Goal: Information Seeking & Learning: Compare options

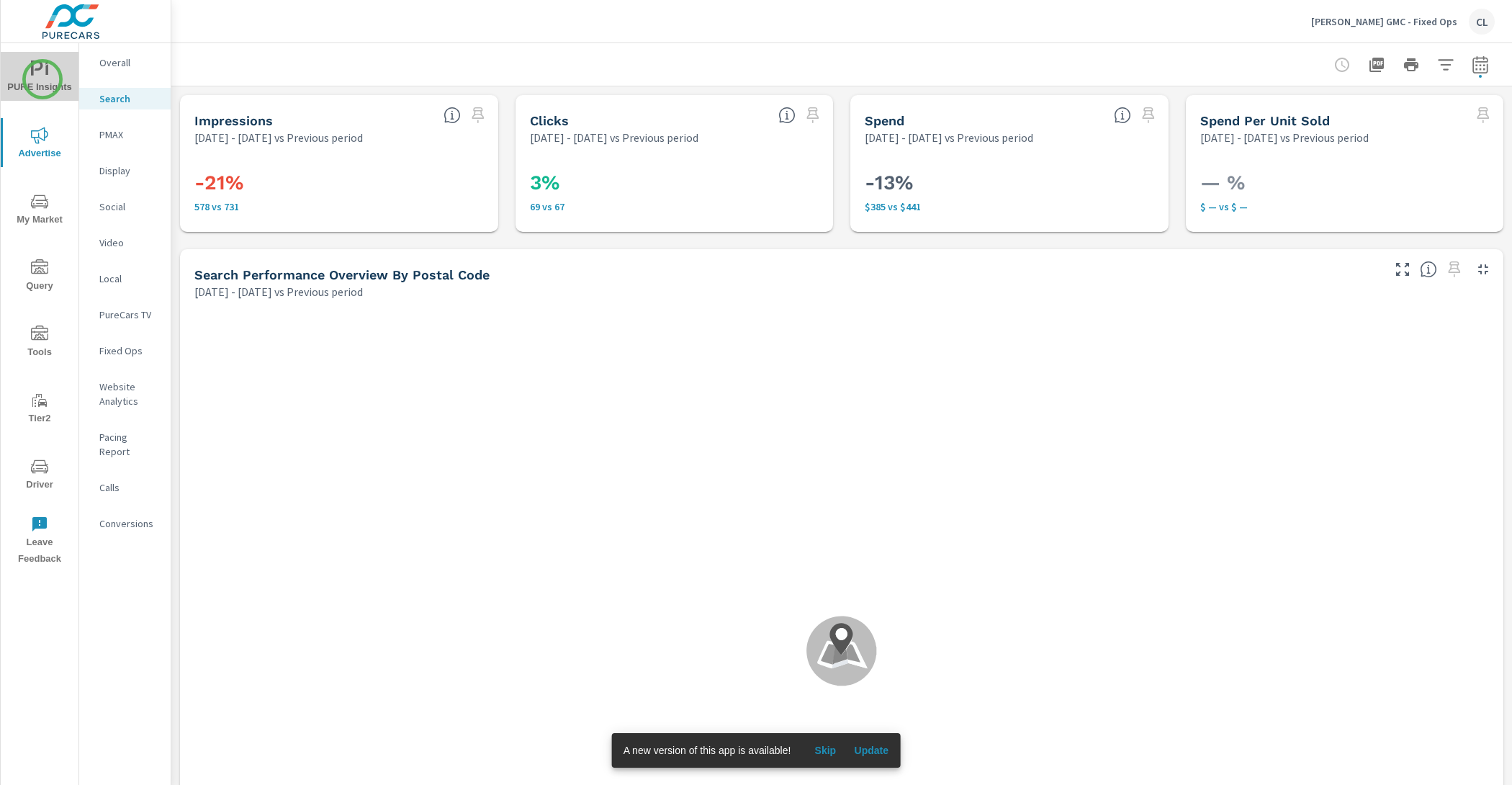
click at [42, 79] on span "PURE Insights" at bounding box center [39, 77] width 69 height 35
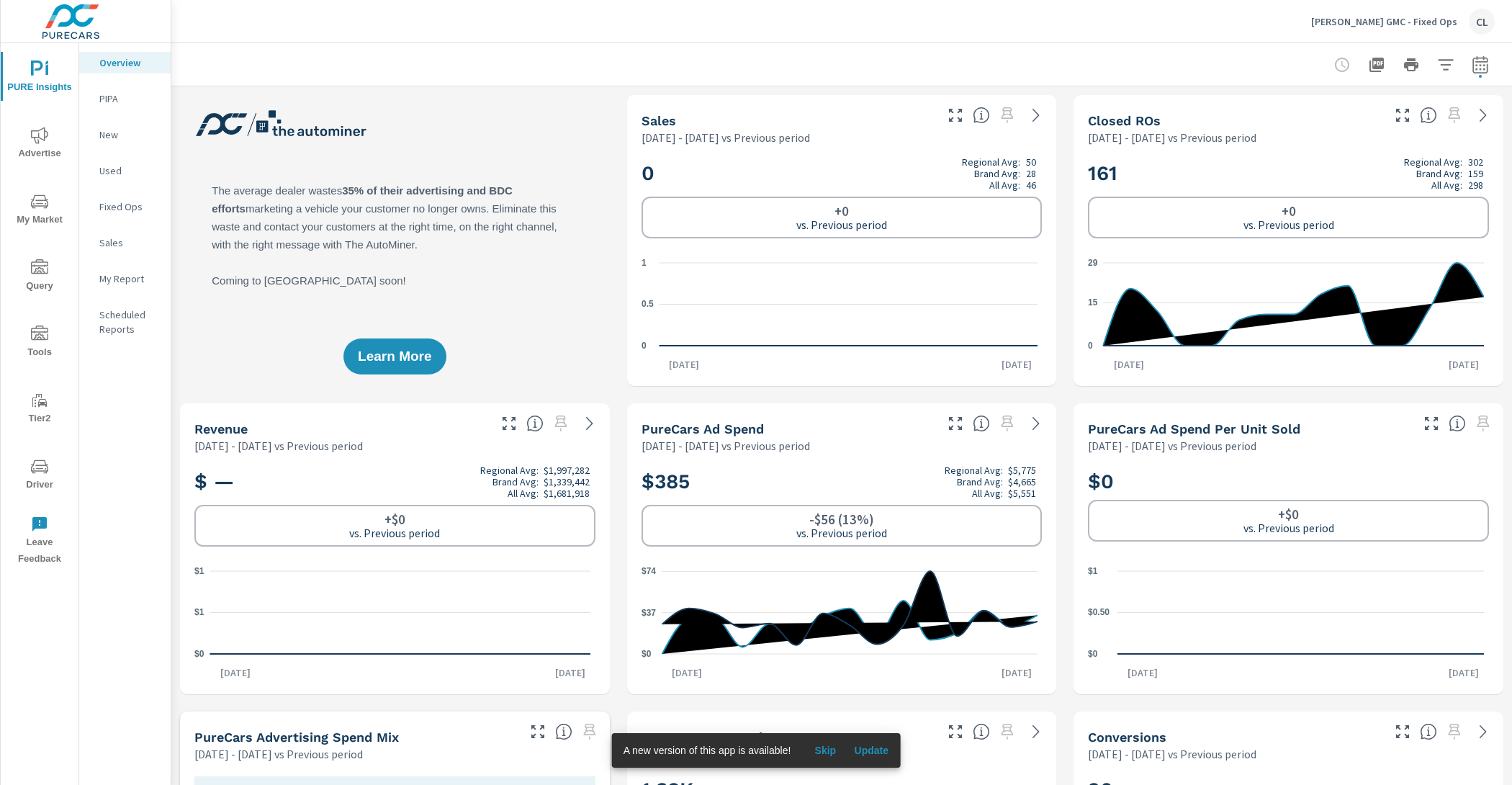
scroll to position [1, 0]
click at [1472, 71] on icon "button" at bounding box center [1479, 64] width 15 height 17
select select "Previous period"
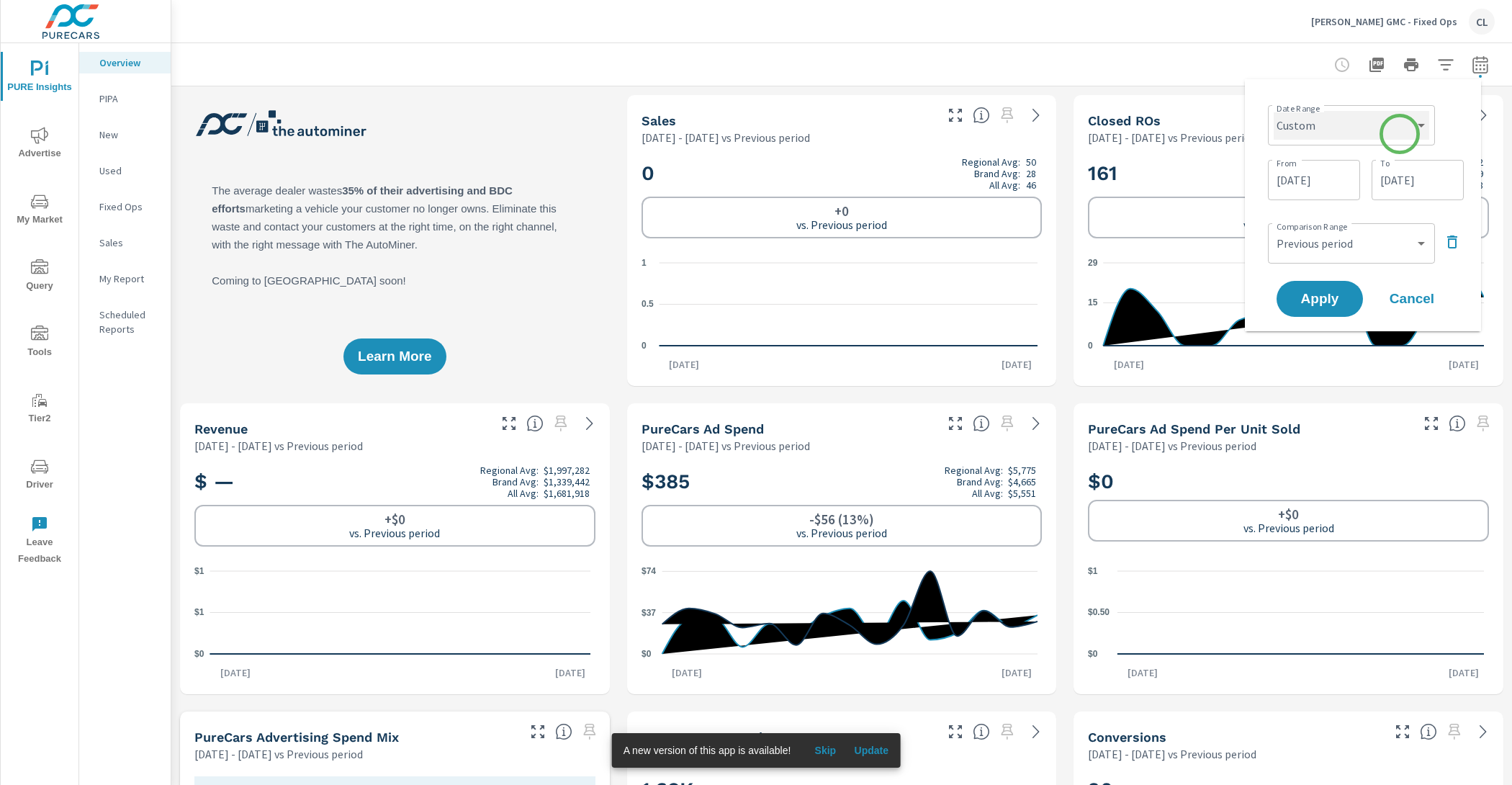
click at [1398, 134] on select "Custom Yesterday Last week Last 7 days Last 14 days Last 30 days Last 45 days L…" at bounding box center [1350, 125] width 155 height 29
click at [1273, 111] on select "Custom Yesterday Last week Last 7 days Last 14 days Last 30 days Last 45 days L…" at bounding box center [1350, 125] width 155 height 29
select select "Month to date"
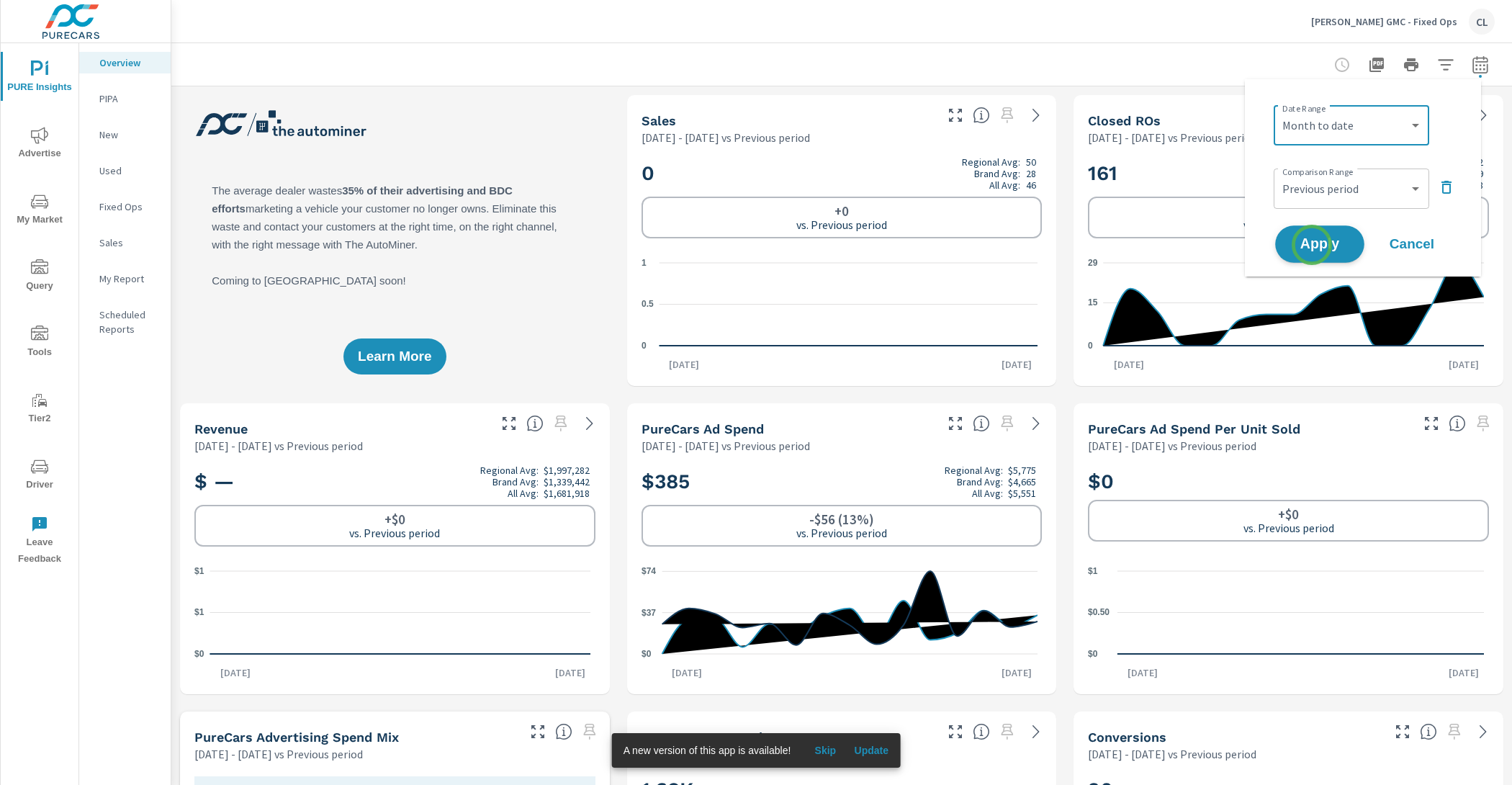
click at [1311, 240] on span "Apply" at bounding box center [1319, 244] width 59 height 14
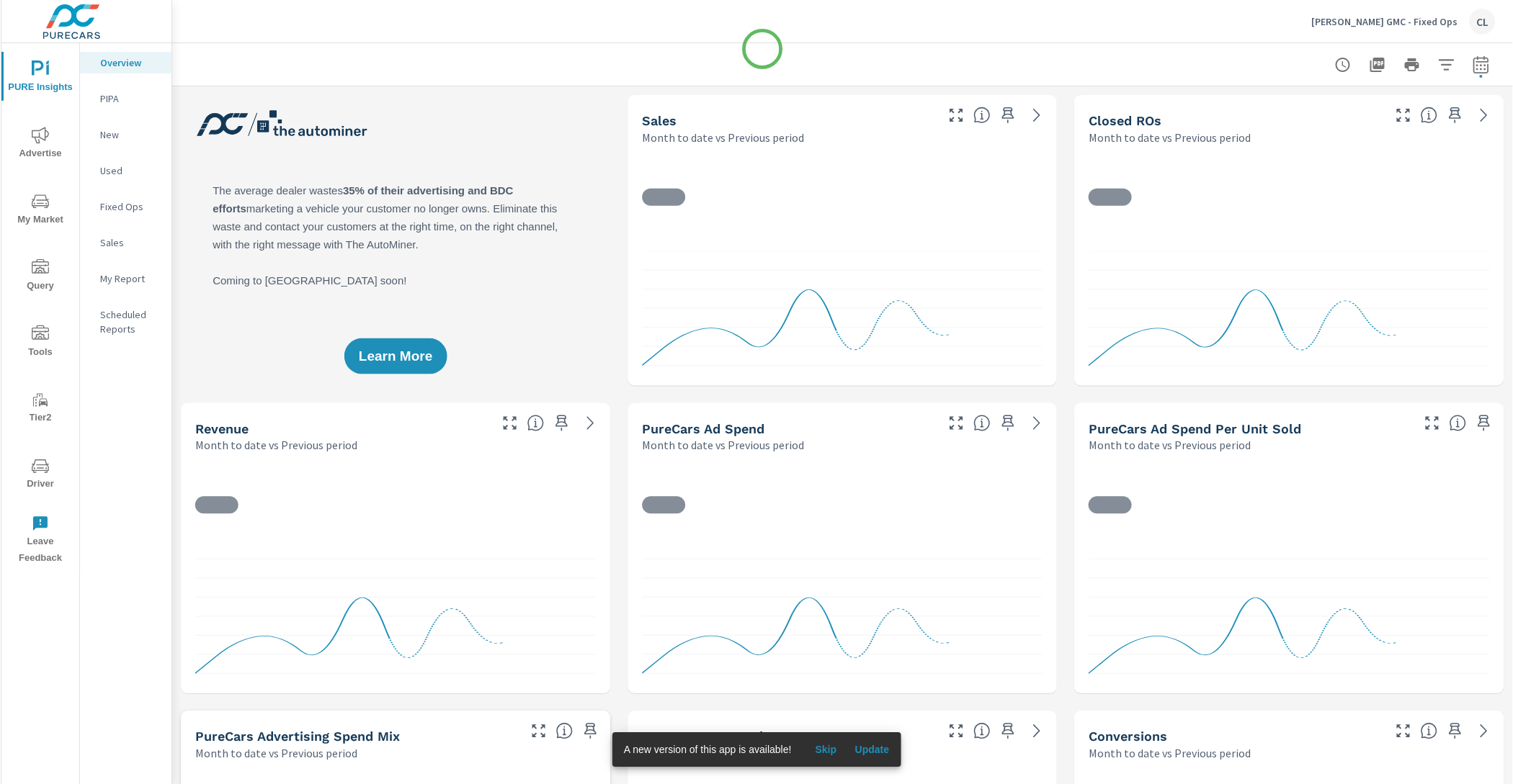
scroll to position [1, 0]
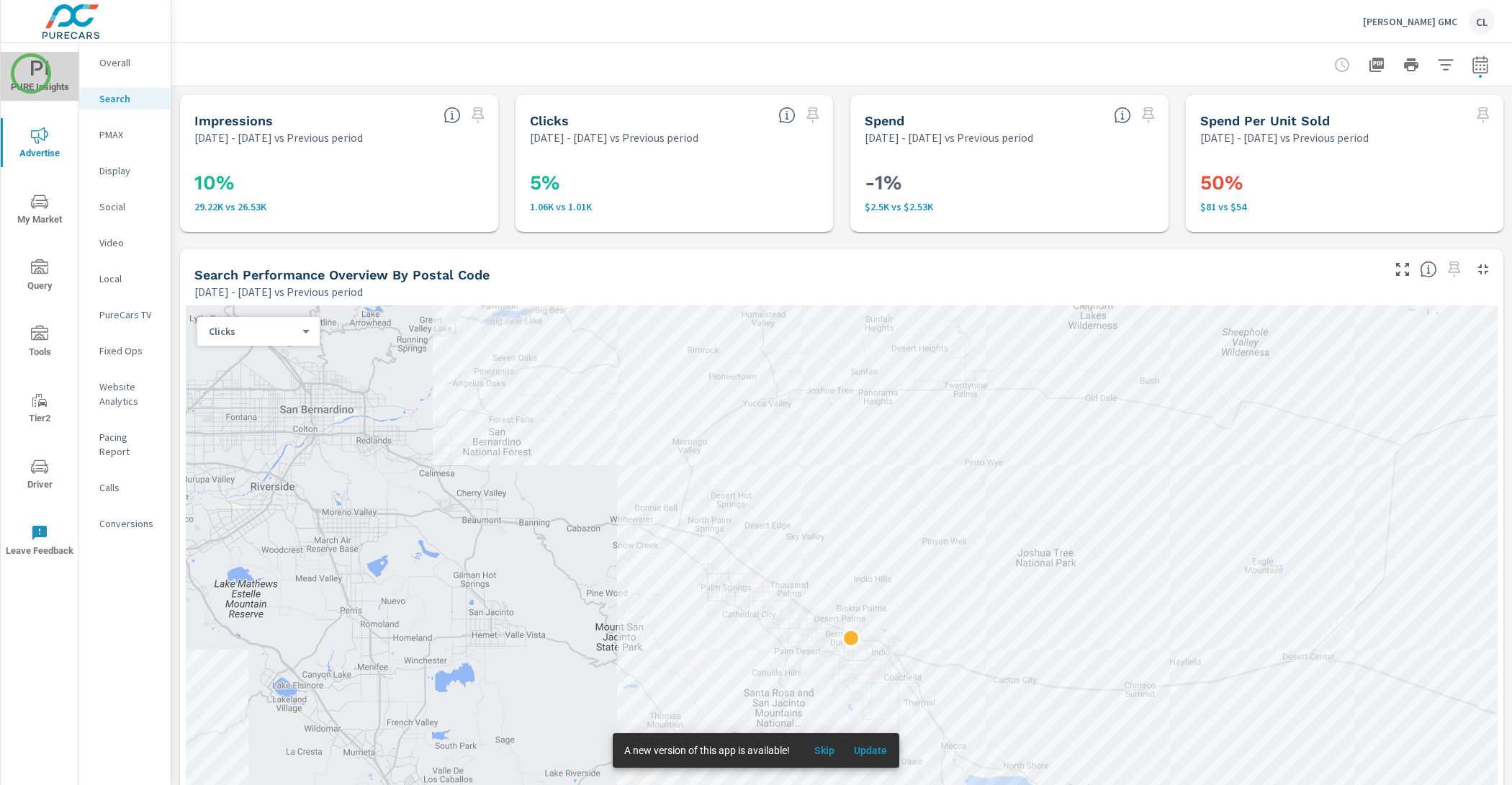
click at [31, 73] on icon "nav menu" at bounding box center [37, 68] width 12 height 15
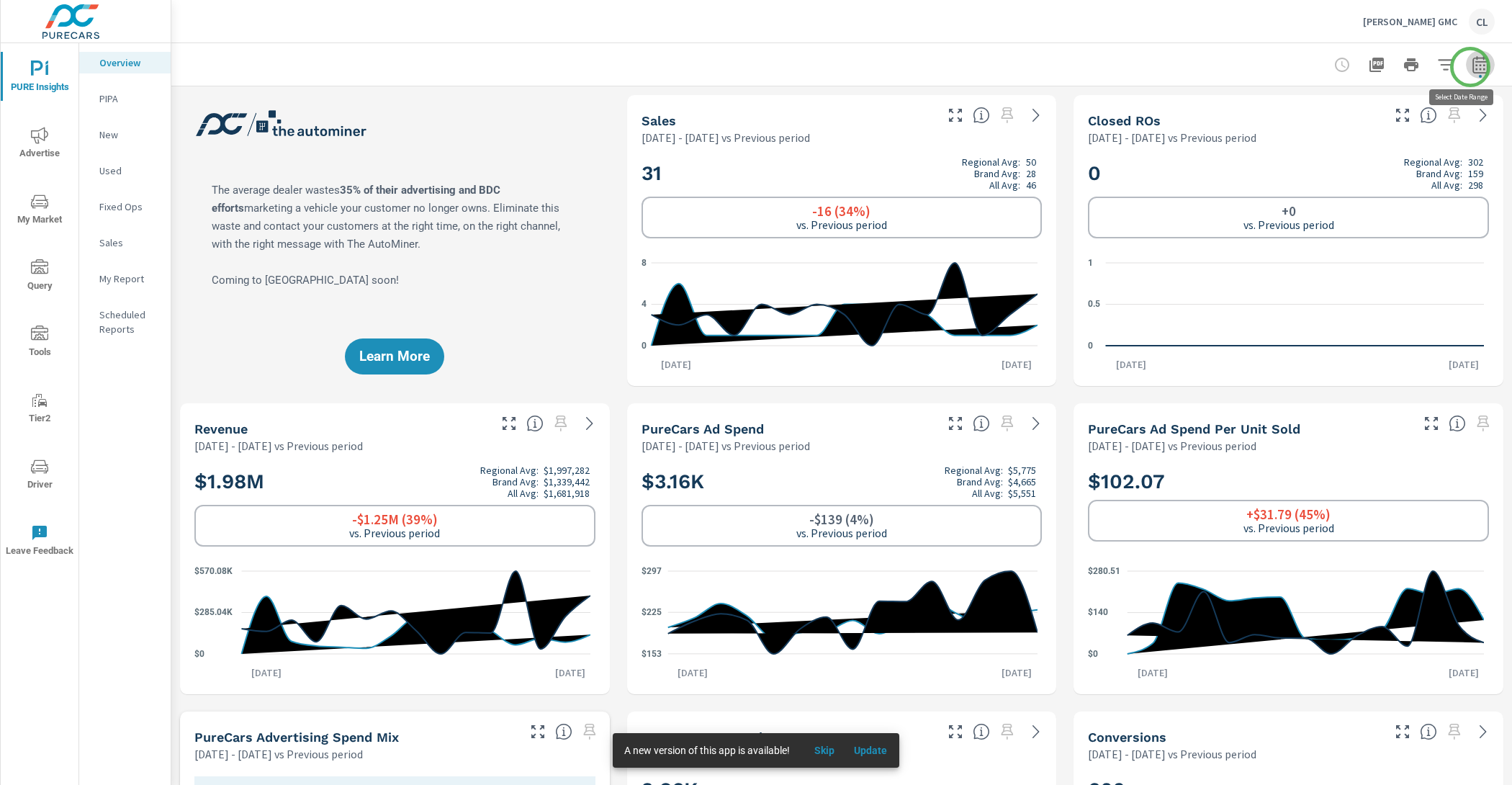
click at [1472, 67] on icon "button" at bounding box center [1480, 65] width 17 height 17
select select "Previous period"
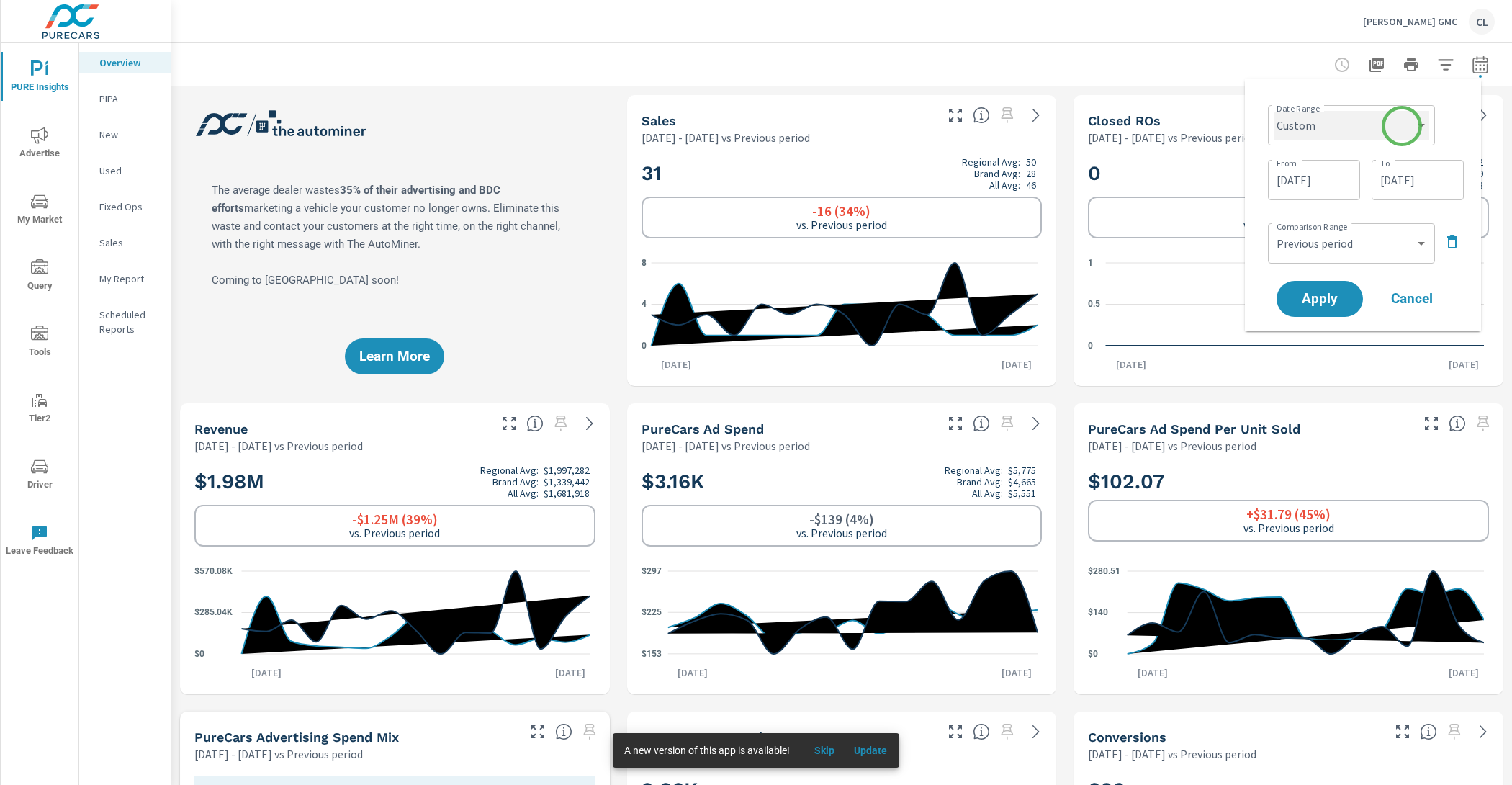
click at [1396, 133] on select "Custom Yesterday Last week Last 7 days Last 14 days Last 30 days Last 45 days L…" at bounding box center [1350, 125] width 155 height 29
click at [1273, 111] on select "Custom Yesterday Last week Last 7 days Last 14 days Last 30 days Last 45 days L…" at bounding box center [1350, 125] width 155 height 29
select select "Month to date"
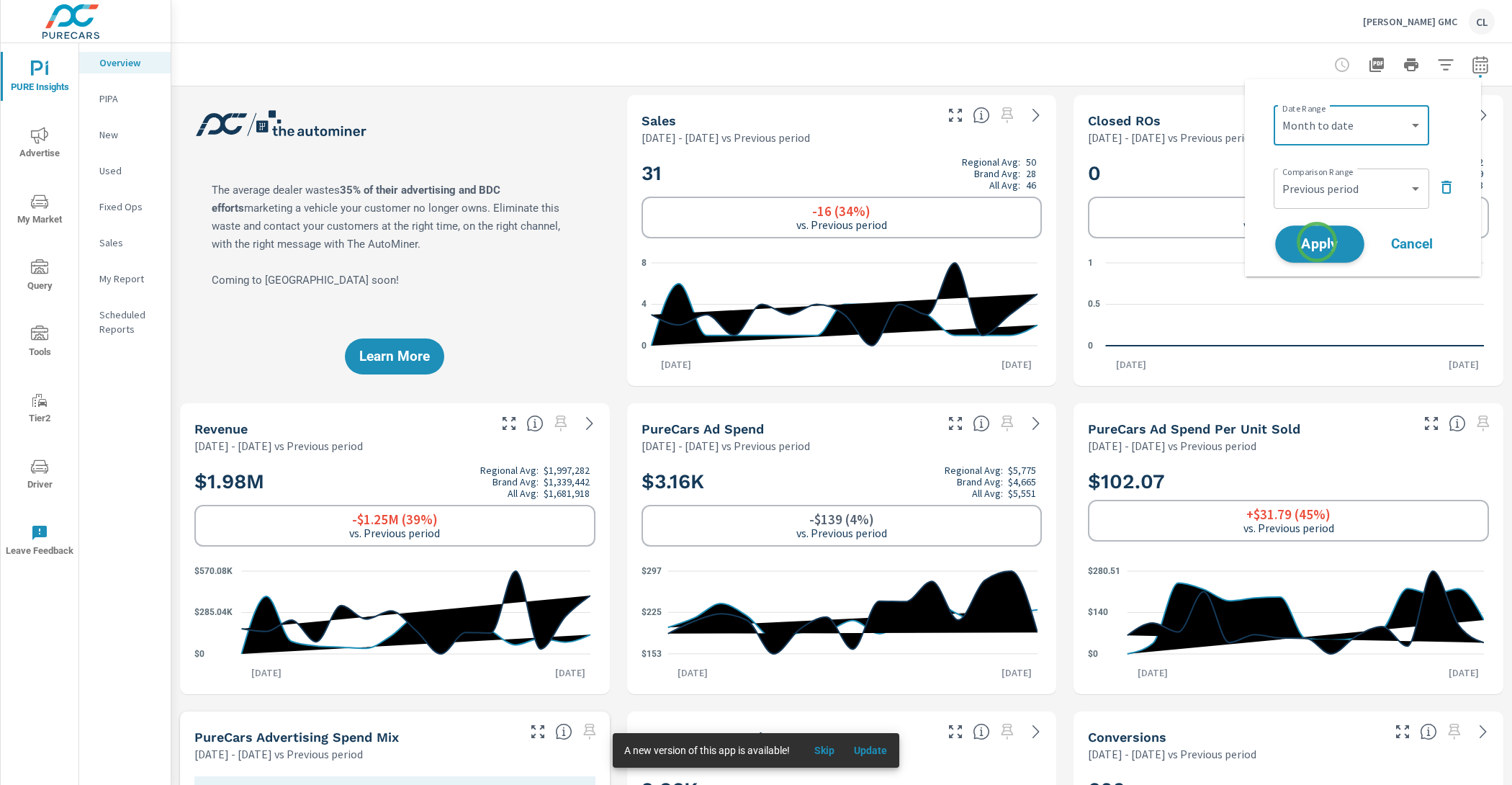
click at [1315, 241] on span "Apply" at bounding box center [1319, 244] width 59 height 14
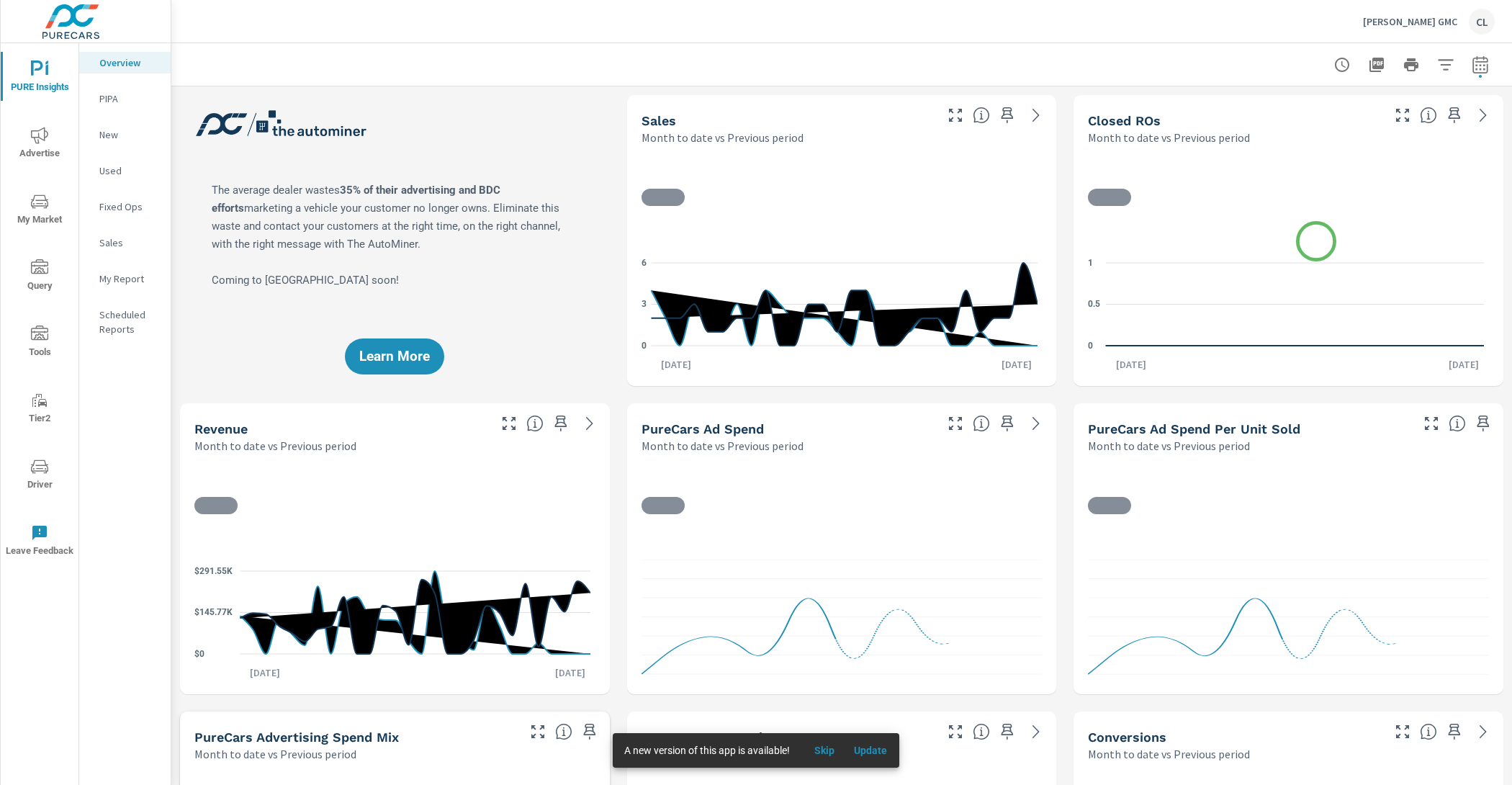
scroll to position [1, 0]
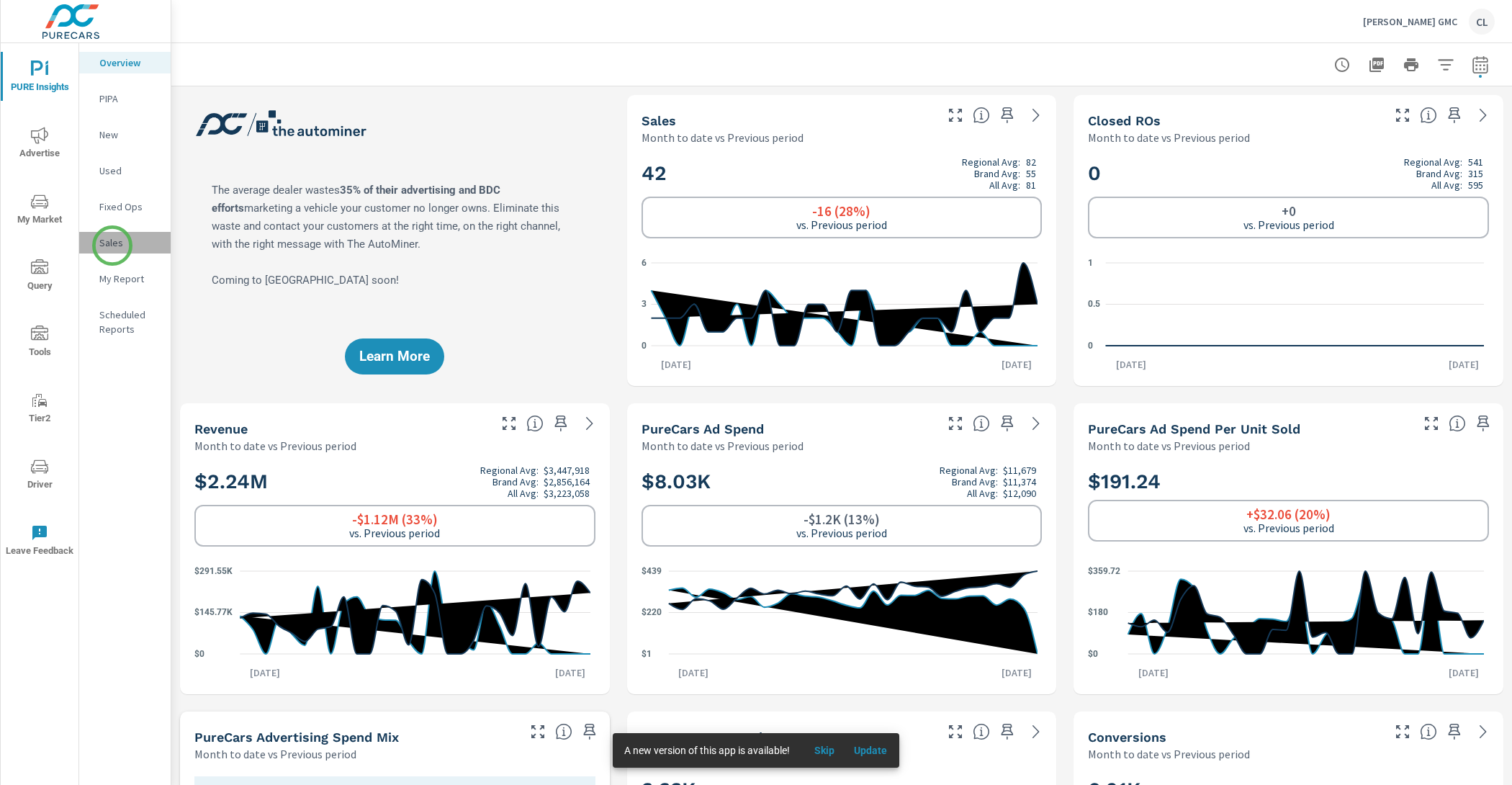
click at [112, 246] on p "Sales" at bounding box center [129, 242] width 59 height 14
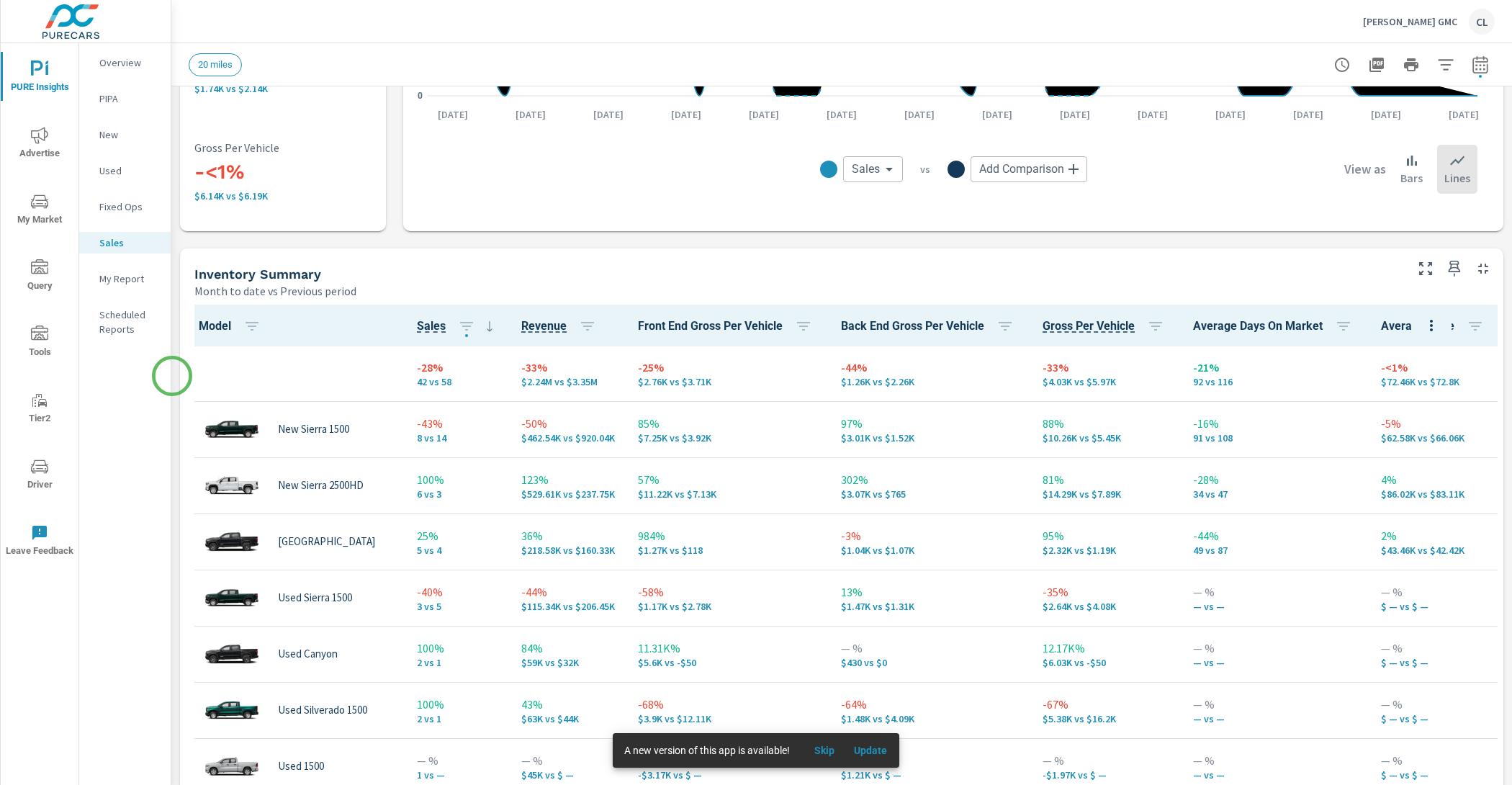
scroll to position [472, 0]
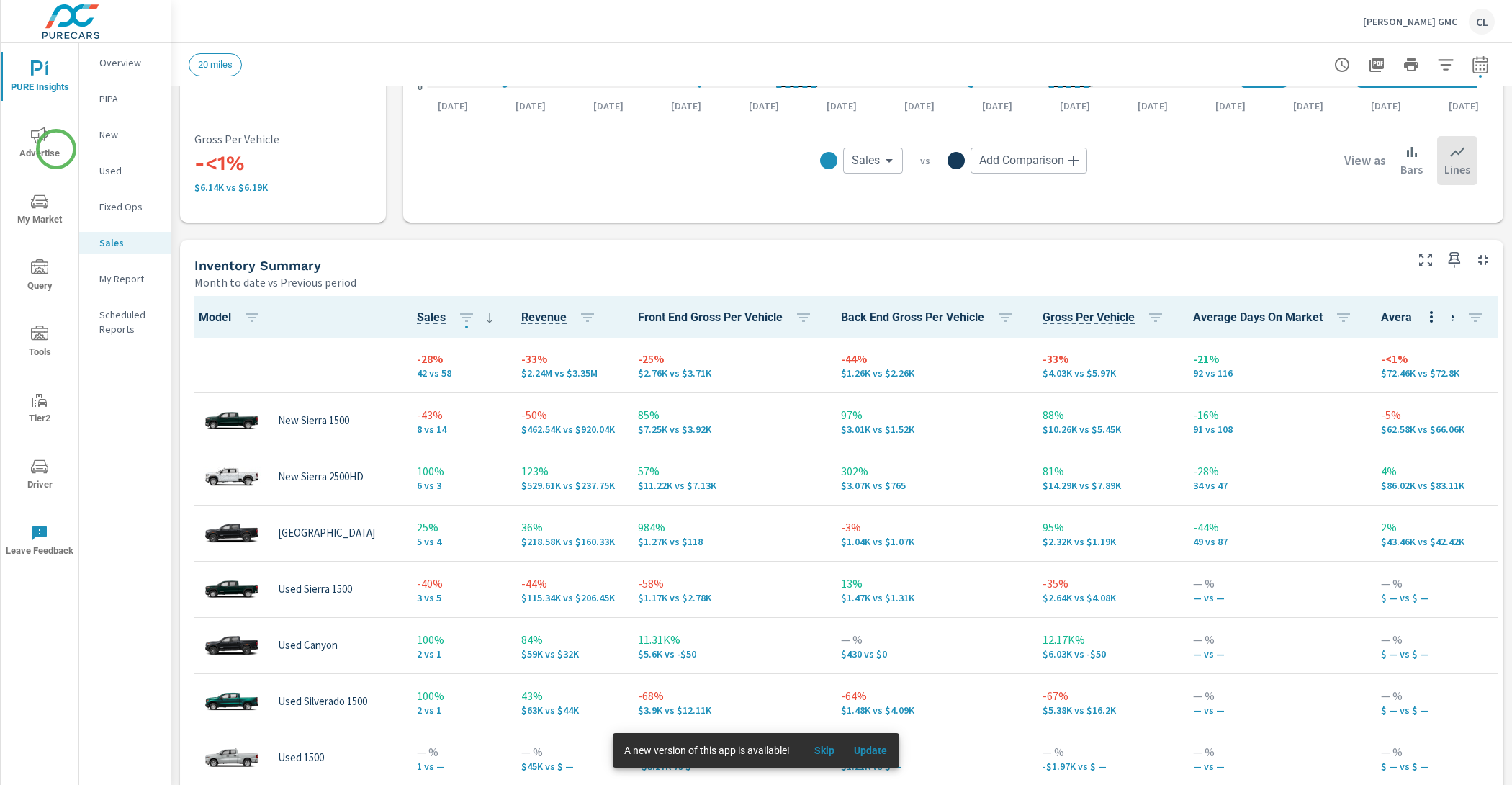
click at [56, 149] on span "Advertise" at bounding box center [39, 144] width 69 height 35
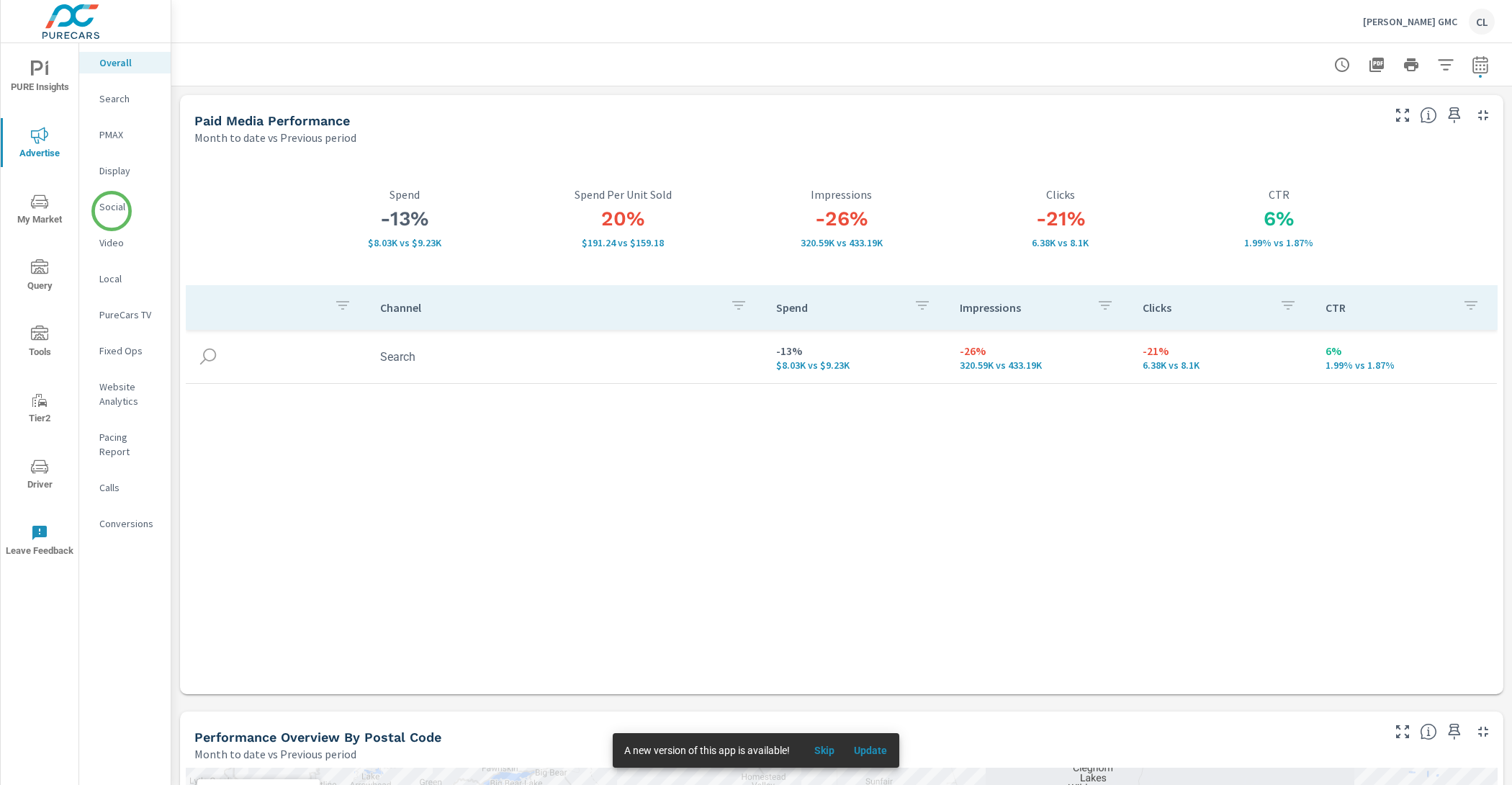
click at [112, 204] on p "Social" at bounding box center [129, 206] width 59 height 14
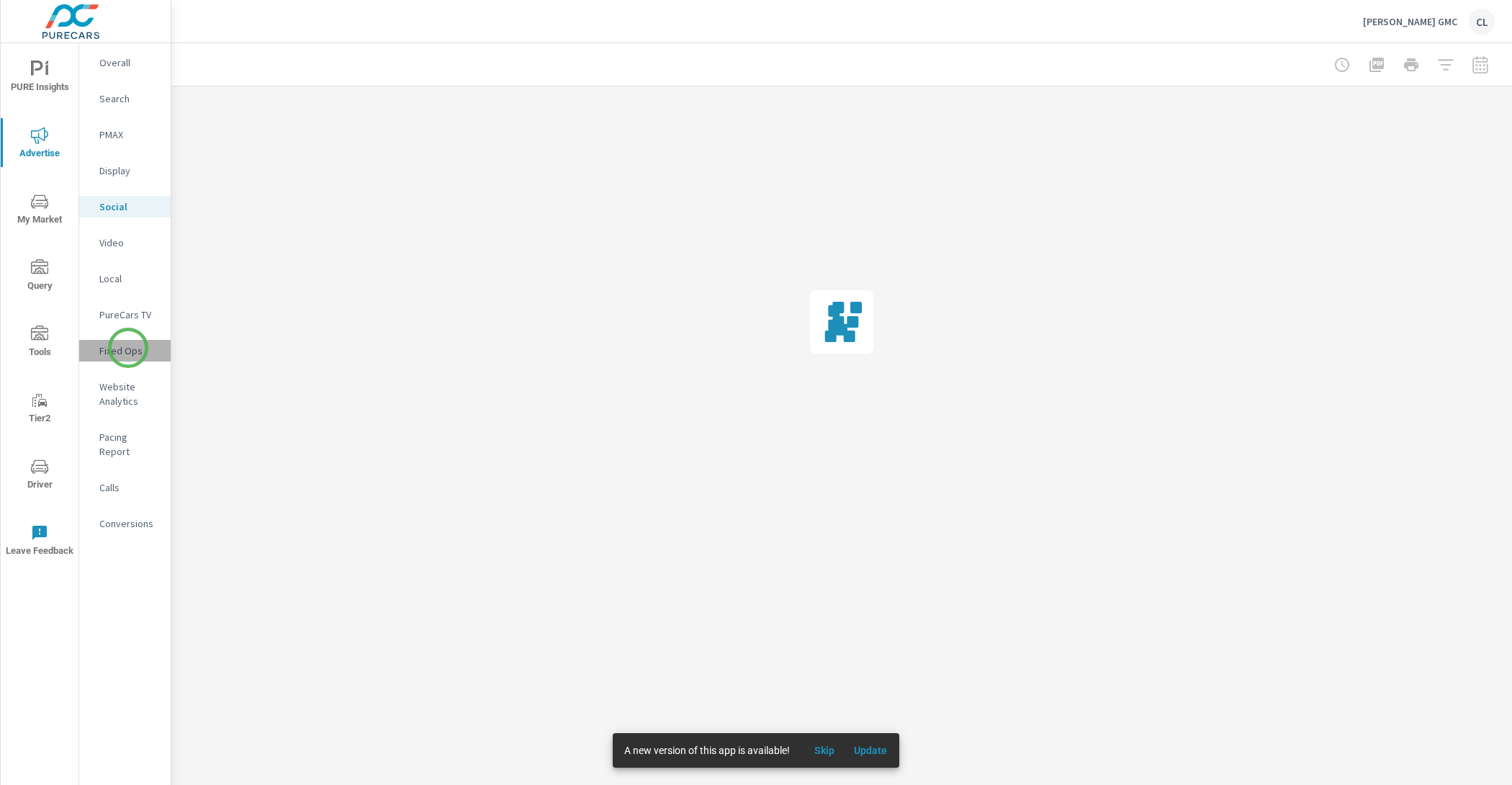
click at [128, 347] on p "Fixed Ops" at bounding box center [129, 350] width 59 height 14
click at [122, 406] on p "Website Analytics" at bounding box center [129, 393] width 59 height 29
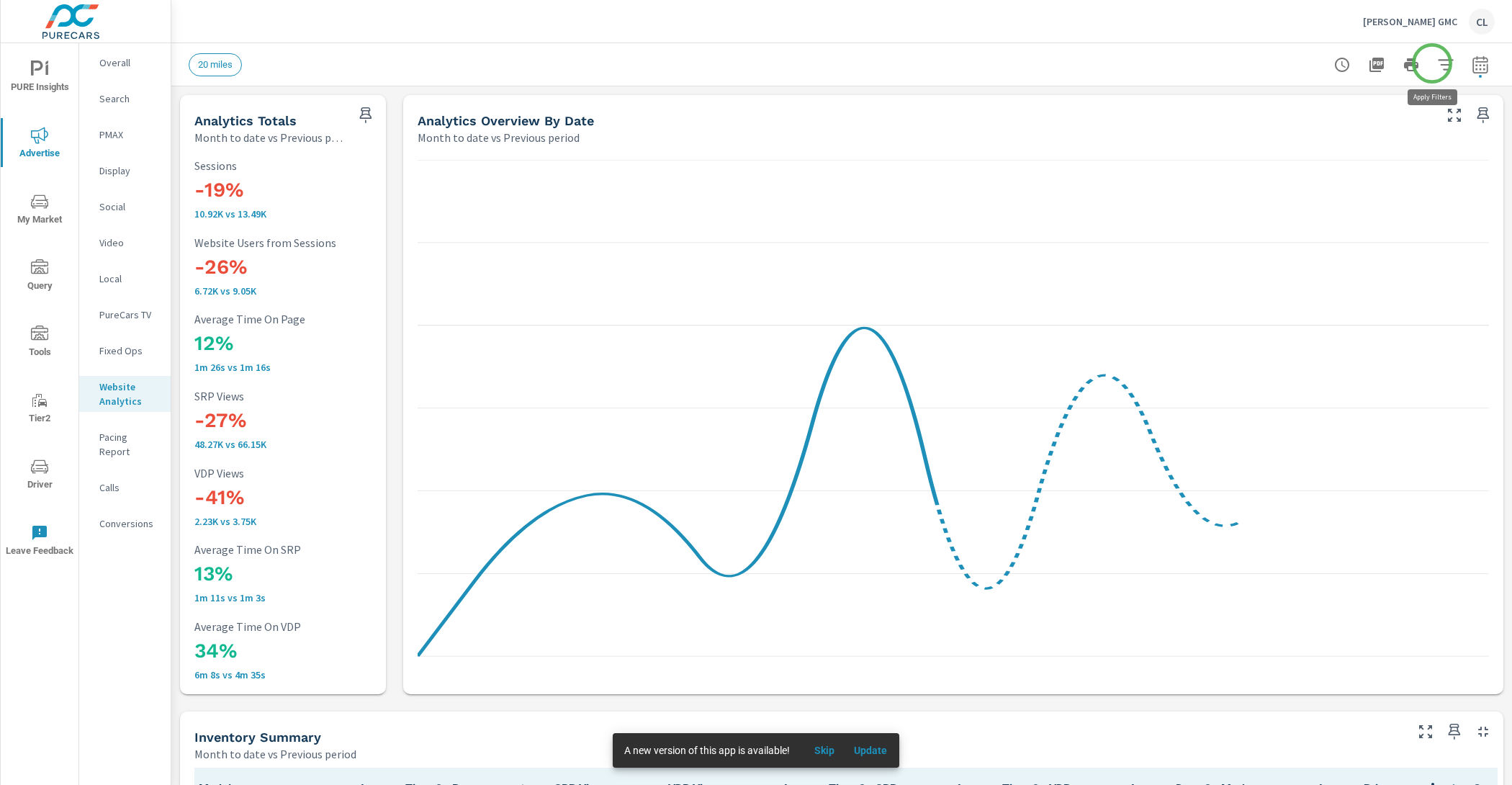
click at [1437, 63] on icon "button" at bounding box center [1445, 65] width 17 height 17
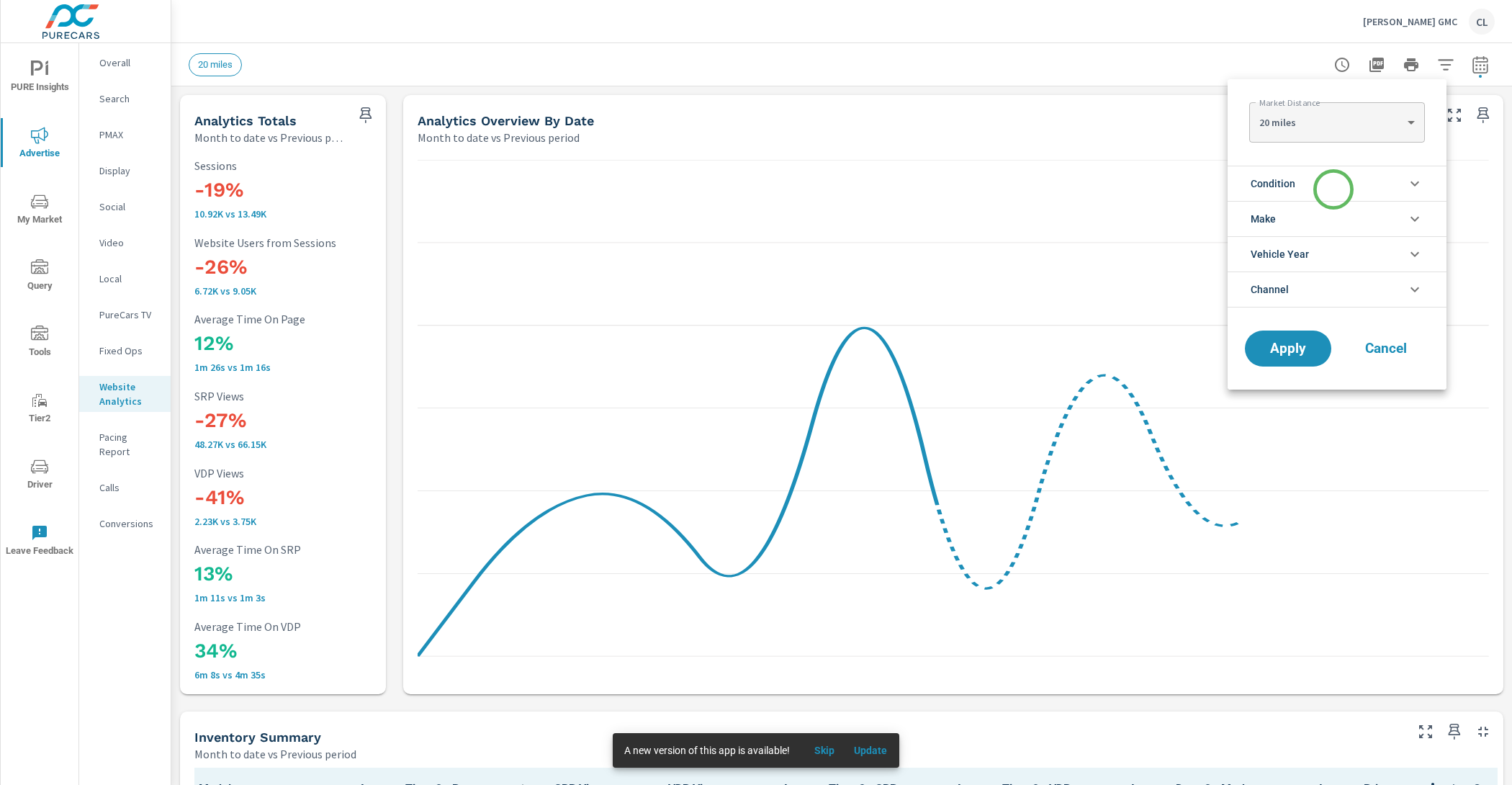
click at [1333, 189] on li "Condition" at bounding box center [1336, 183] width 219 height 35
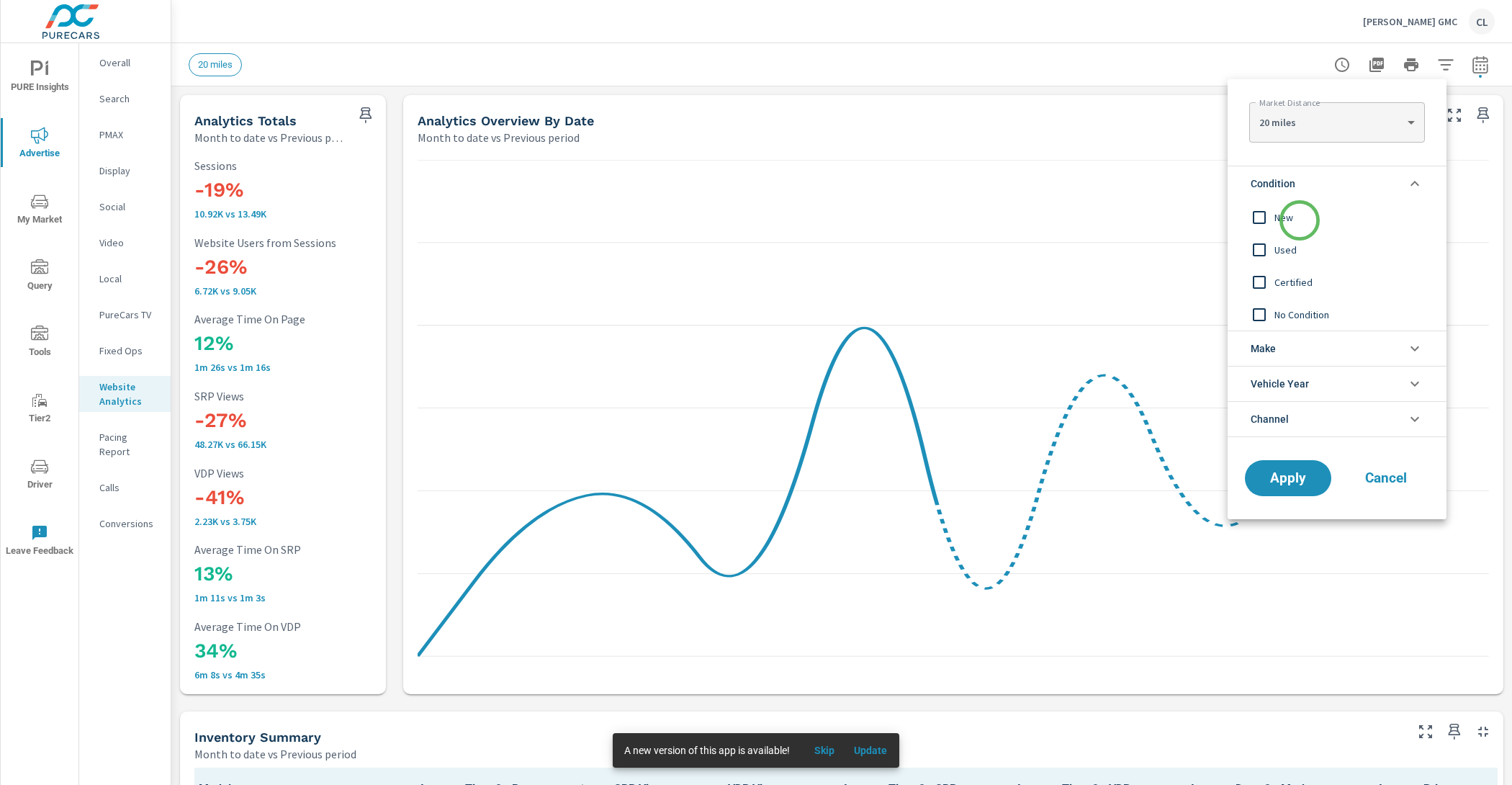
click at [1298, 221] on span "New" at bounding box center [1353, 217] width 158 height 17
click at [1300, 344] on li "Make" at bounding box center [1336, 347] width 219 height 35
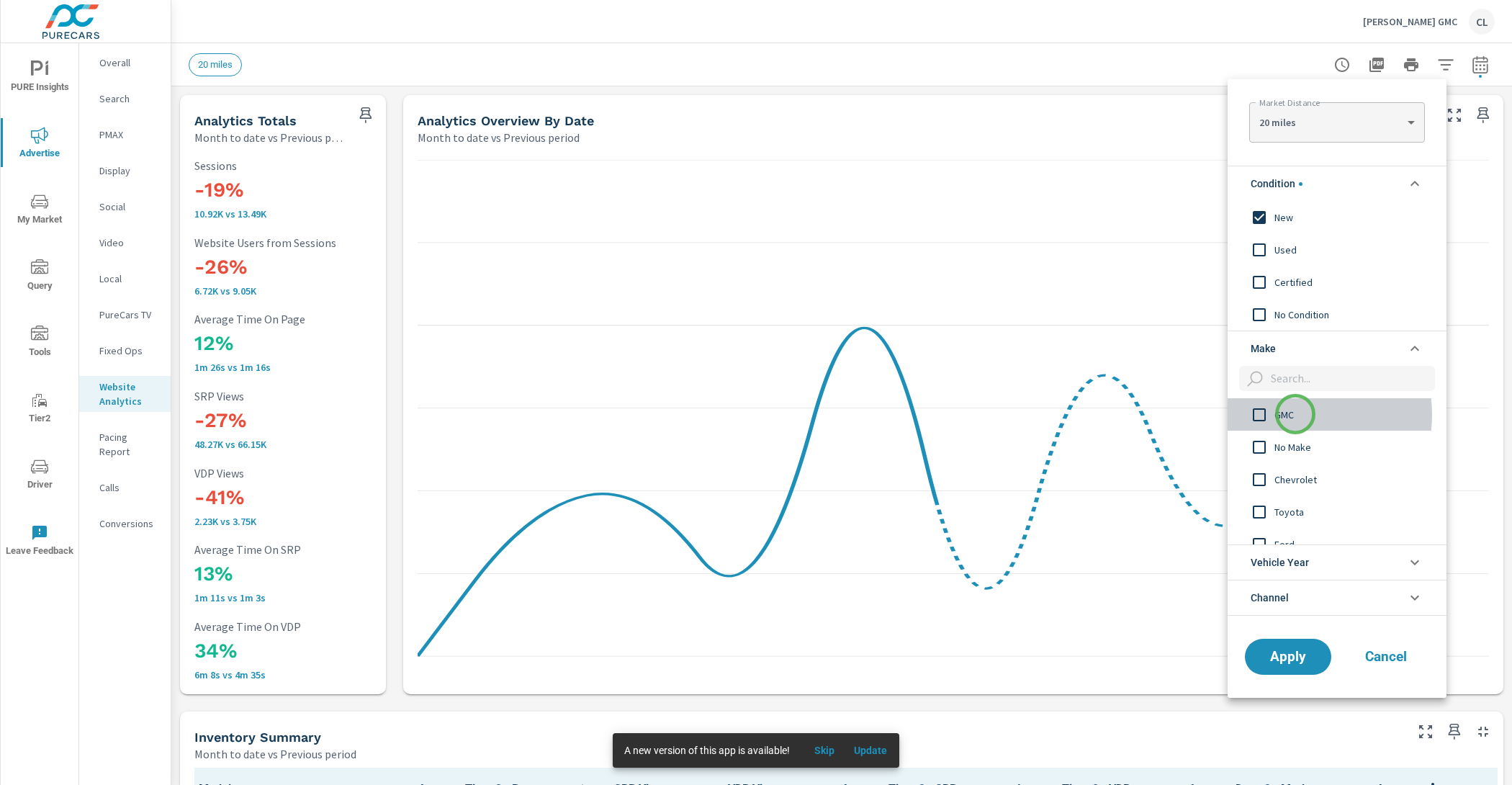
click at [1295, 414] on span "GMC" at bounding box center [1353, 414] width 158 height 17
click at [1302, 659] on span "Apply" at bounding box center [1287, 656] width 59 height 14
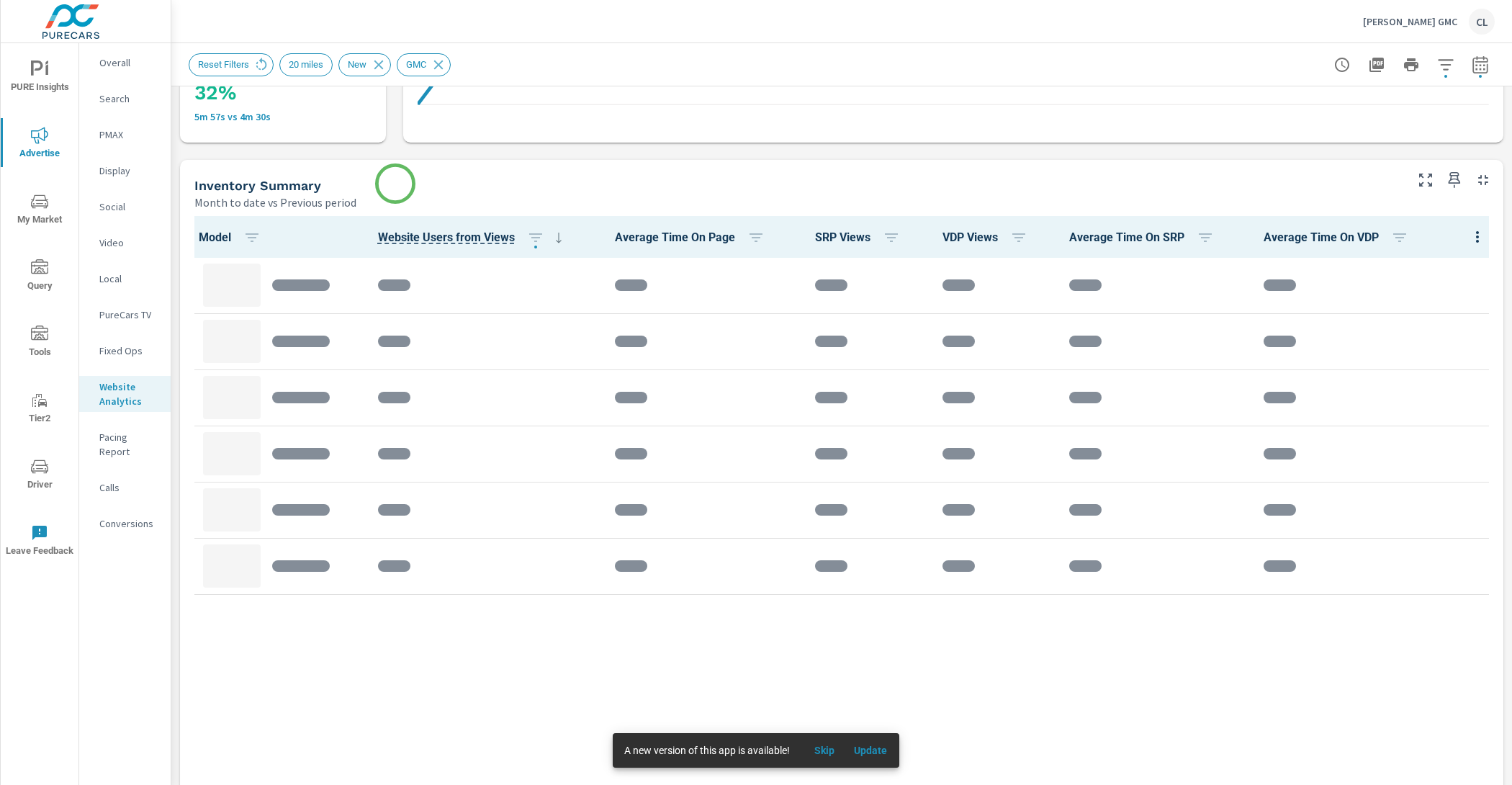
scroll to position [593, 0]
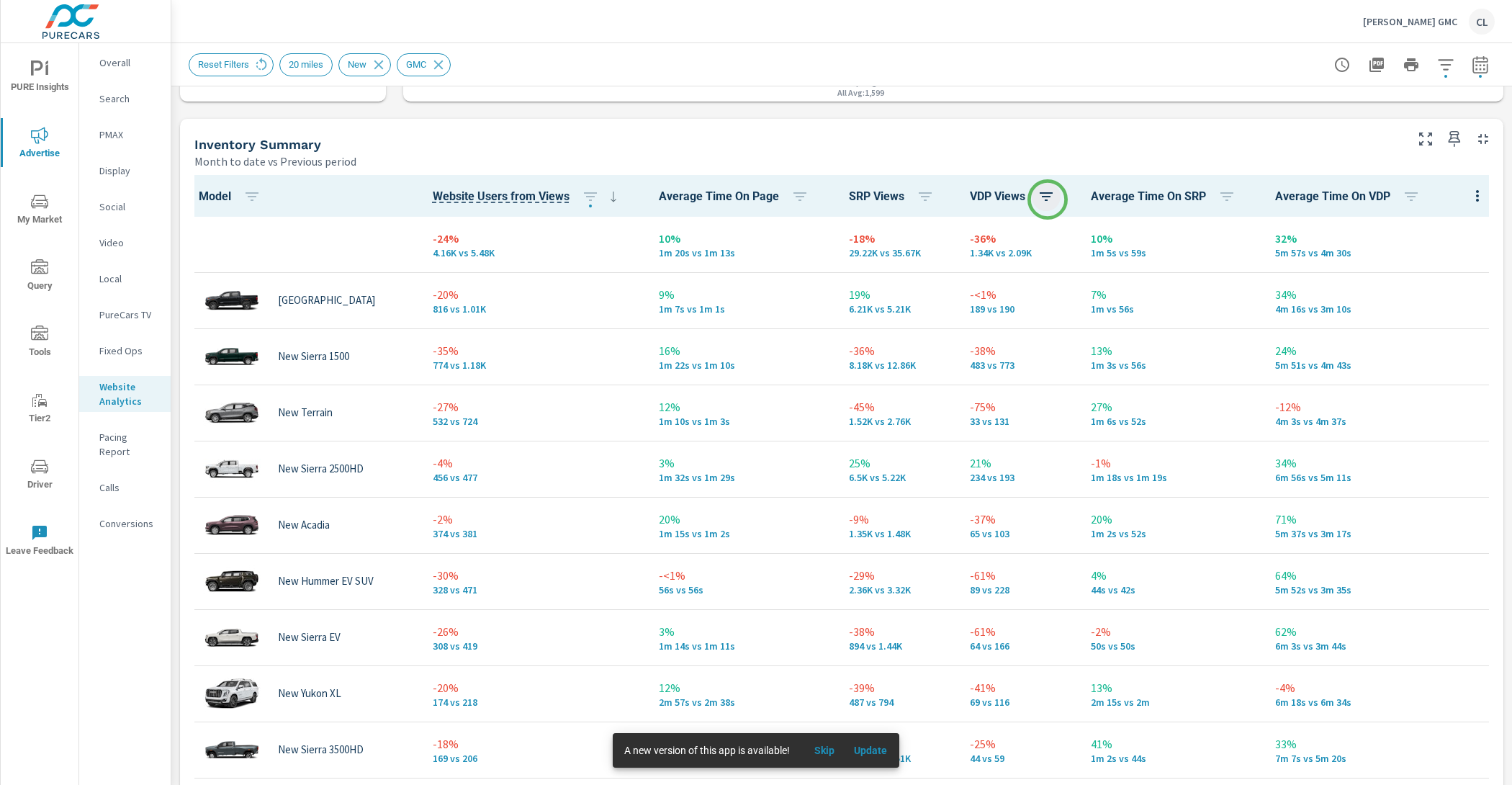
click at [1040, 195] on icon "button" at bounding box center [1045, 197] width 17 height 17
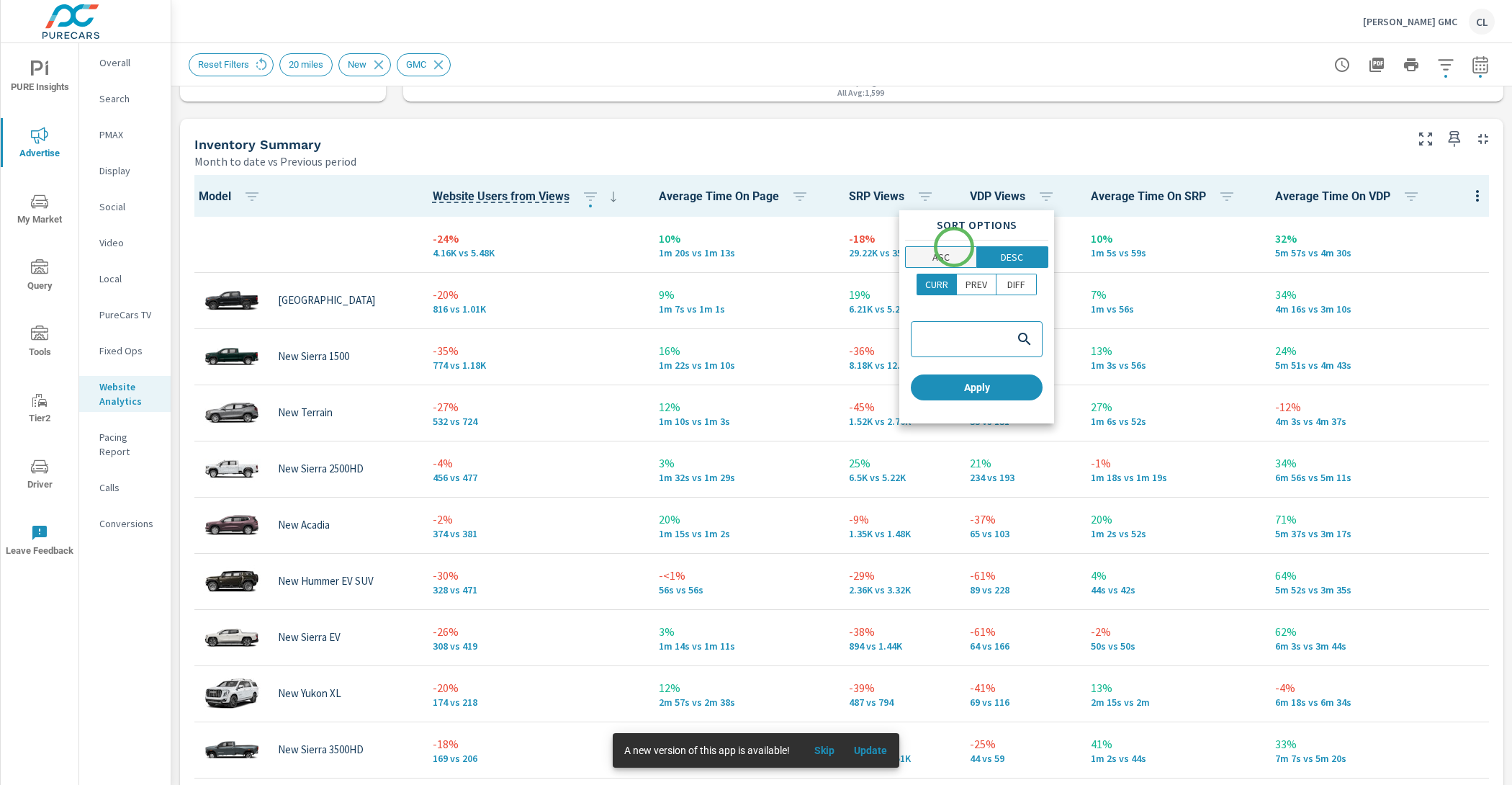
click at [953, 248] on button "ASC" at bounding box center [941, 257] width 72 height 22
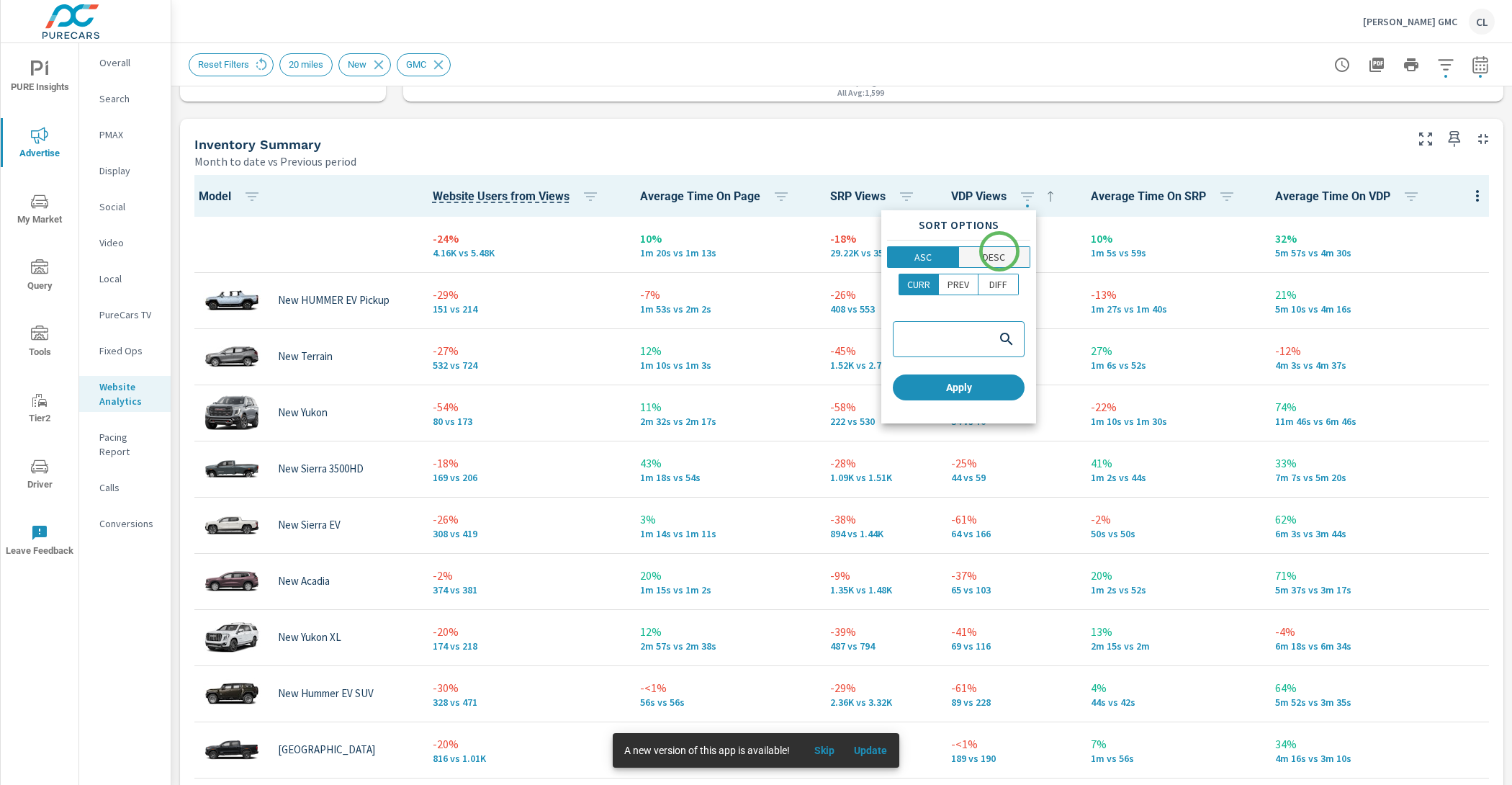
click at [999, 251] on p "DESC" at bounding box center [994, 256] width 23 height 14
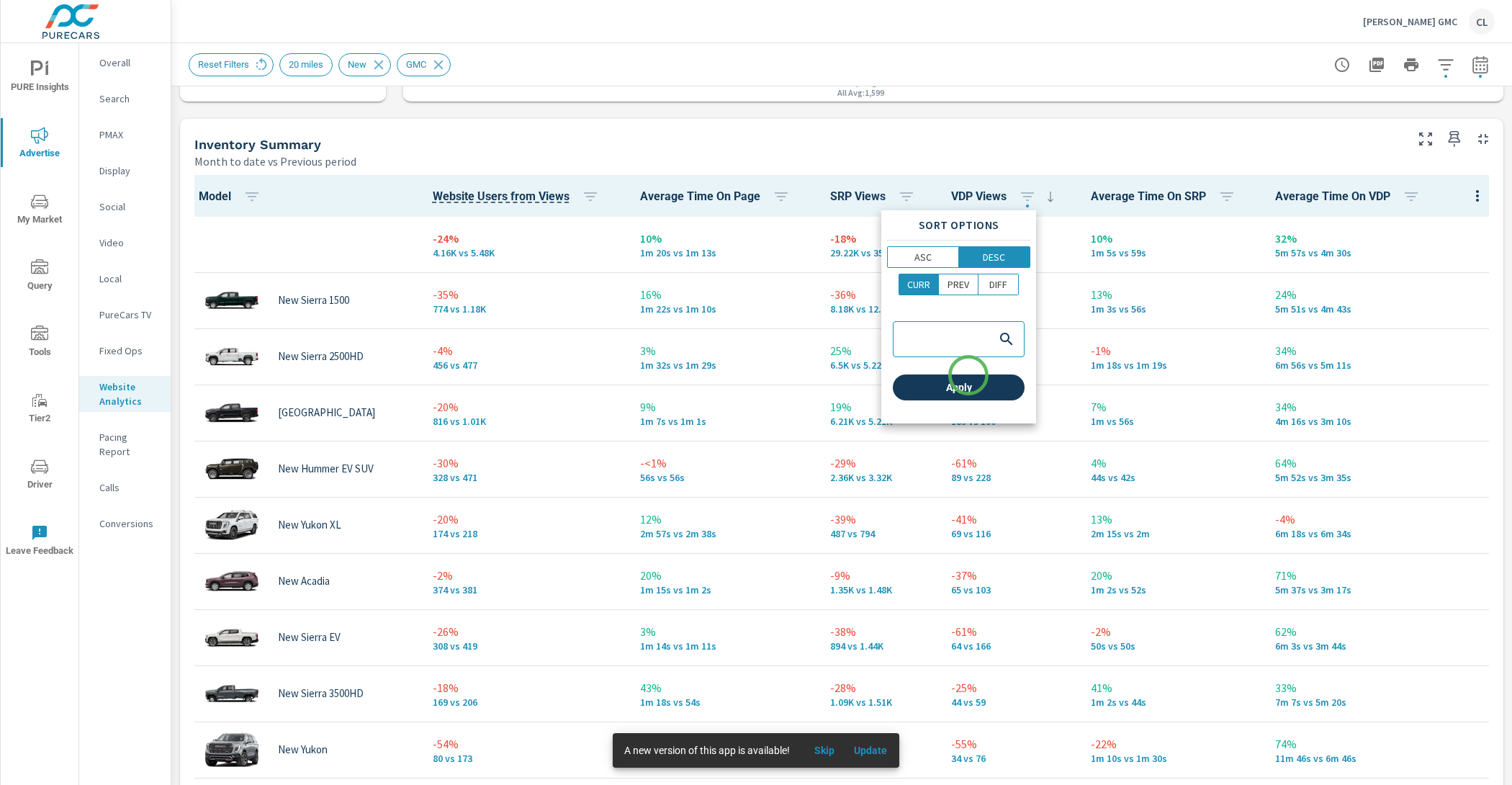
click at [968, 376] on button "Apply" at bounding box center [959, 388] width 132 height 26
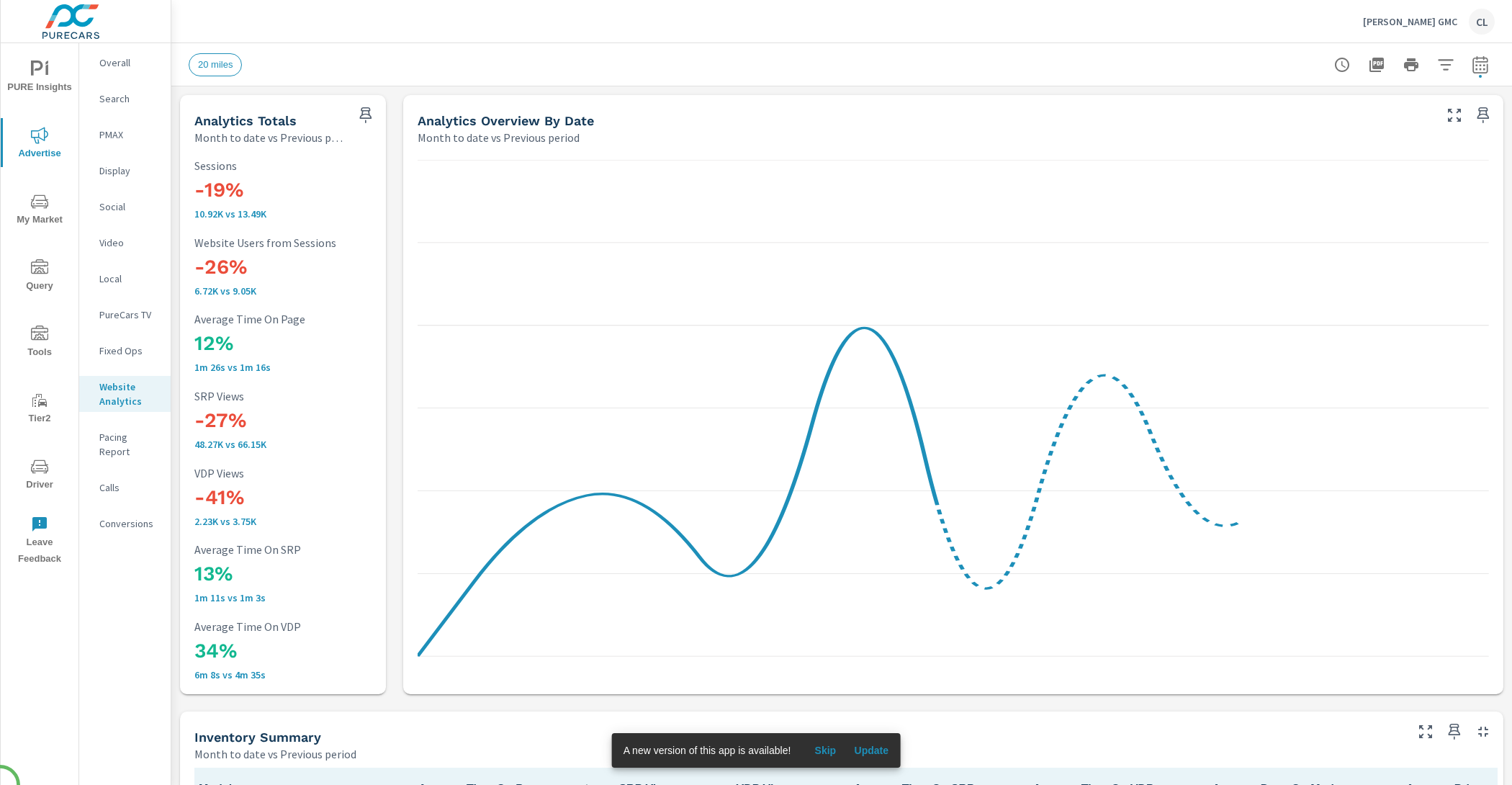
scroll to position [1, 0]
click at [101, 480] on p "Calls" at bounding box center [129, 487] width 59 height 14
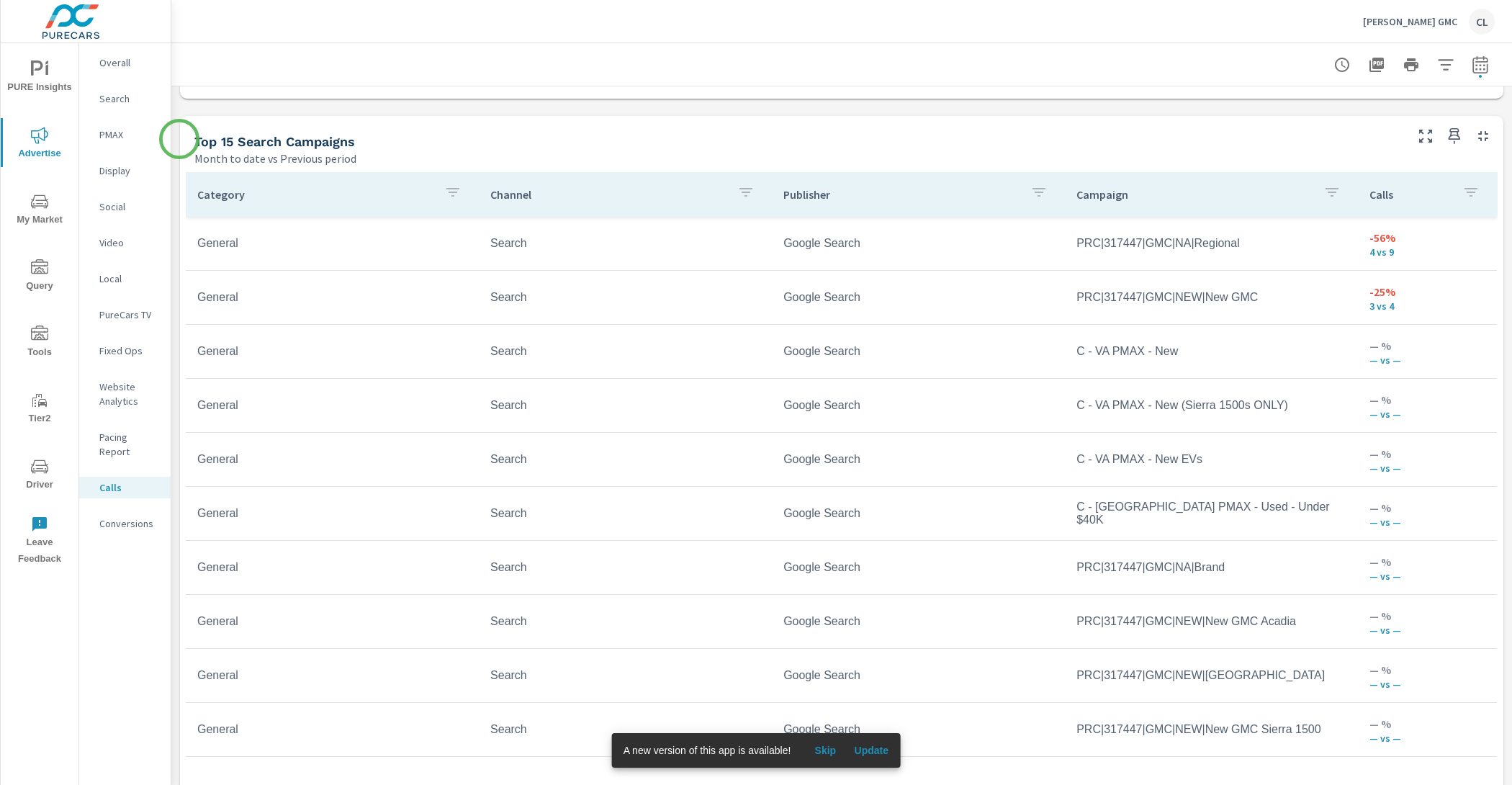
scroll to position [980, 0]
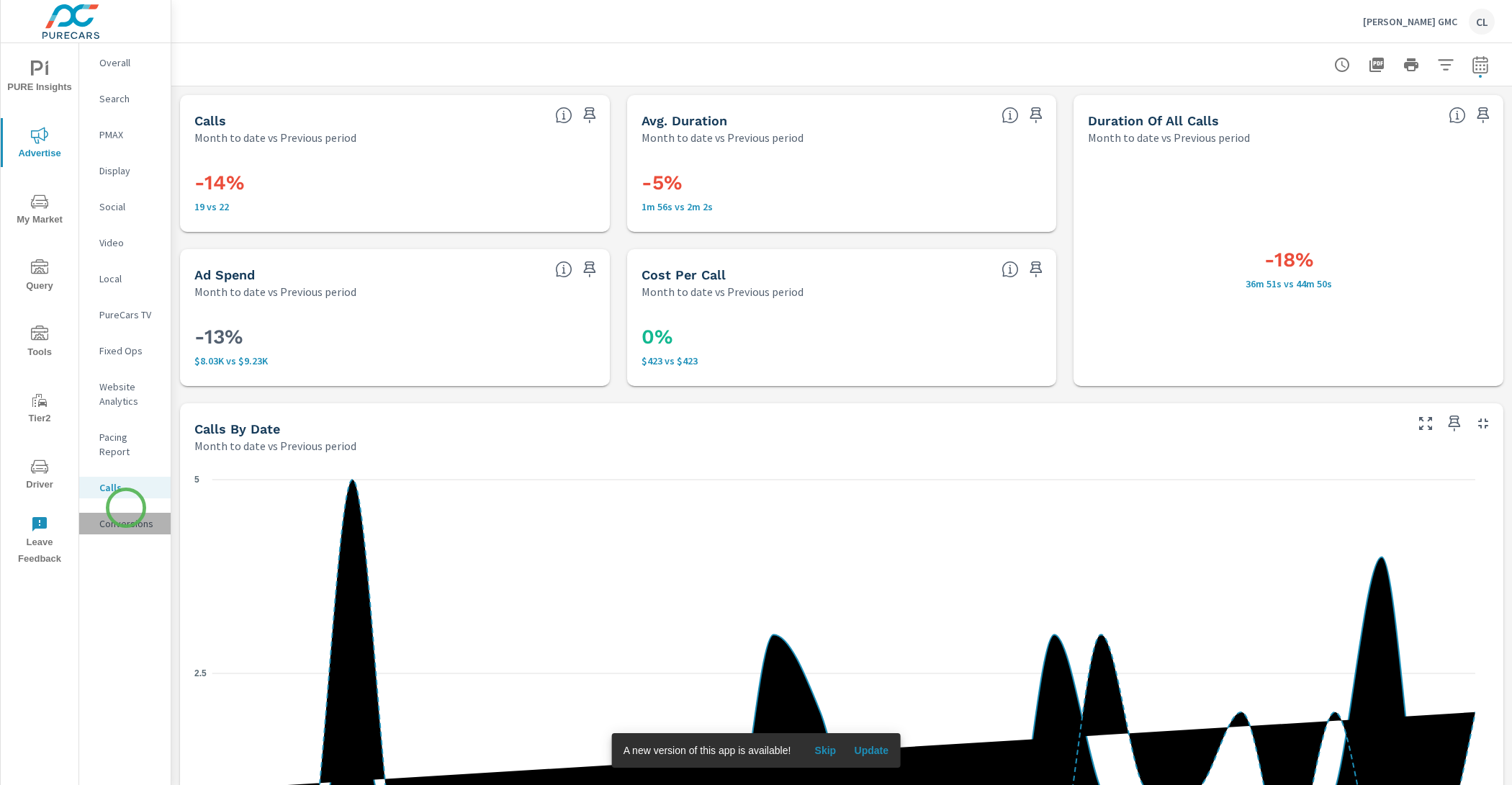
click at [126, 517] on p "Conversions" at bounding box center [129, 523] width 59 height 14
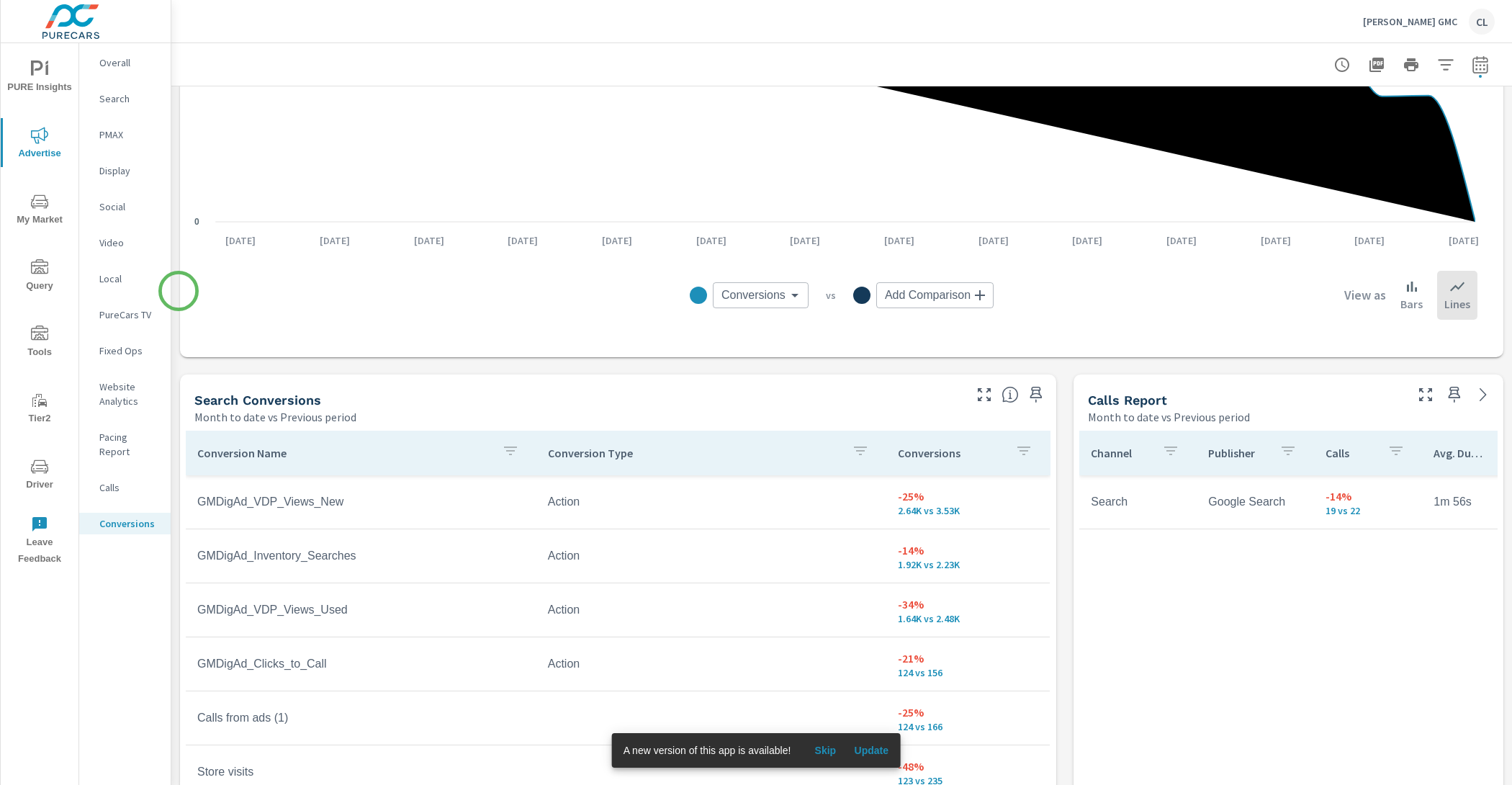
scroll to position [743, 0]
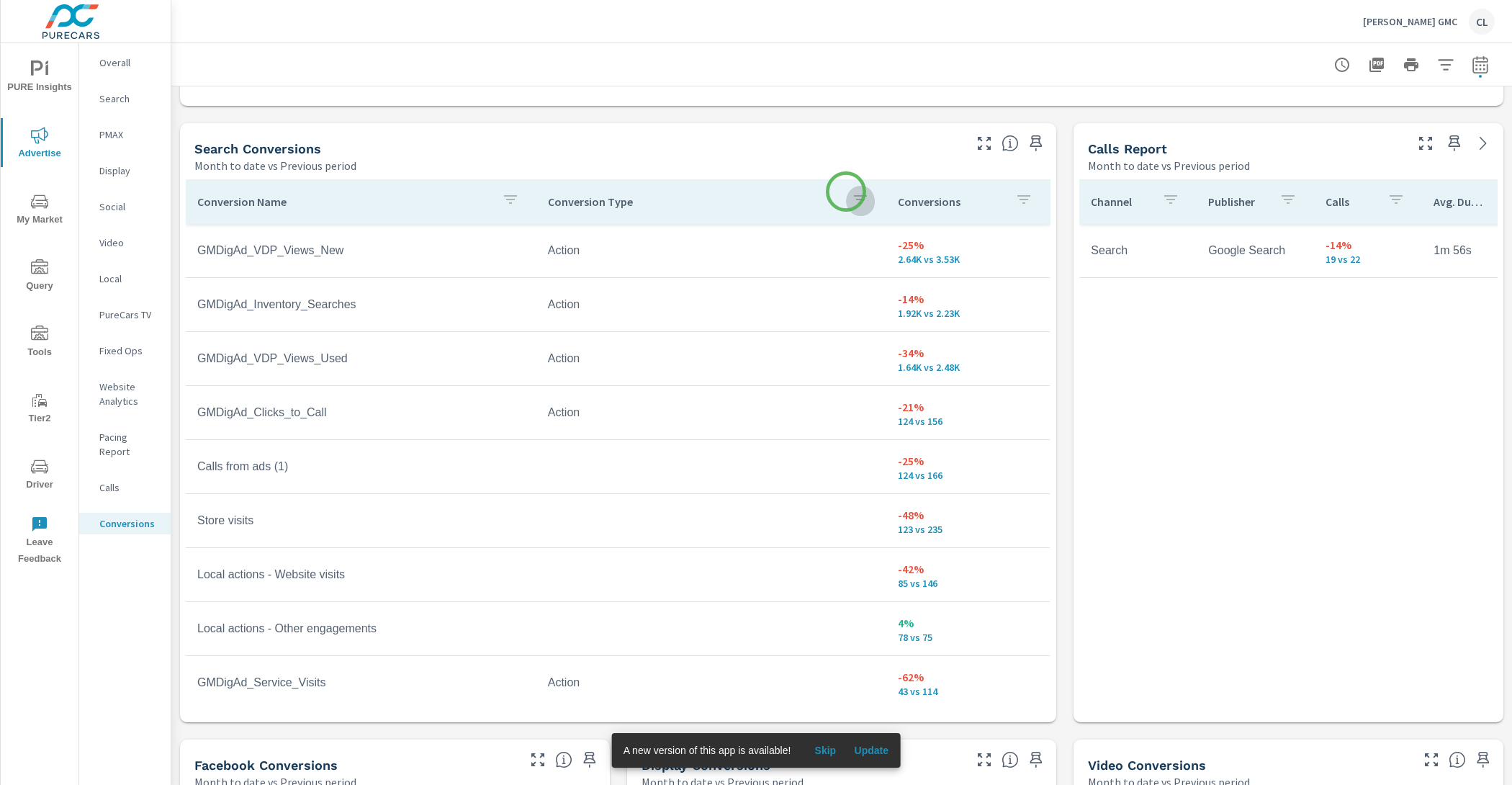
click at [851, 191] on icon "button" at bounding box center [860, 200] width 17 height 17
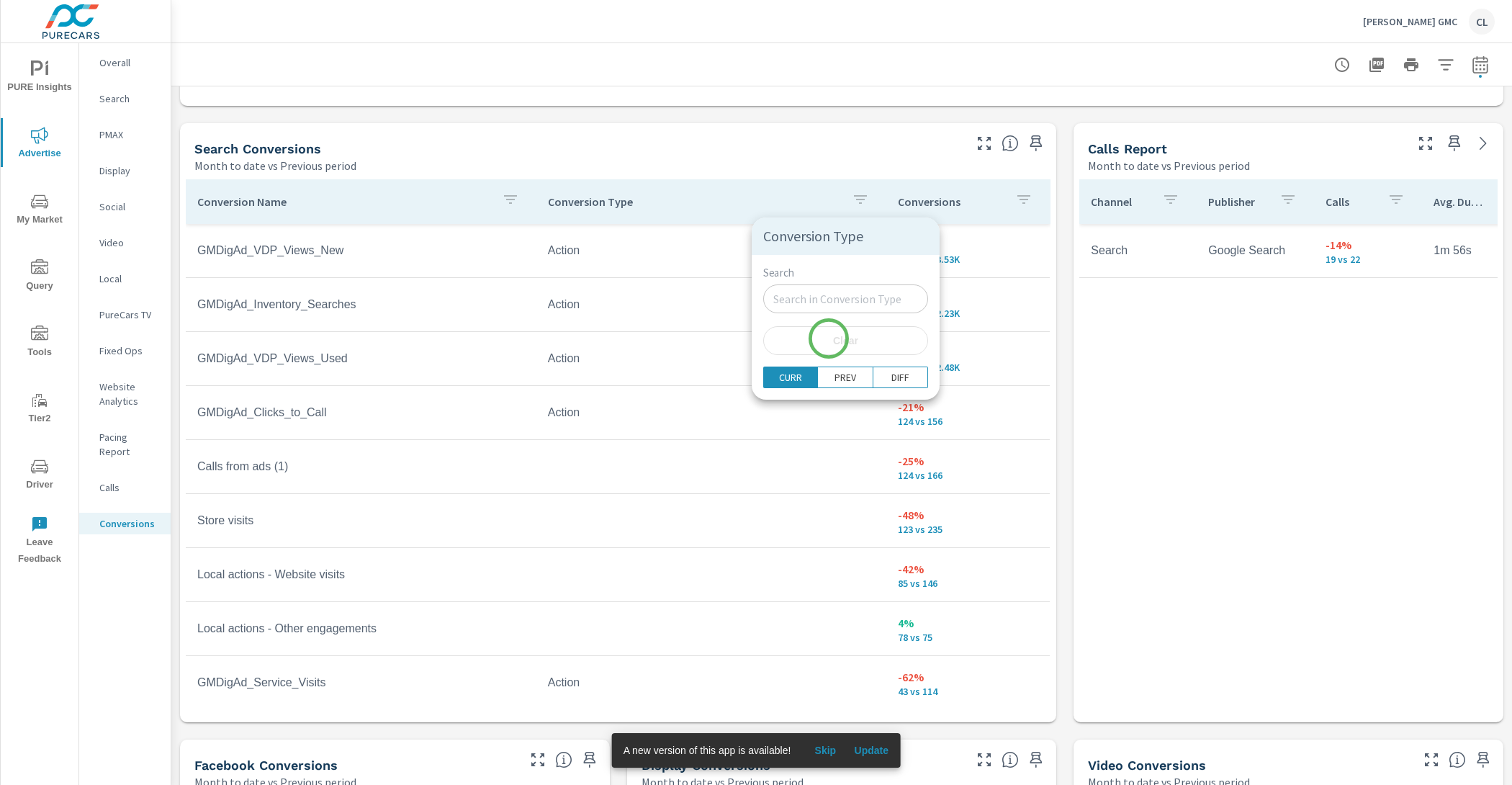
click at [829, 339] on span "Clear" at bounding box center [845, 341] width 148 height 13
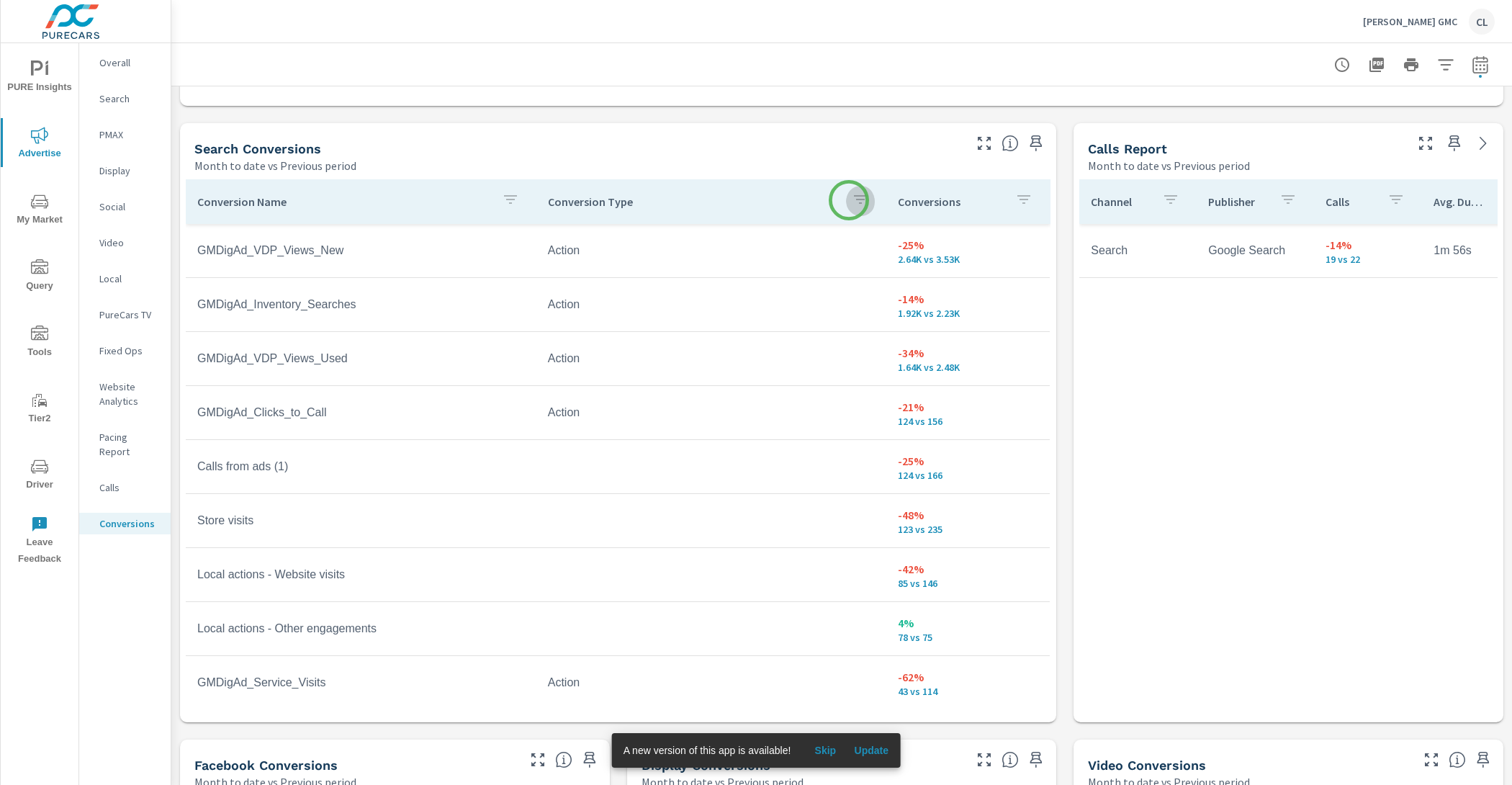
click at [851, 200] on icon "button" at bounding box center [860, 200] width 17 height 17
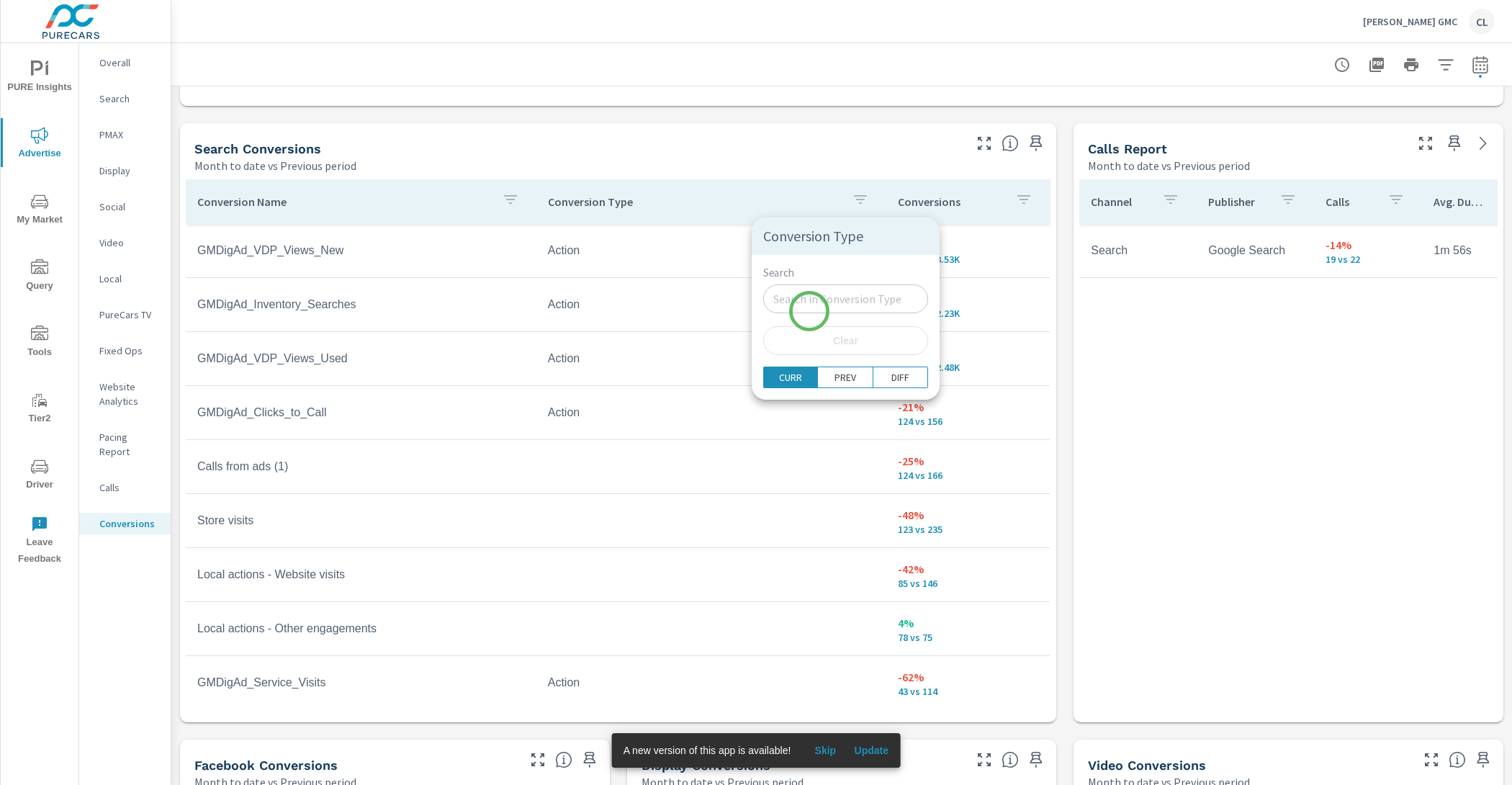
click at [809, 311] on input "Search" at bounding box center [845, 298] width 165 height 29
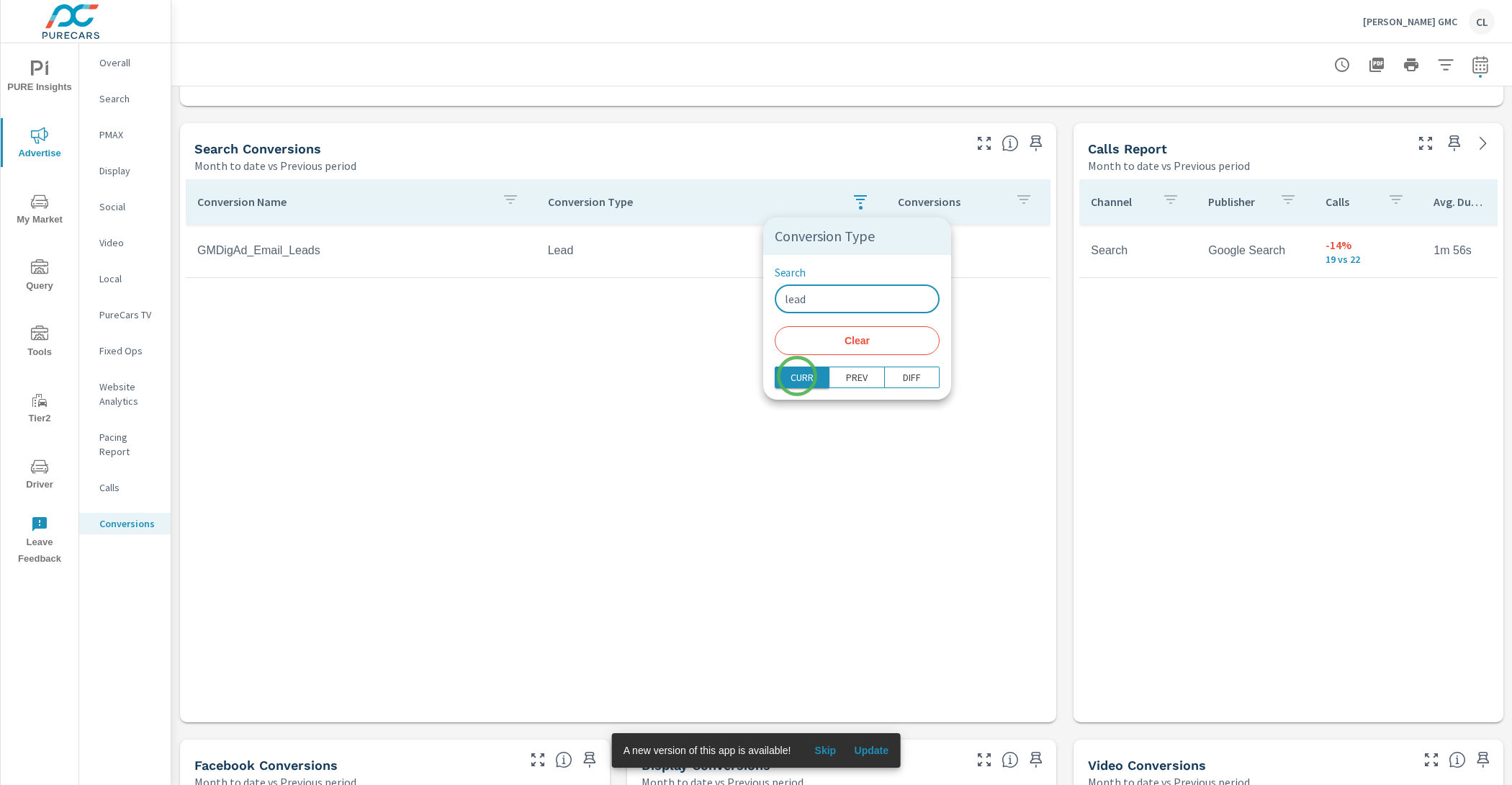
type input "lead"
click at [797, 376] on p "CURR" at bounding box center [802, 376] width 23 height 14
click at [846, 377] on p "PREV" at bounding box center [856, 376] width 22 height 14
click at [902, 379] on p "DIFF" at bounding box center [911, 376] width 18 height 14
click at [896, 448] on div at bounding box center [756, 392] width 1512 height 785
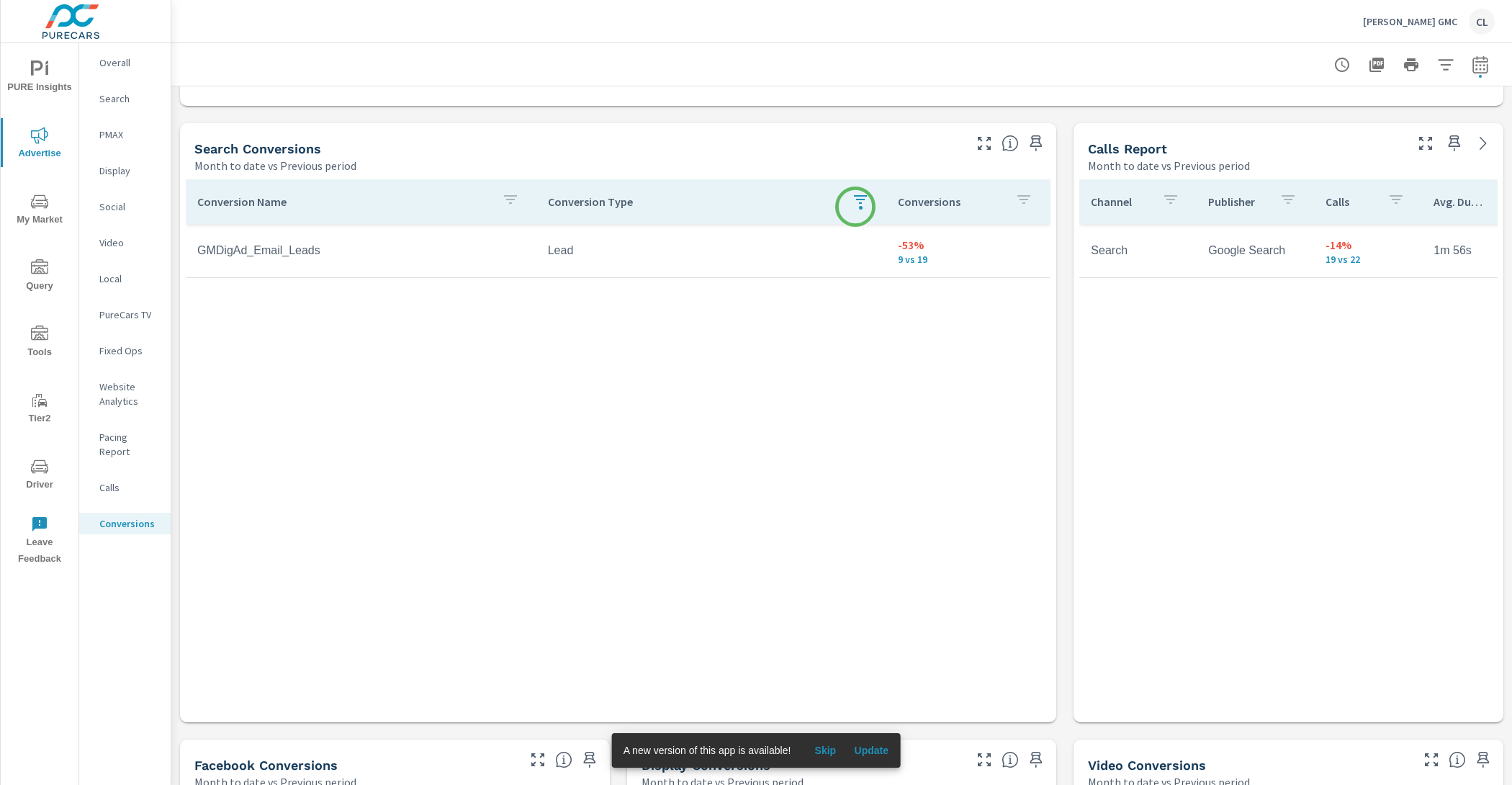
click at [855, 204] on icon "button" at bounding box center [860, 200] width 17 height 17
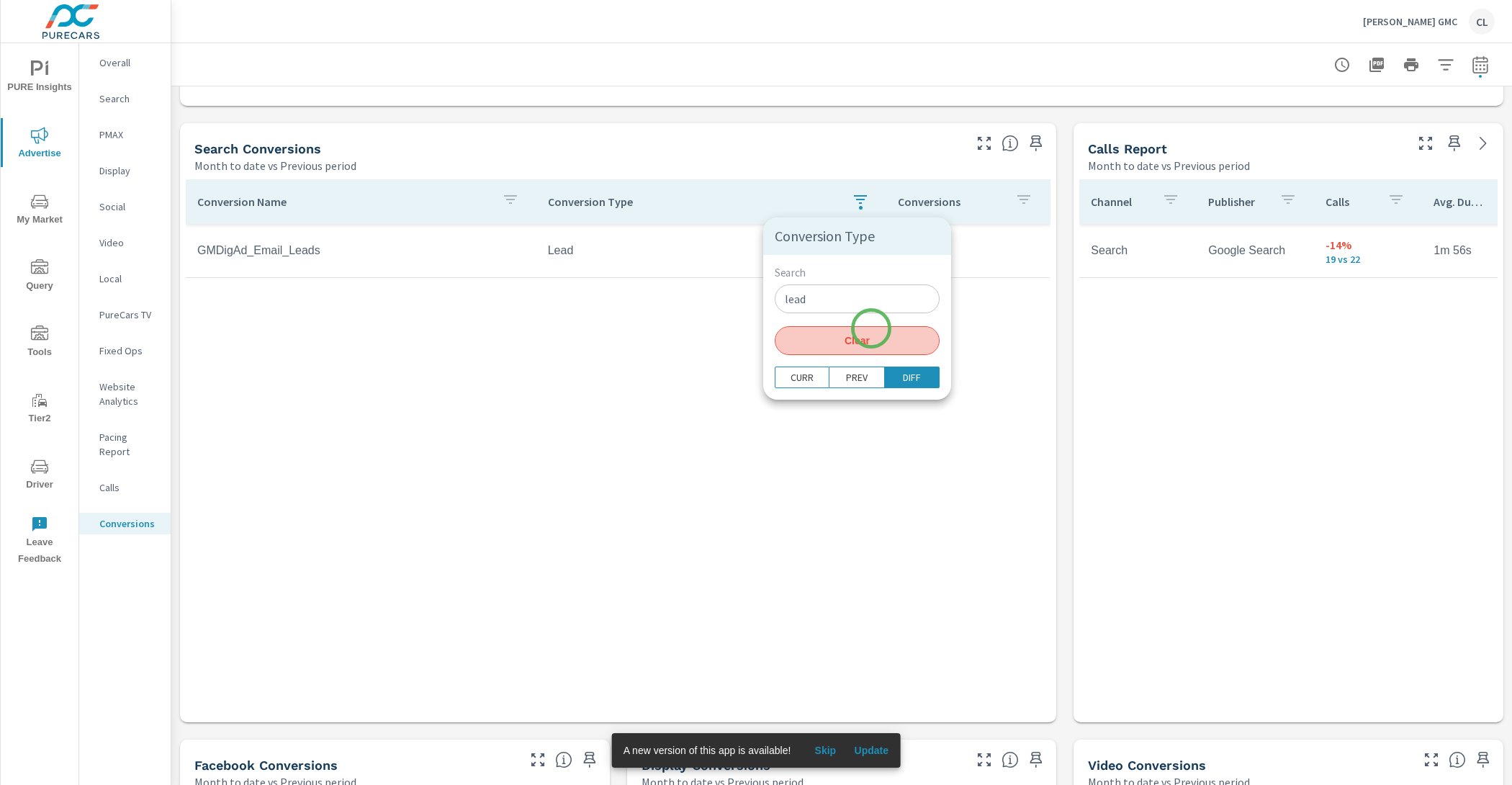
click at [871, 328] on button "Clear" at bounding box center [856, 341] width 165 height 29
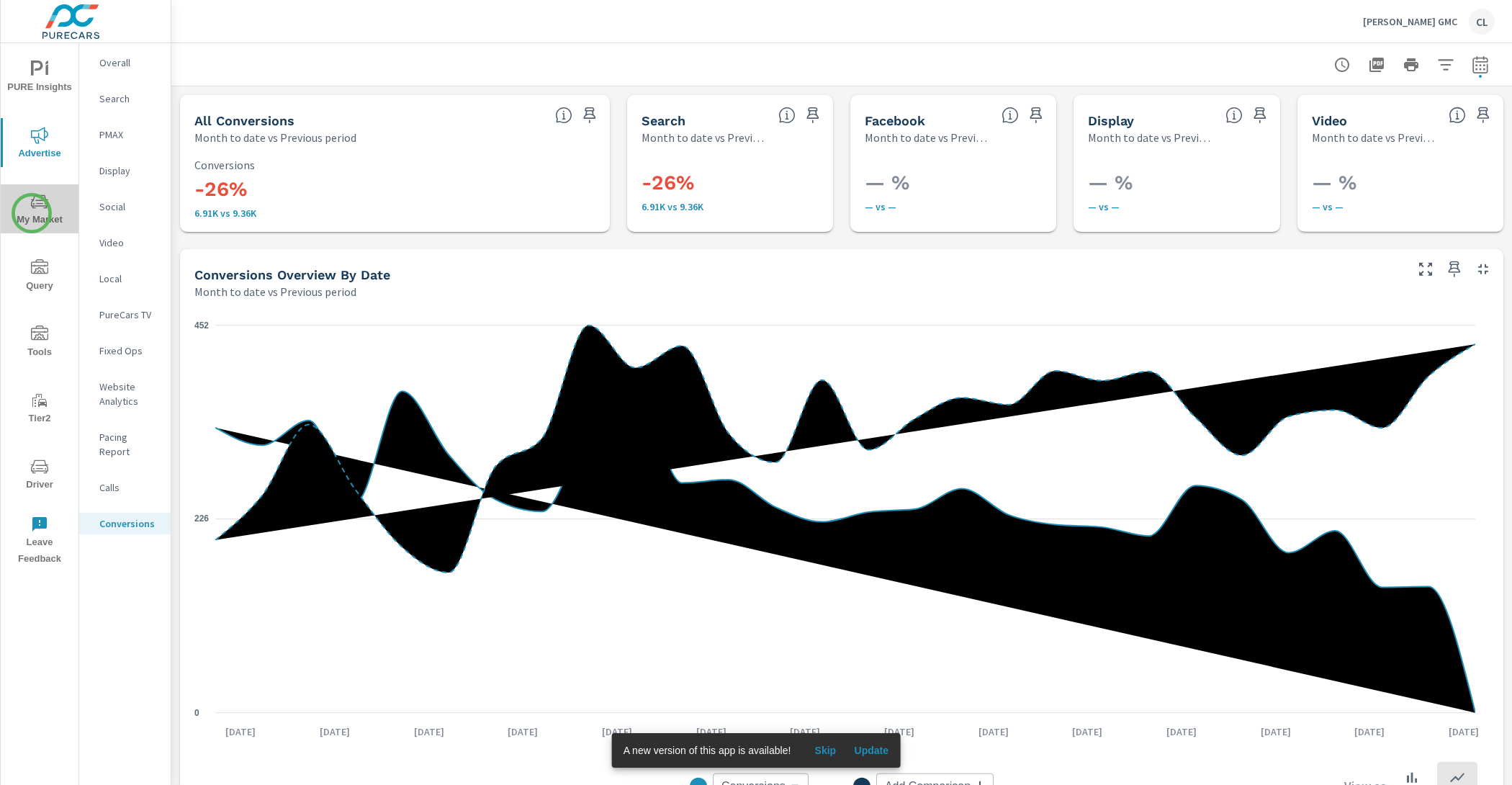
click at [32, 213] on span "My Market" at bounding box center [39, 210] width 69 height 35
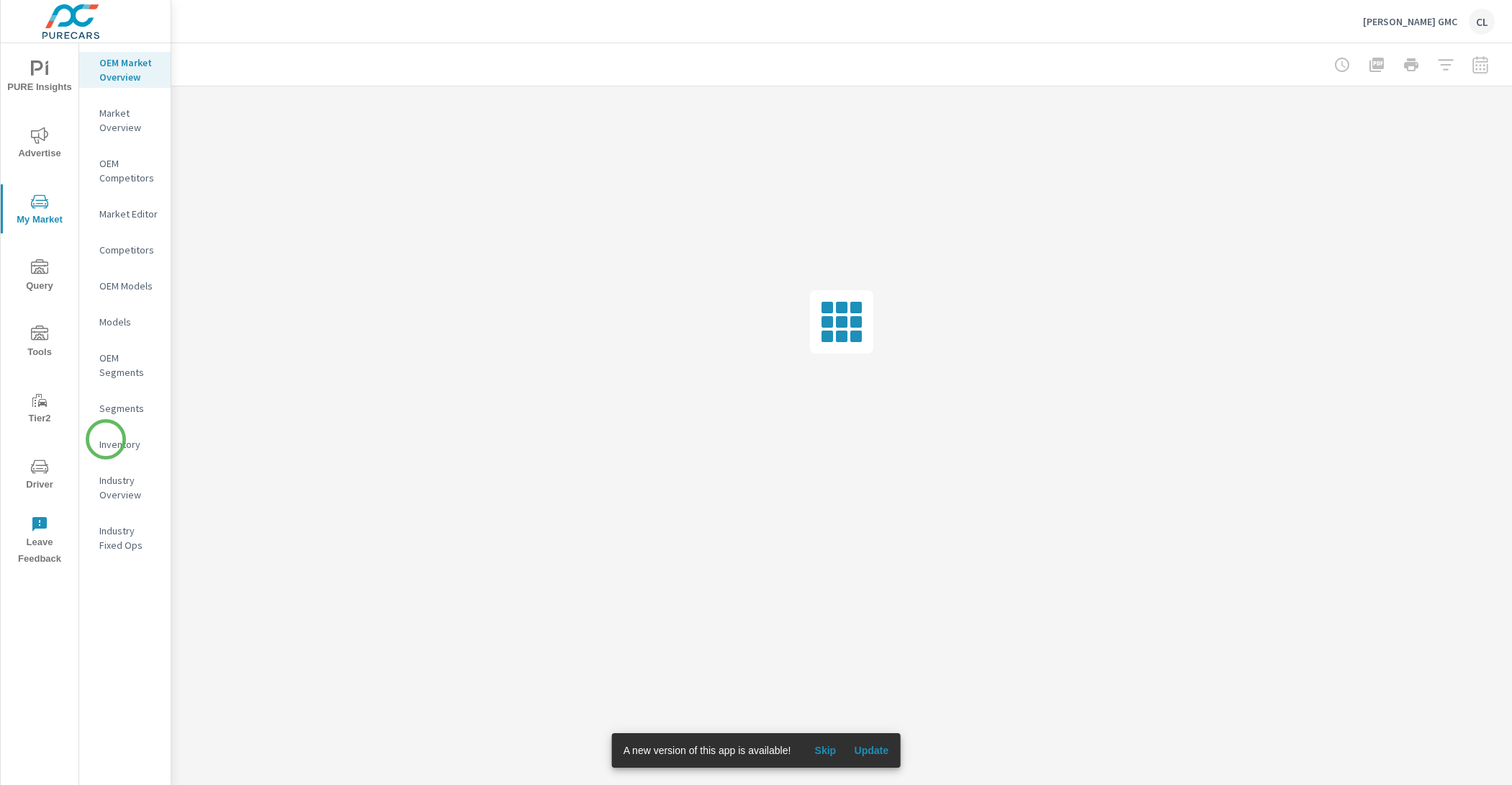
click at [110, 440] on p "Inventory" at bounding box center [129, 443] width 59 height 14
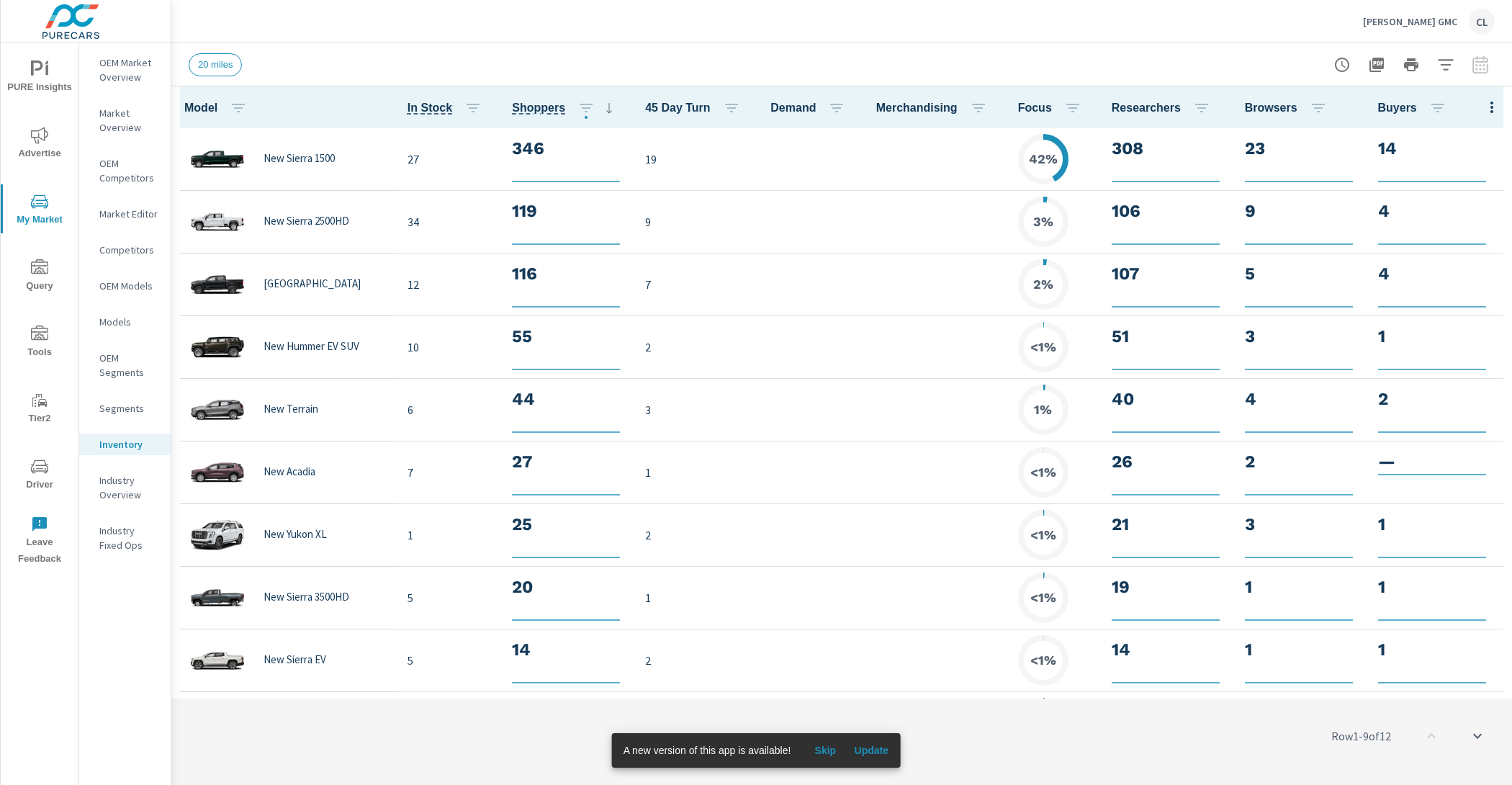
scroll to position [1, 0]
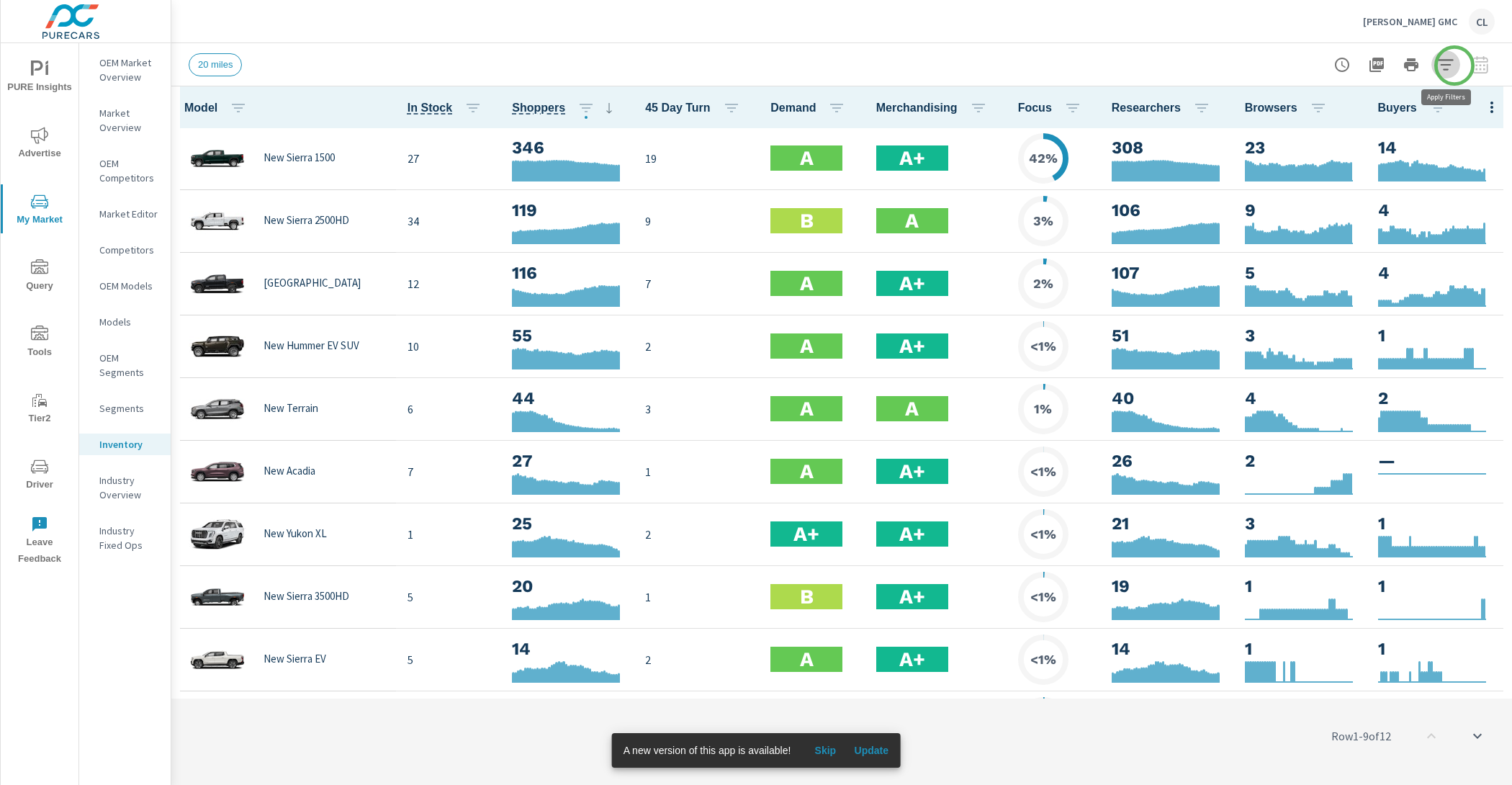
click at [1454, 66] on button "button" at bounding box center [1445, 65] width 29 height 29
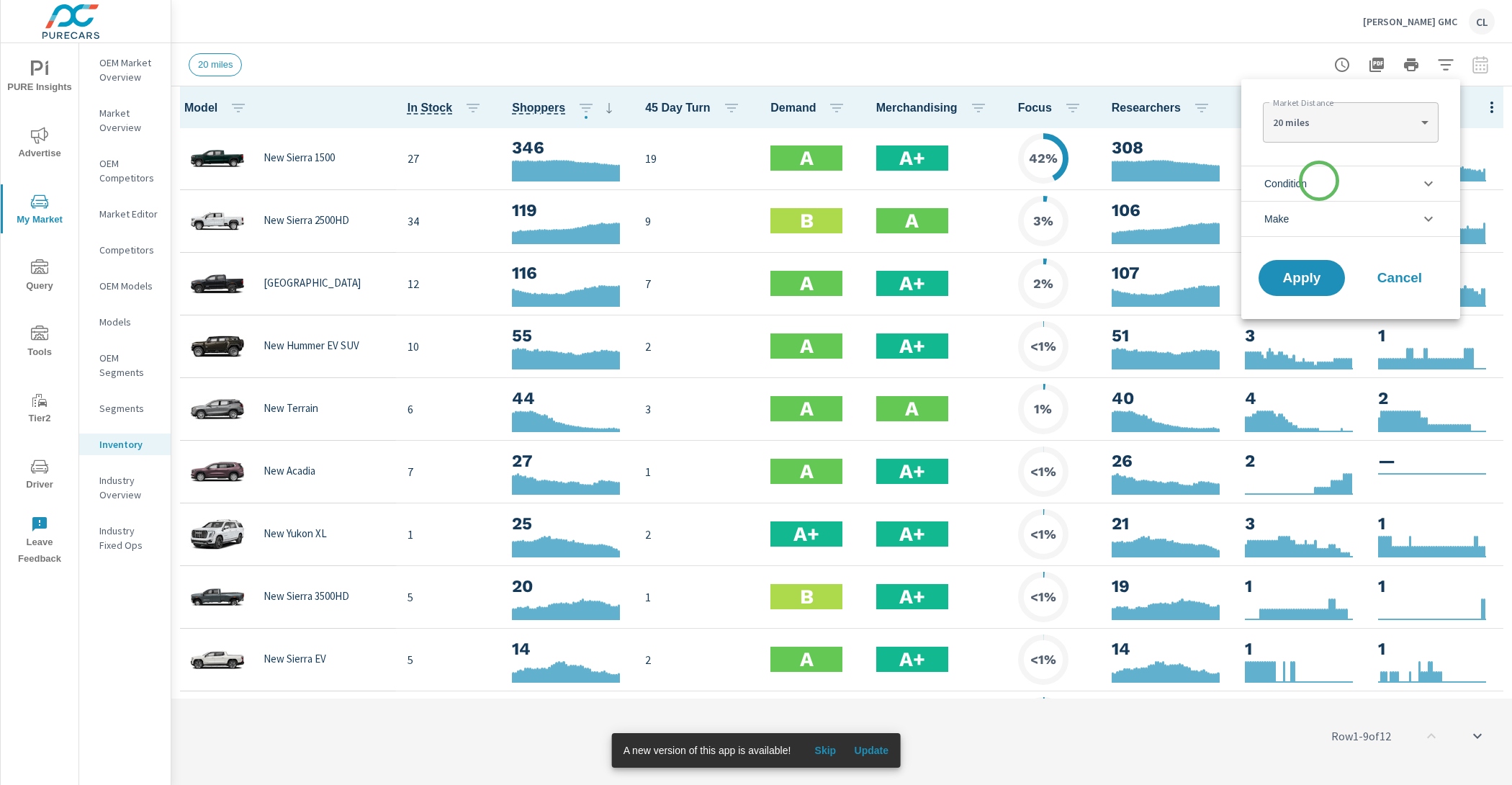
click at [1318, 187] on li "Condition" at bounding box center [1350, 183] width 219 height 35
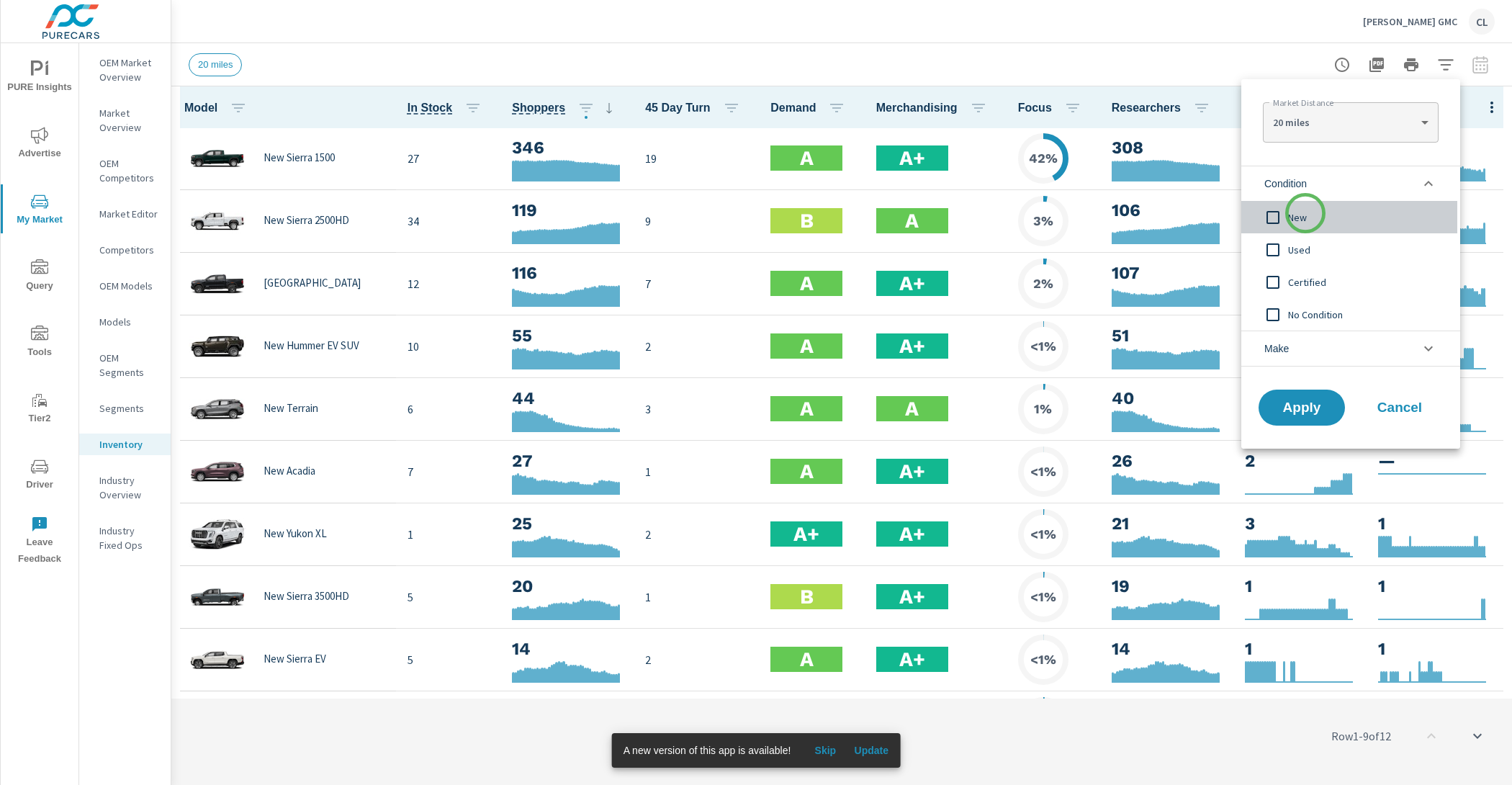
click at [1305, 214] on span "New" at bounding box center [1367, 217] width 158 height 17
click at [1298, 355] on li "Make" at bounding box center [1350, 348] width 219 height 36
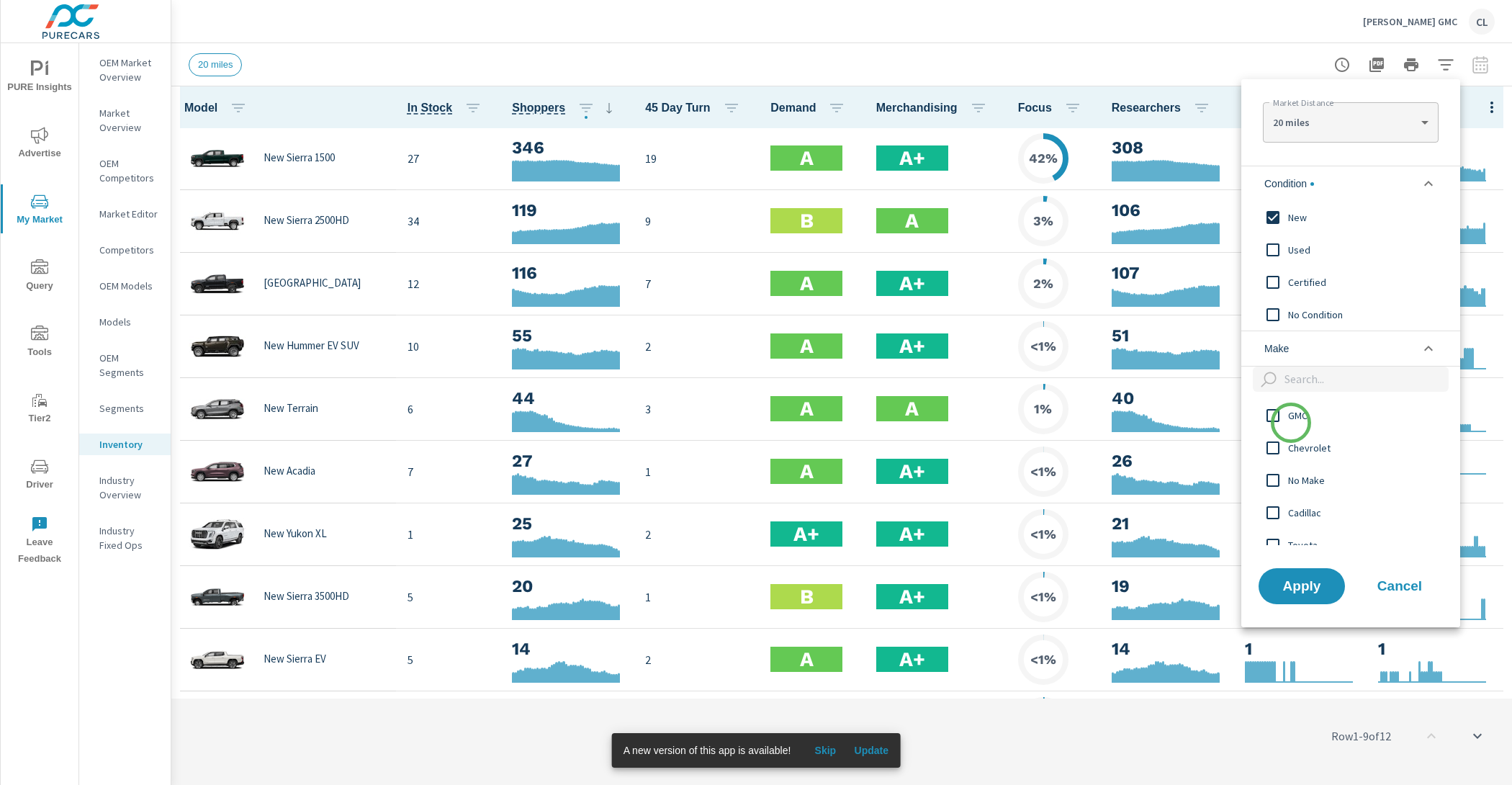
click at [1291, 422] on span "GMC" at bounding box center [1367, 415] width 158 height 17
click at [1295, 591] on span "Apply" at bounding box center [1301, 585] width 59 height 14
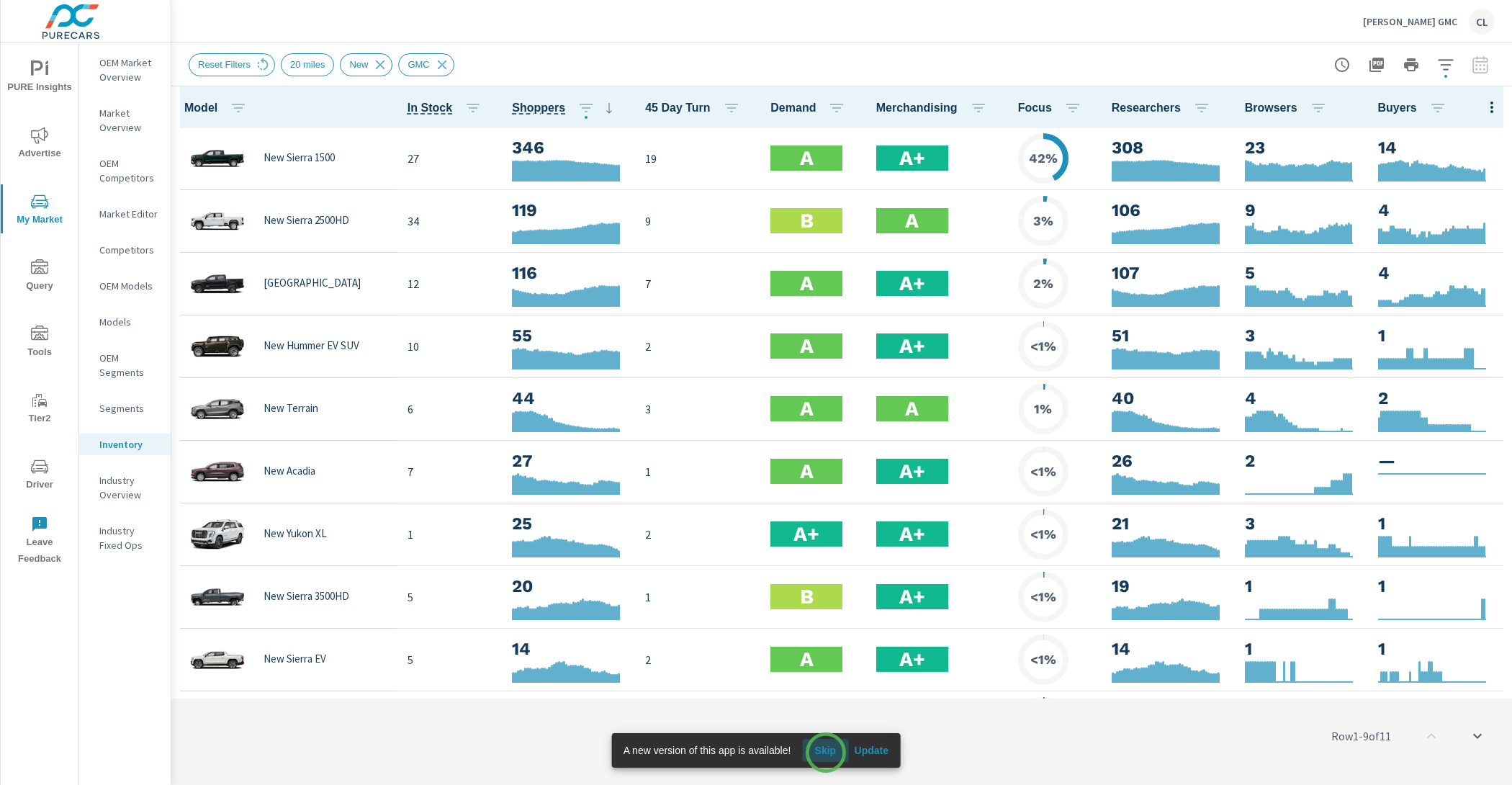
click at [825, 752] on span "Skip" at bounding box center [824, 750] width 35 height 13
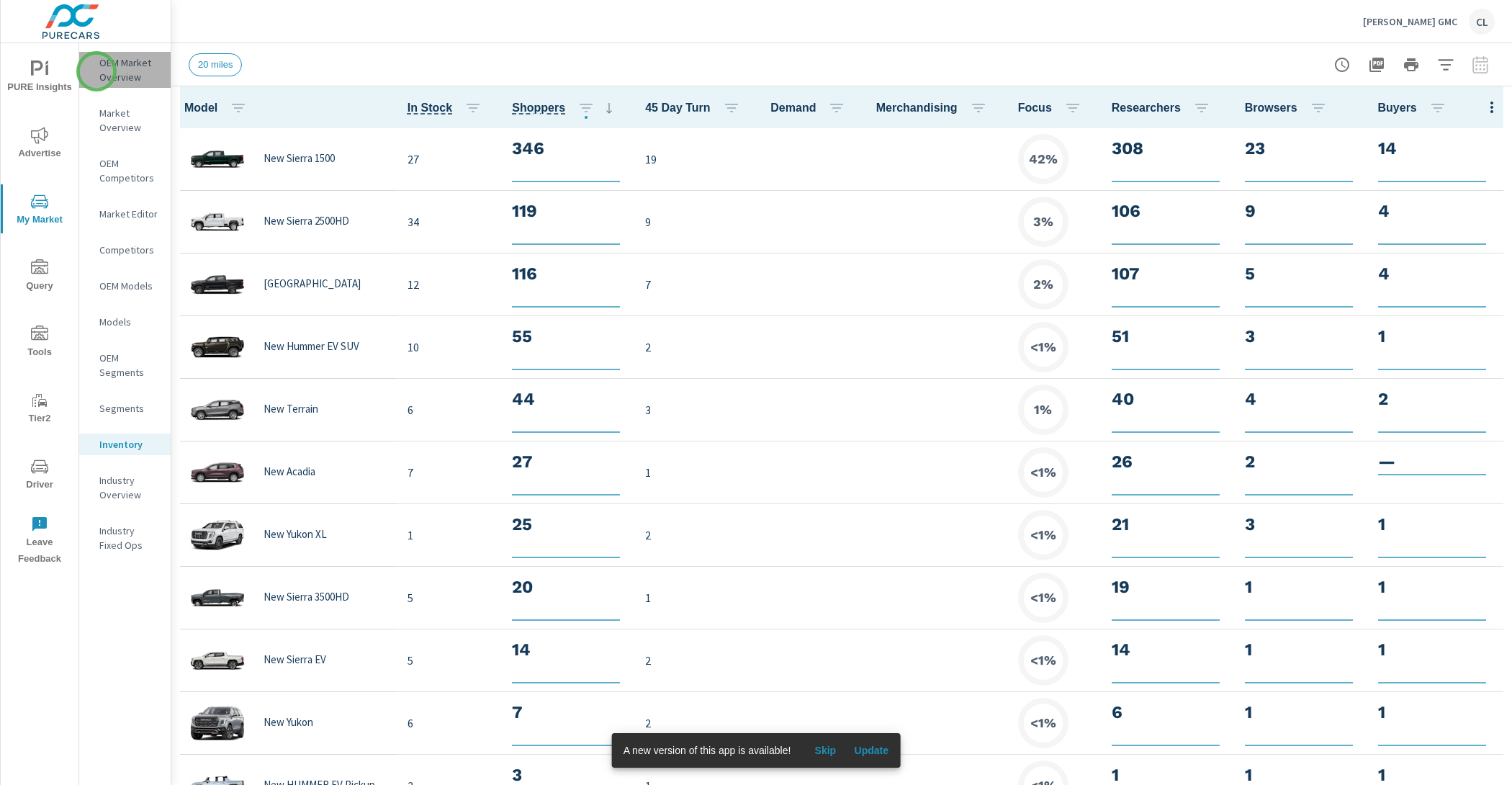
click at [97, 72] on div "OEM Market Overview" at bounding box center [124, 70] width 91 height 36
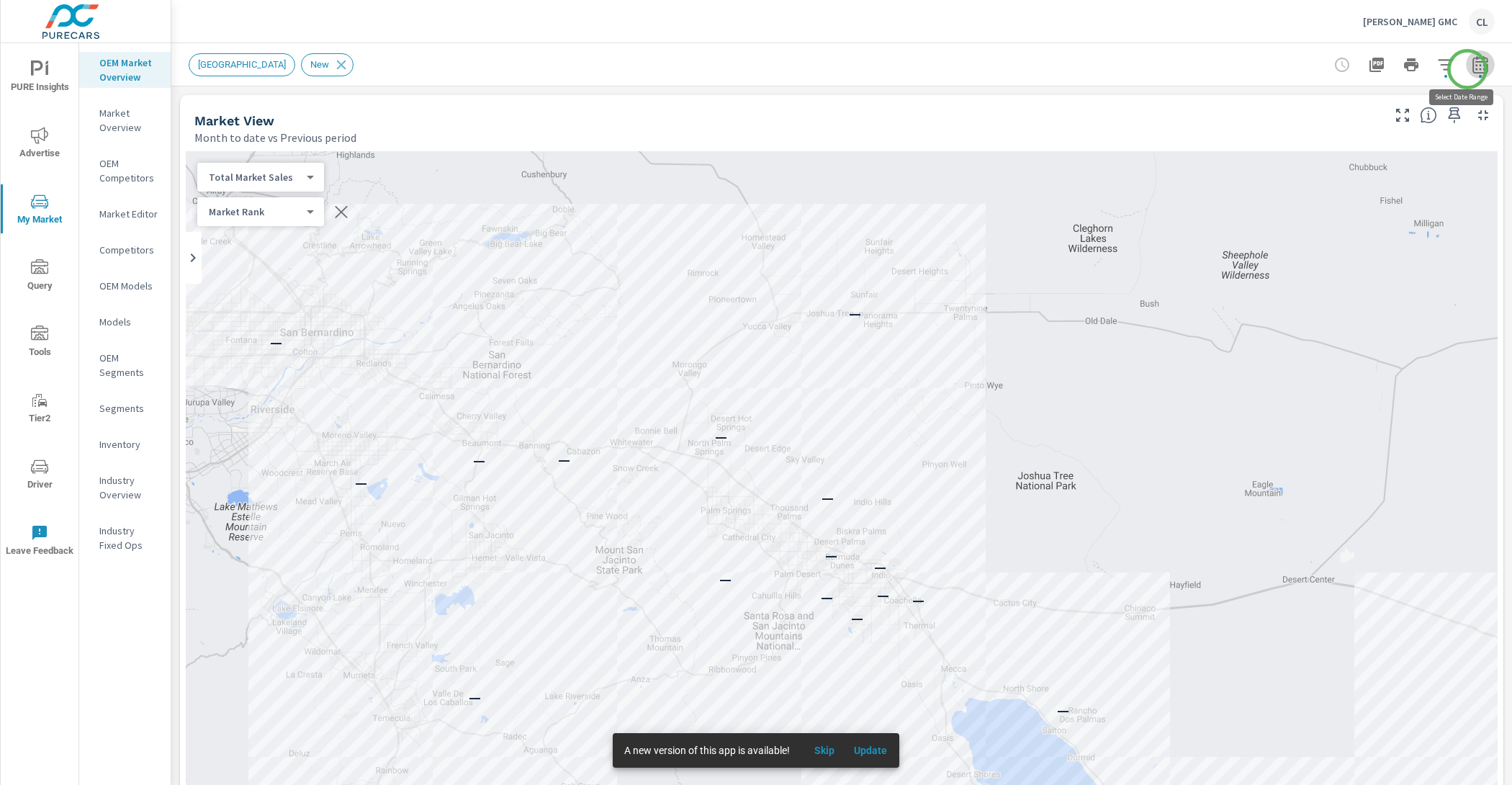
click at [1472, 69] on icon "button" at bounding box center [1480, 65] width 17 height 17
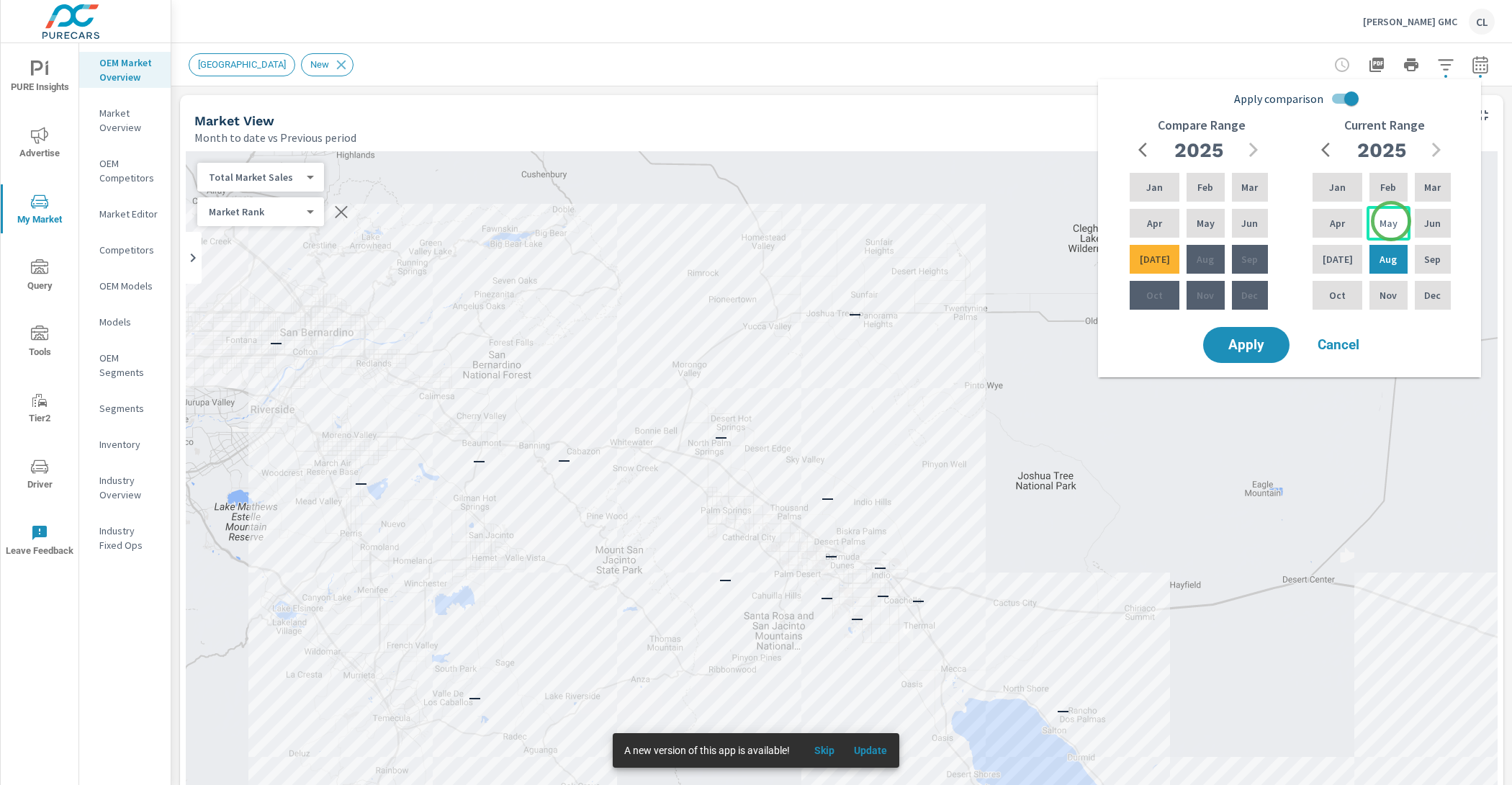
click at [1391, 221] on div "May" at bounding box center [1388, 223] width 43 height 35
click at [1341, 260] on div "Jul" at bounding box center [1337, 259] width 56 height 35
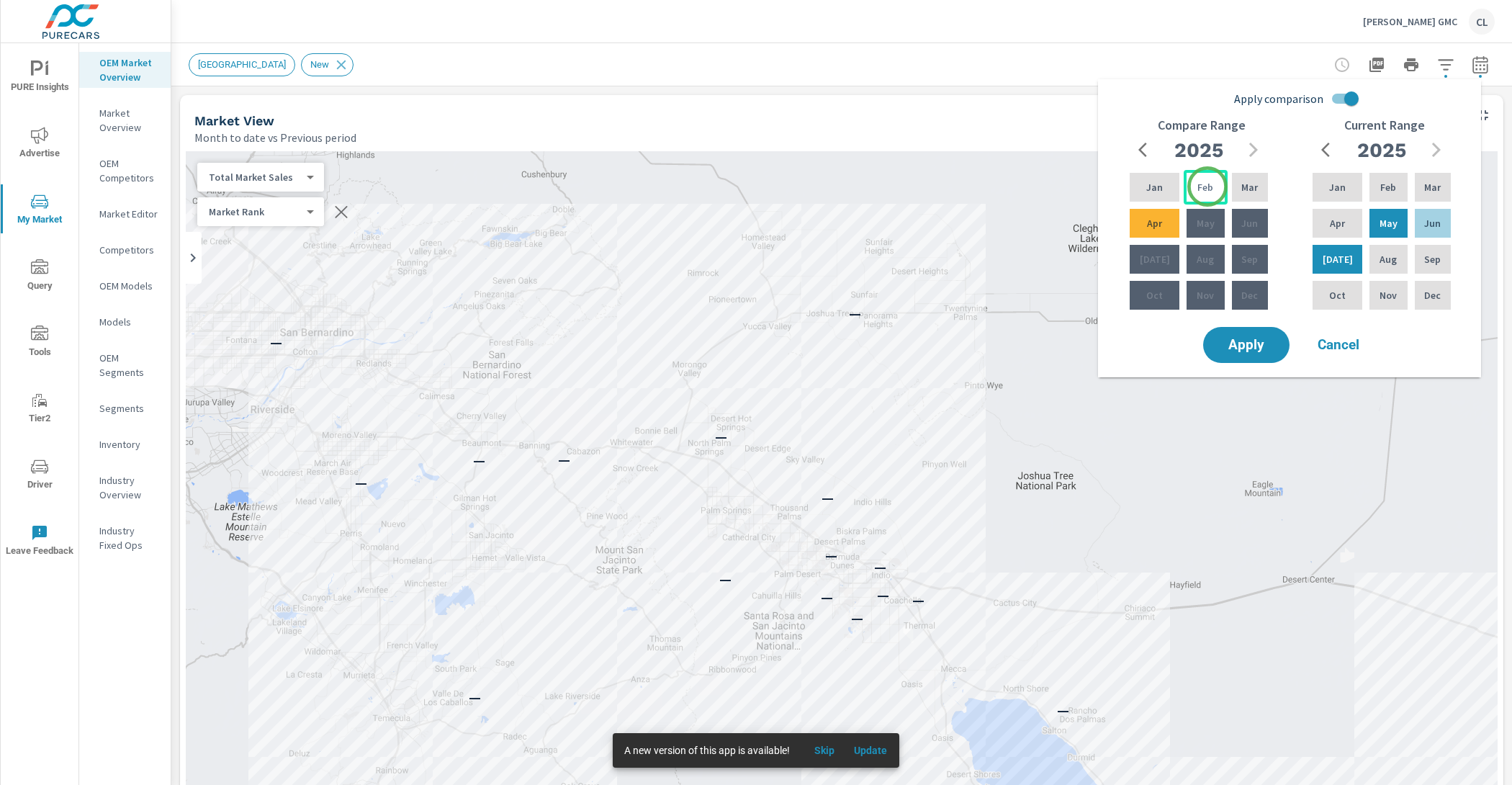
click at [1205, 185] on div "Feb" at bounding box center [1205, 187] width 43 height 35
click at [1159, 224] on div "Apr" at bounding box center [1154, 223] width 56 height 35
click at [1245, 349] on span "Apply" at bounding box center [1246, 345] width 59 height 14
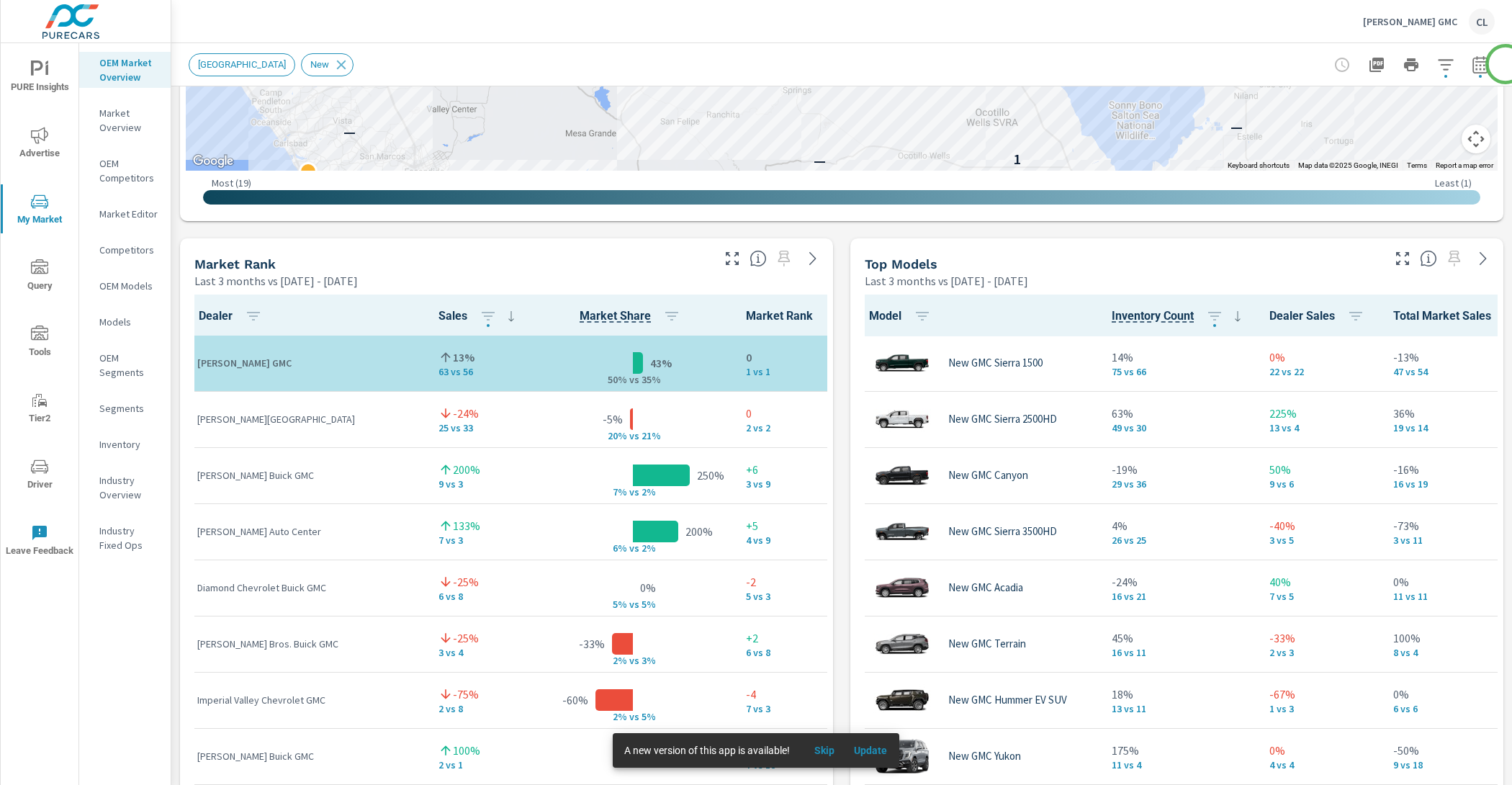
scroll to position [779, 0]
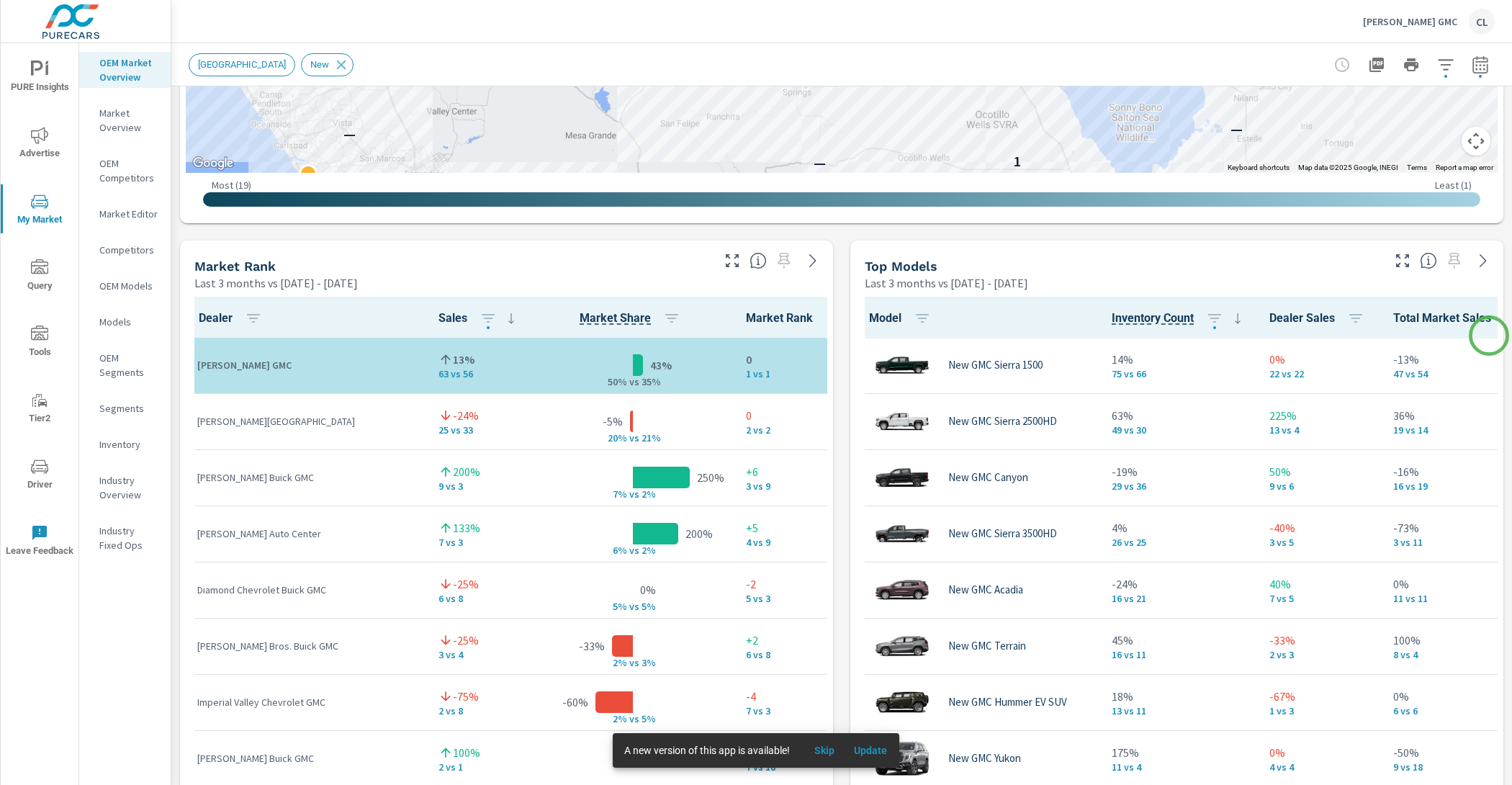
click at [1488, 335] on div "Model Inventory Count Dealer Sales Total Market Sales Market Share Market Rank …" at bounding box center [1176, 642] width 653 height 703
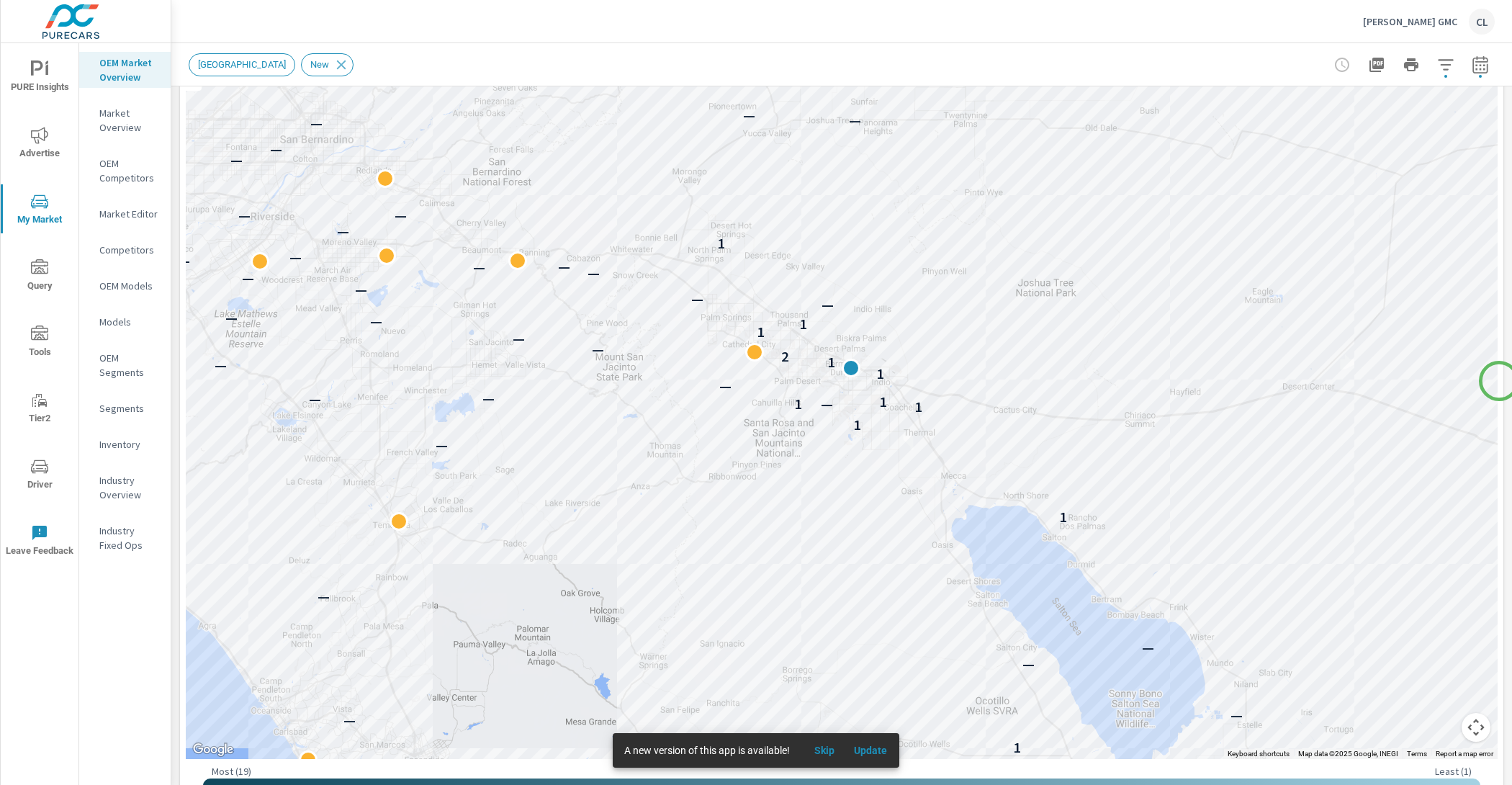
scroll to position [195, 0]
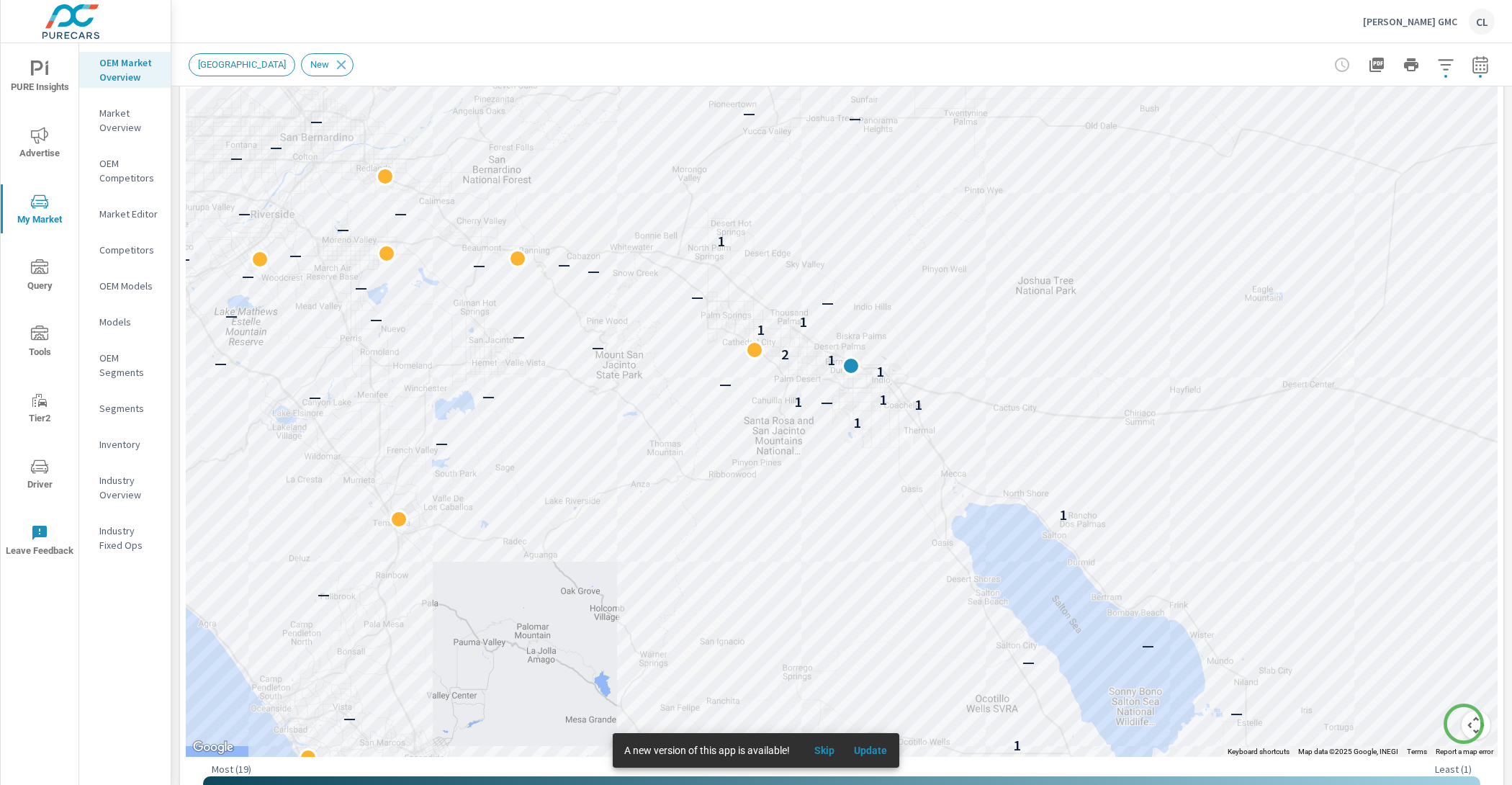
click at [1463, 723] on button "Map camera controls" at bounding box center [1475, 725] width 29 height 29
click at [1428, 649] on button "Zoom in" at bounding box center [1440, 653] width 29 height 29
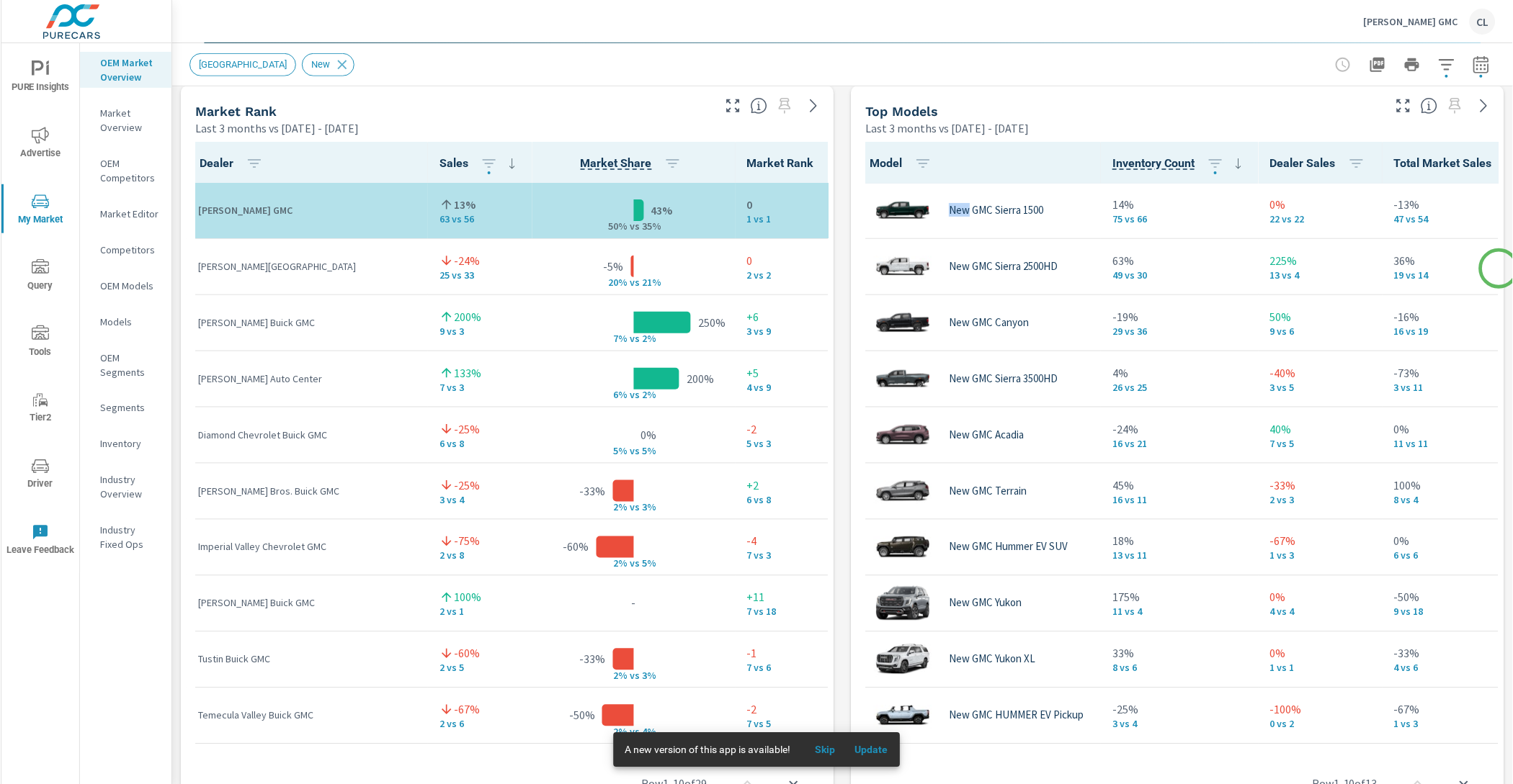
scroll to position [933, 0]
click at [1497, 270] on div "Market View Last 3 months vs Feb 01, 2025 - Apr 30, 2025 ← Move left → Move rig…" at bounding box center [842, 385] width 1341 height 2465
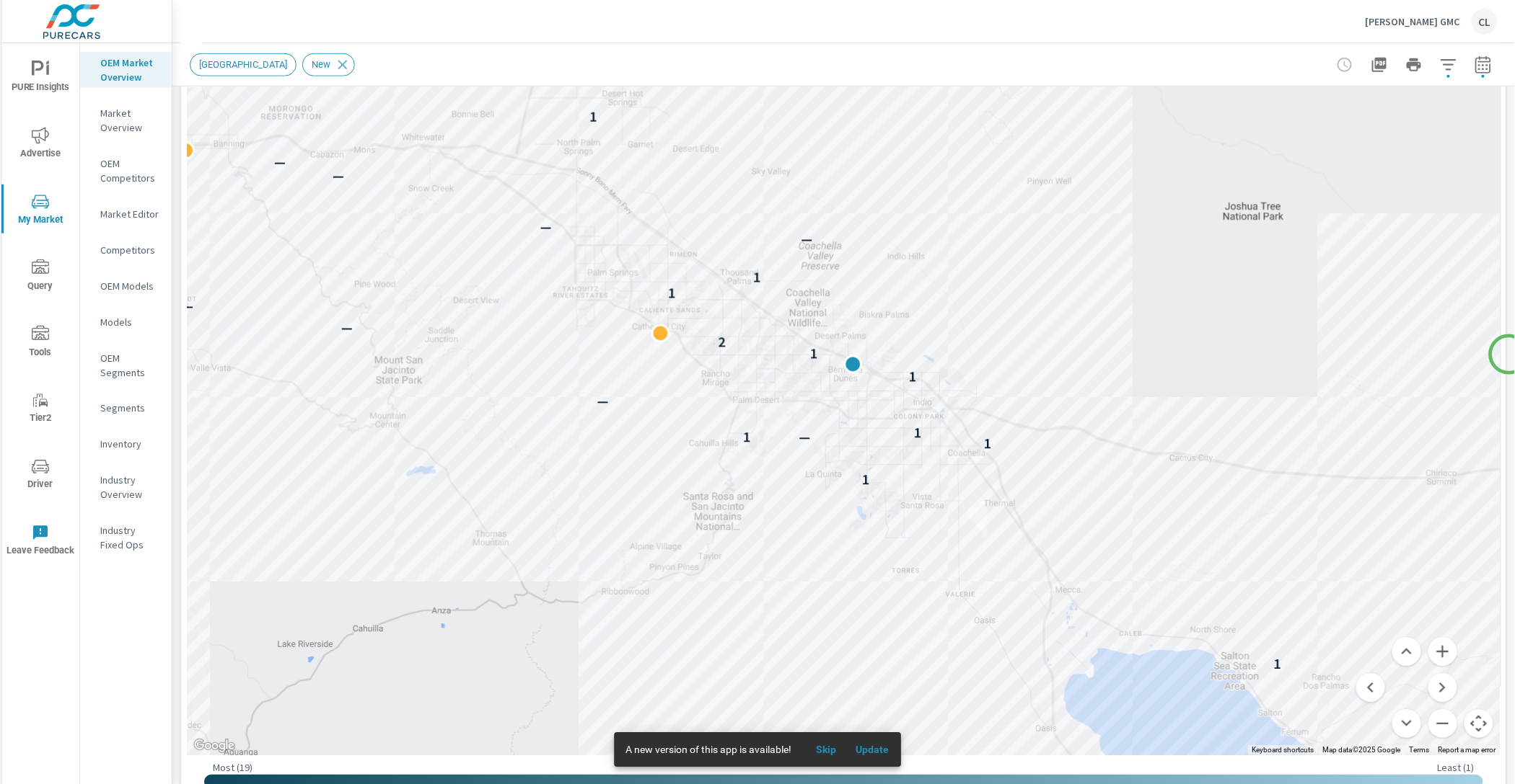
scroll to position [193, 0]
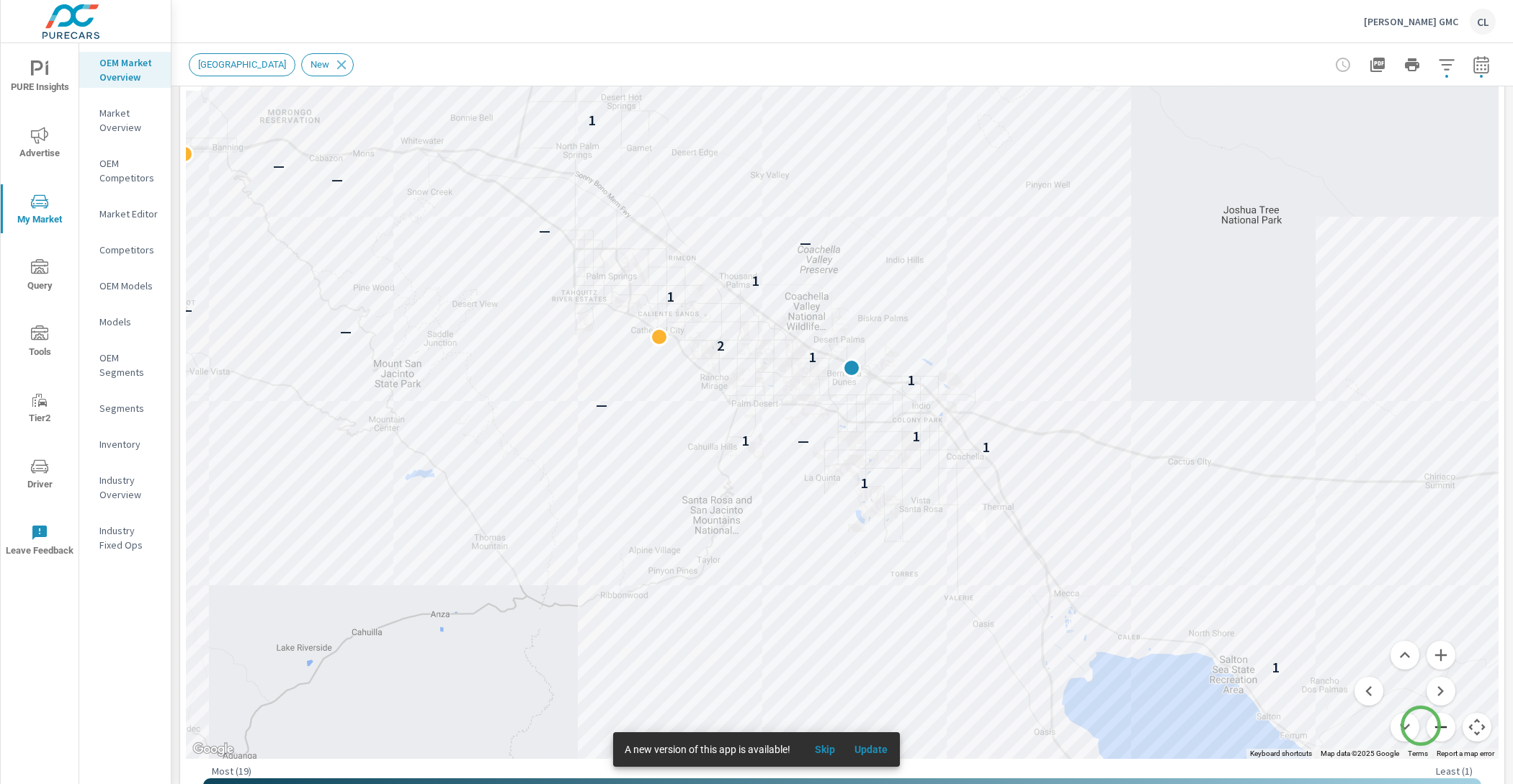
click at [1426, 727] on button "Zoom out" at bounding box center [1441, 727] width 29 height 29
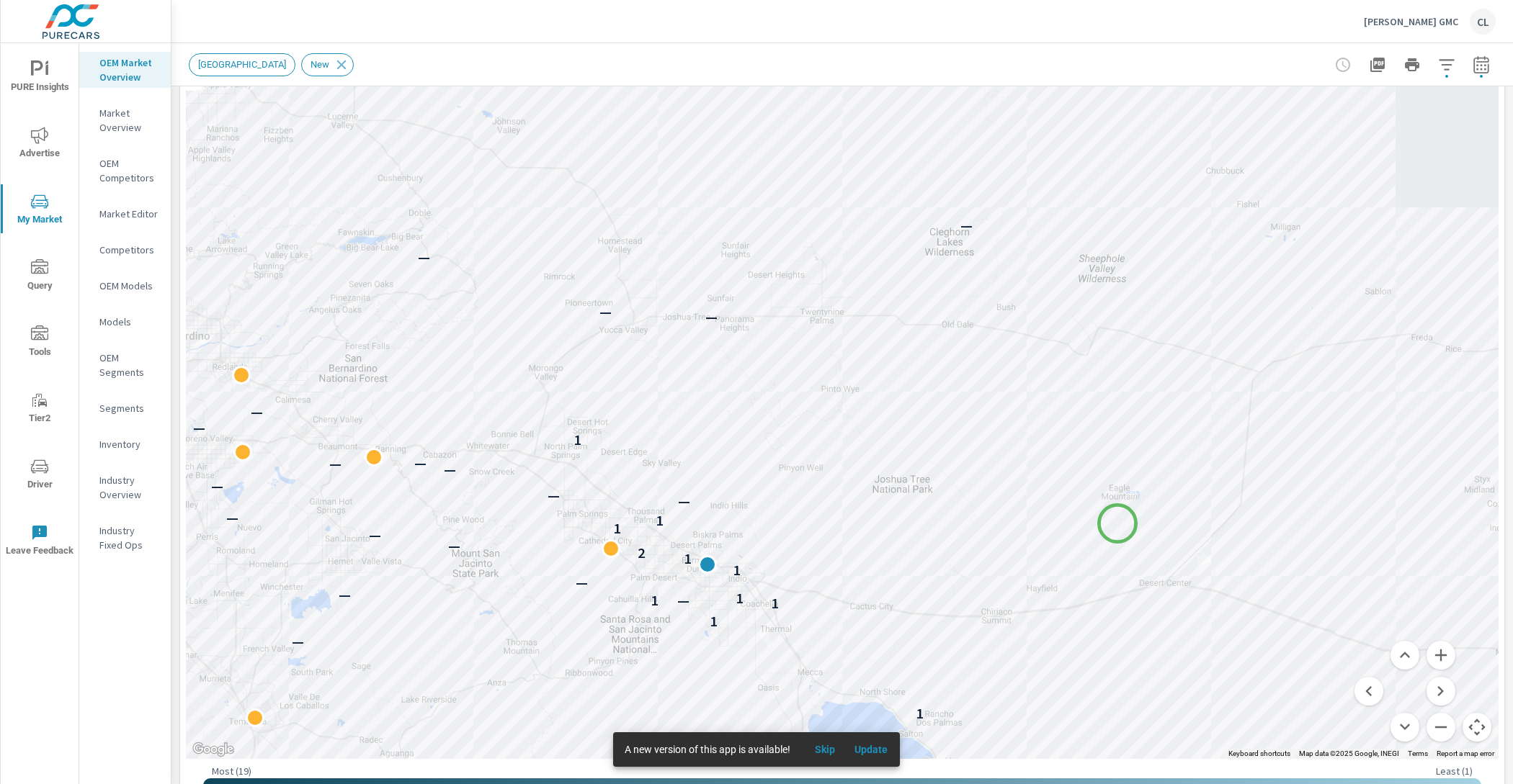
drag, startPoint x: 1262, startPoint y: 327, endPoint x: 1118, endPoint y: 523, distance: 243.2
click at [1118, 523] on div "— — — — — — 1 — 1 — — — — — — 1 1 — — — — 1 — 1 1 — 1 — — — — 1 — 1 2 — — 1 1 —…" at bounding box center [842, 359] width 1312 height 801
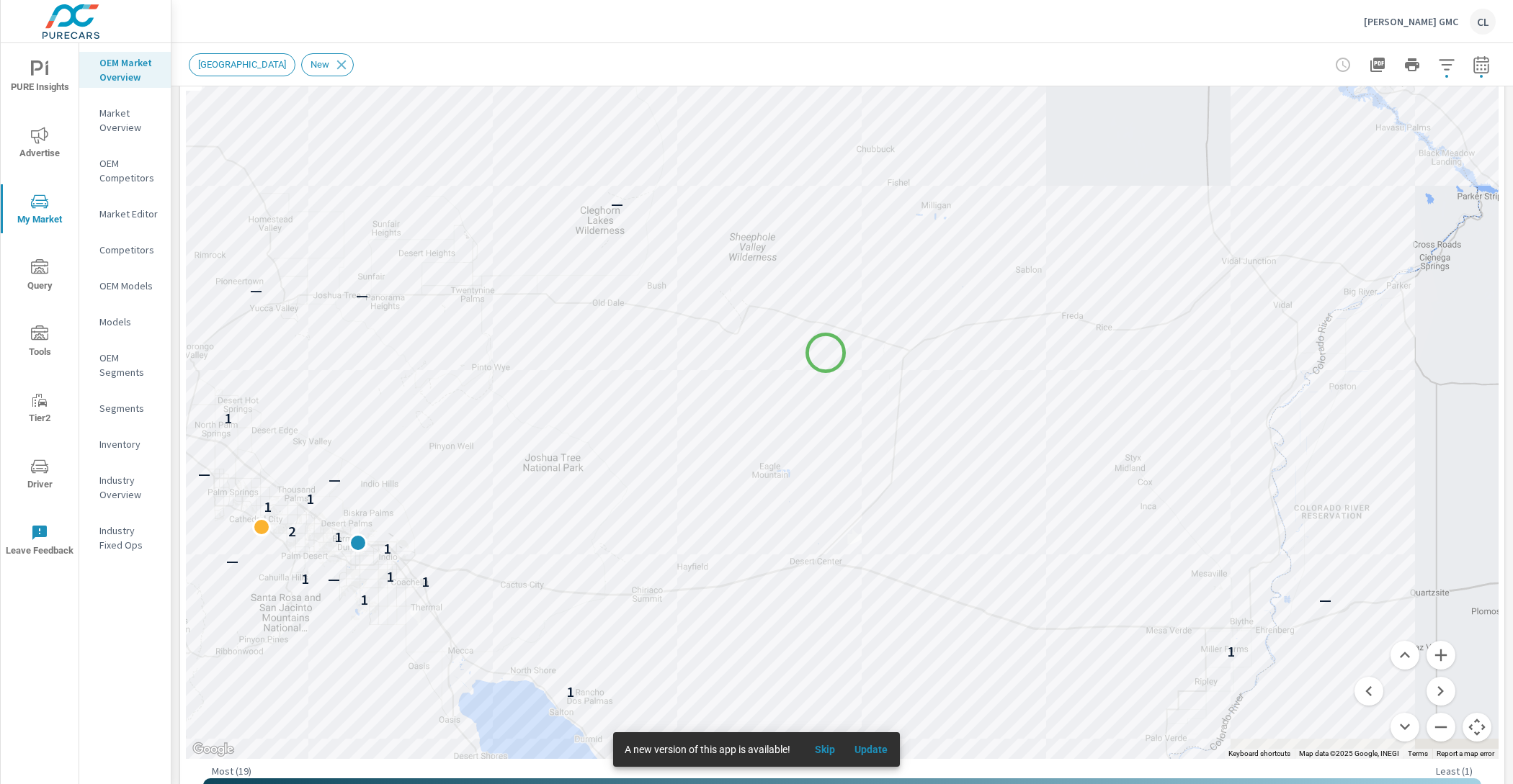
drag, startPoint x: 1175, startPoint y: 370, endPoint x: 823, endPoint y: 349, distance: 352.6
click at [823, 349] on div "— — — 1 1 — 1 — 1 1 — 1 — — 1 1 2 — — 1 1 — — — — — — 1 — — — — — — — —" at bounding box center [1097, 714] width 1210 height 756
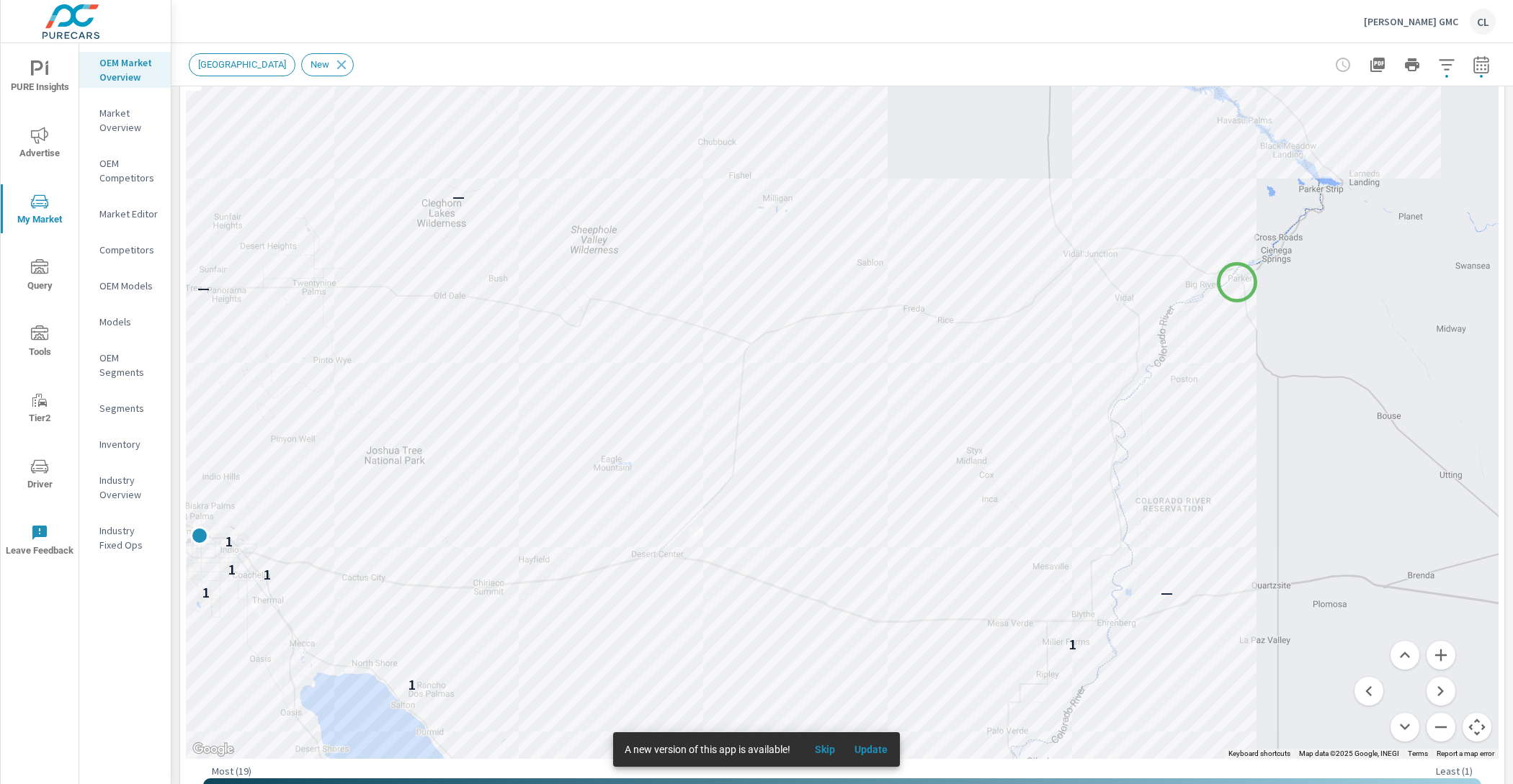
drag, startPoint x: 1395, startPoint y: 278, endPoint x: 1214, endPoint y: 282, distance: 181.0
click at [1214, 282] on div "— — — — — — 1 — 1 — — — — — 1 1 — 1 — 1 1 — 1 — — — 1 1 2 — — 1 1 — — — — — — —…" at bounding box center [842, 359] width 1312 height 801
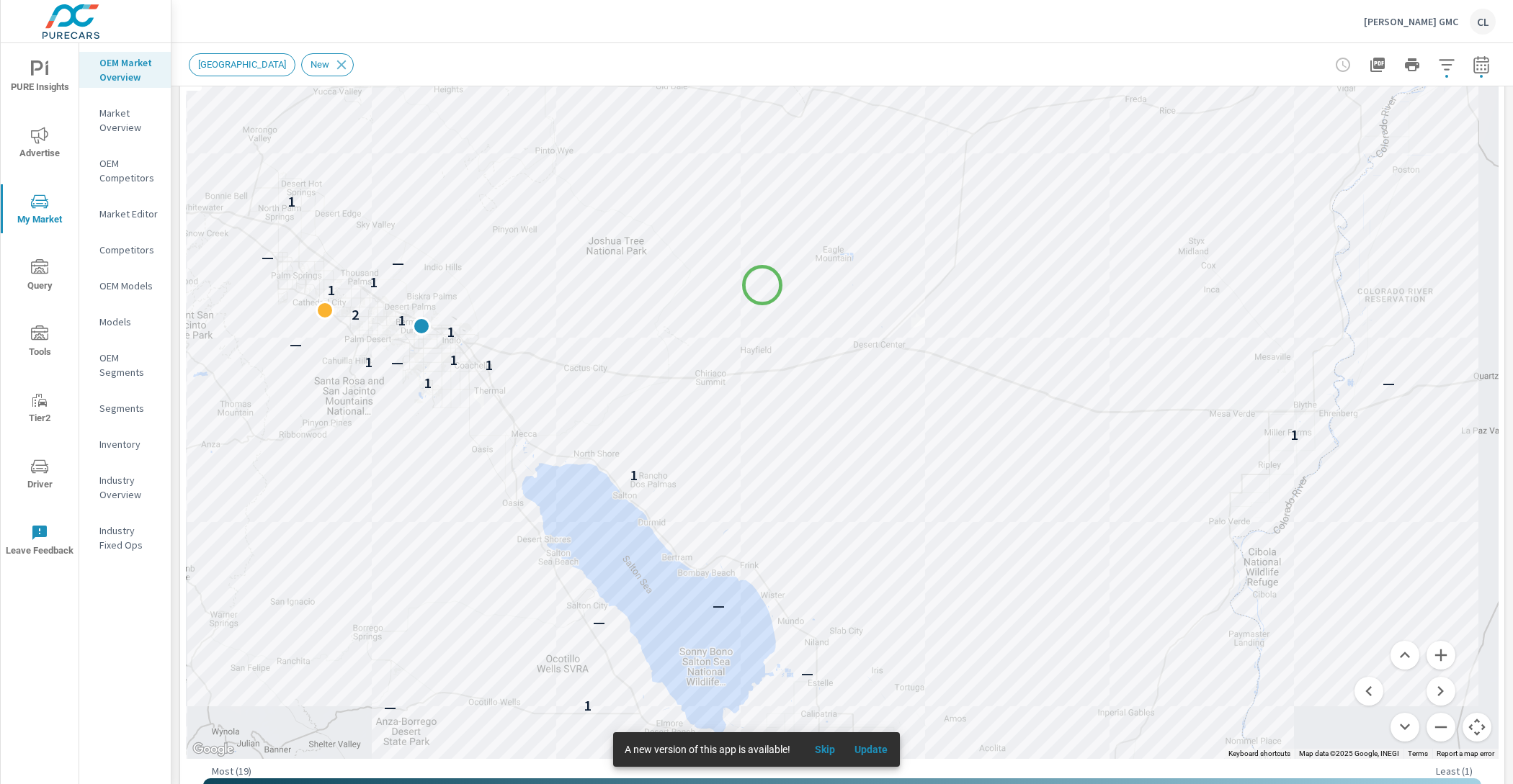
drag, startPoint x: 507, startPoint y: 496, endPoint x: 762, endPoint y: 285, distance: 331.0
click at [762, 285] on div "— — — — — — 1 — 1 — — — — — 1 1 — 1 — 1 1 — 1 — — — 1 — 1 2 — — 1 1 — — — — — —…" at bounding box center [842, 359] width 1312 height 801
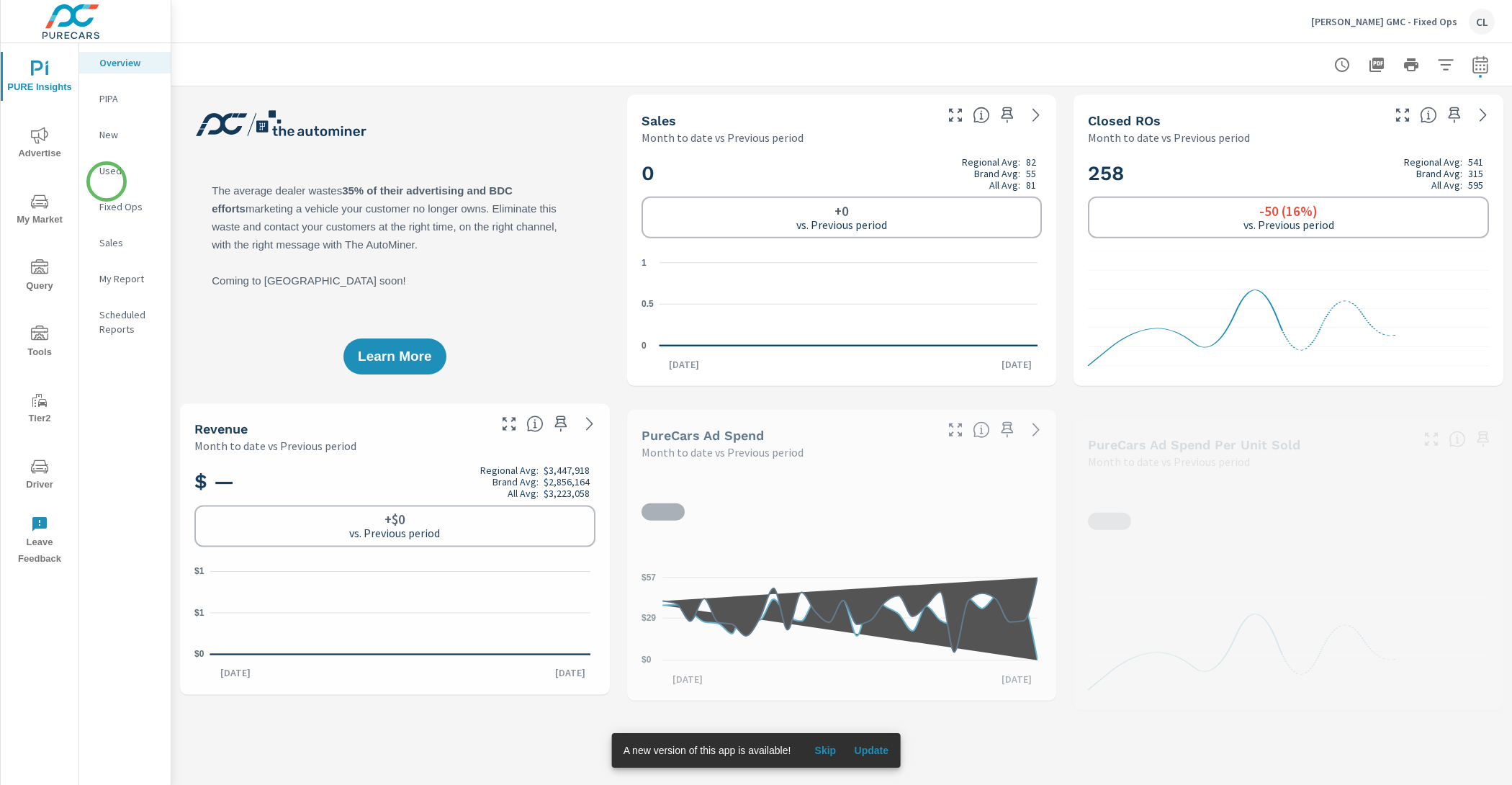
scroll to position [1, 0]
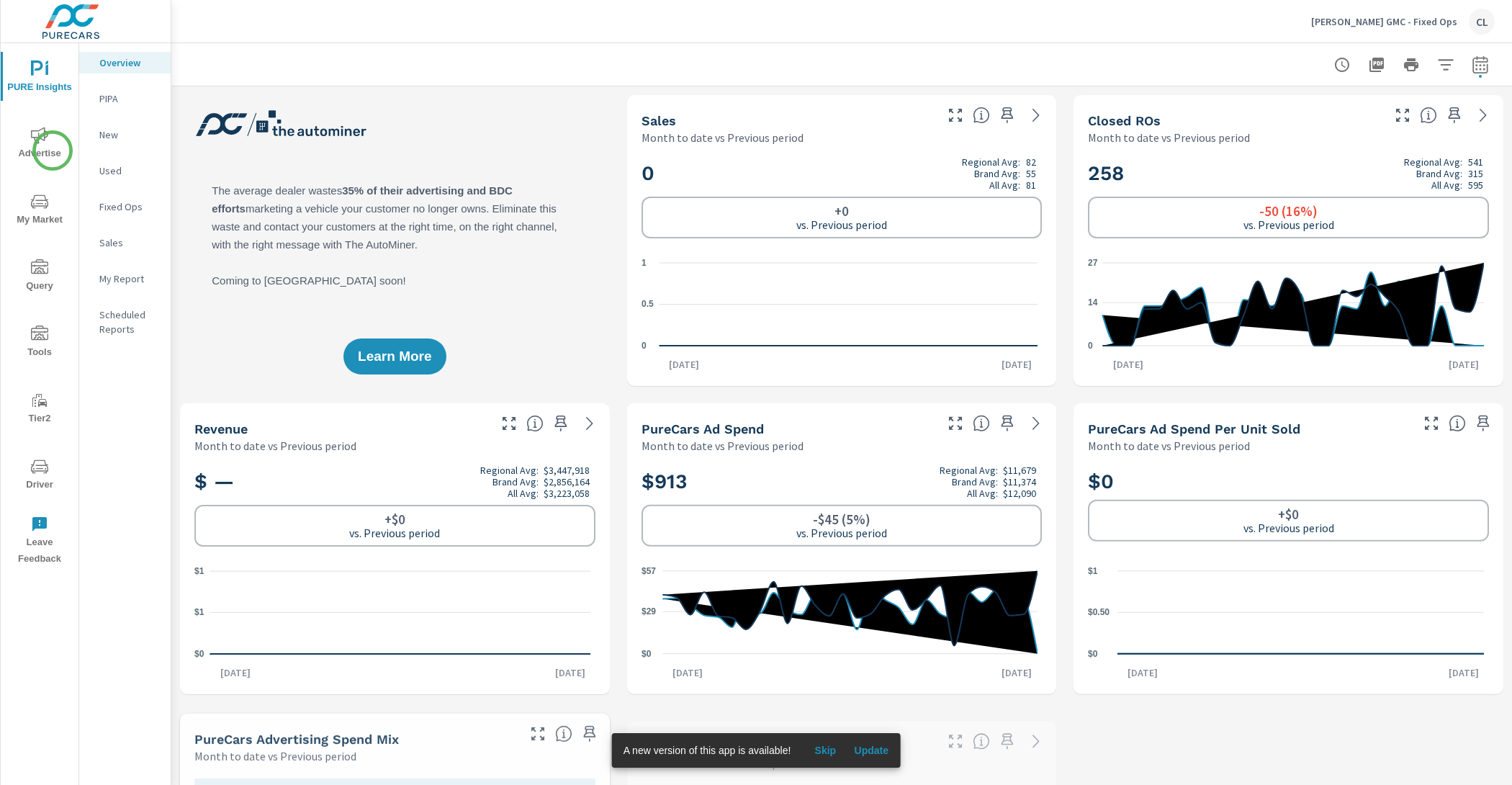
click at [38, 146] on span "Advertise" at bounding box center [39, 144] width 69 height 35
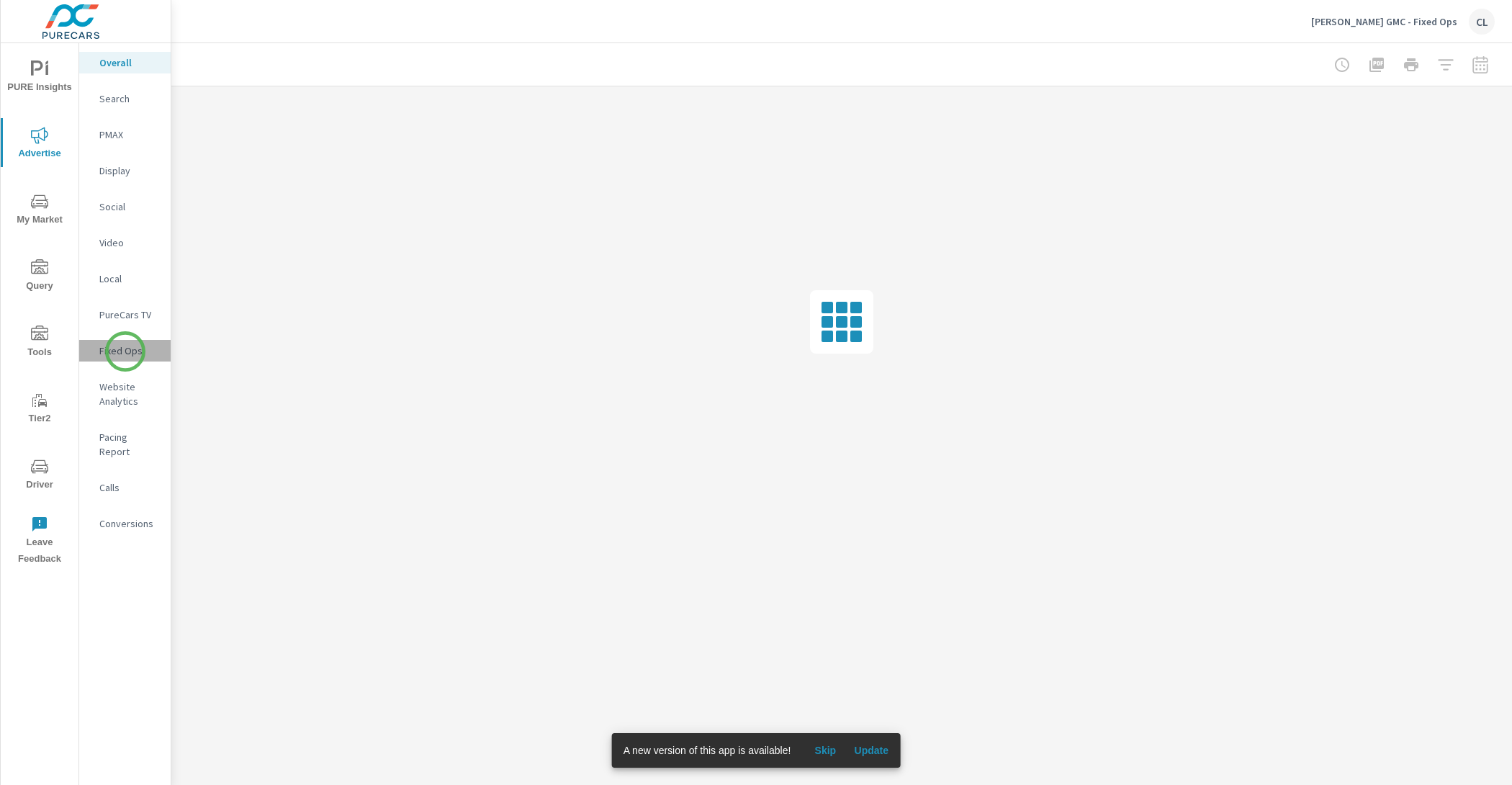
click at [125, 351] on p "Fixed Ops" at bounding box center [129, 350] width 59 height 14
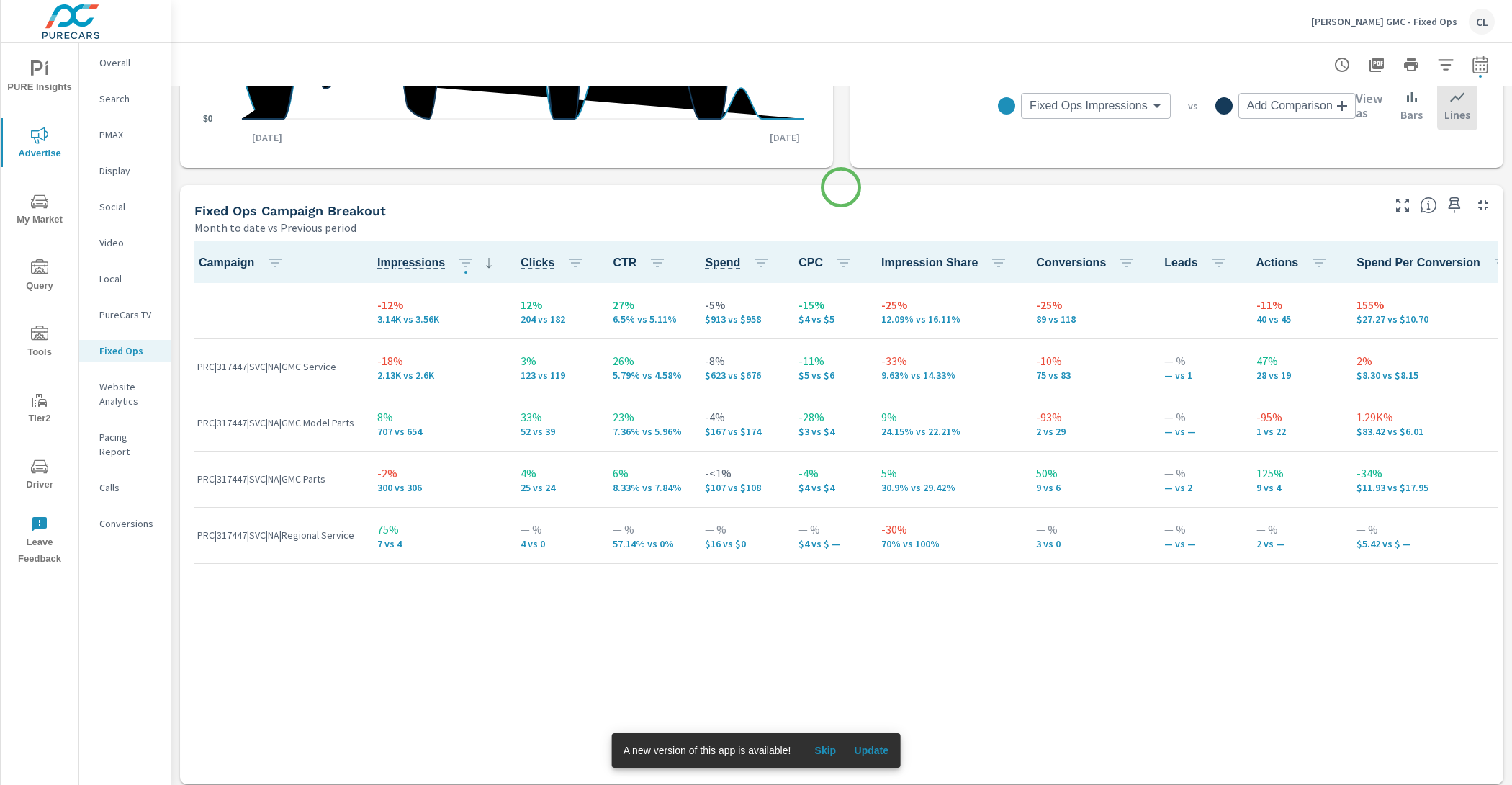
scroll to position [688, 0]
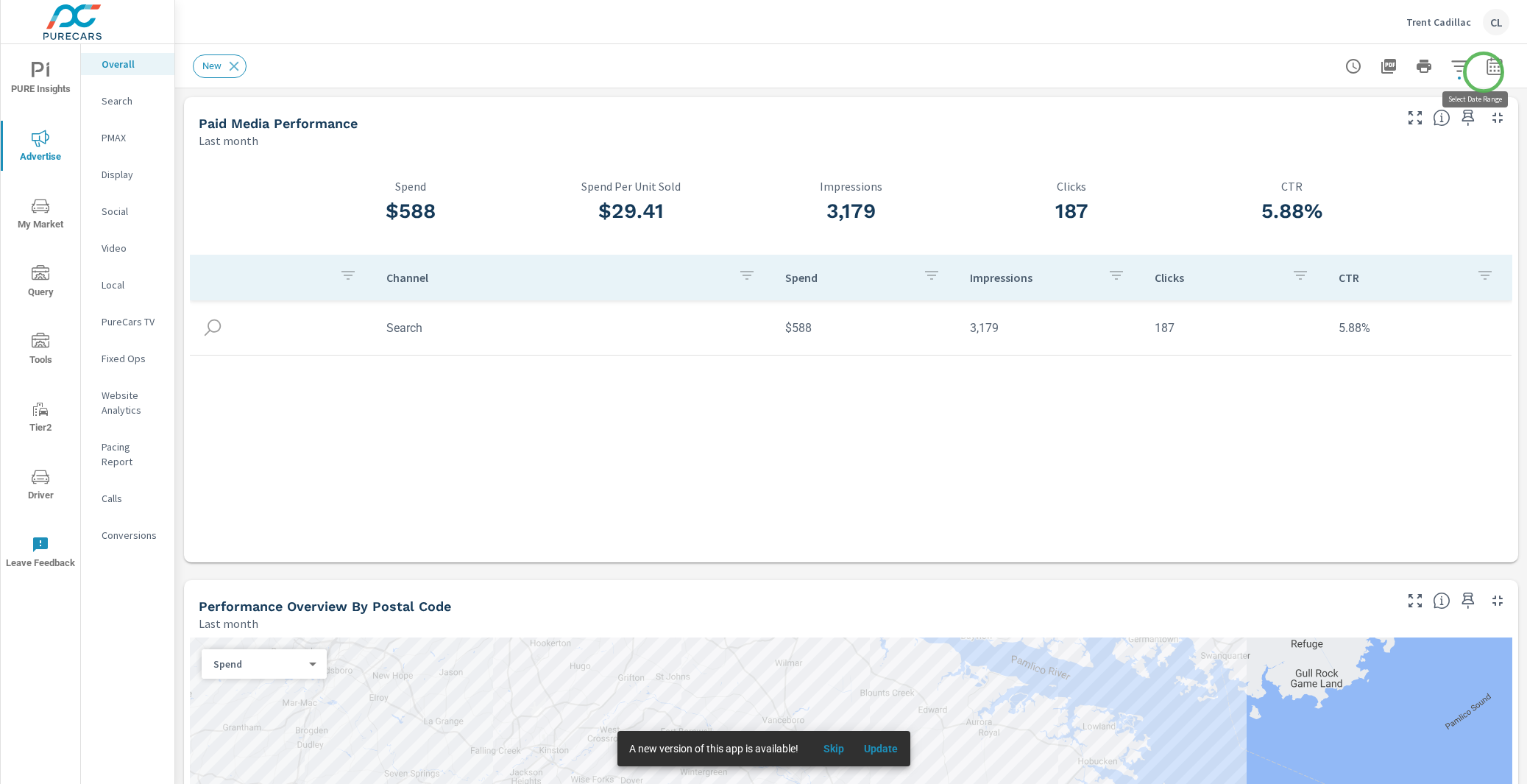
click at [1487, 71] on icon "button" at bounding box center [1495, 66] width 17 height 17
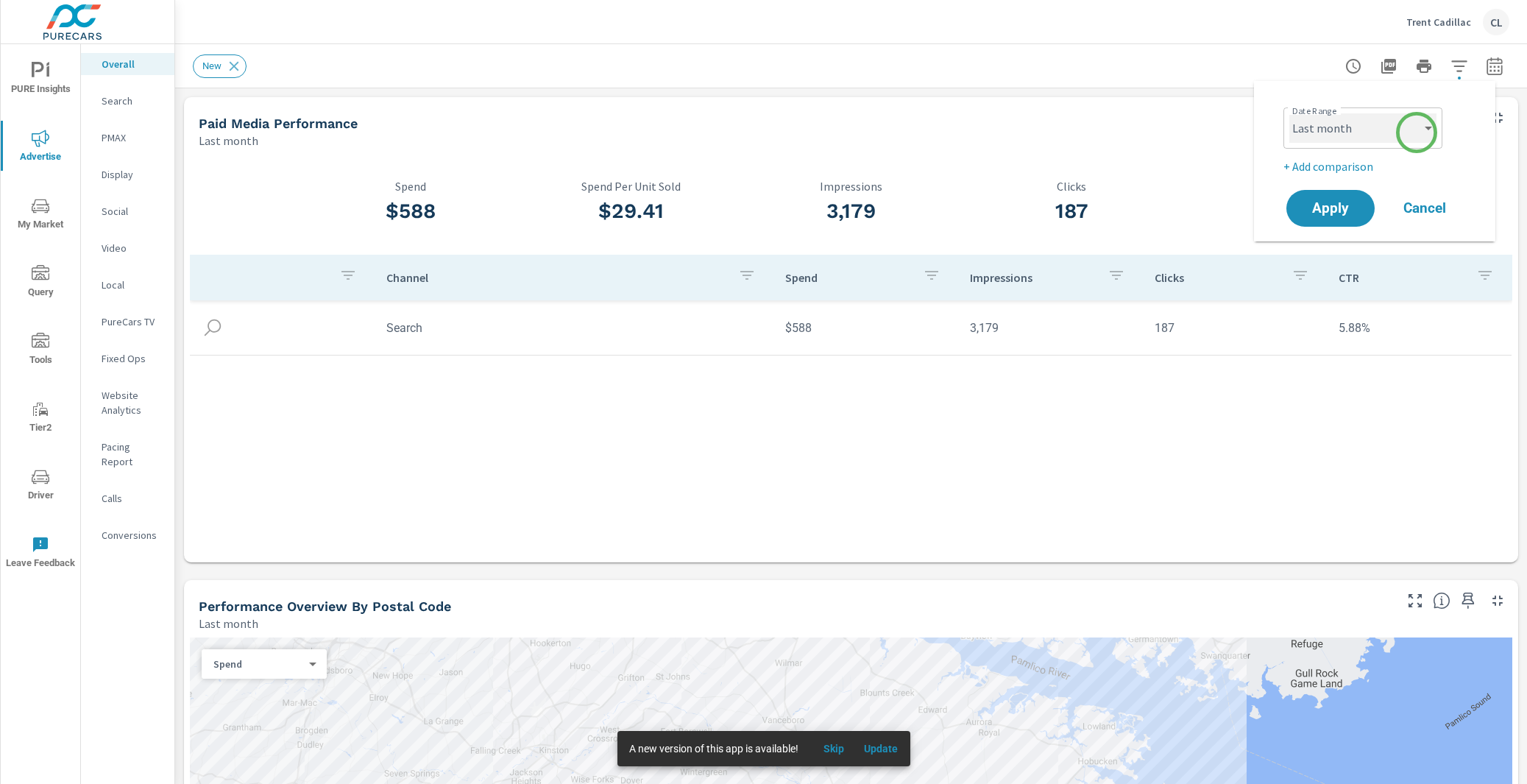
click at [1414, 130] on select "Custom [DATE] Last week Last 7 days Last 14 days Last 30 days Last 45 days Last…" at bounding box center [1362, 128] width 147 height 30
click at [1289, 114] on select "Custom [DATE] Last week Last 7 days Last 14 days Last 30 days Last 45 days Last…" at bounding box center [1362, 128] width 147 height 30
select select "Month to date"
click at [1354, 164] on p "+ Add comparison" at bounding box center [1378, 166] width 189 height 17
select select "Previous period"
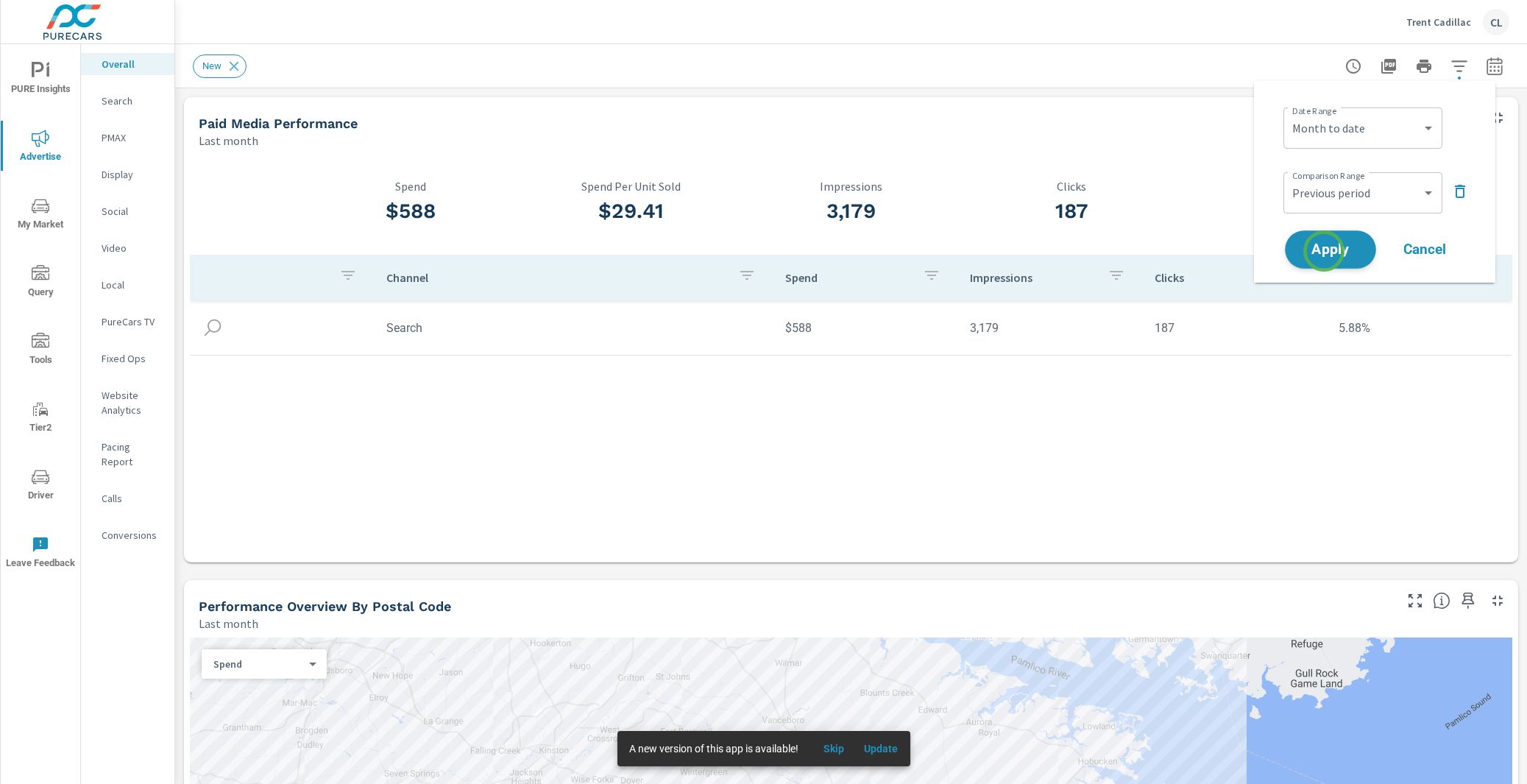
click at [1324, 251] on span "Apply" at bounding box center [1331, 249] width 61 height 14
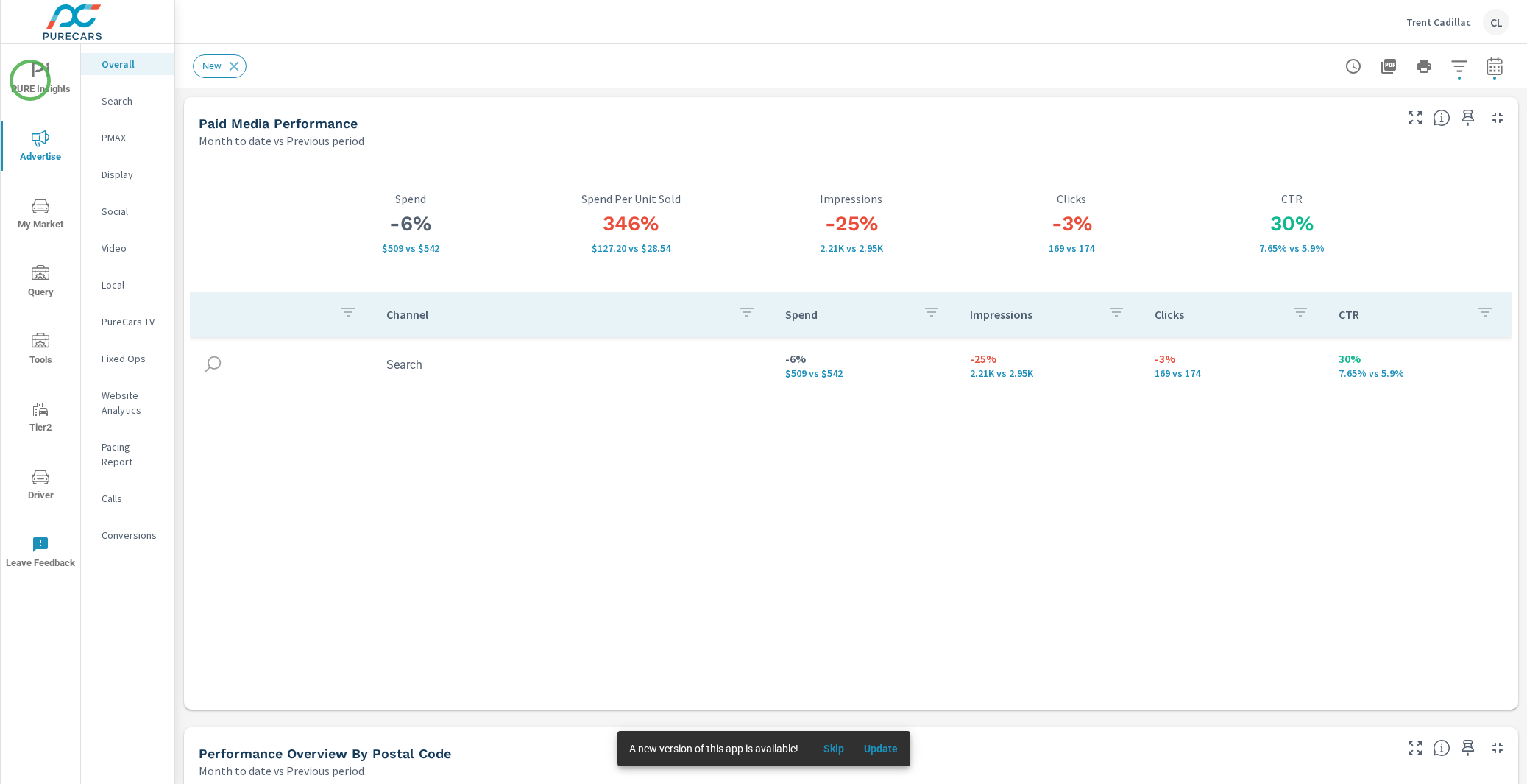
click at [30, 80] on span "PURE Insights" at bounding box center [39, 79] width 70 height 36
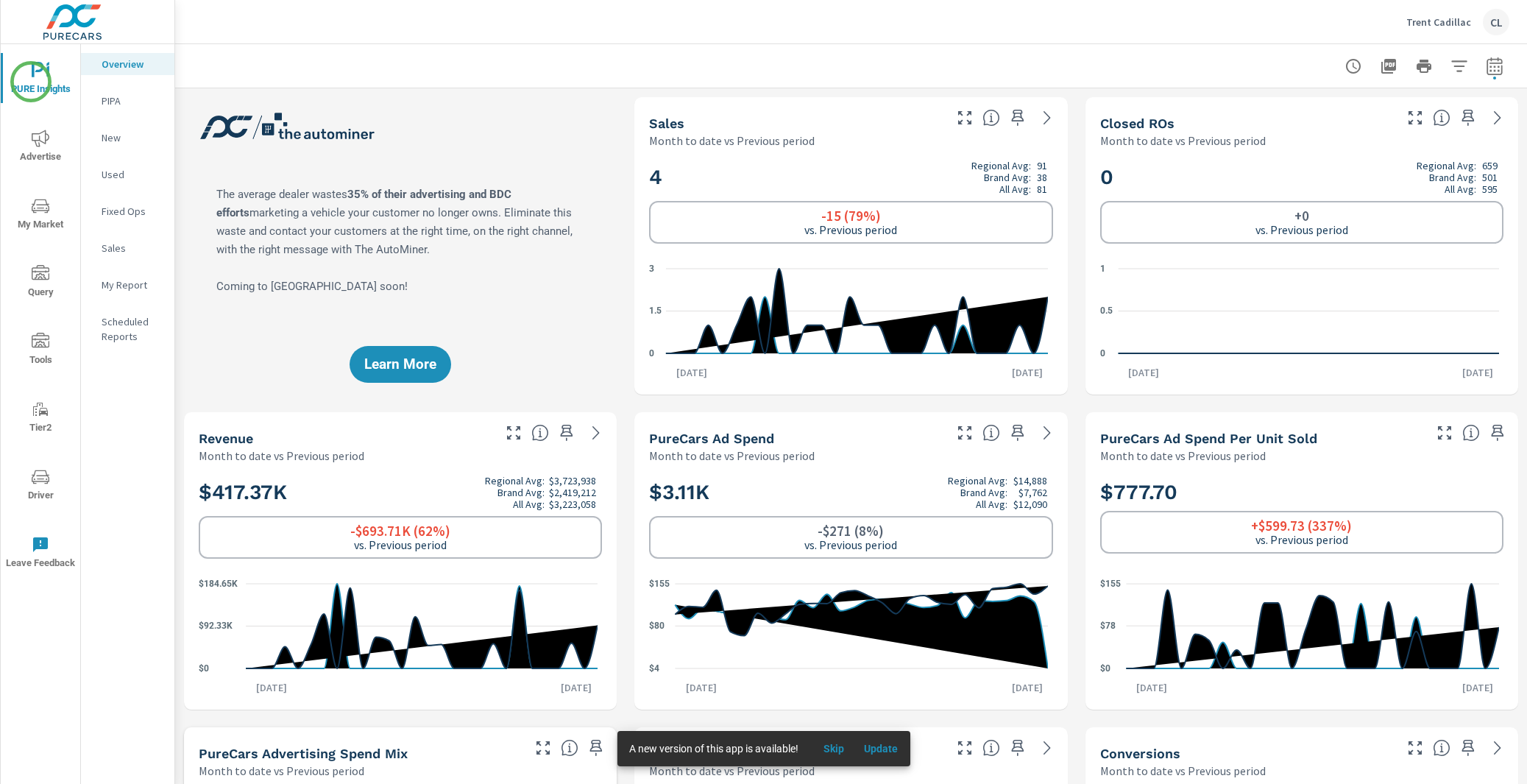
scroll to position [1, 0]
click at [112, 256] on div "Sales" at bounding box center [127, 247] width 93 height 22
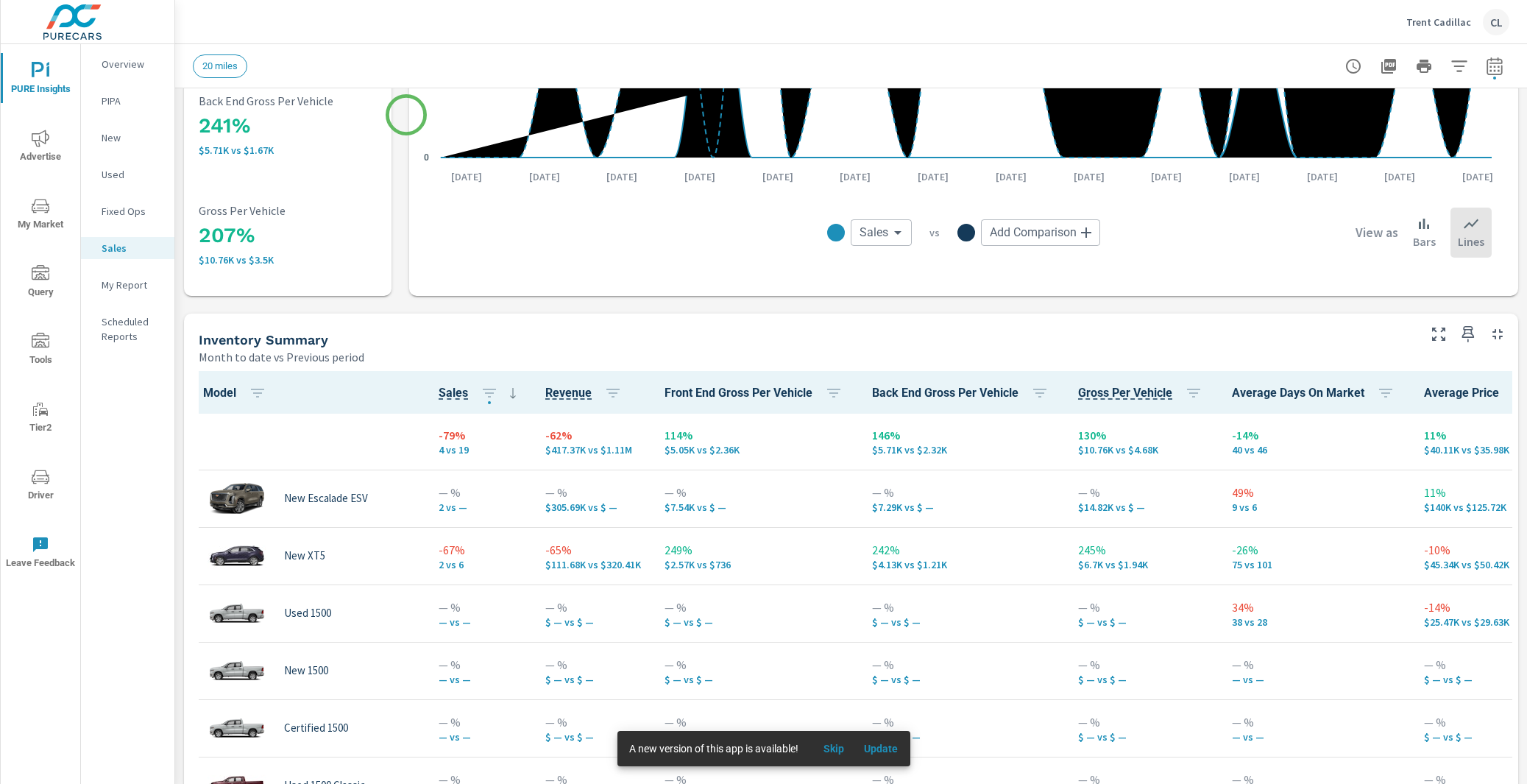
scroll to position [453, 0]
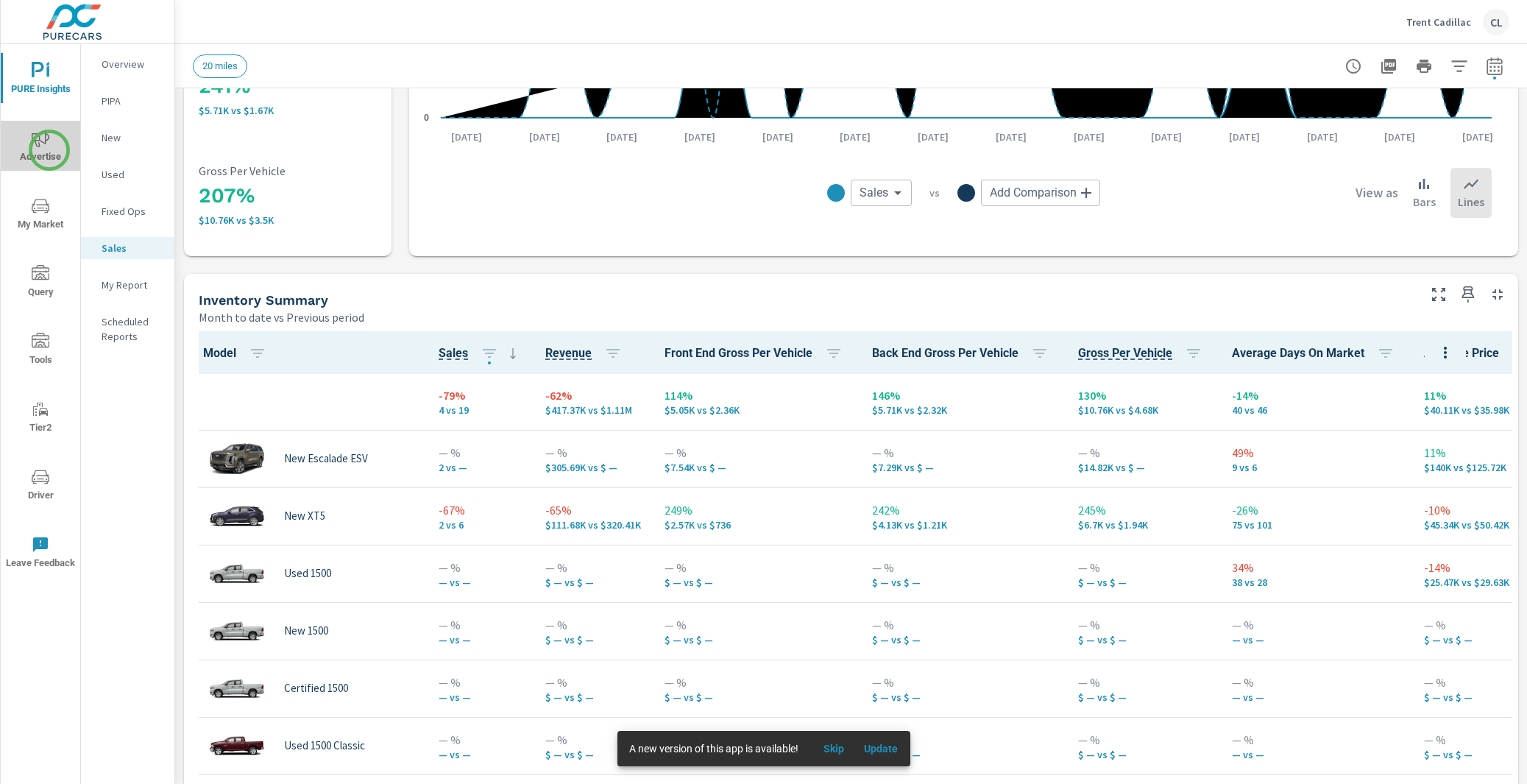
click at [49, 150] on span "Advertise" at bounding box center [39, 147] width 70 height 36
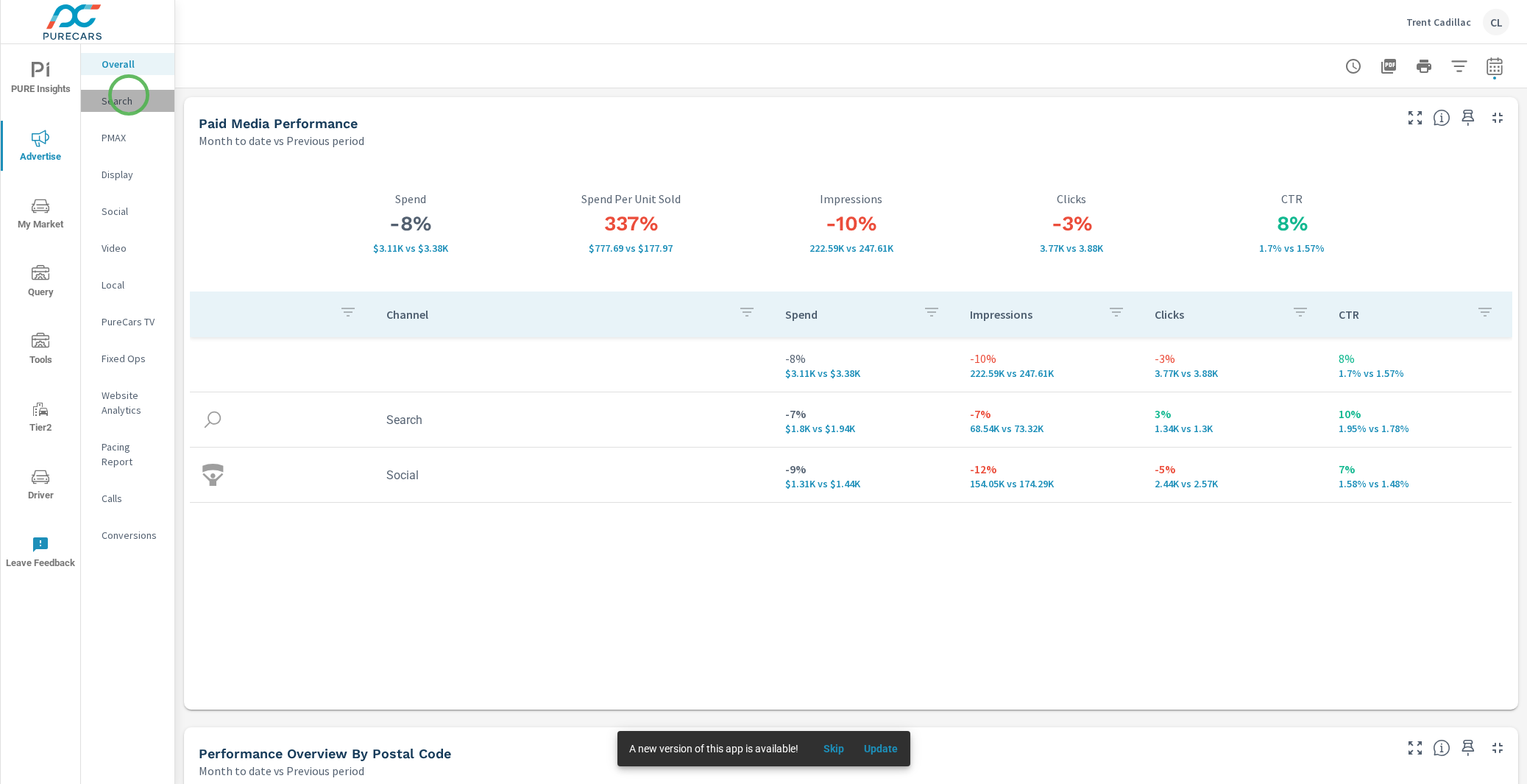
click at [129, 95] on p "Search" at bounding box center [132, 100] width 61 height 14
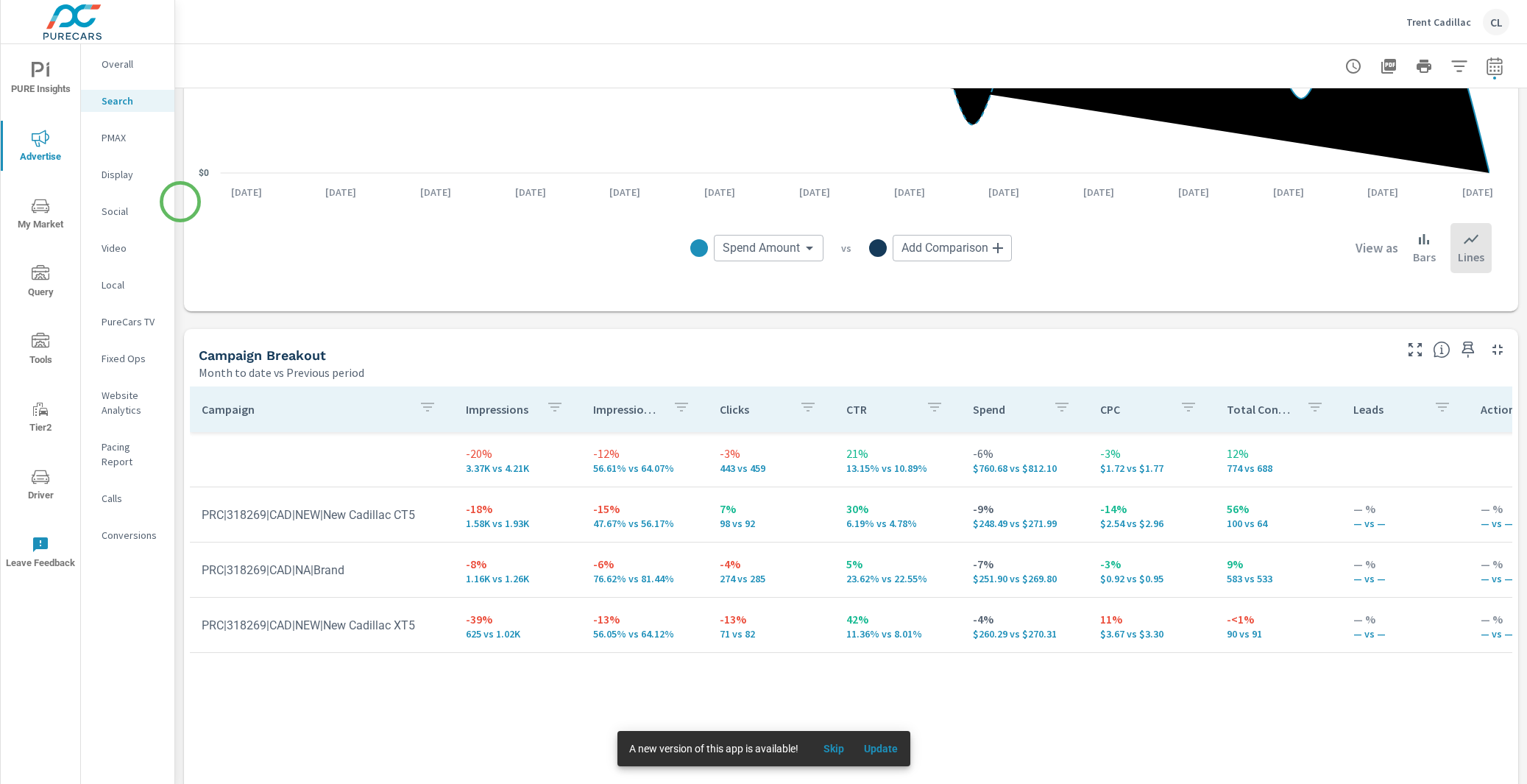
scroll to position [1352, 0]
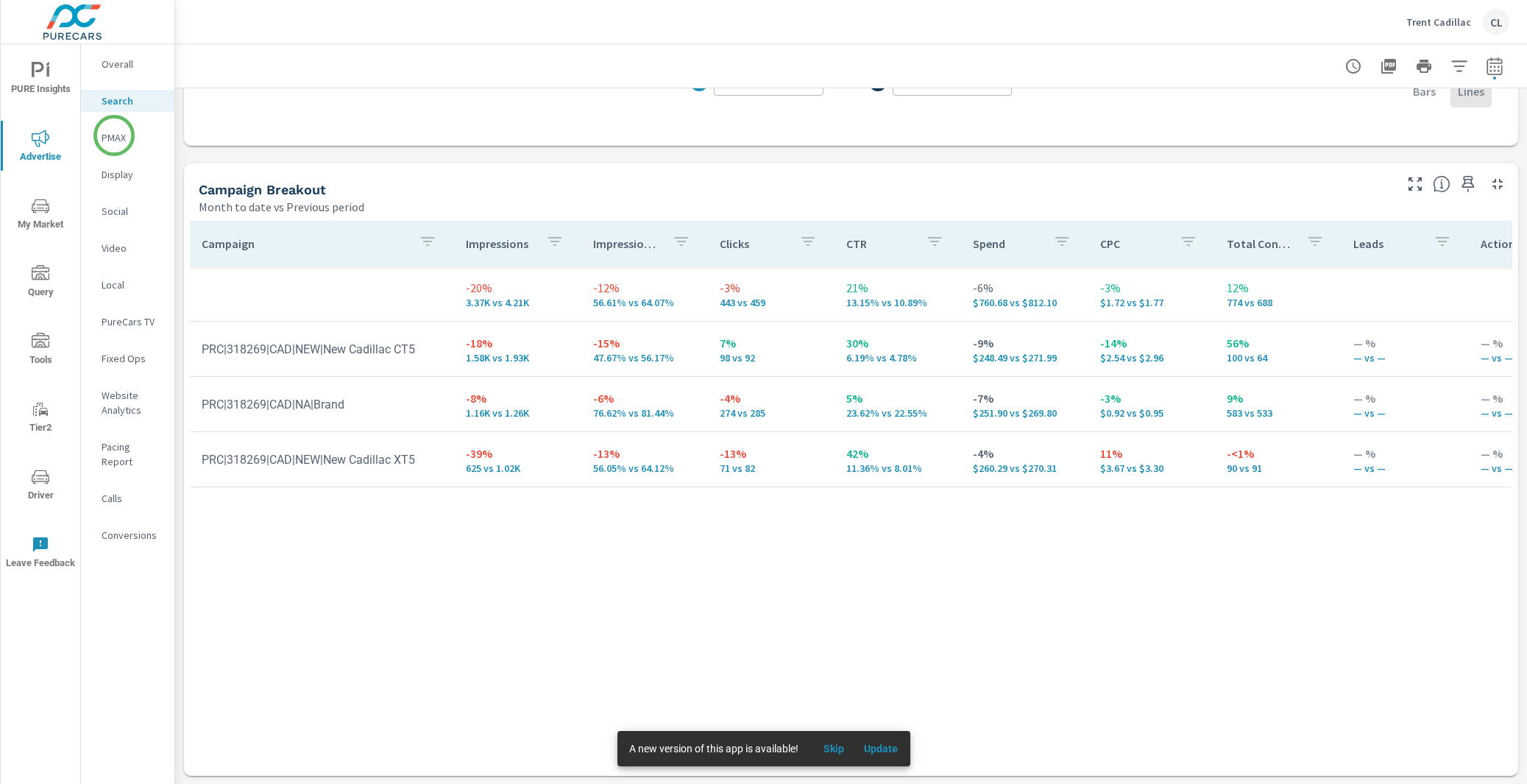
click at [115, 136] on p "PMAX" at bounding box center [132, 137] width 61 height 14
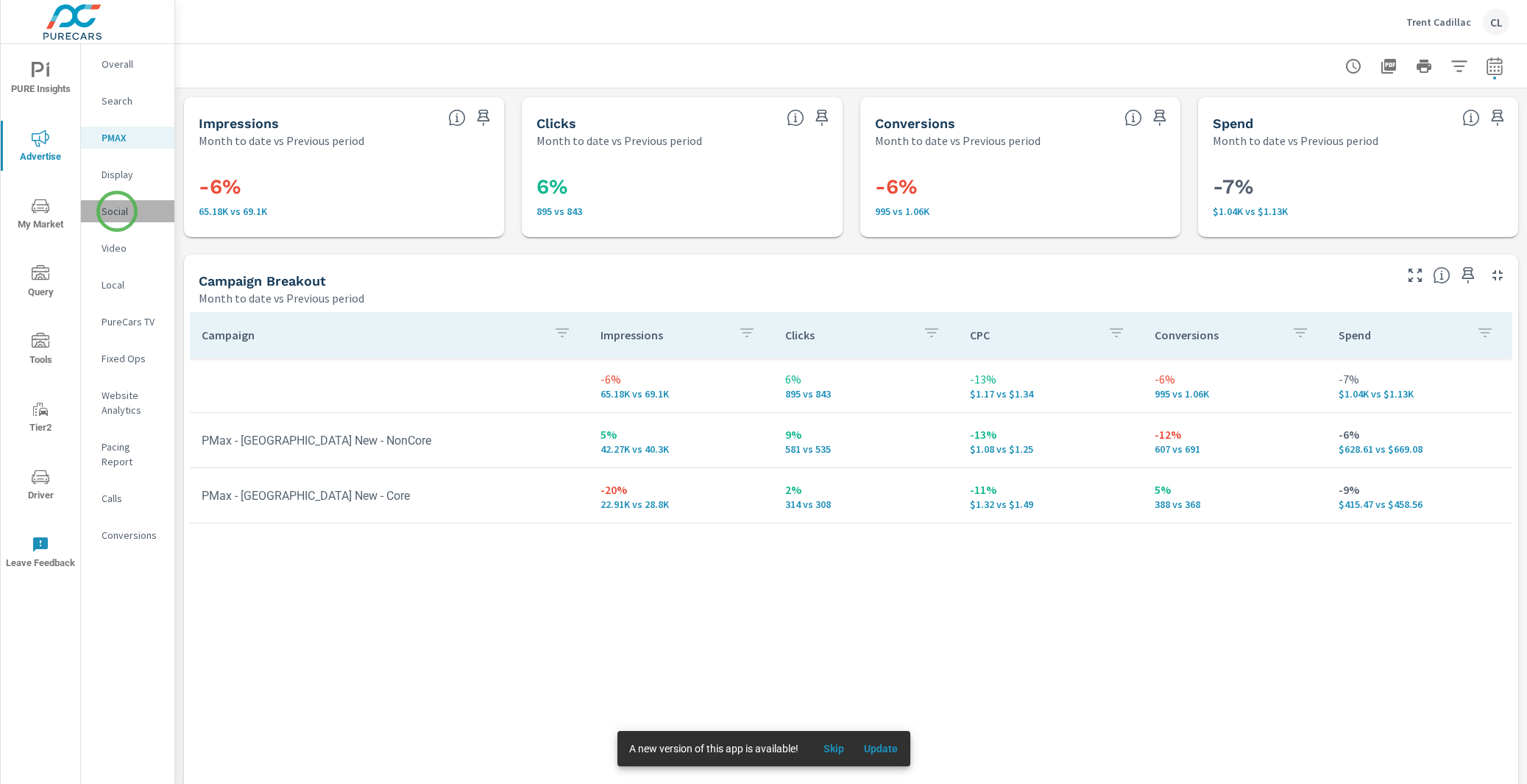
click at [117, 212] on p "Social" at bounding box center [132, 211] width 61 height 14
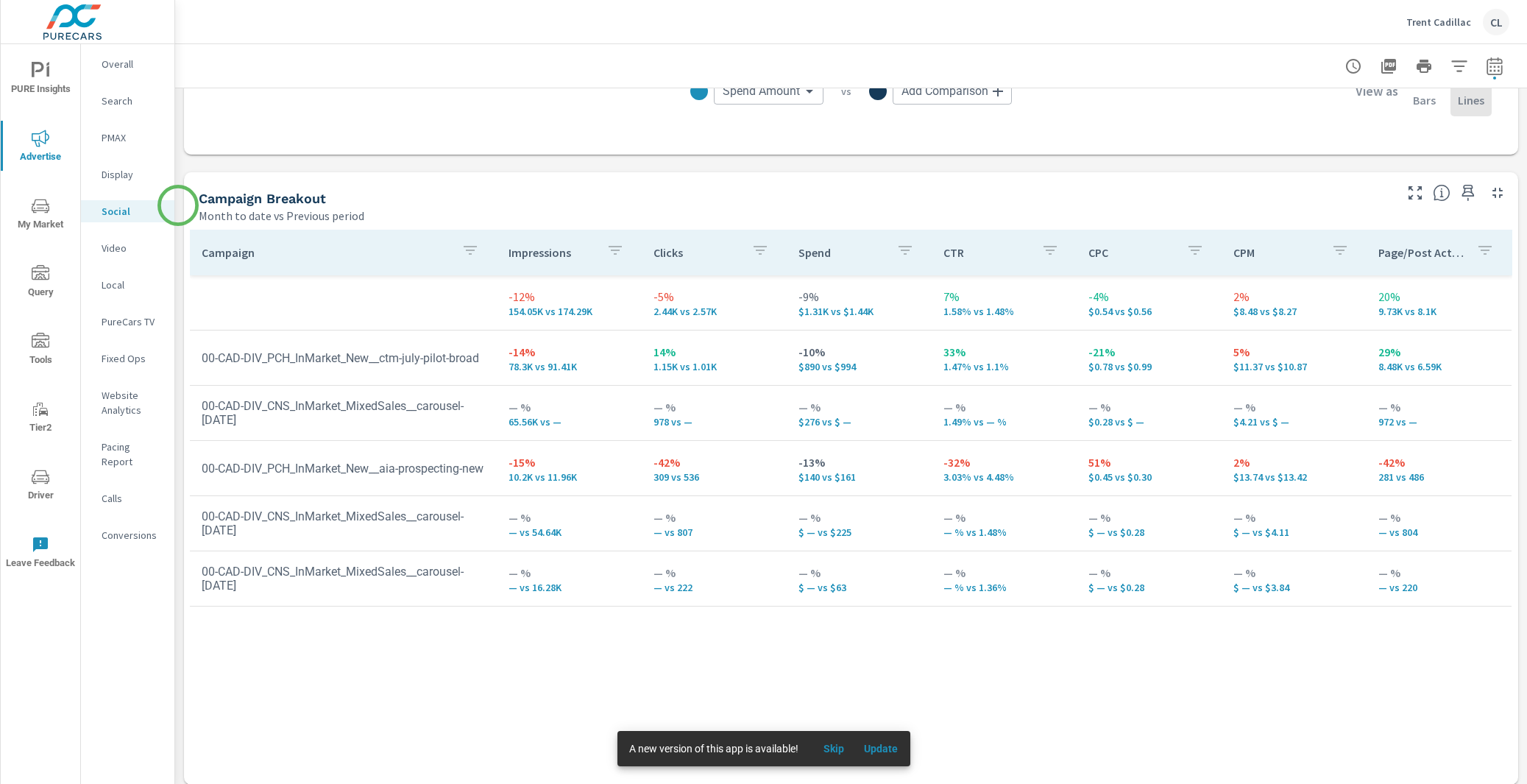
scroll to position [564, 0]
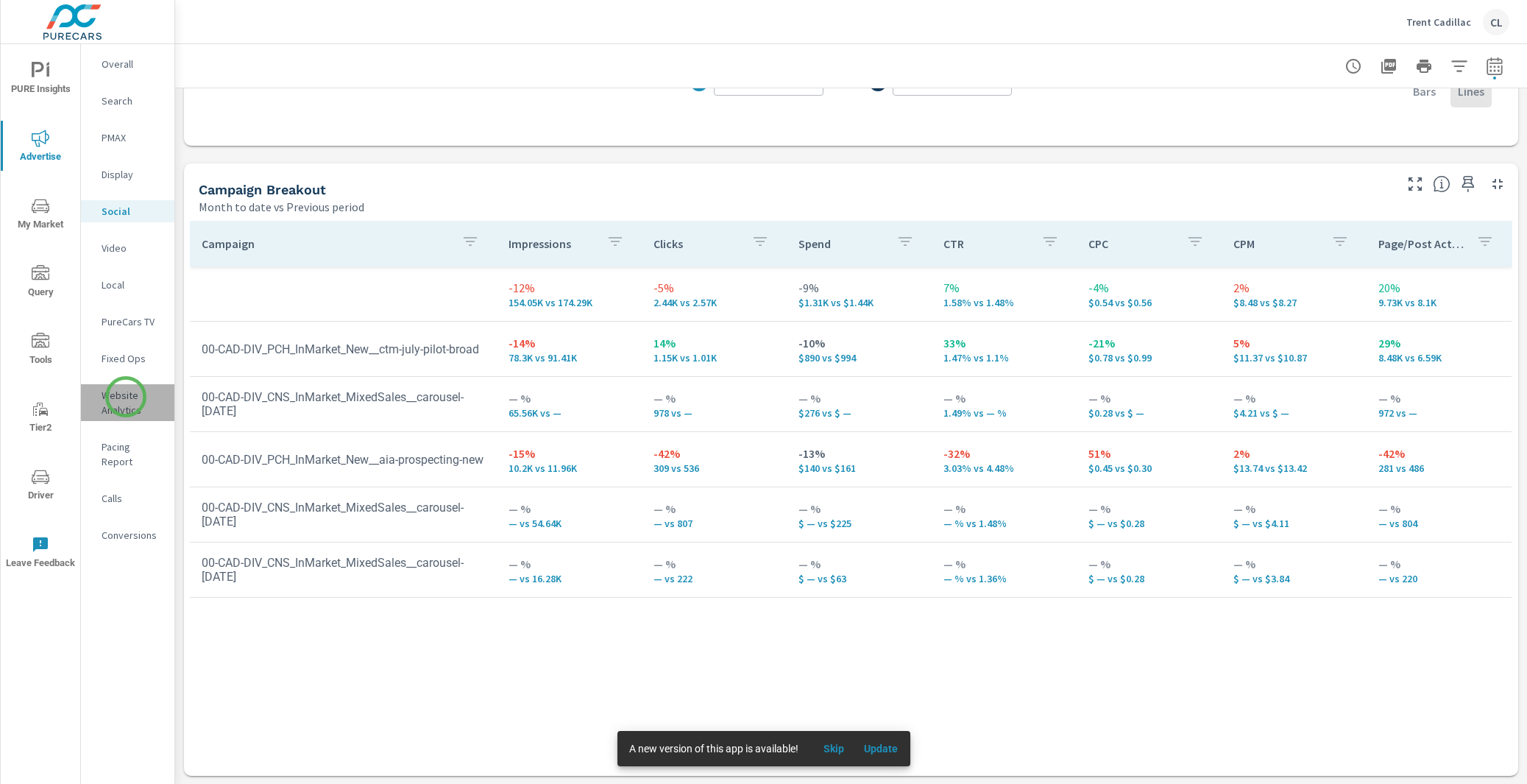
click at [126, 396] on p "Website Analytics" at bounding box center [132, 402] width 61 height 30
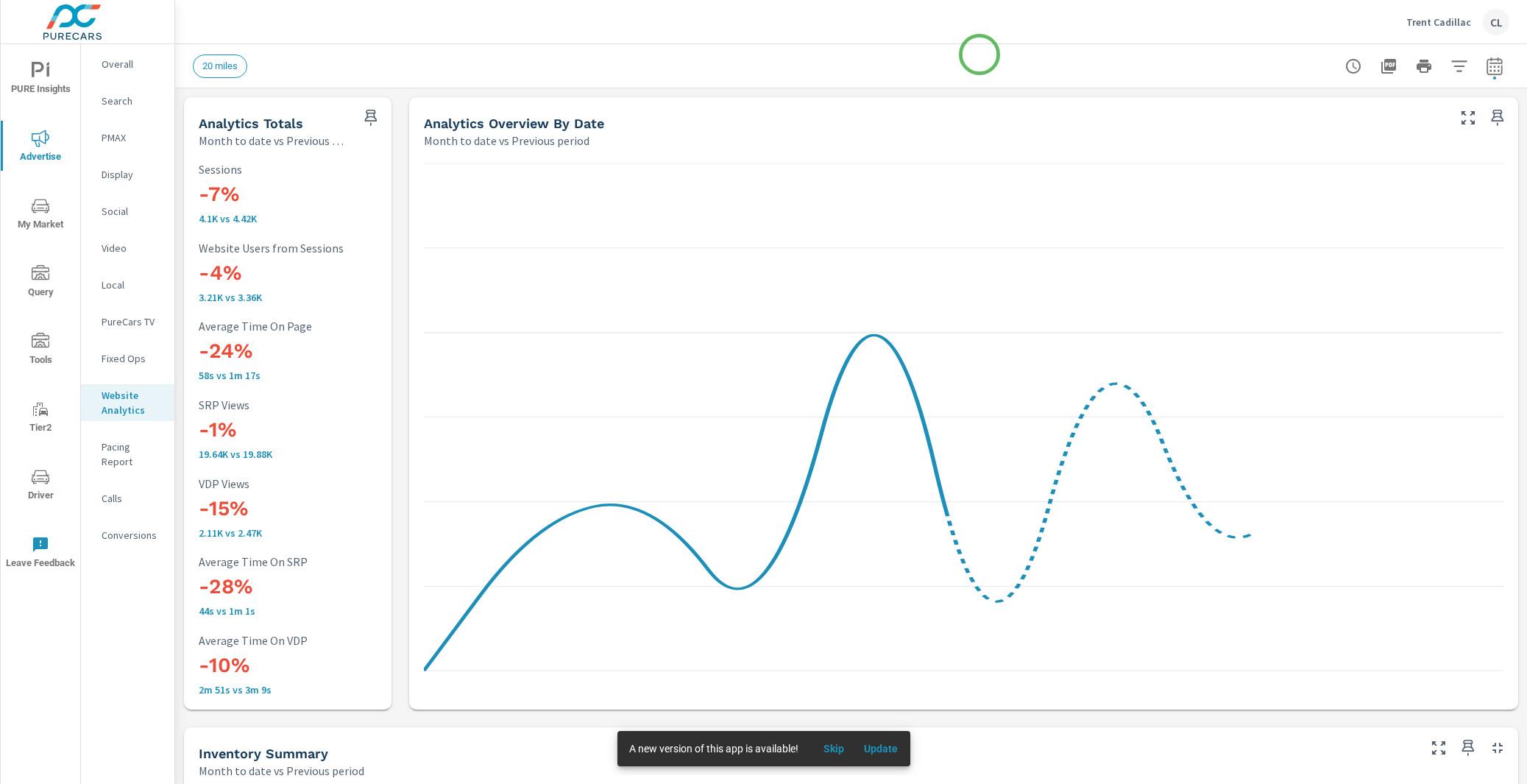
scroll to position [1, 0]
click at [1451, 63] on icon "button" at bounding box center [1460, 66] width 17 height 17
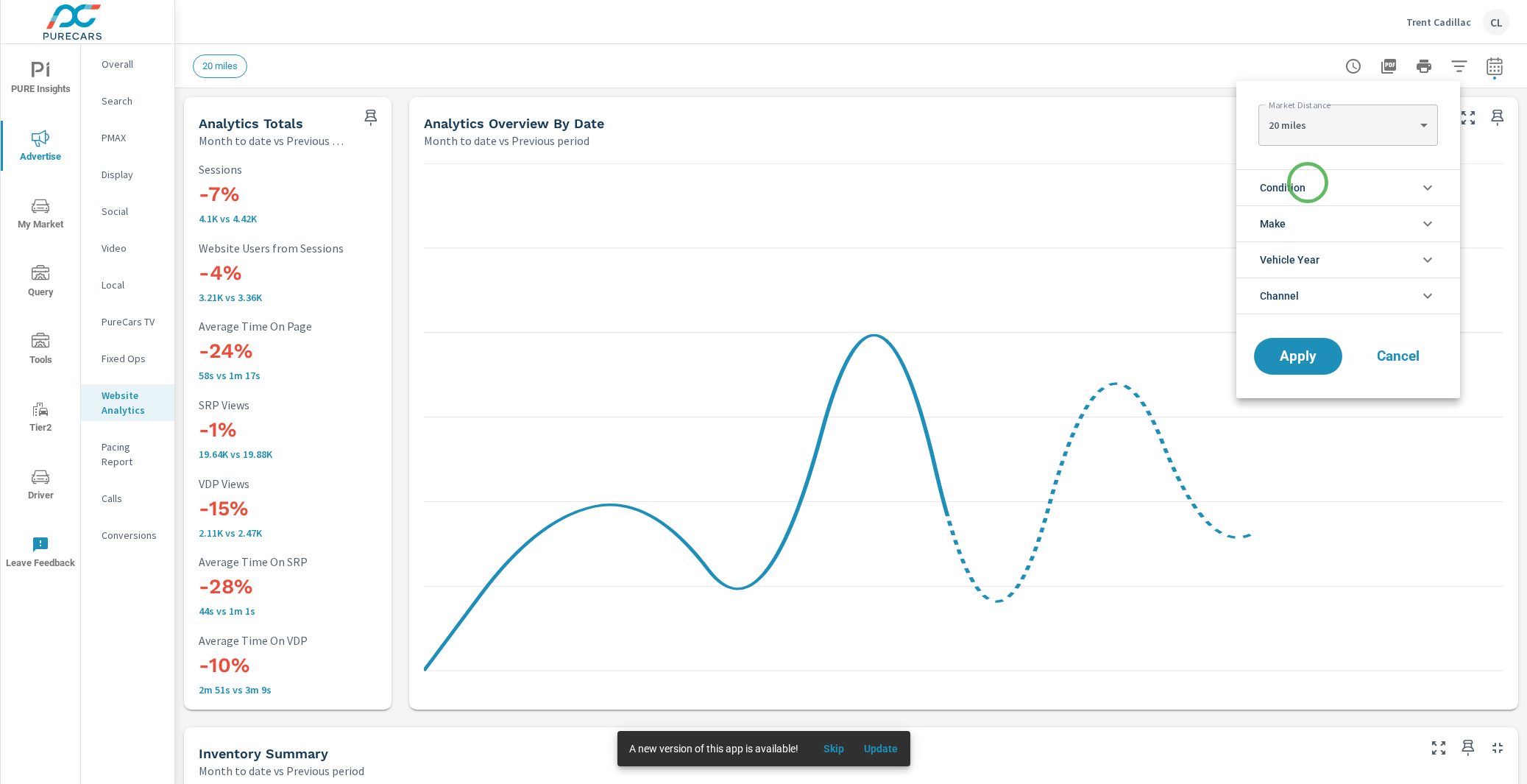
click at [1308, 184] on li "Condition" at bounding box center [1348, 187] width 224 height 36
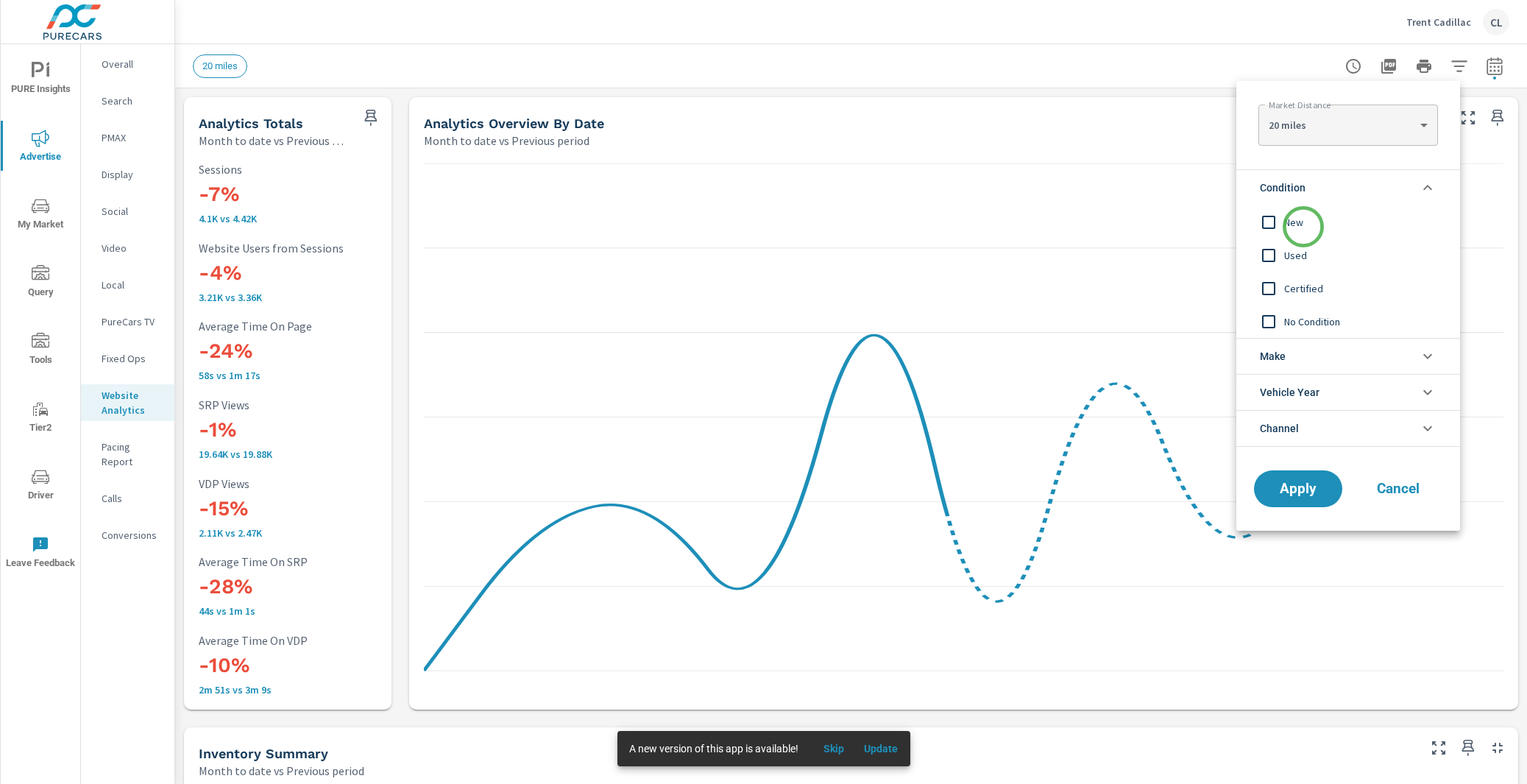
click at [1304, 227] on span "New" at bounding box center [1365, 222] width 162 height 17
click at [1300, 352] on li "Make" at bounding box center [1348, 355] width 224 height 36
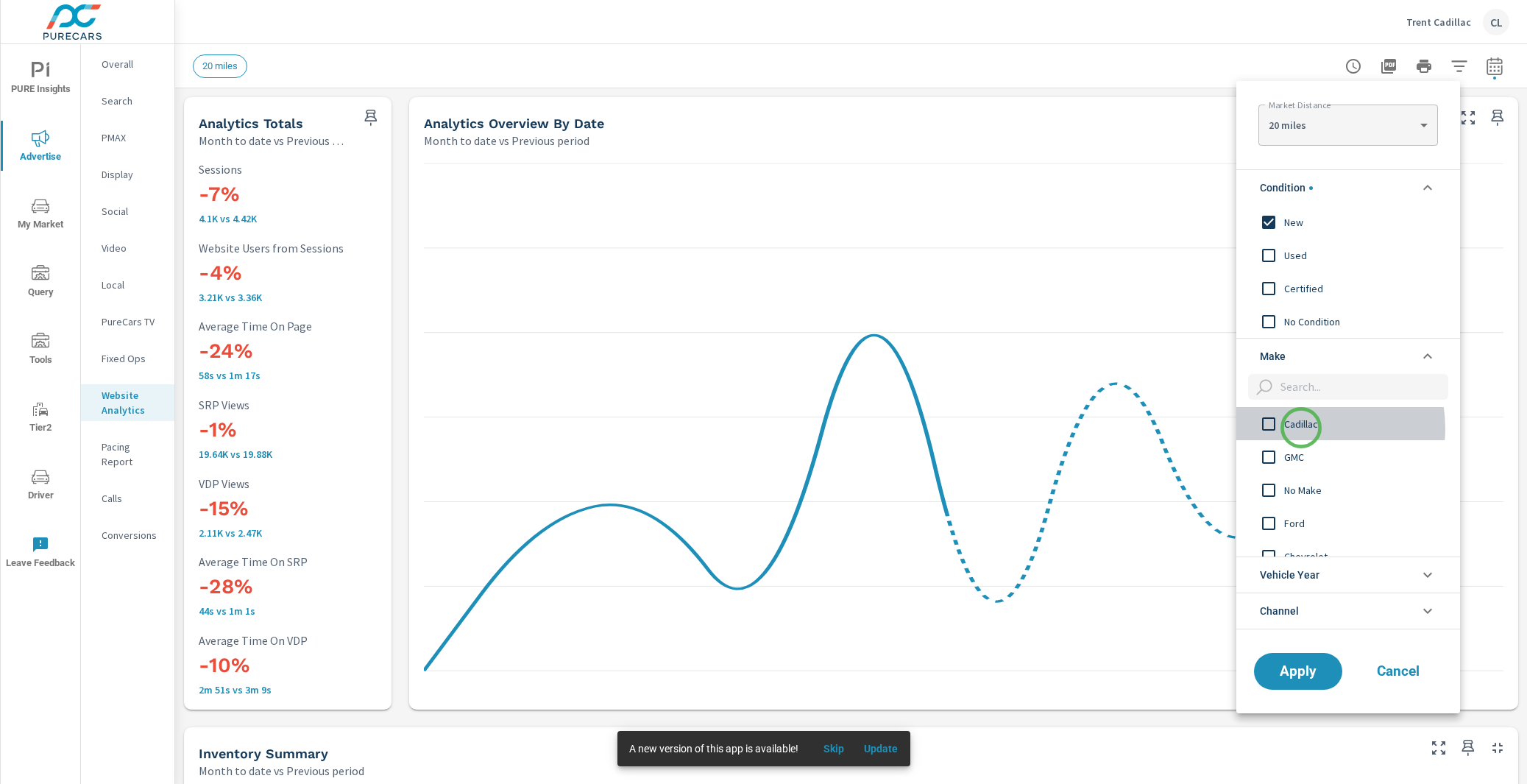
click at [1302, 427] on span "Cadillac" at bounding box center [1365, 423] width 162 height 17
click at [1309, 680] on button "Apply" at bounding box center [1298, 671] width 91 height 38
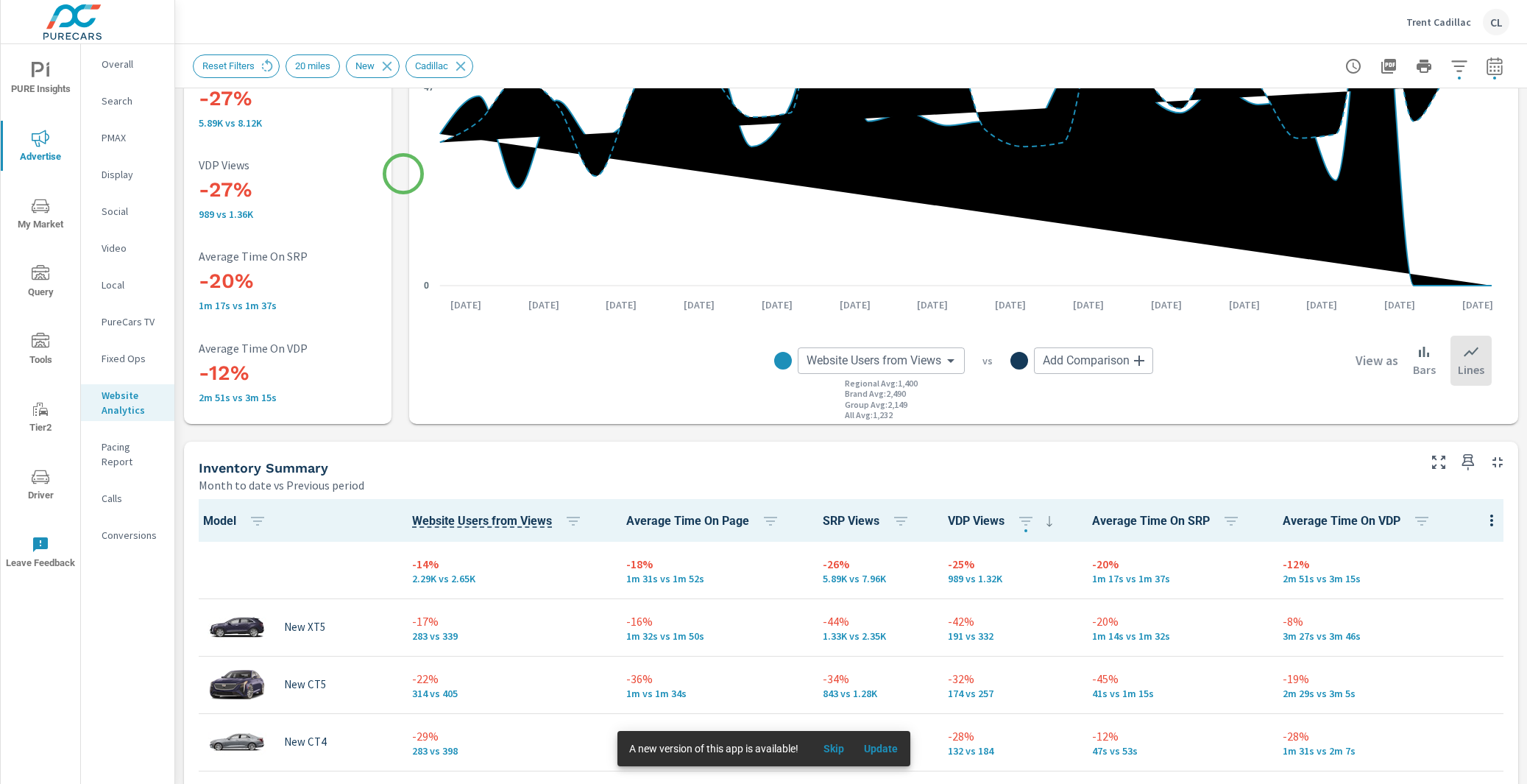
scroll to position [469, 0]
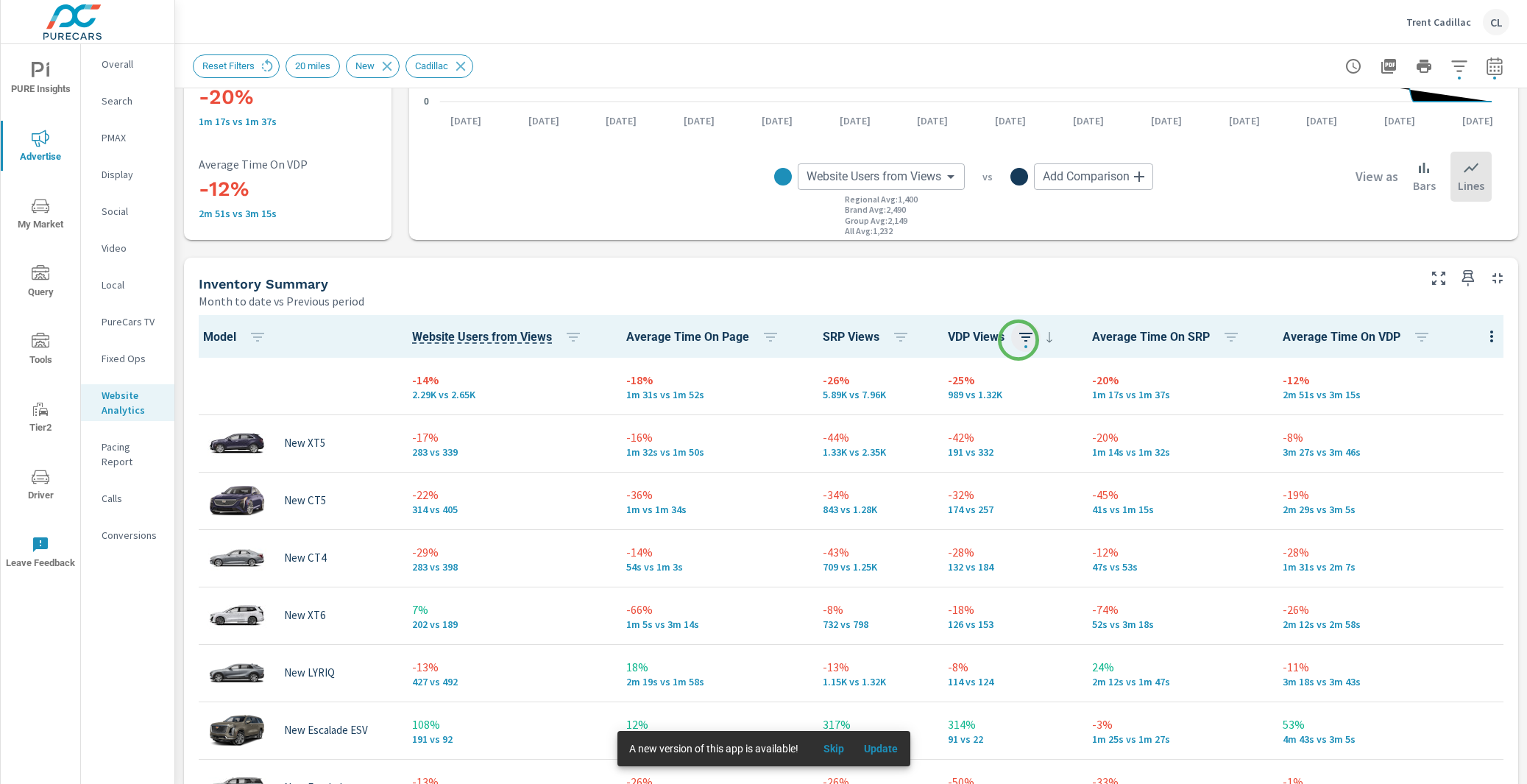
click at [1018, 339] on icon "button" at bounding box center [1026, 337] width 17 height 17
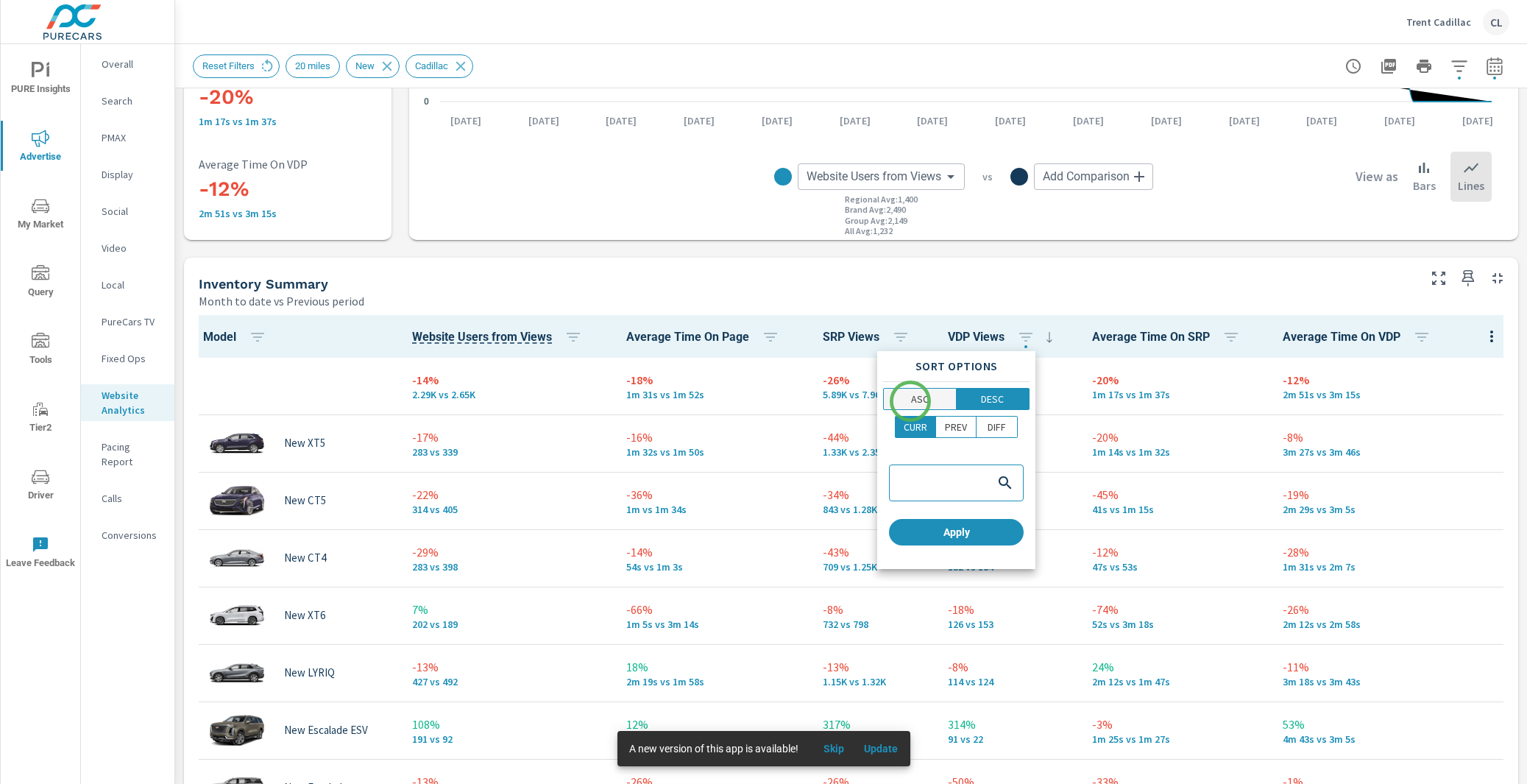
click at [910, 401] on span "ASC" at bounding box center [920, 398] width 64 height 14
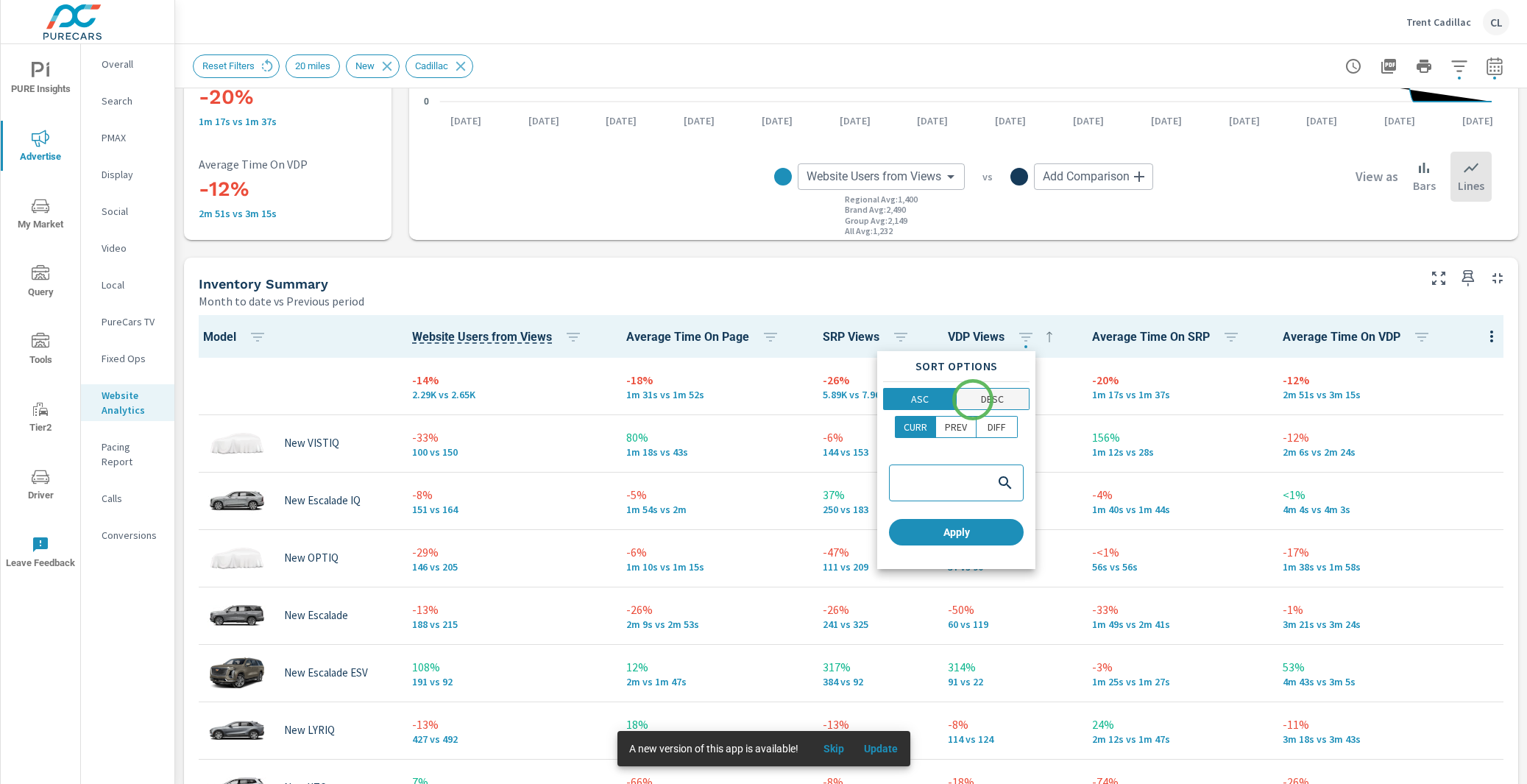
click at [974, 399] on span "DESC" at bounding box center [993, 398] width 64 height 14
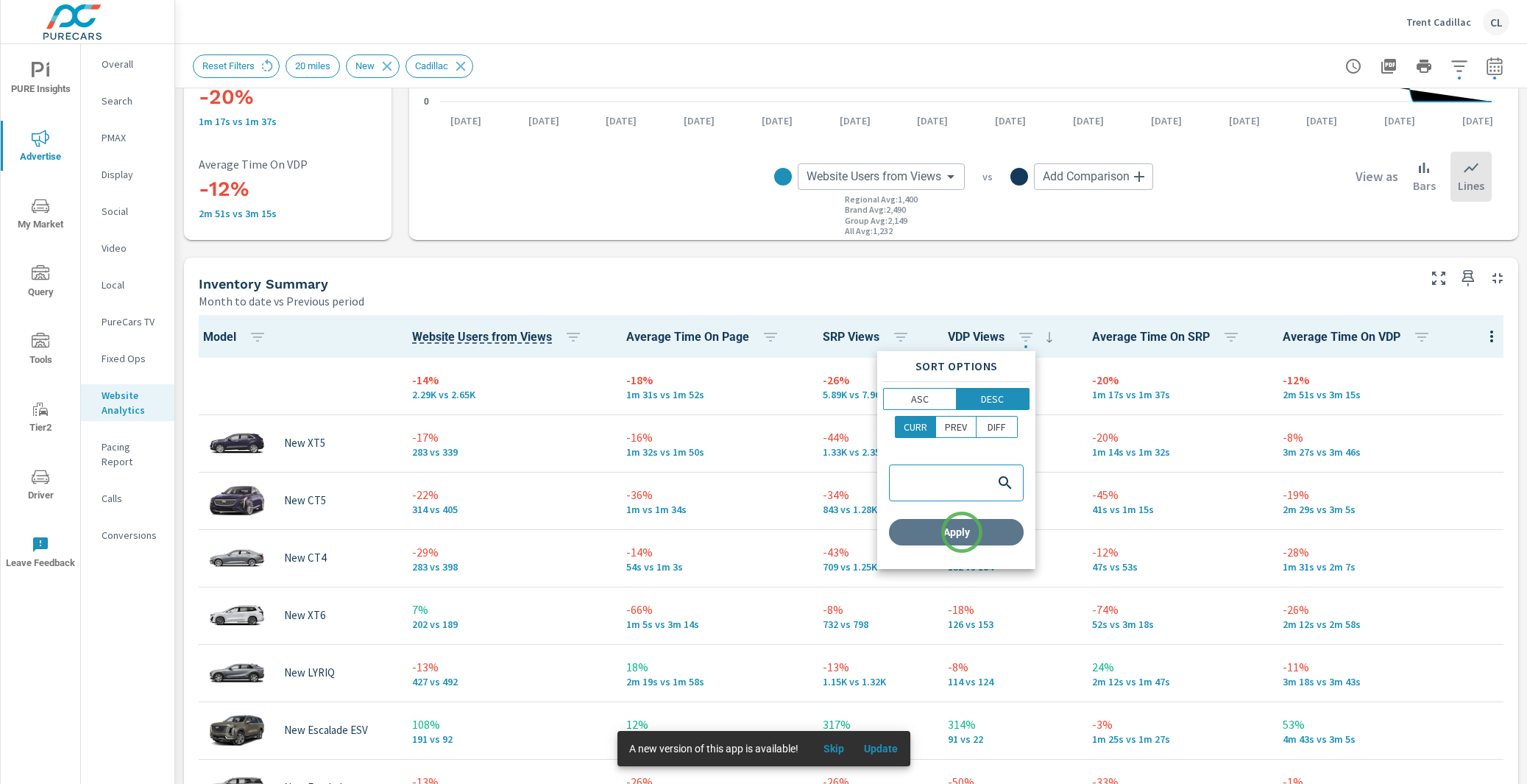
click at [962, 532] on span "Apply" at bounding box center [956, 532] width 123 height 13
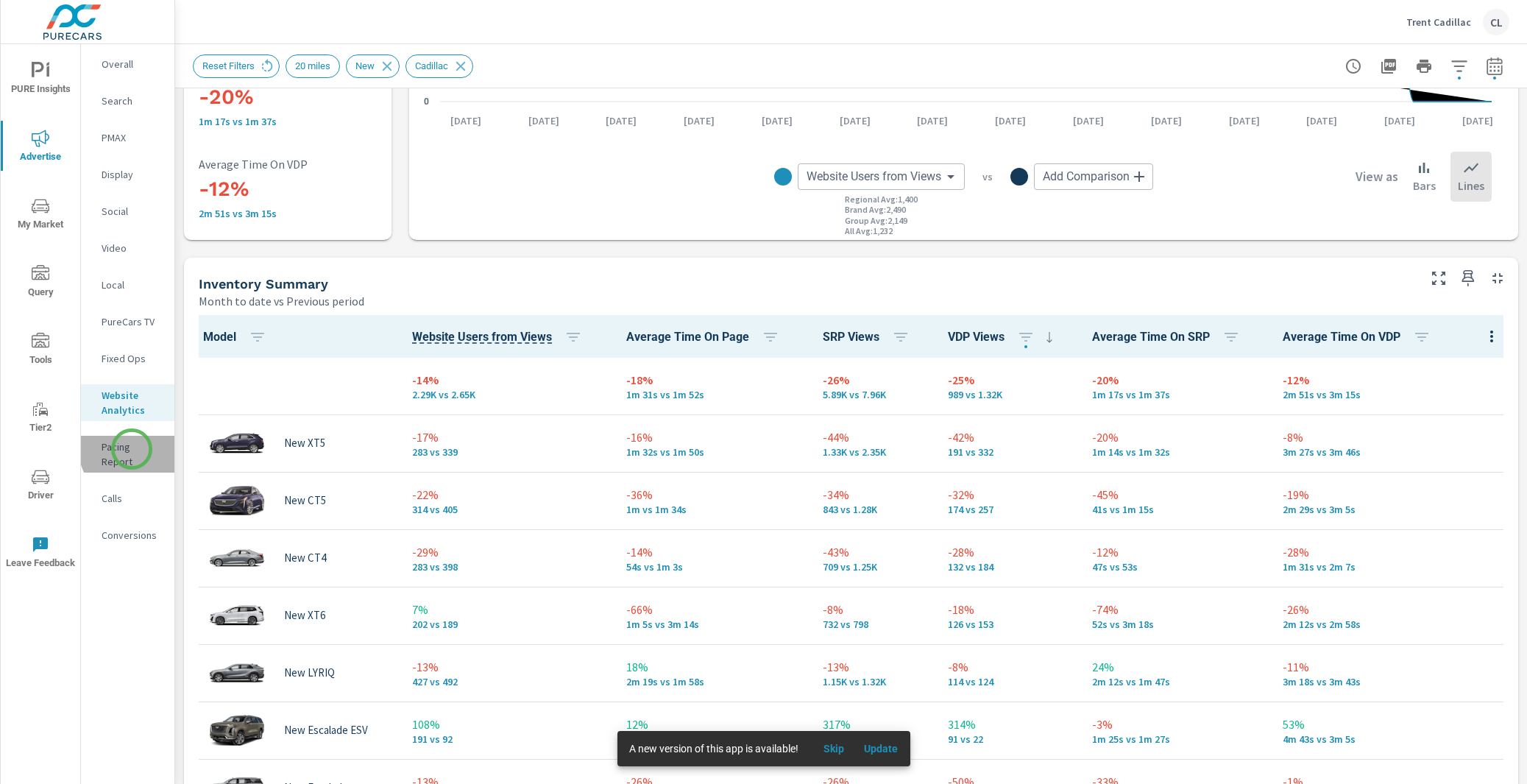
click at [132, 449] on p "Pacing Report" at bounding box center [132, 454] width 61 height 30
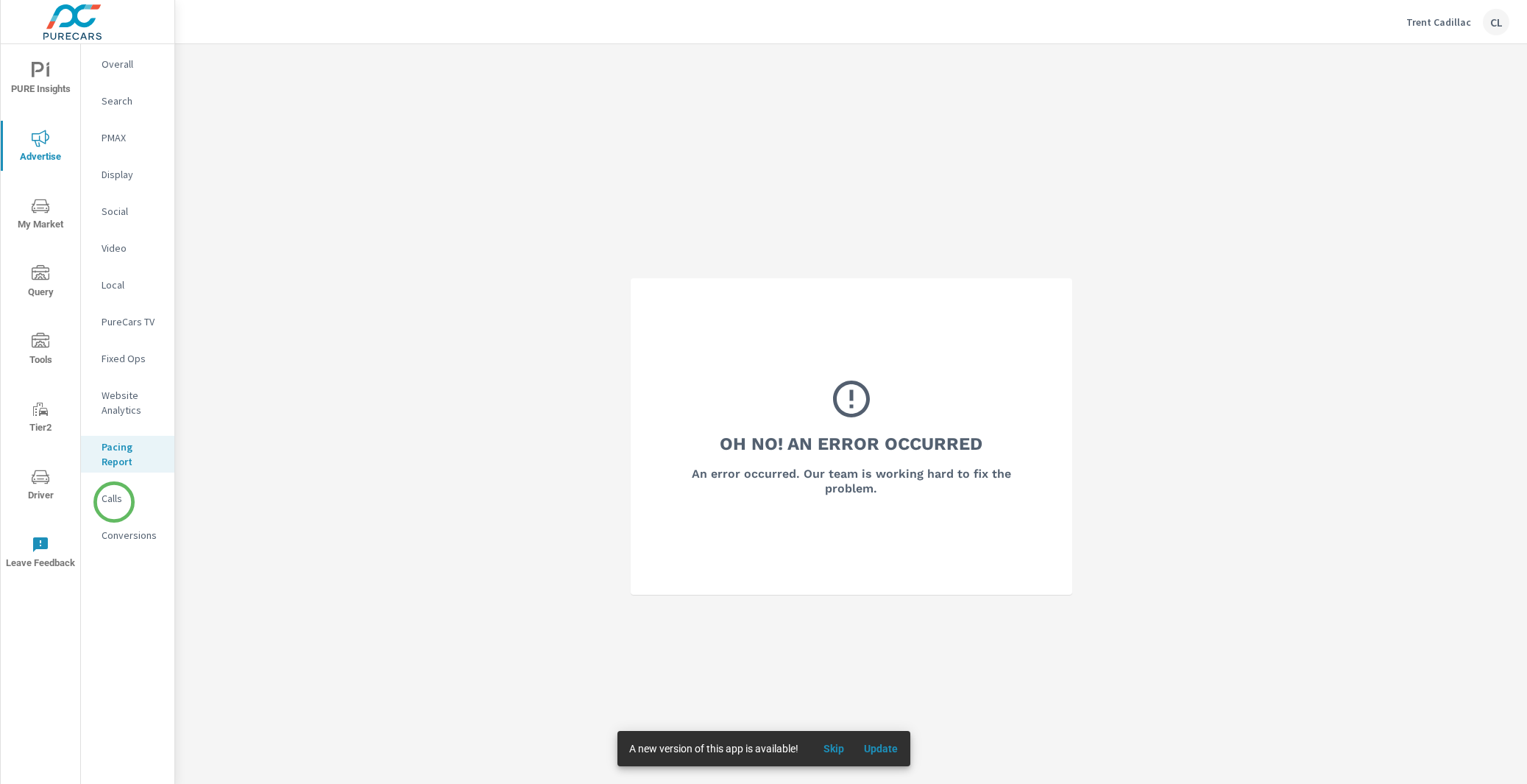
click at [115, 502] on p "Calls" at bounding box center [132, 497] width 61 height 14
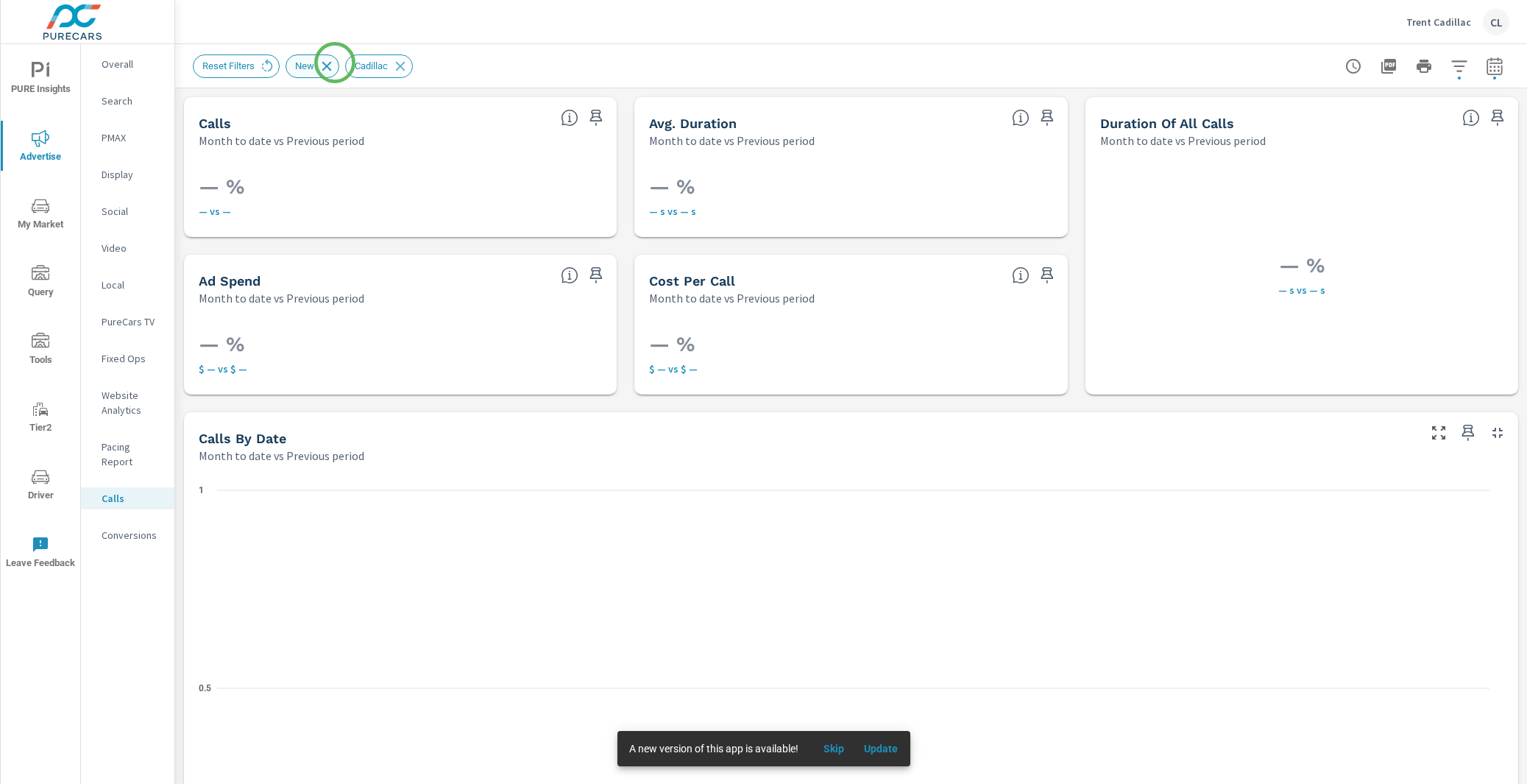
click at [335, 63] on icon at bounding box center [326, 65] width 16 height 16
click at [345, 63] on icon at bounding box center [341, 65] width 16 height 16
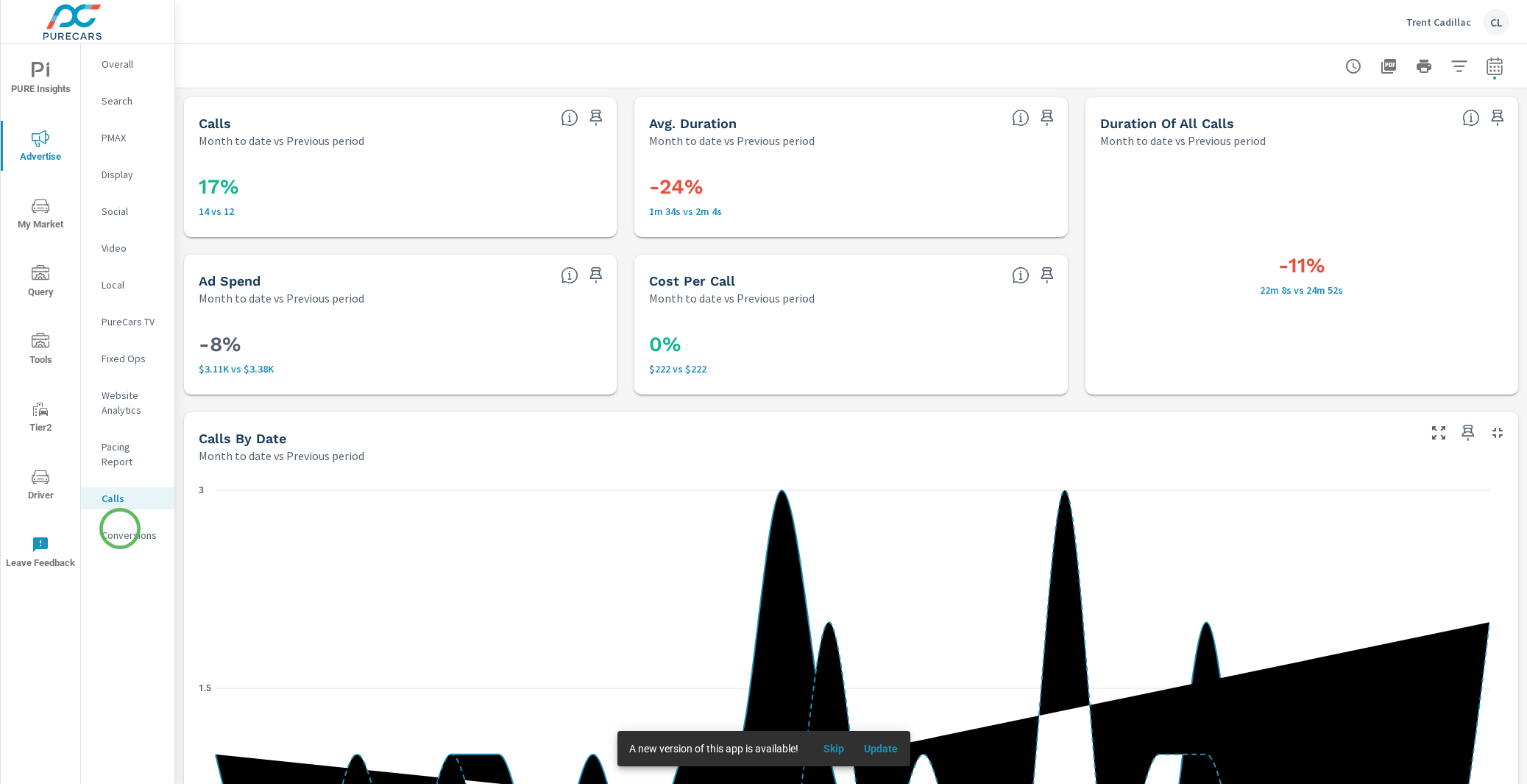
click at [120, 528] on div "Conversions" at bounding box center [127, 535] width 93 height 22
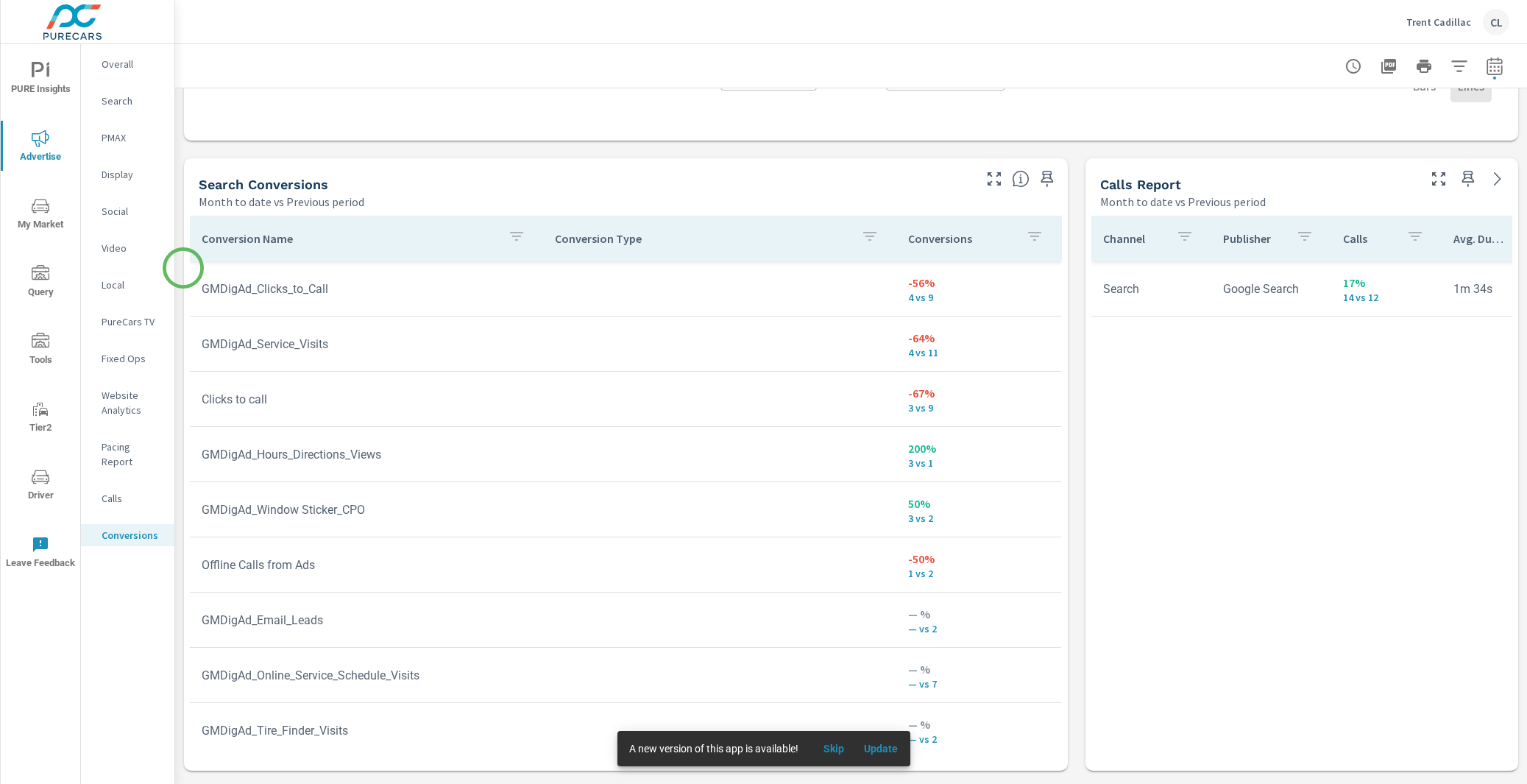
scroll to position [739, 0]
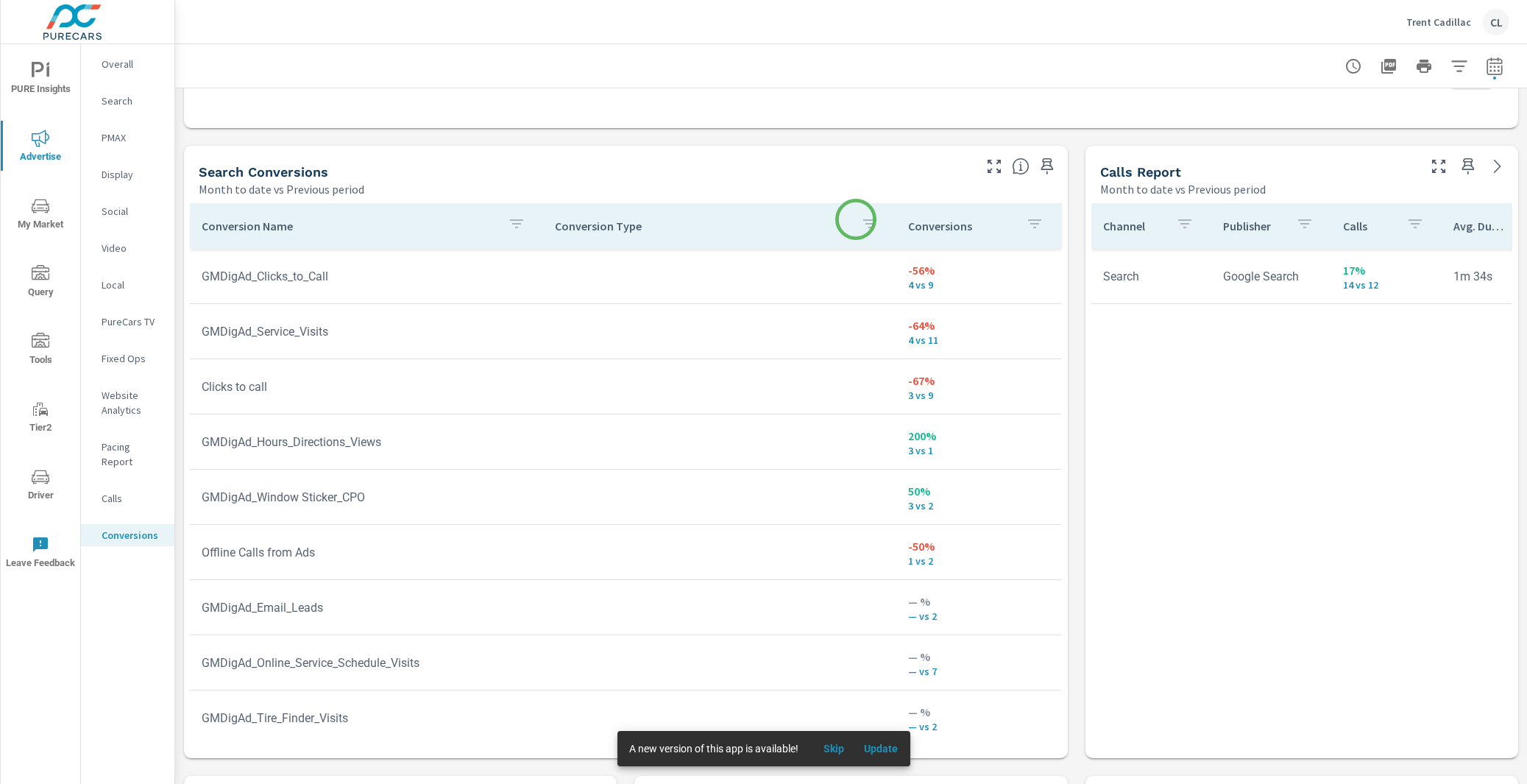
click at [863, 219] on icon "button" at bounding box center [870, 223] width 13 height 9
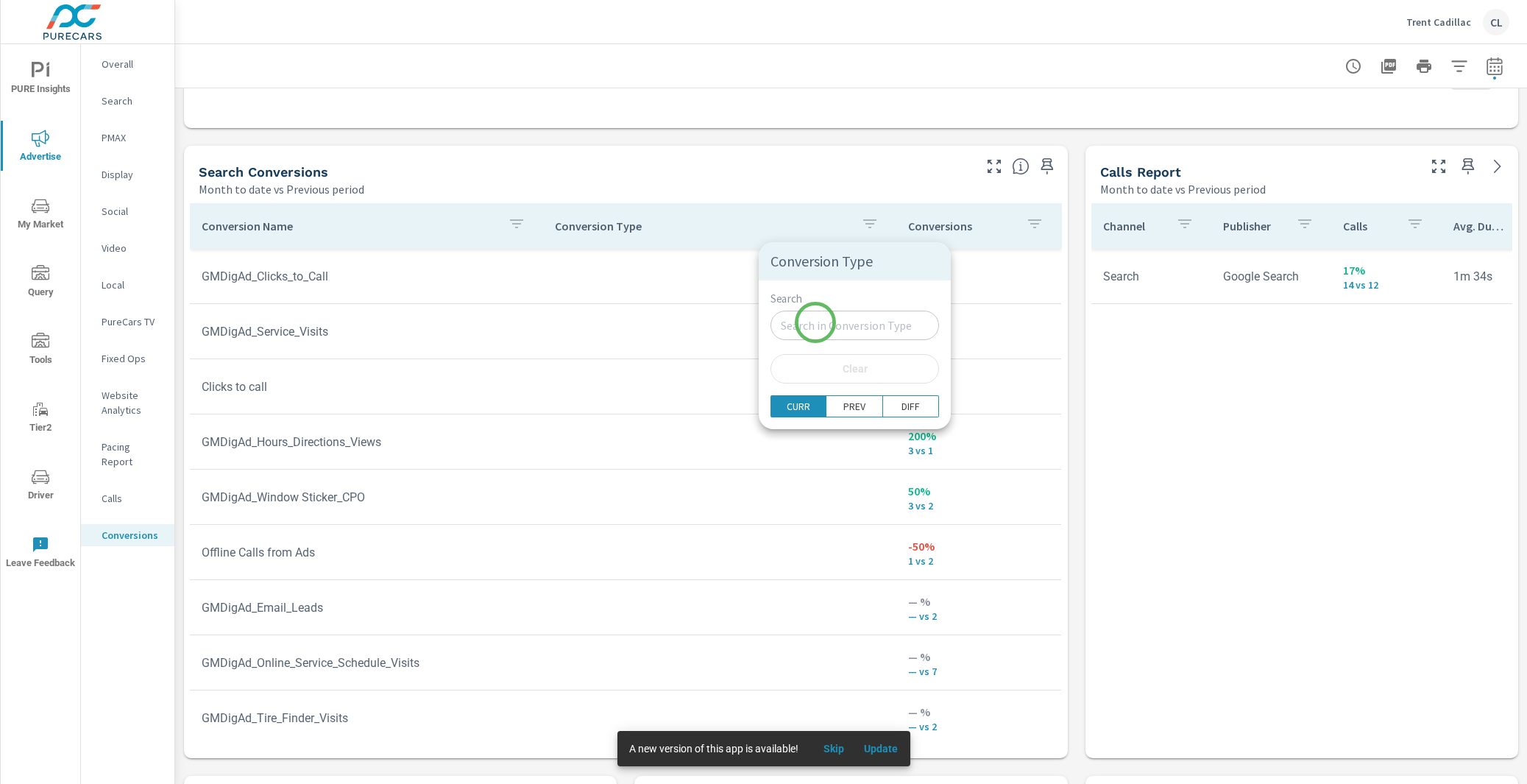
click at [816, 322] on input "Search" at bounding box center [854, 325] width 168 height 30
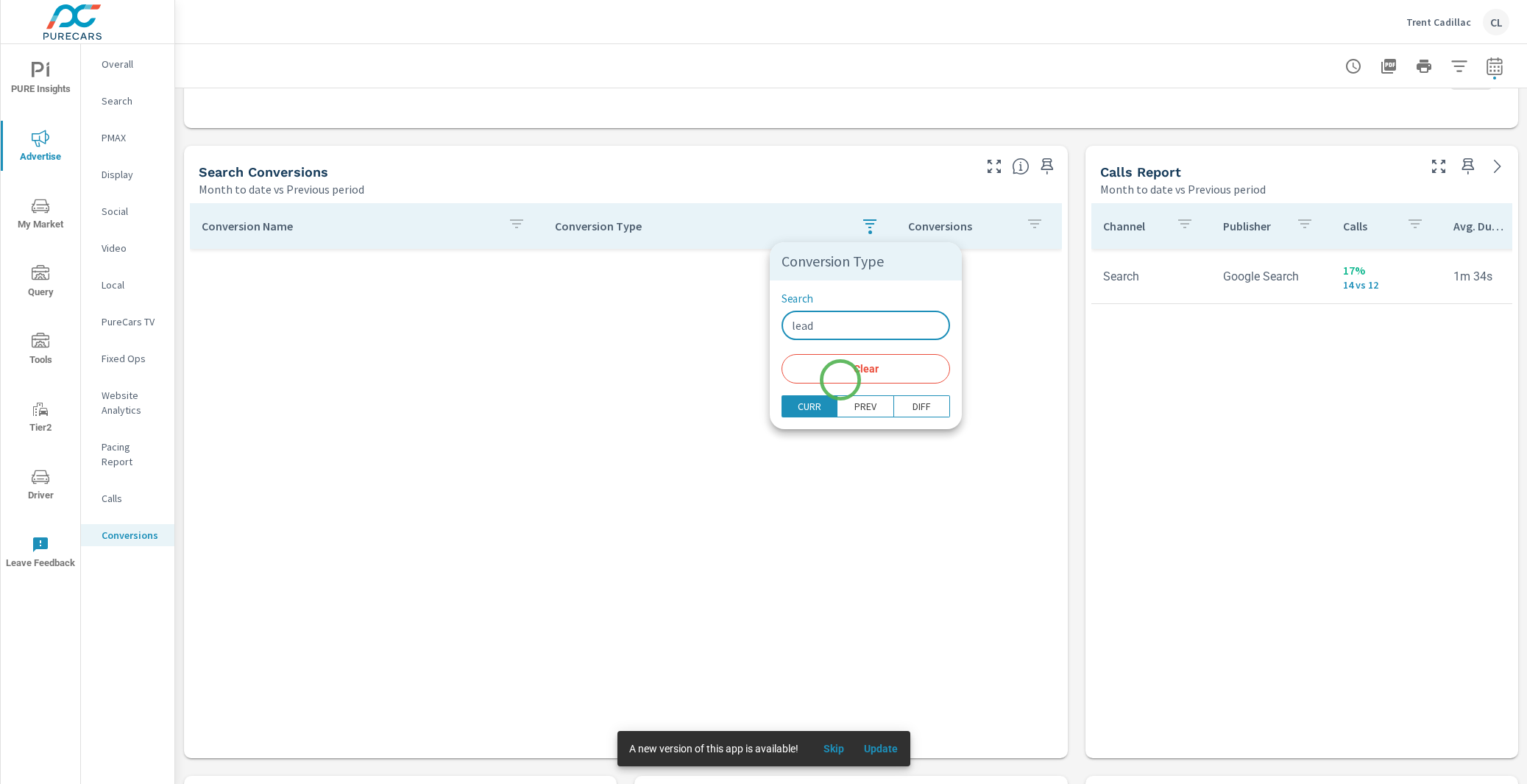
type input "lead"
click at [845, 373] on span "Clear" at bounding box center [866, 368] width 151 height 13
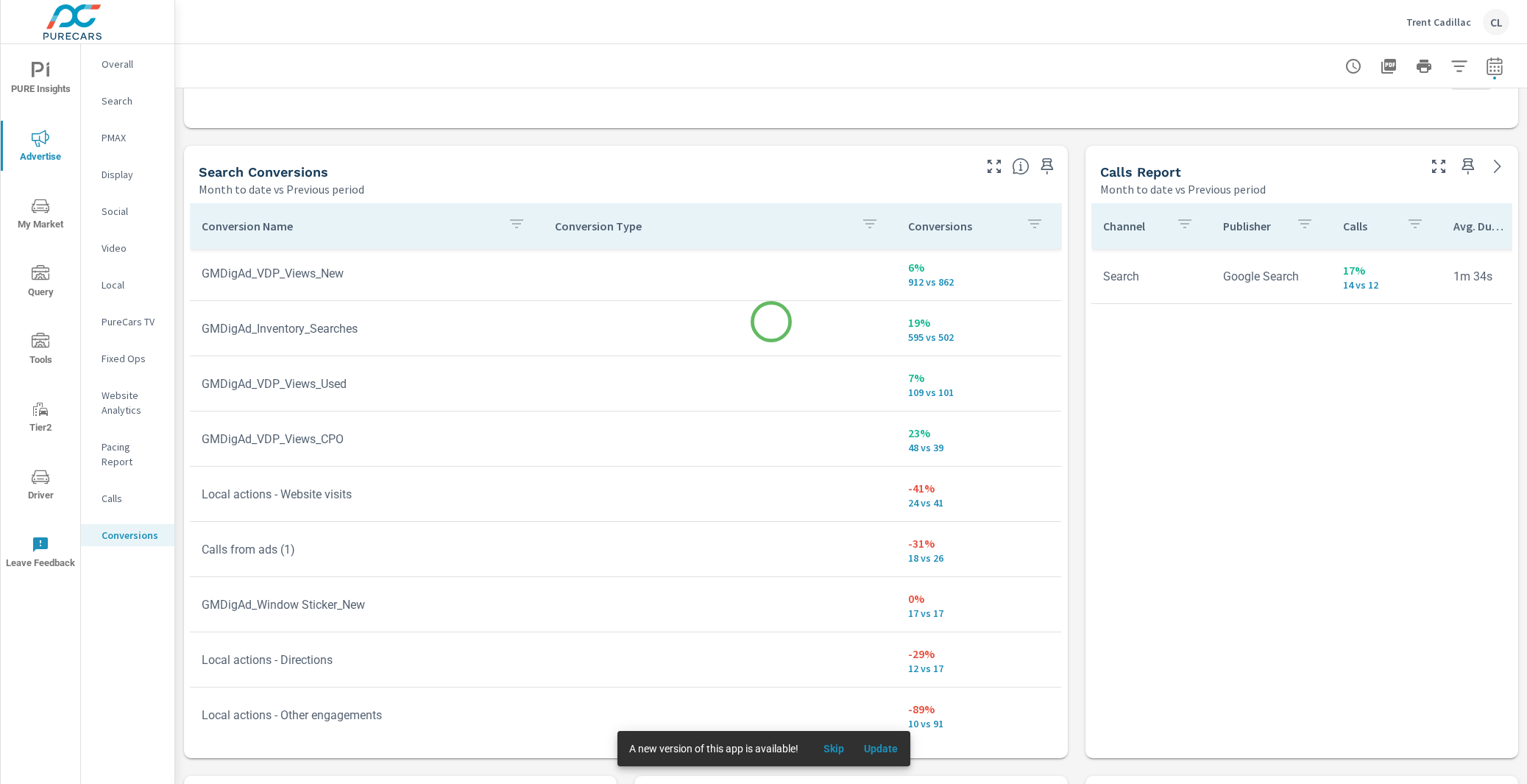
scroll to position [4, 0]
click at [51, 206] on span "My Market" at bounding box center [39, 215] width 70 height 36
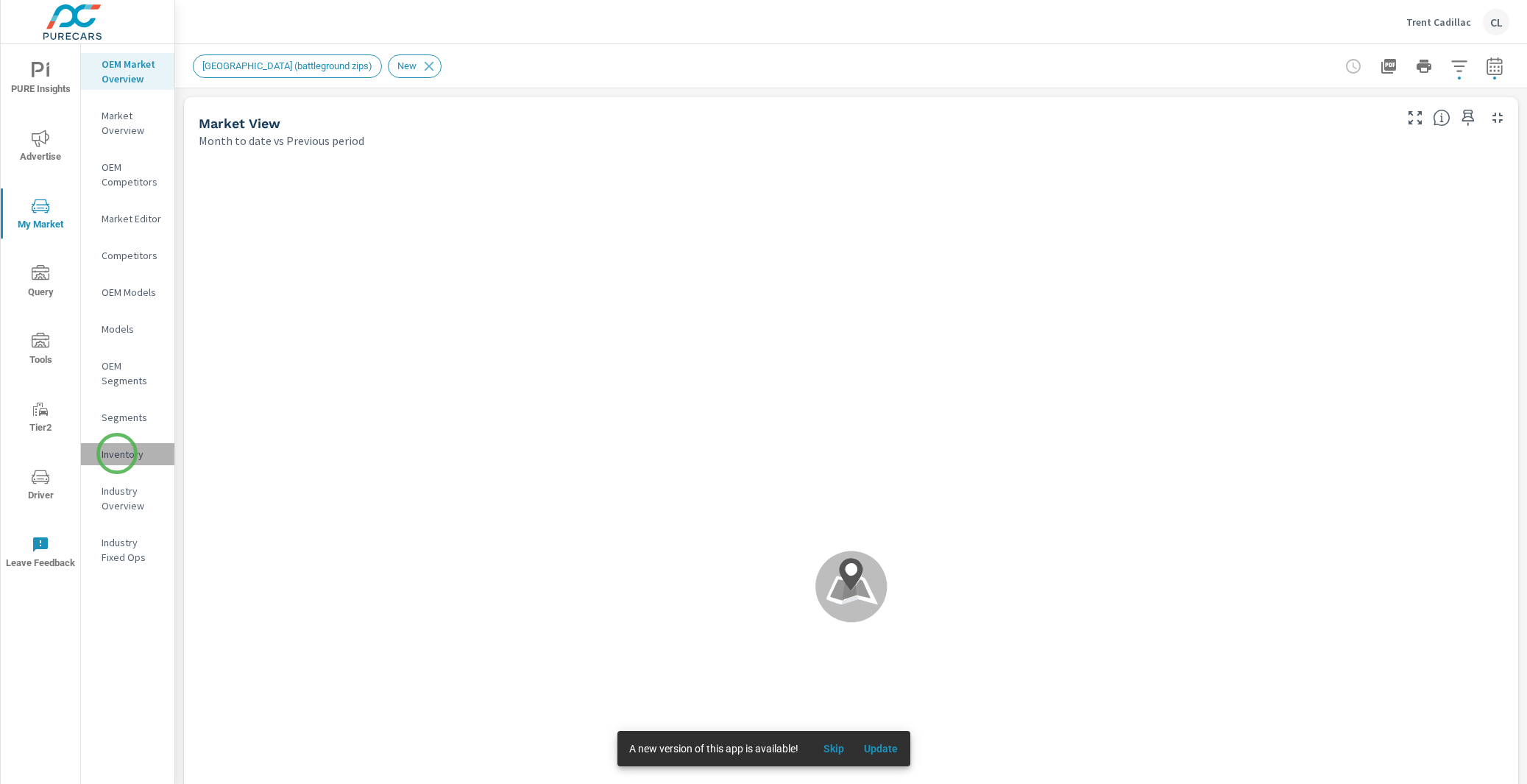
click at [117, 453] on p "Inventory" at bounding box center [132, 453] width 61 height 14
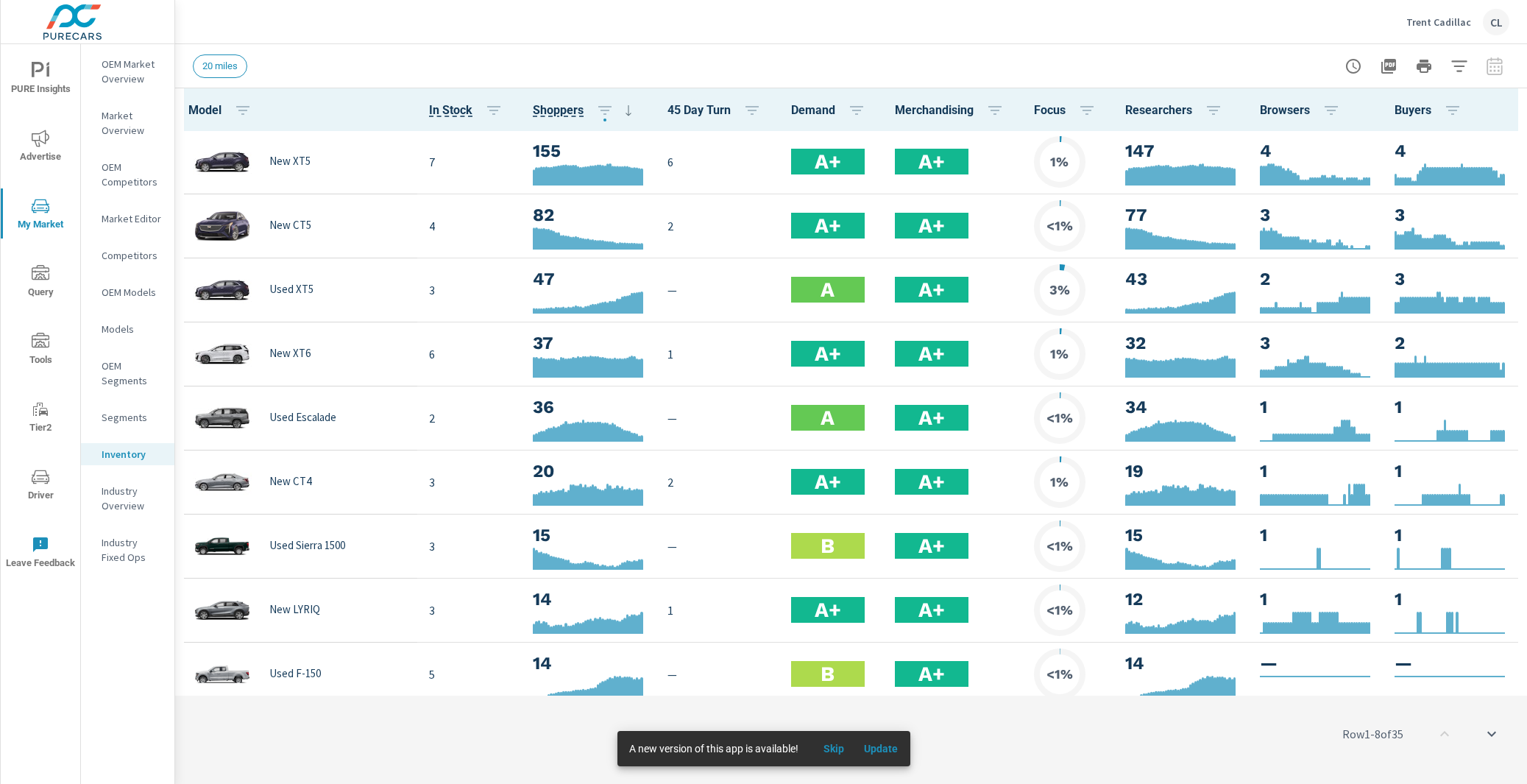
scroll to position [1, 0]
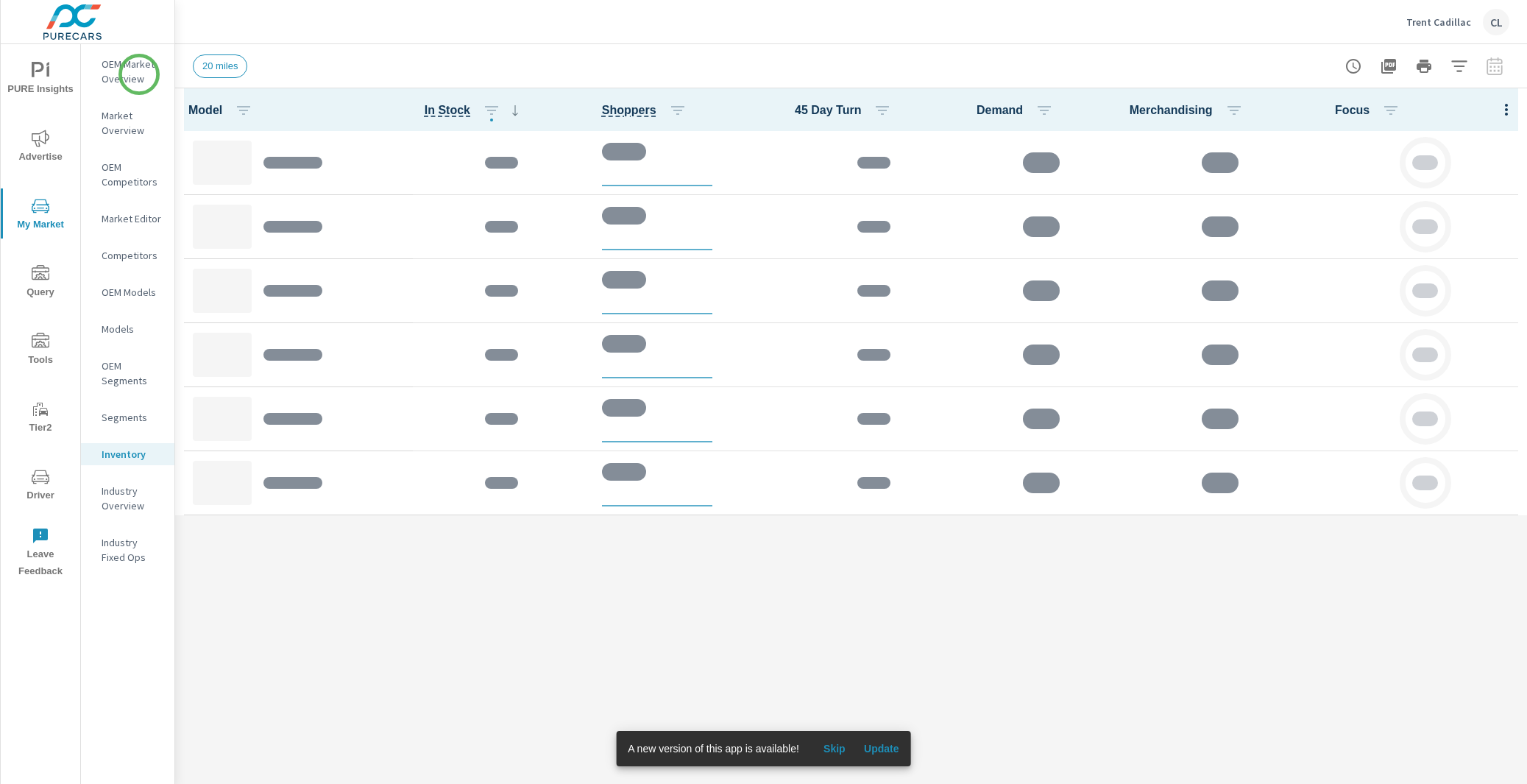
click at [140, 74] on p "OEM Market Overview" at bounding box center [132, 71] width 61 height 30
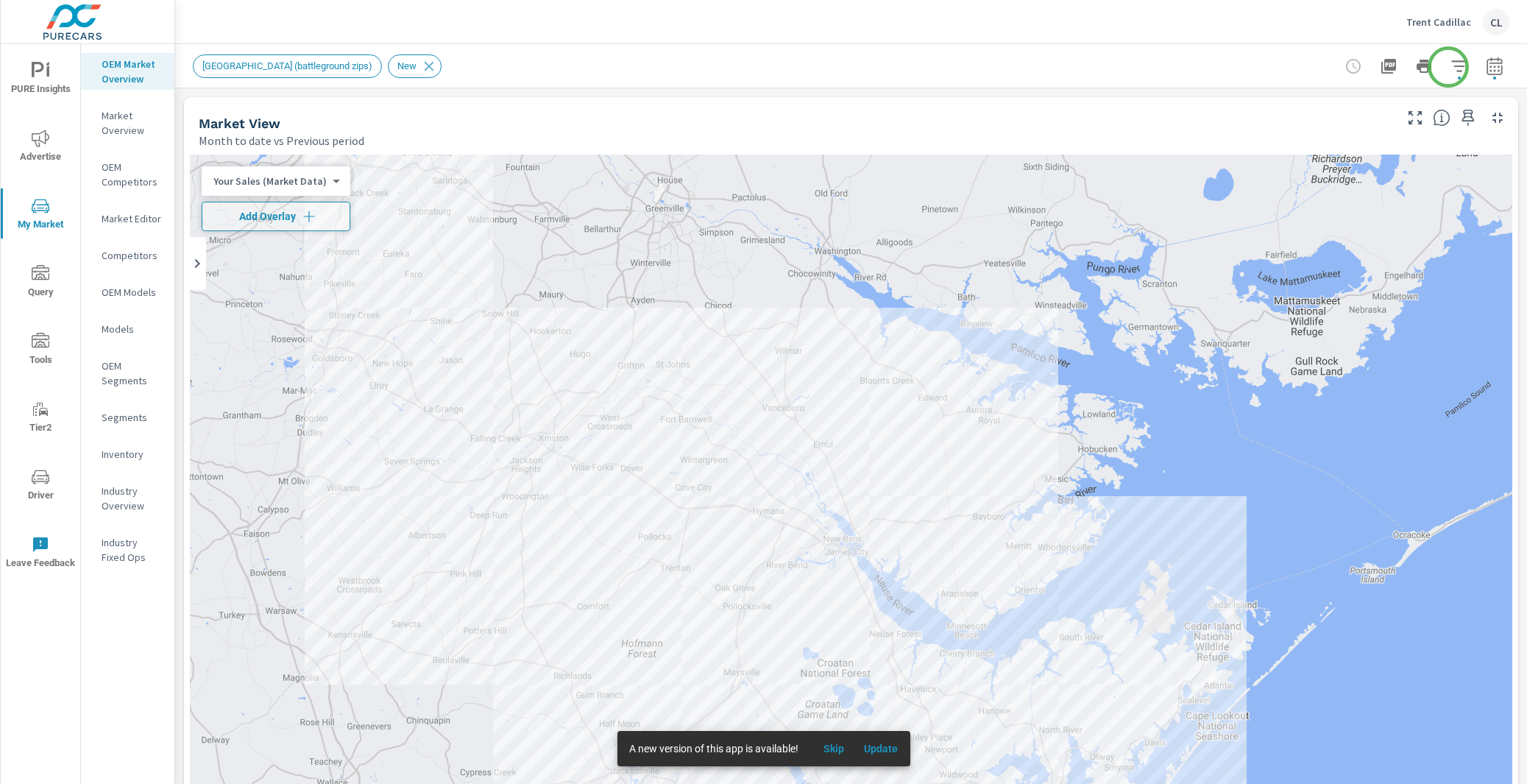
click at [1451, 64] on icon "button" at bounding box center [1460, 66] width 17 height 17
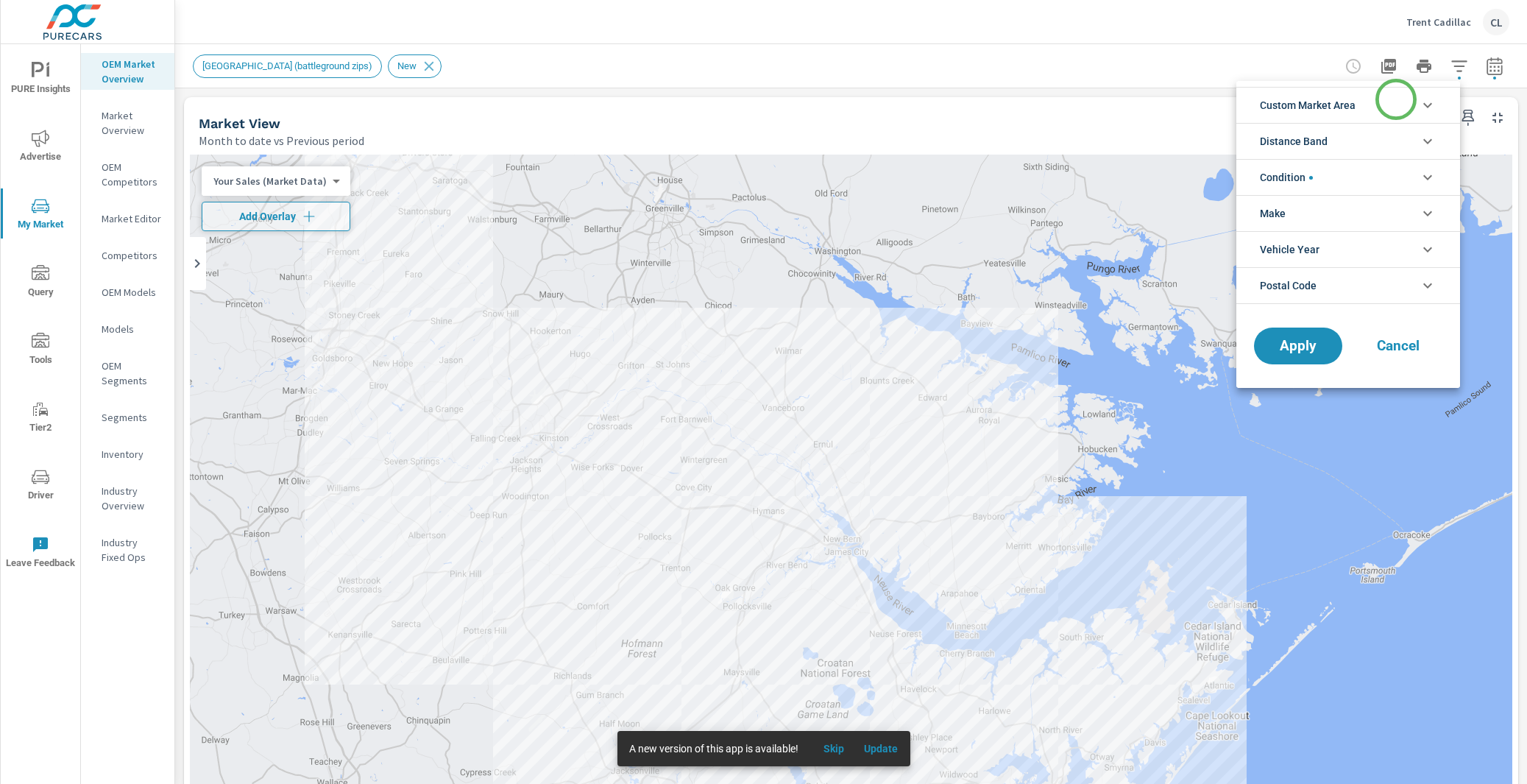
click at [1396, 99] on li "Custom Market Area" at bounding box center [1348, 104] width 224 height 36
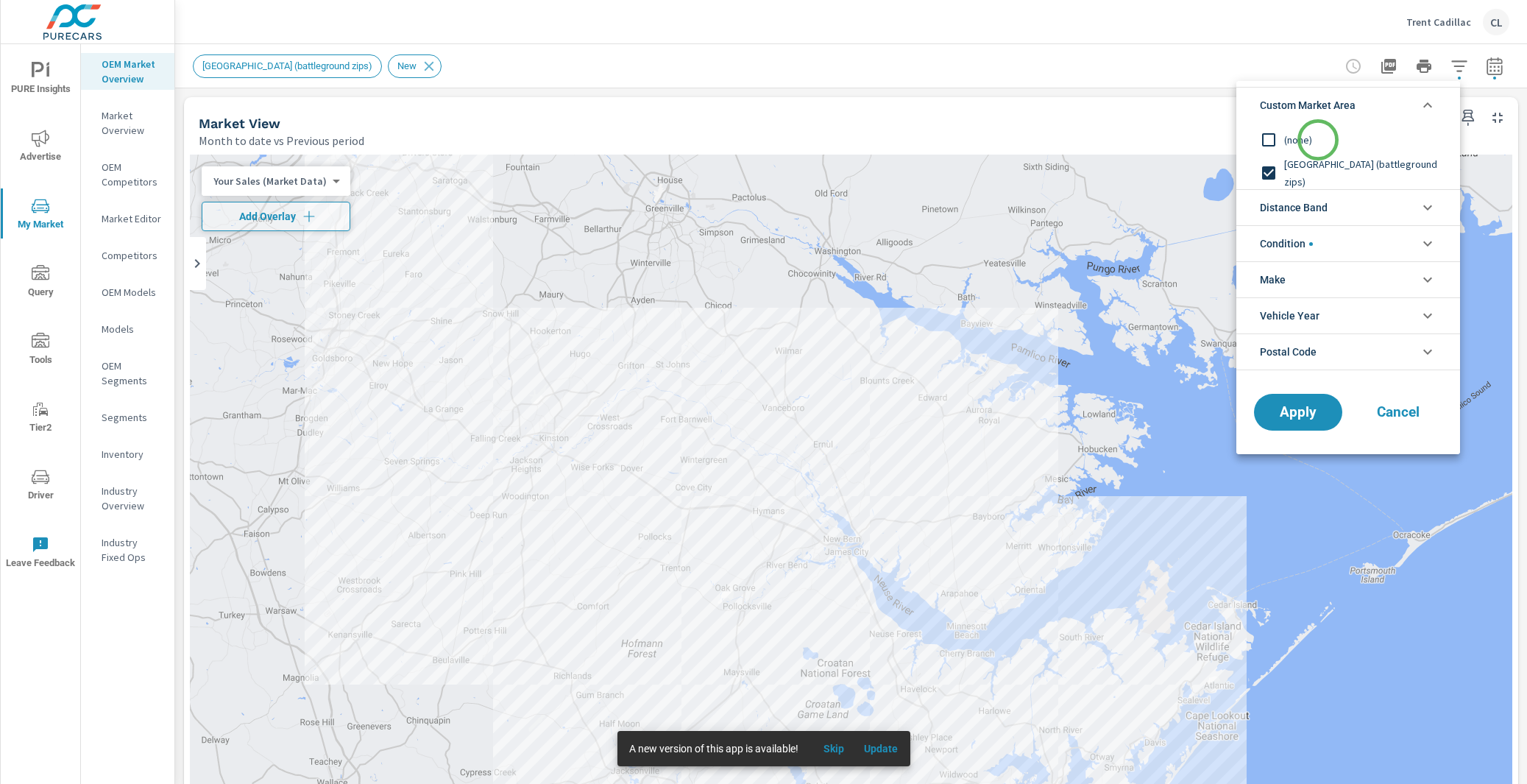
click at [1318, 139] on span "(none)" at bounding box center [1365, 139] width 162 height 17
click at [1302, 212] on span "Distance Band" at bounding box center [1294, 207] width 67 height 36
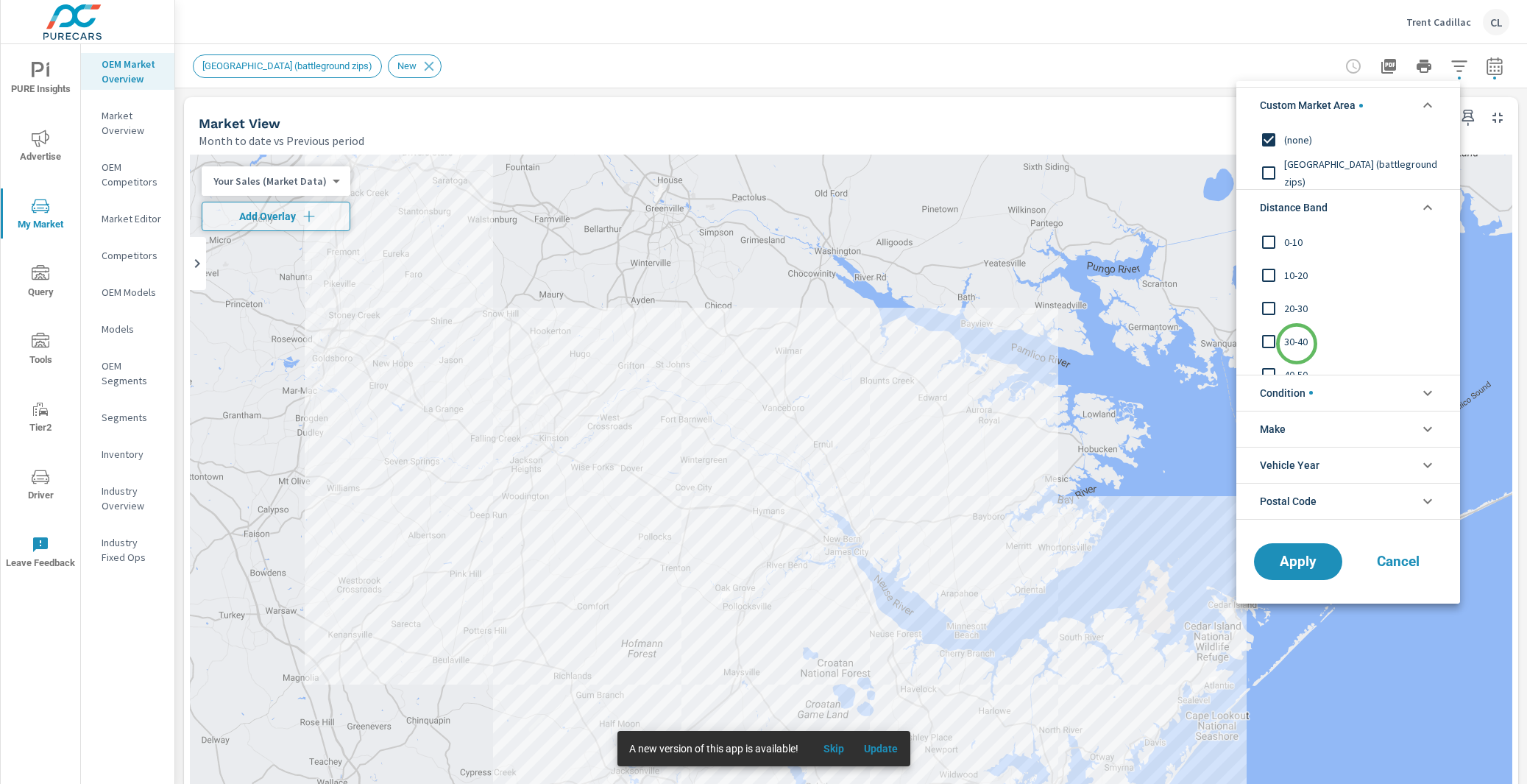
click at [1297, 343] on span "30-40" at bounding box center [1365, 341] width 162 height 17
click at [1299, 309] on span "20-30" at bounding box center [1365, 308] width 162 height 17
click at [1292, 277] on span "10-20" at bounding box center [1365, 275] width 162 height 17
click at [1292, 239] on span "0-10" at bounding box center [1365, 242] width 162 height 17
click at [1294, 333] on span "30-40" at bounding box center [1365, 341] width 162 height 17
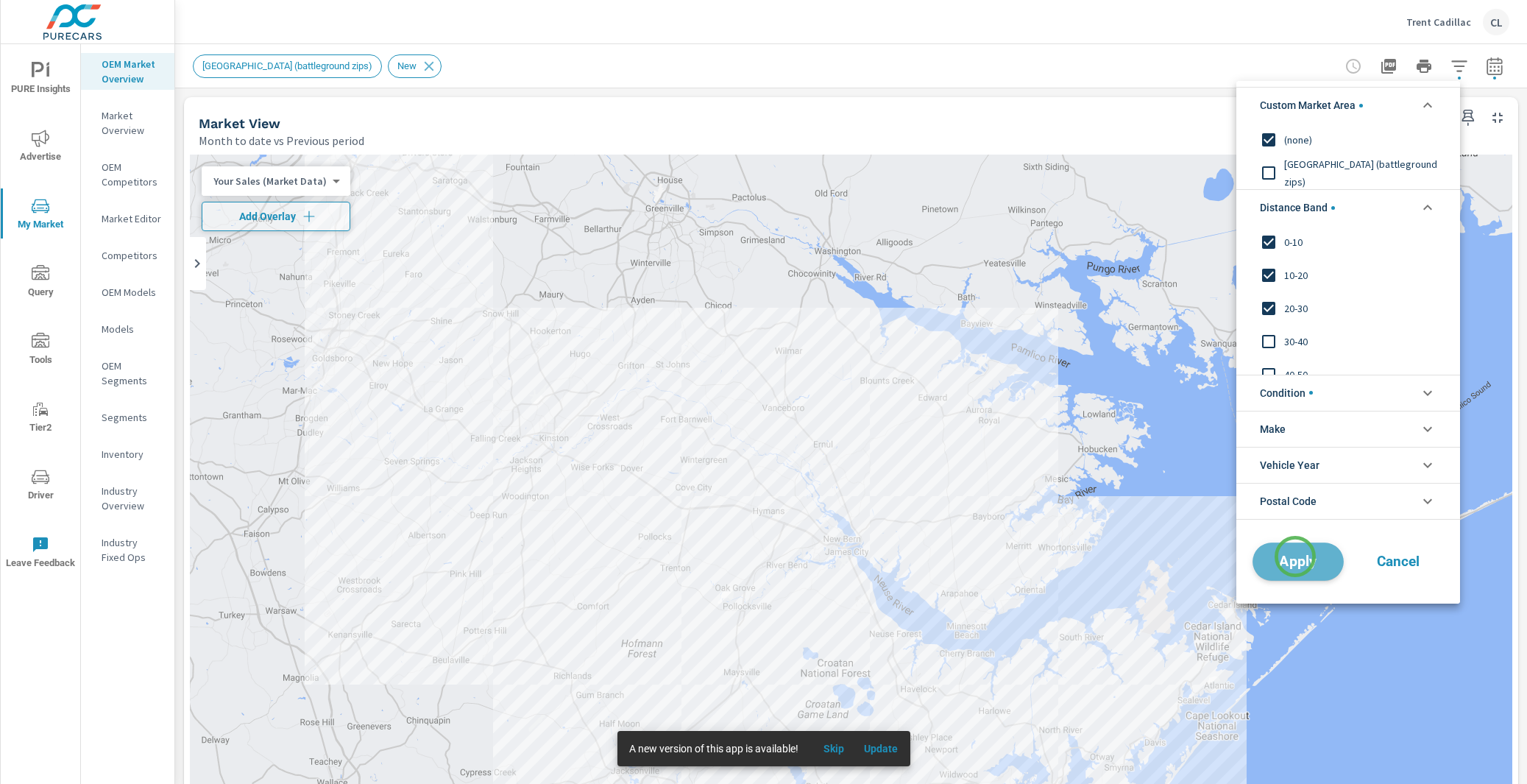
click at [1295, 556] on span "Apply" at bounding box center [1298, 561] width 61 height 14
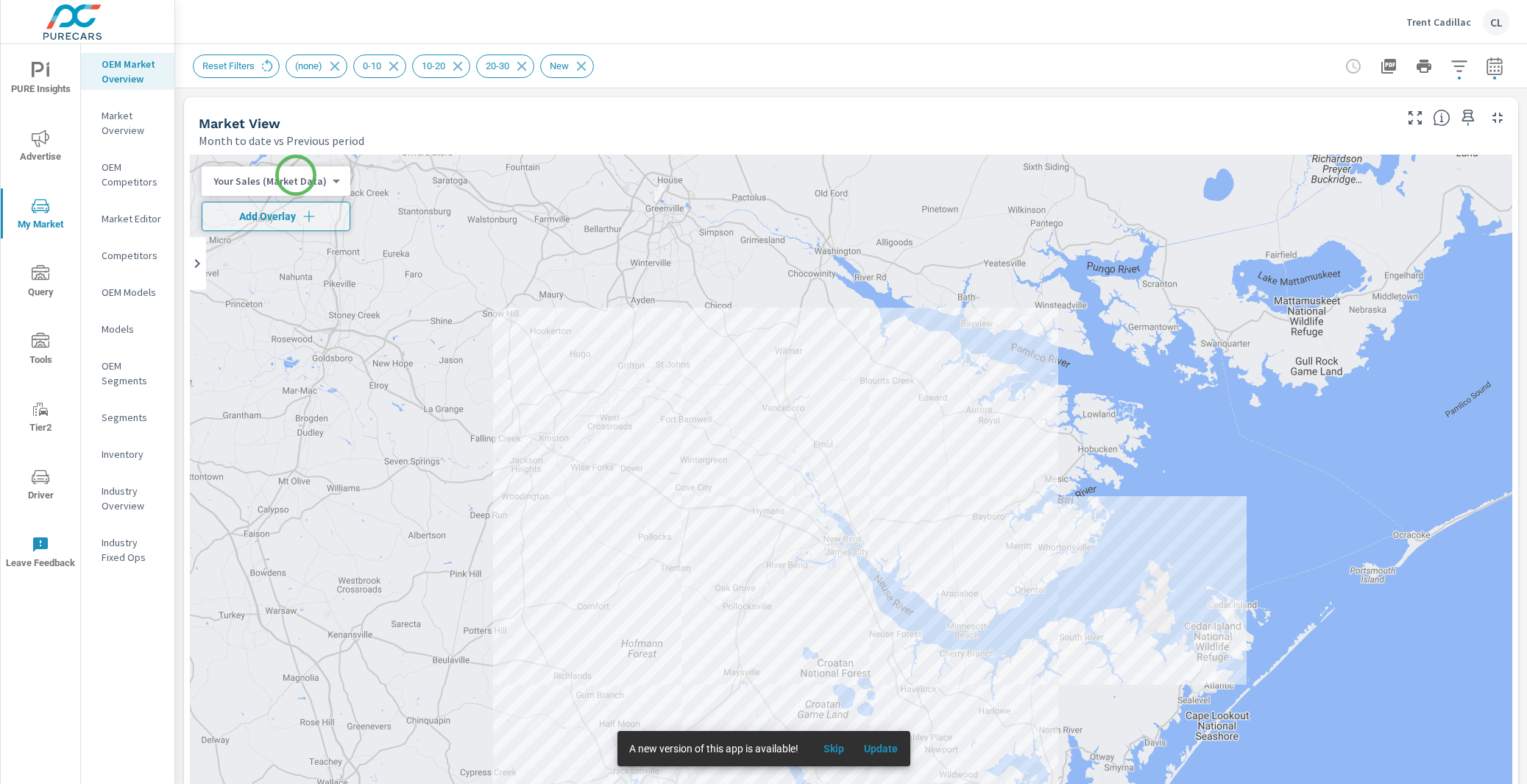
click at [296, 176] on body "PURE Insights Advertise My Market Query Tools Tier2 Driver Leave Feedback OEM M…" at bounding box center [763, 392] width 1527 height 784
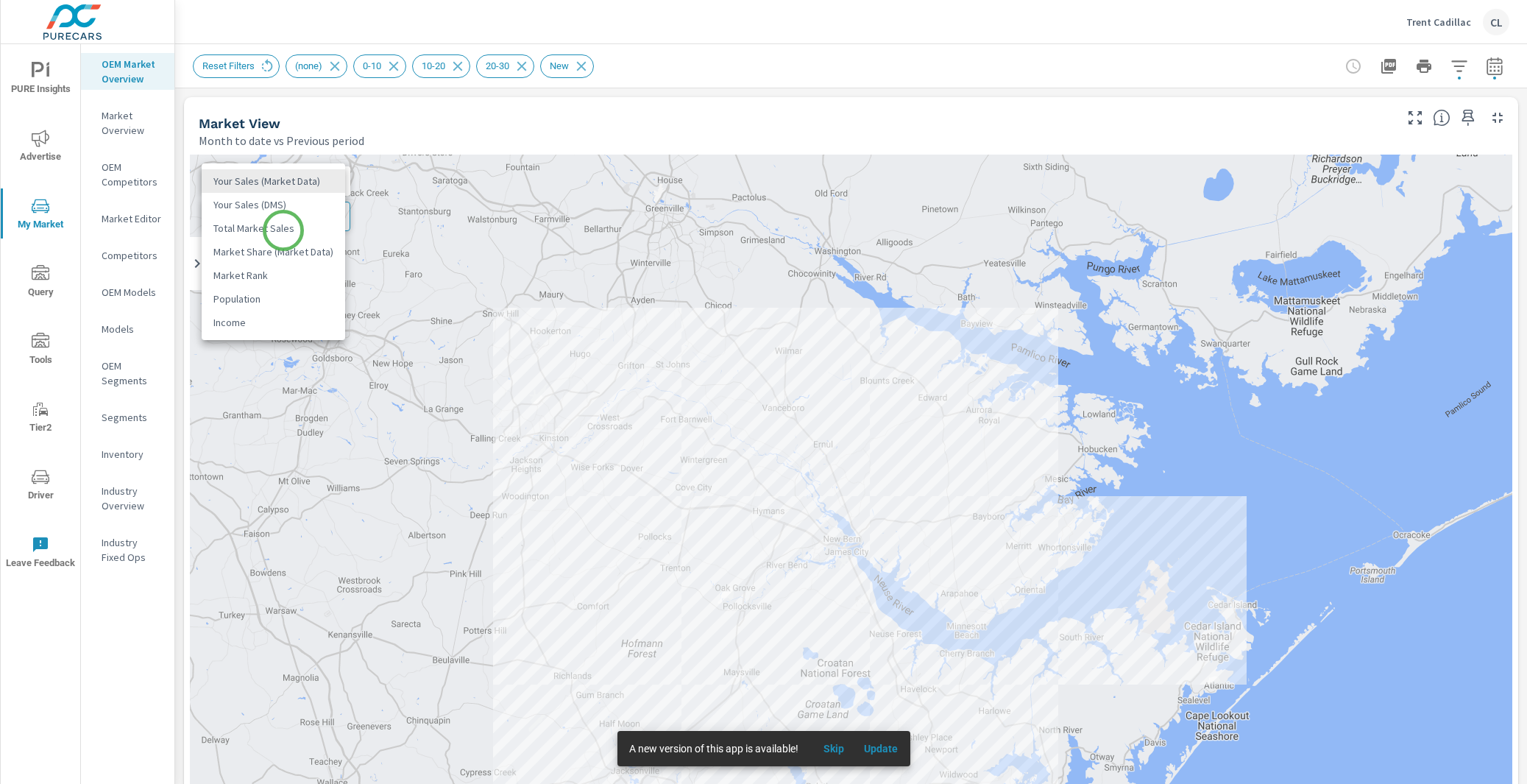
click at [284, 230] on li "Total Market Sales" at bounding box center [273, 228] width 143 height 23
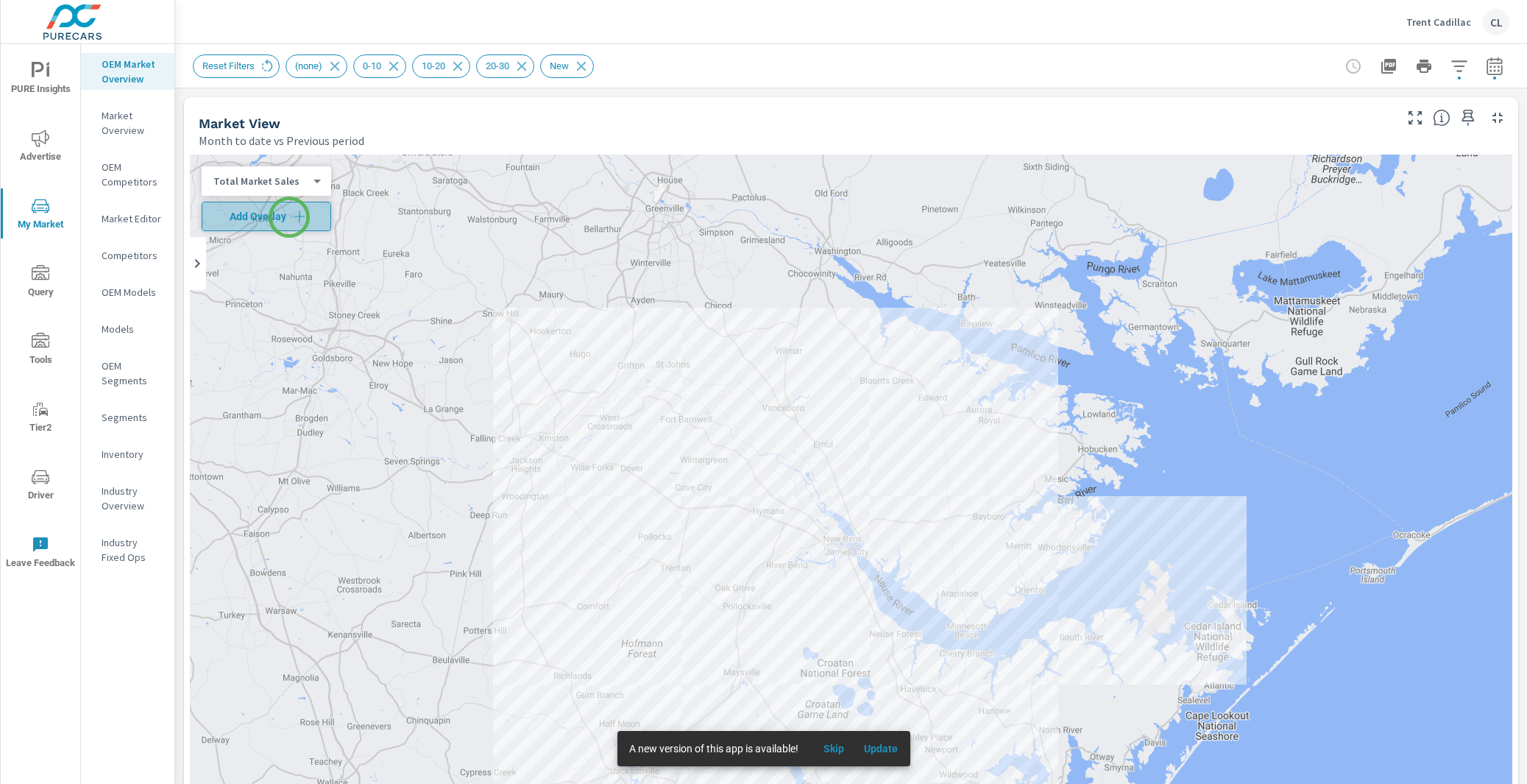
click at [290, 217] on span "Add Overlay" at bounding box center [266, 215] width 116 height 14
click at [1487, 73] on icon "button" at bounding box center [1495, 66] width 17 height 17
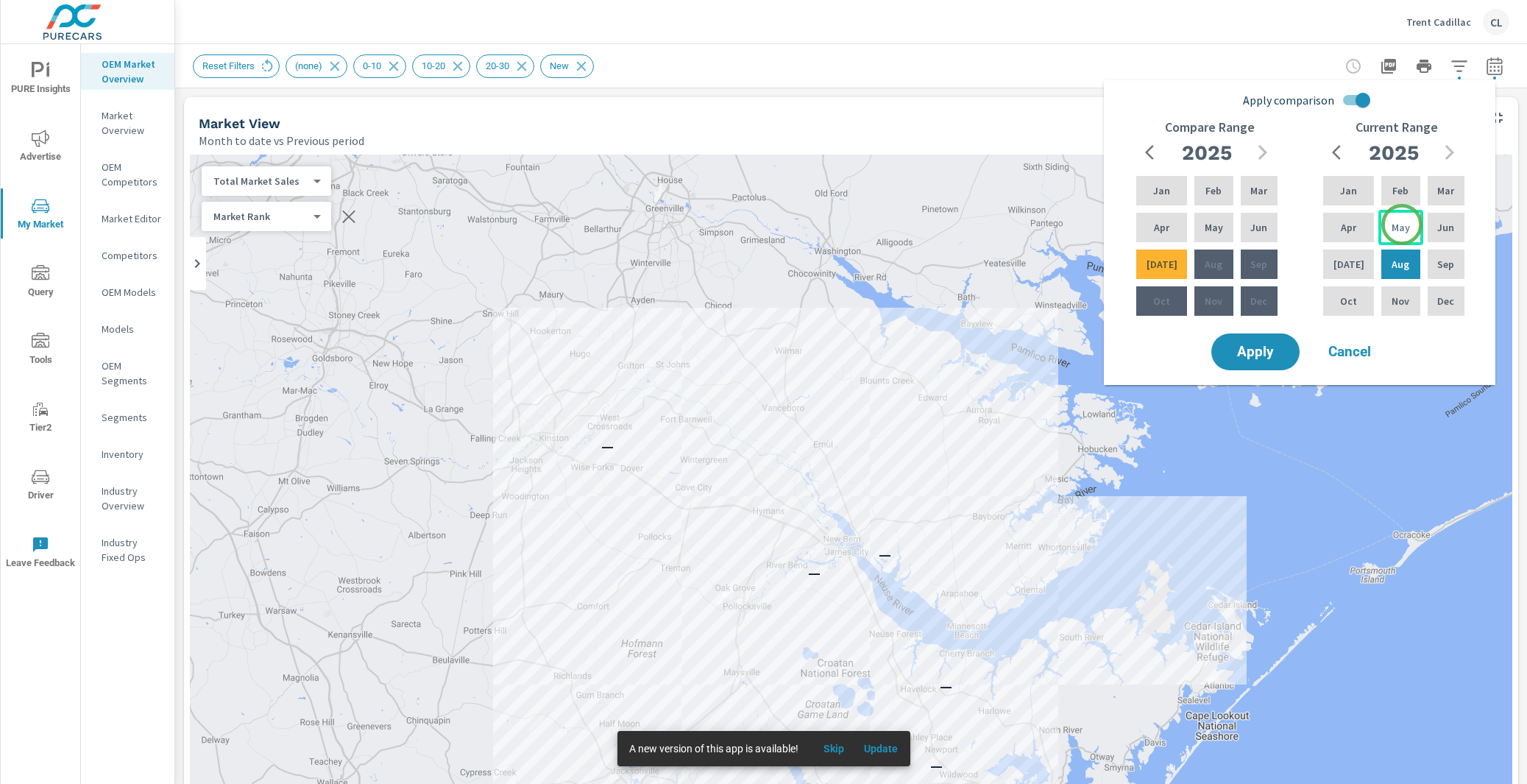
click at [1402, 224] on p "May" at bounding box center [1401, 227] width 18 height 14
click at [1343, 267] on p "Jul" at bounding box center [1349, 264] width 31 height 14
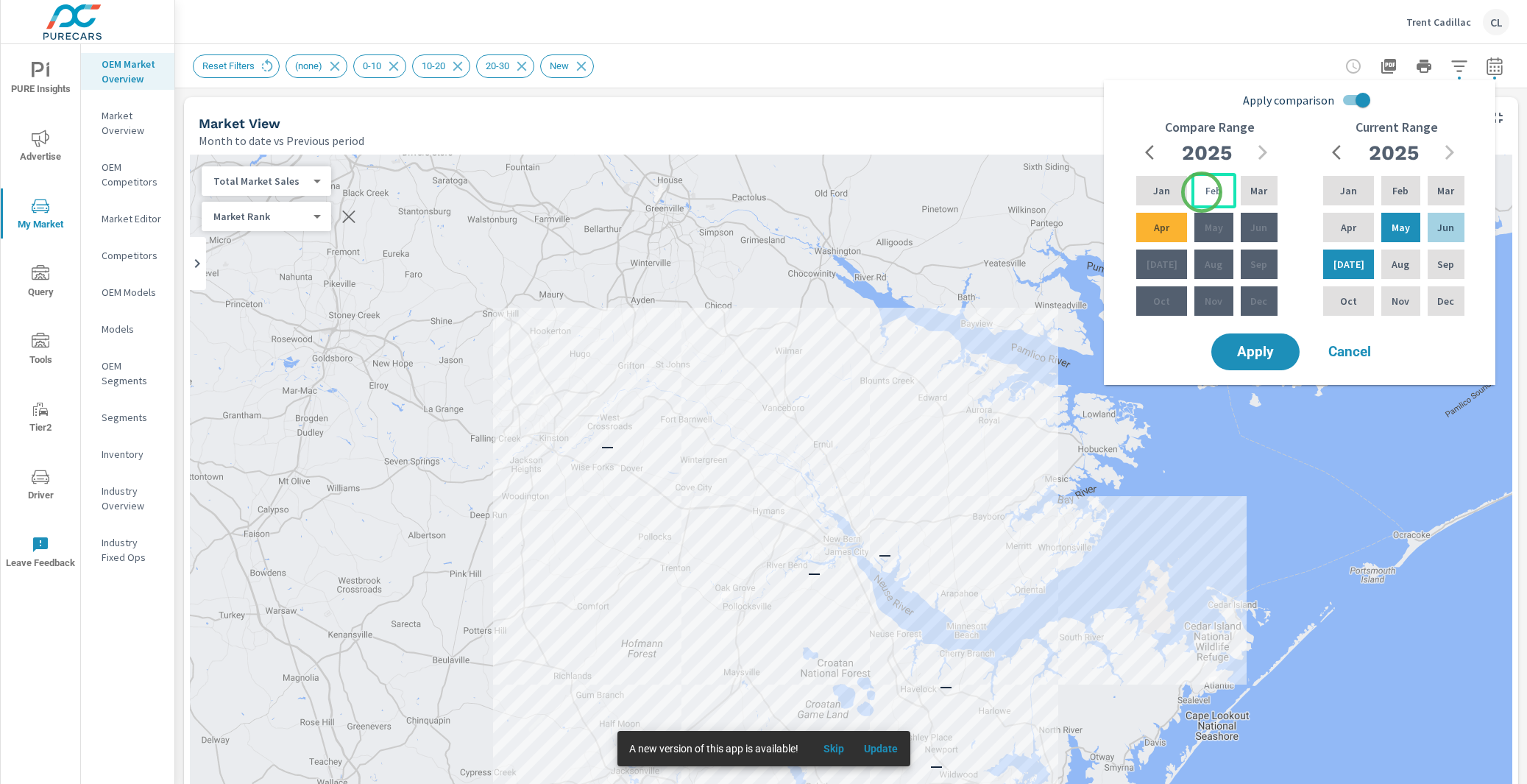
click at [1206, 192] on p "Feb" at bounding box center [1213, 190] width 16 height 14
click at [1158, 230] on p "Apr" at bounding box center [1162, 227] width 15 height 14
click at [1273, 360] on button "Apply" at bounding box center [1256, 352] width 91 height 38
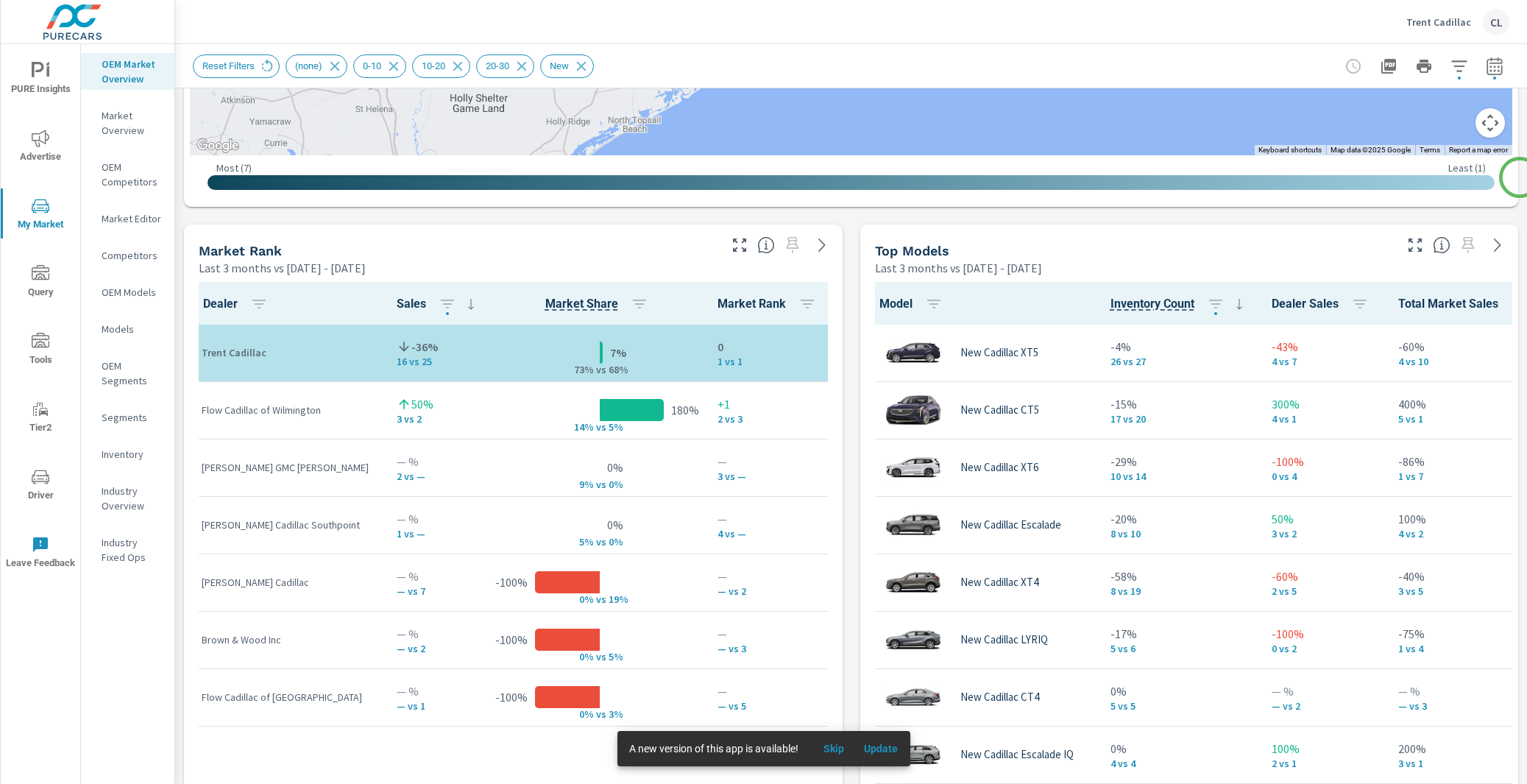
scroll to position [853, 0]
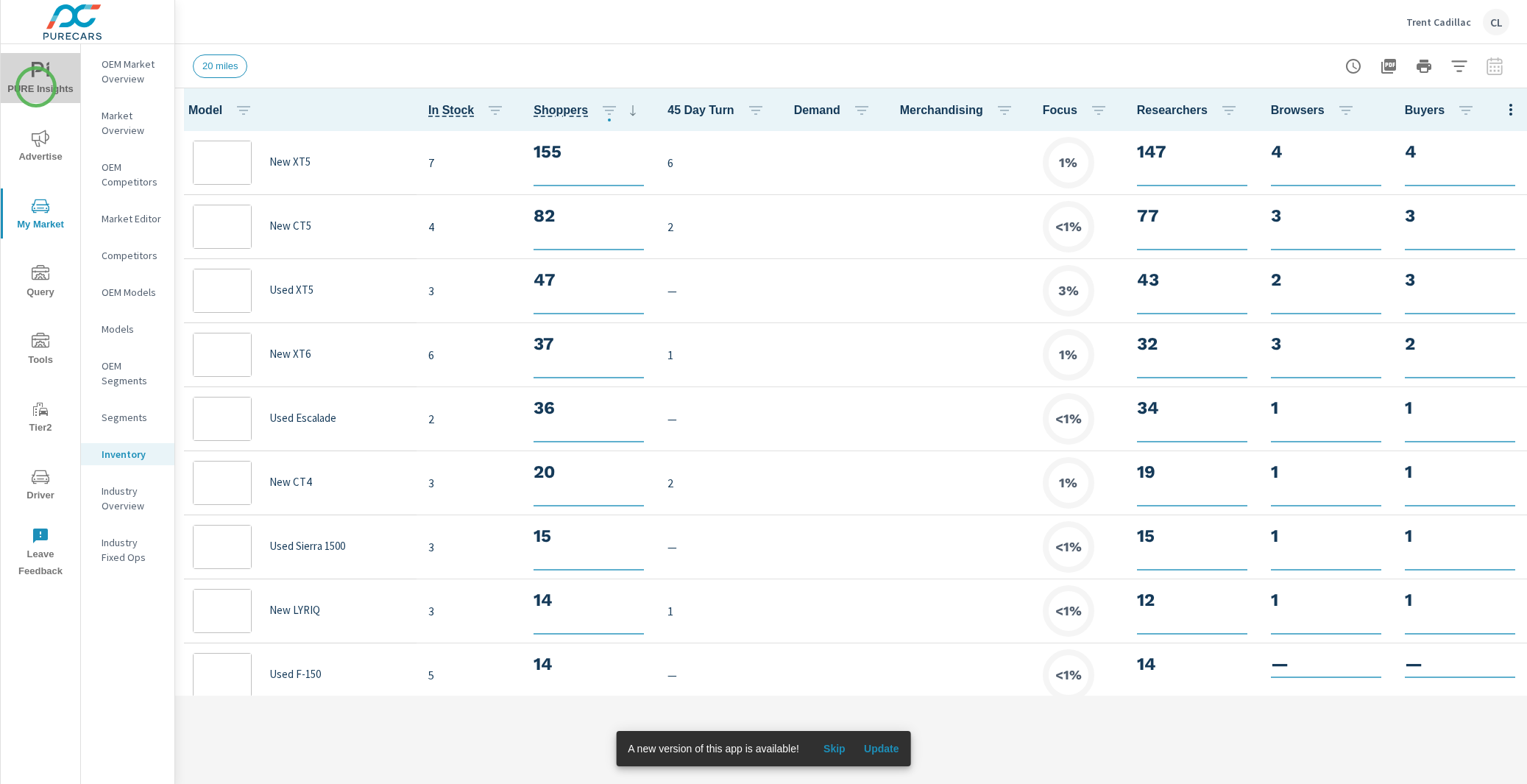
click at [36, 87] on span "PURE Insights" at bounding box center [39, 79] width 70 height 36
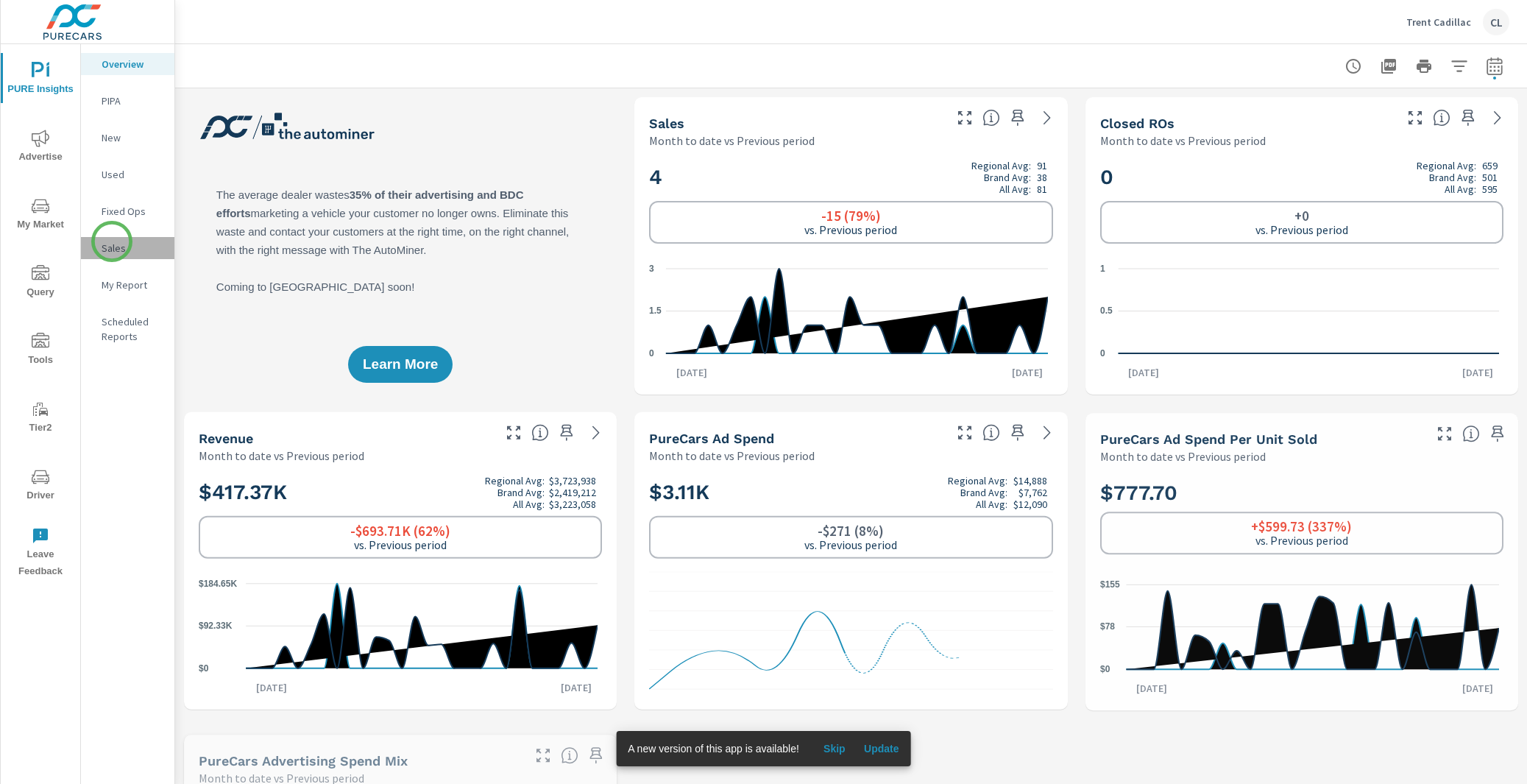
click at [112, 241] on p "Sales" at bounding box center [132, 247] width 61 height 14
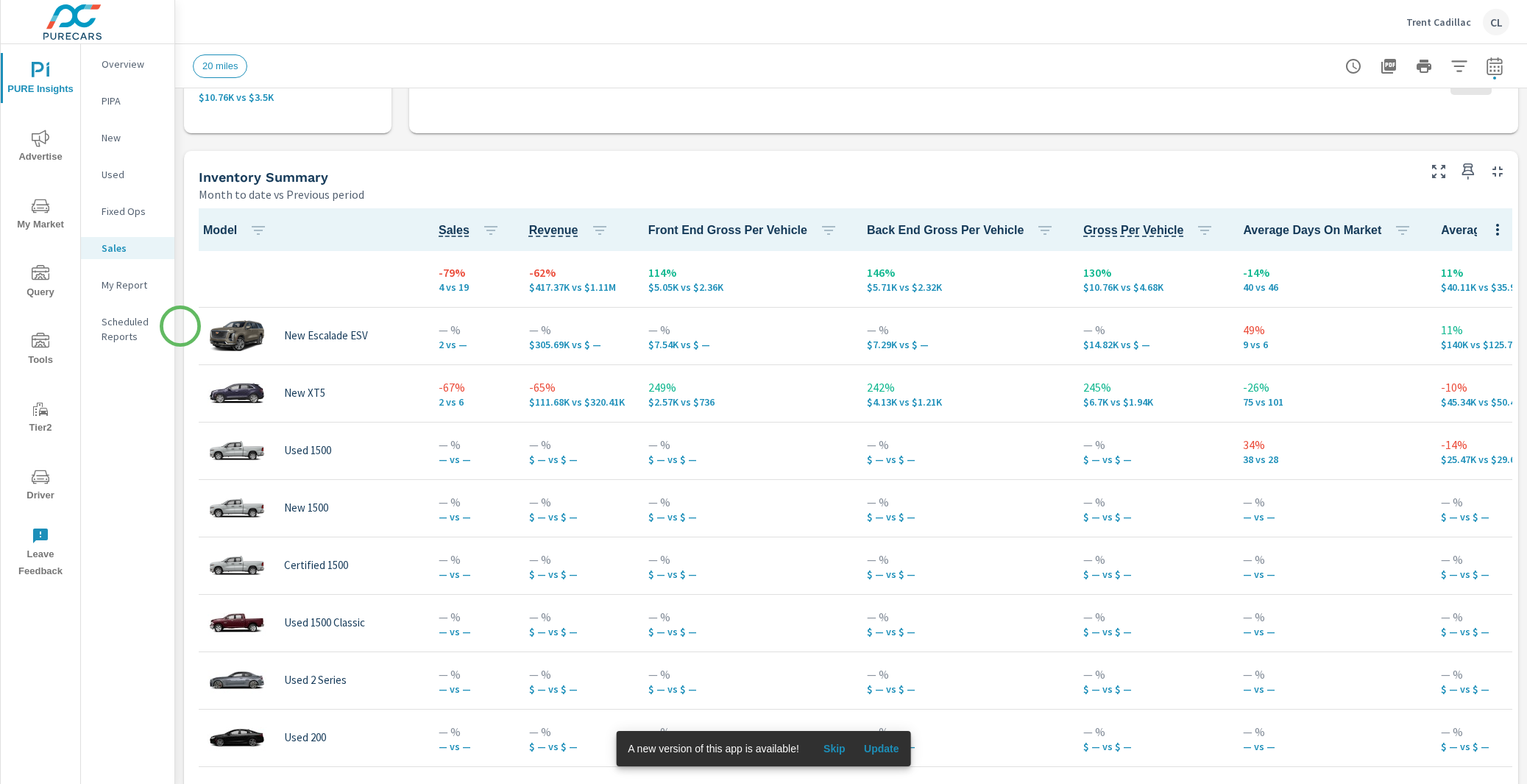
scroll to position [581, 0]
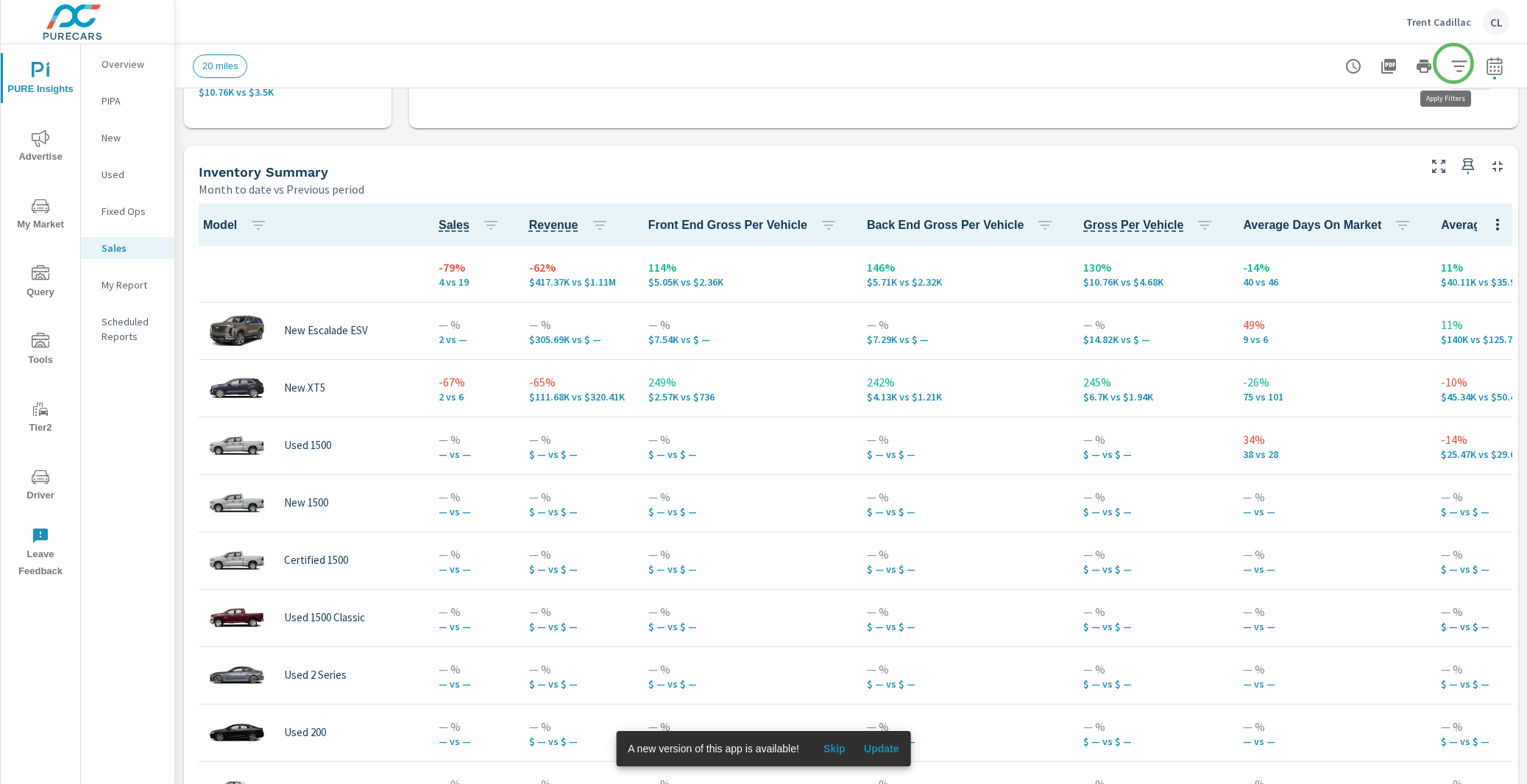
click at [1454, 63] on icon "button" at bounding box center [1460, 66] width 17 height 17
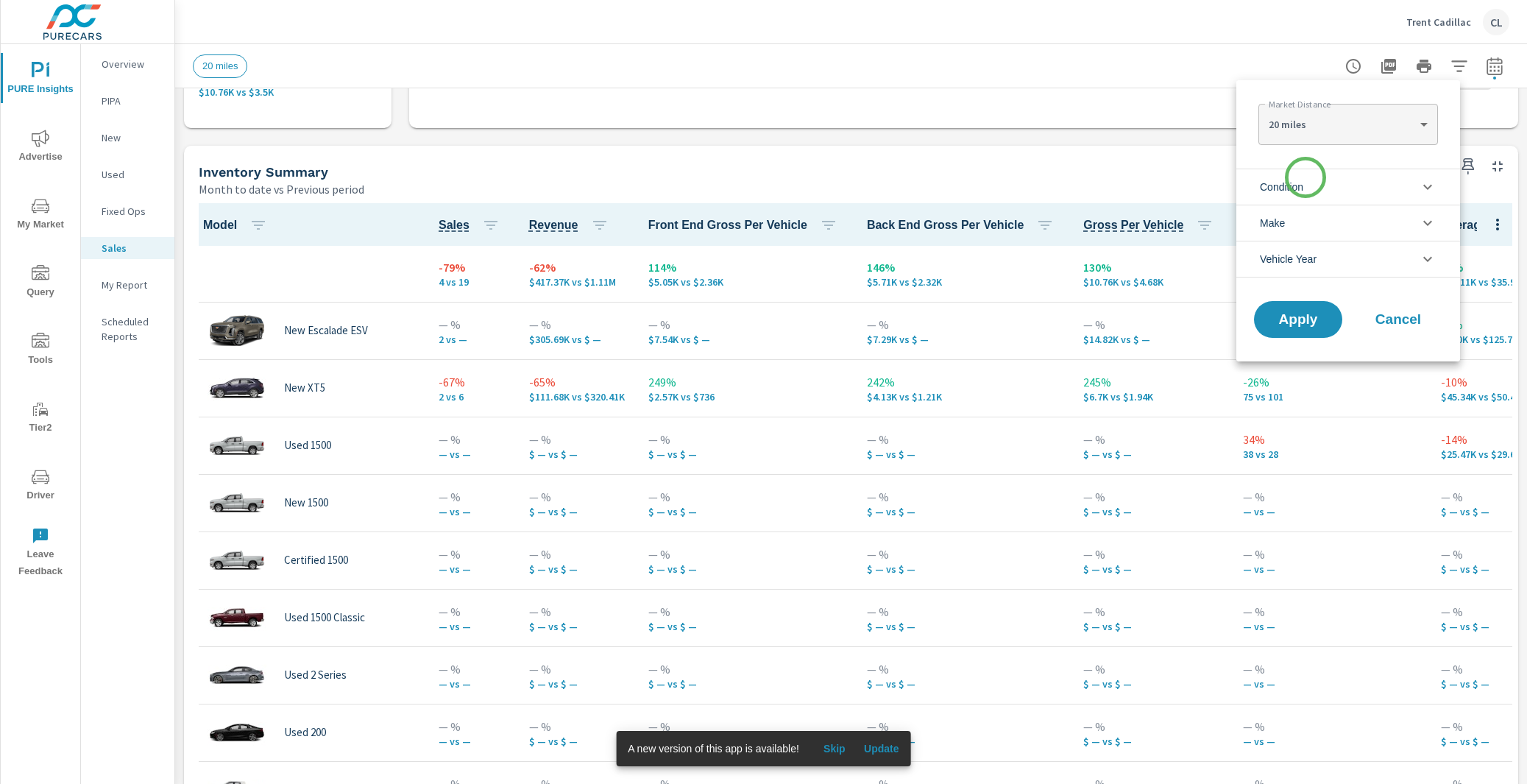
click at [1304, 179] on span "Condition" at bounding box center [1282, 187] width 43 height 36
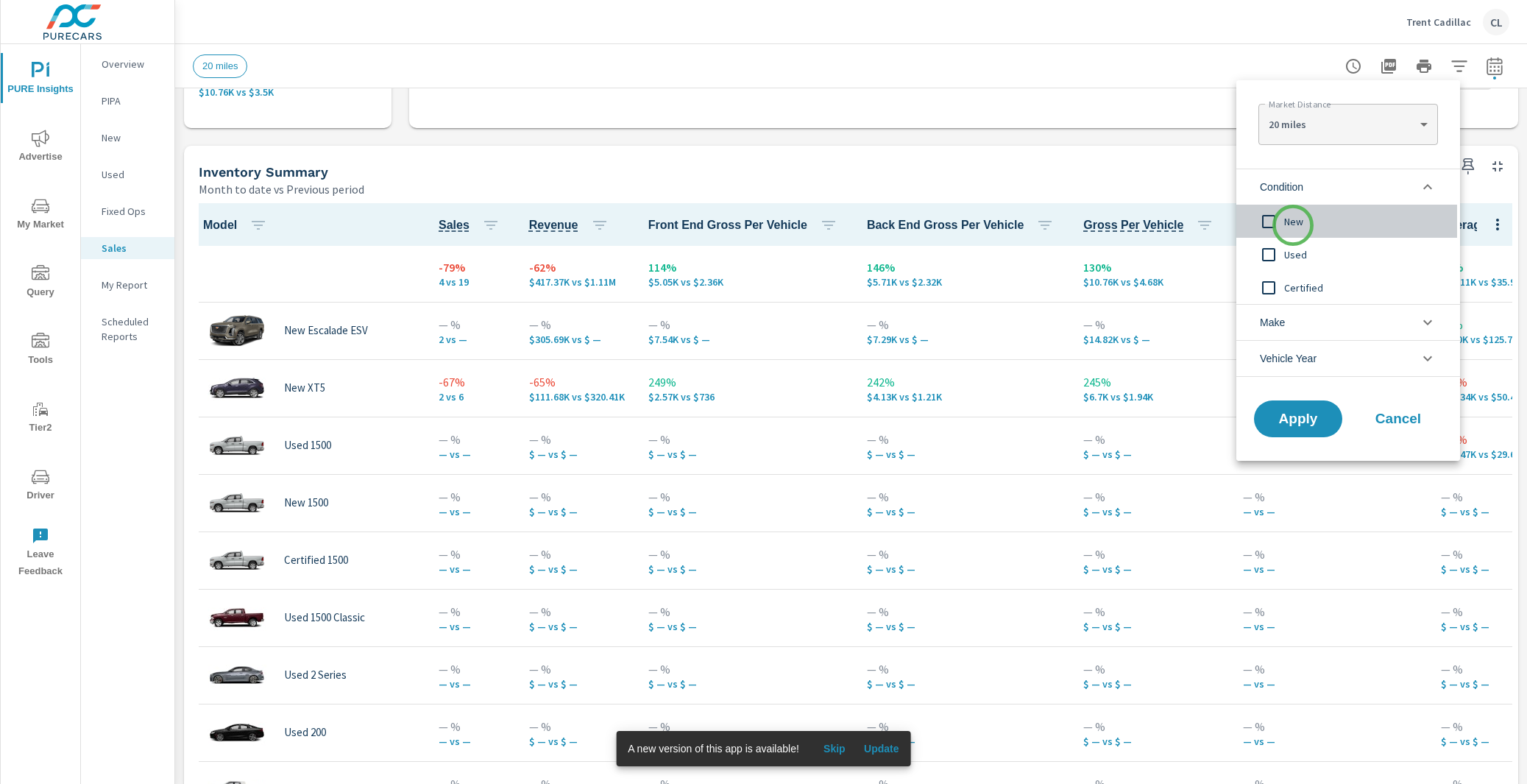
click at [1293, 225] on span "New" at bounding box center [1365, 221] width 162 height 17
click at [1286, 315] on li "Make" at bounding box center [1348, 321] width 224 height 36
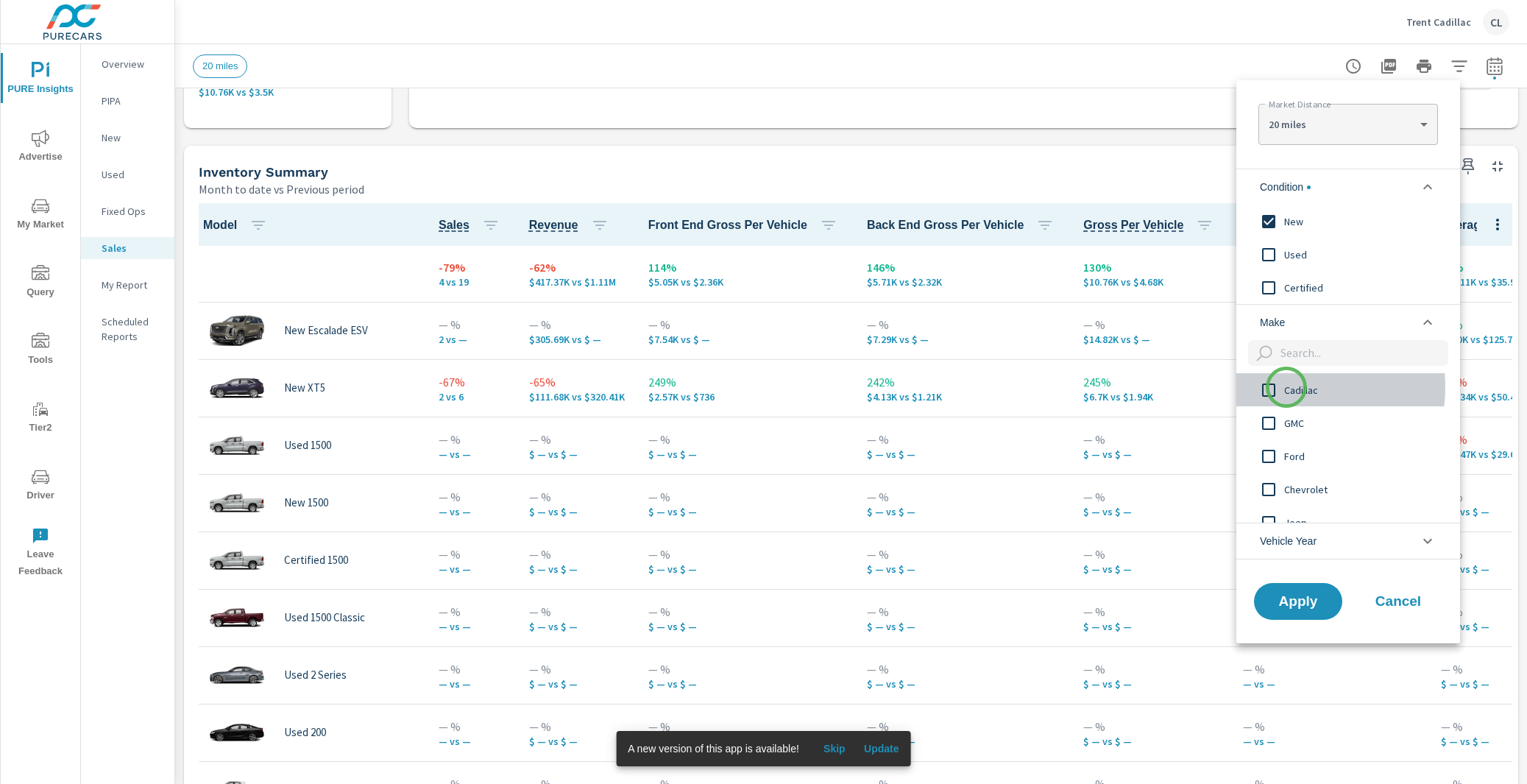
click at [1286, 387] on span "Cadillac" at bounding box center [1365, 390] width 162 height 17
click at [1317, 606] on span "Apply" at bounding box center [1298, 600] width 61 height 14
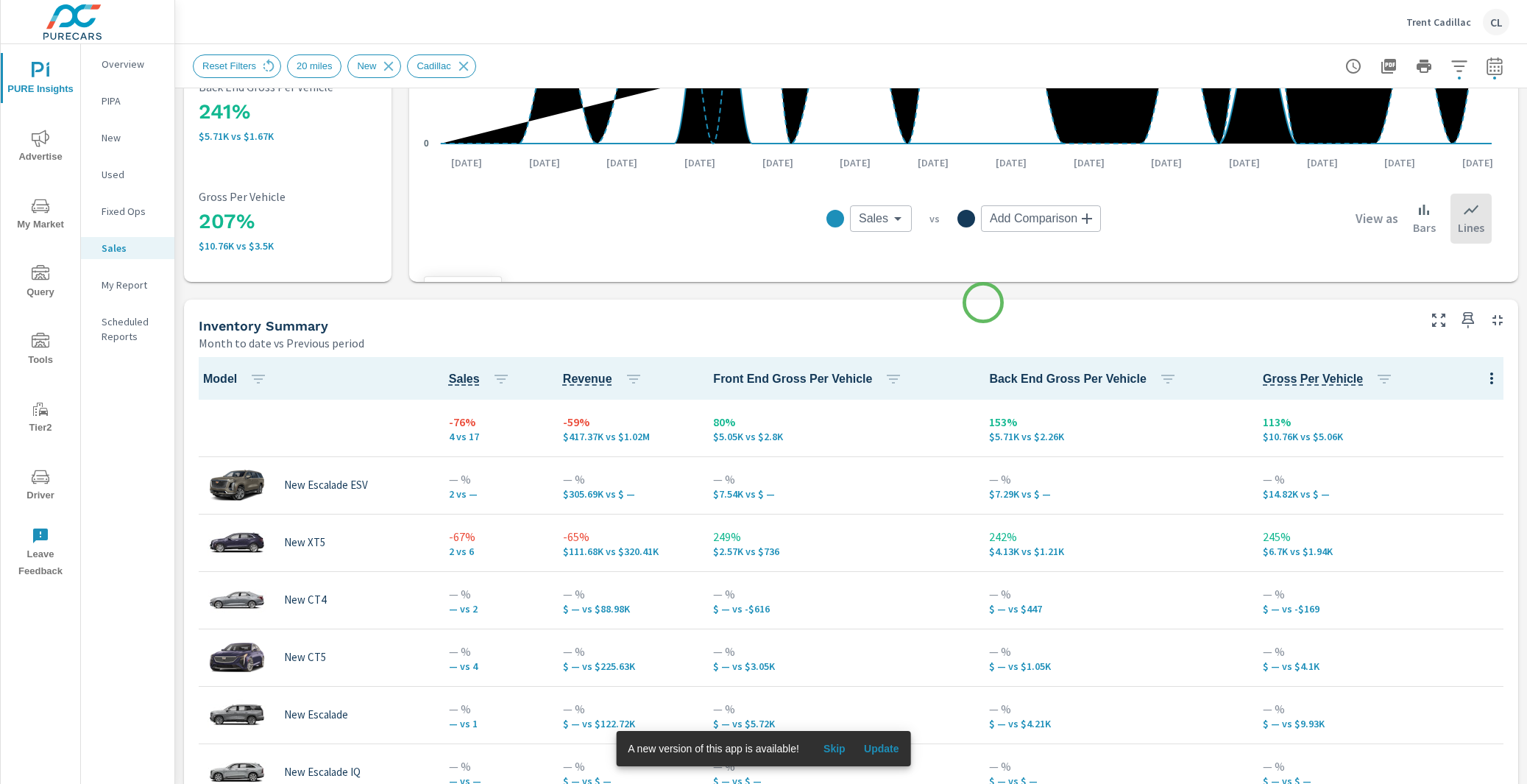
scroll to position [596, 0]
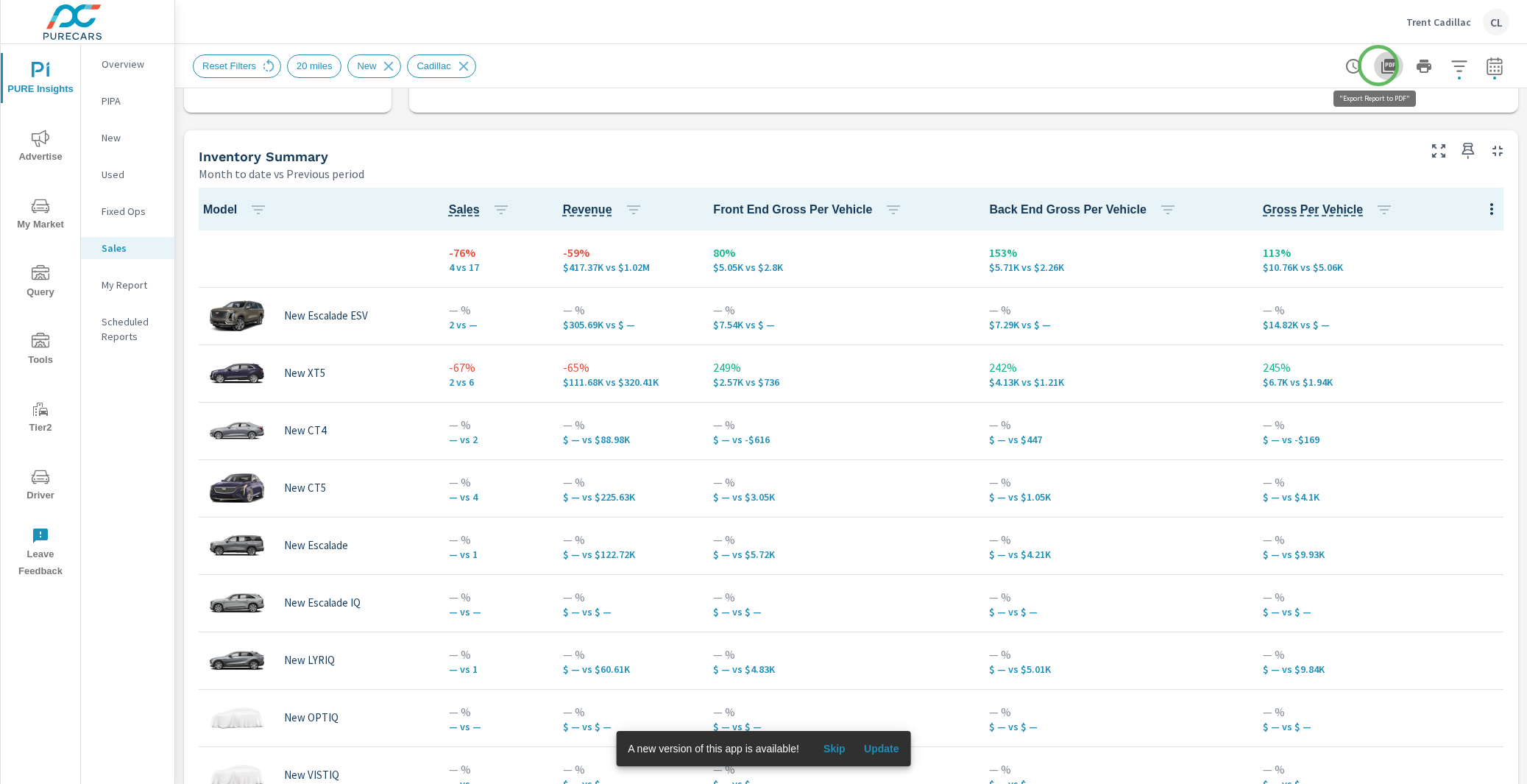
click at [1382, 65] on icon "button" at bounding box center [1388, 65] width 14 height 14
click at [1487, 64] on icon "button" at bounding box center [1495, 66] width 17 height 17
select select "Month to date"
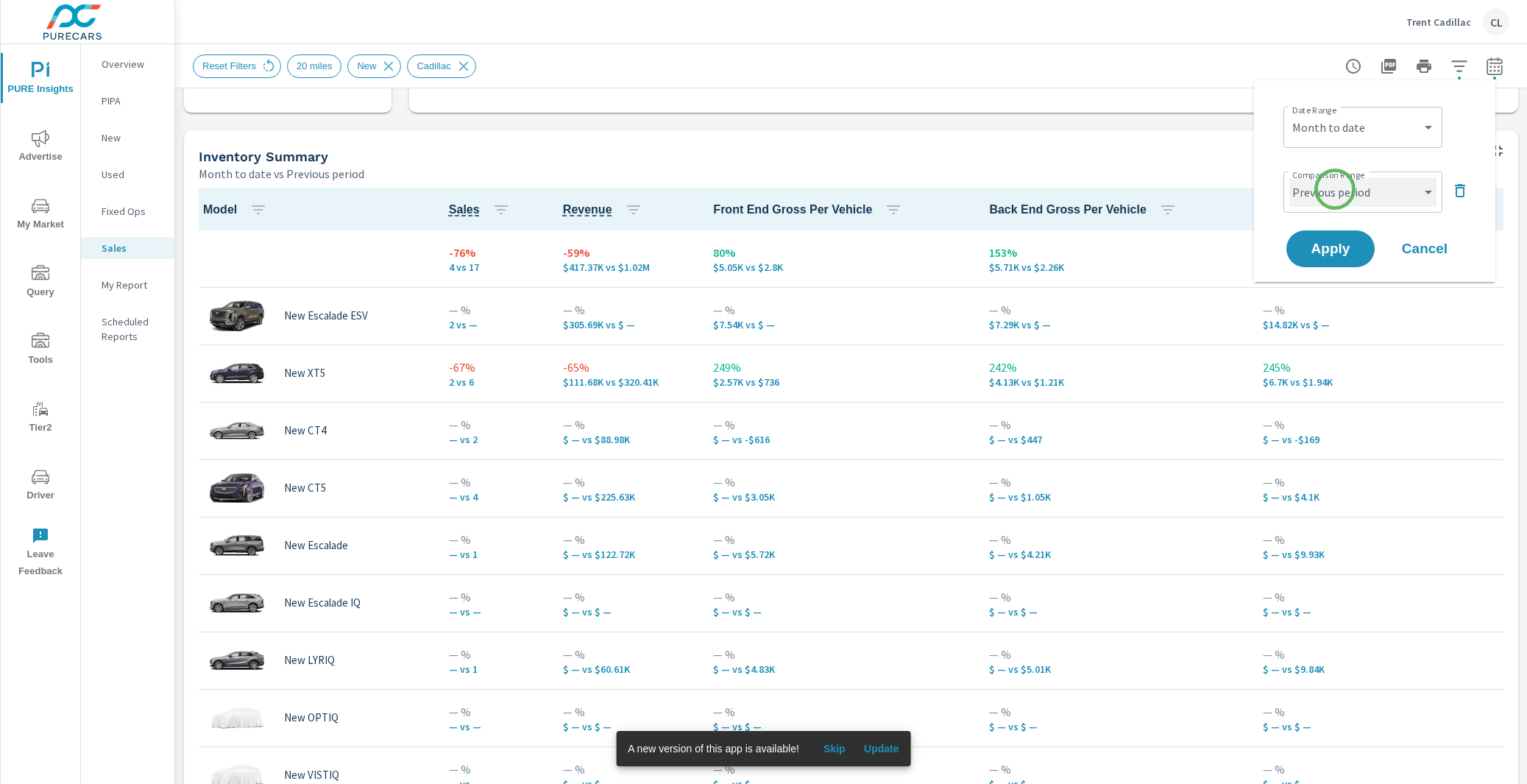
click at [1336, 190] on select "Custom Previous period Previous month Previous year" at bounding box center [1362, 191] width 147 height 30
click at [1289, 177] on select "Custom Previous period Previous month Previous year" at bounding box center [1362, 191] width 147 height 30
select select "Previous year"
click at [1342, 242] on span "Apply" at bounding box center [1331, 249] width 61 height 14
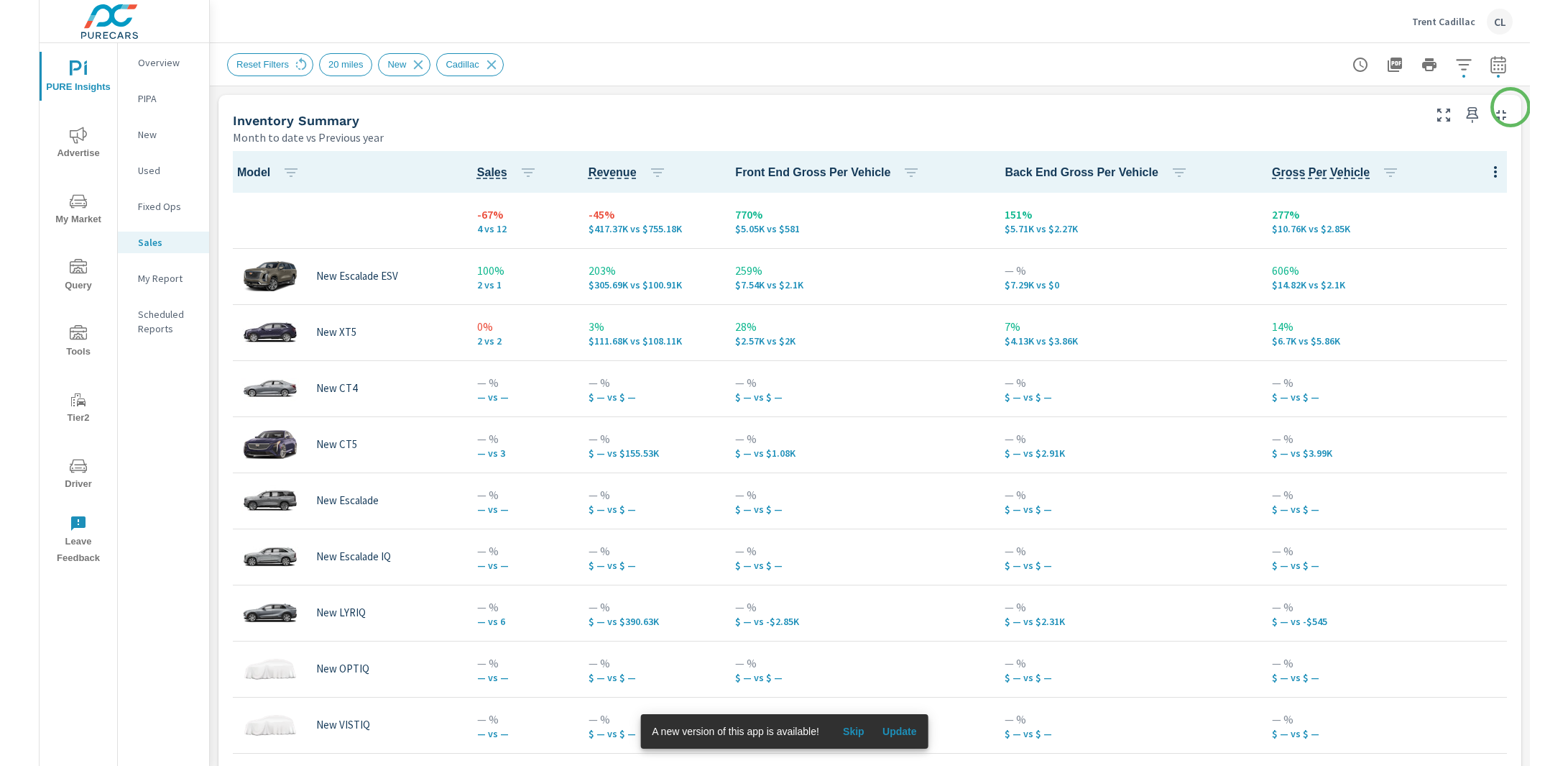
scroll to position [615, 0]
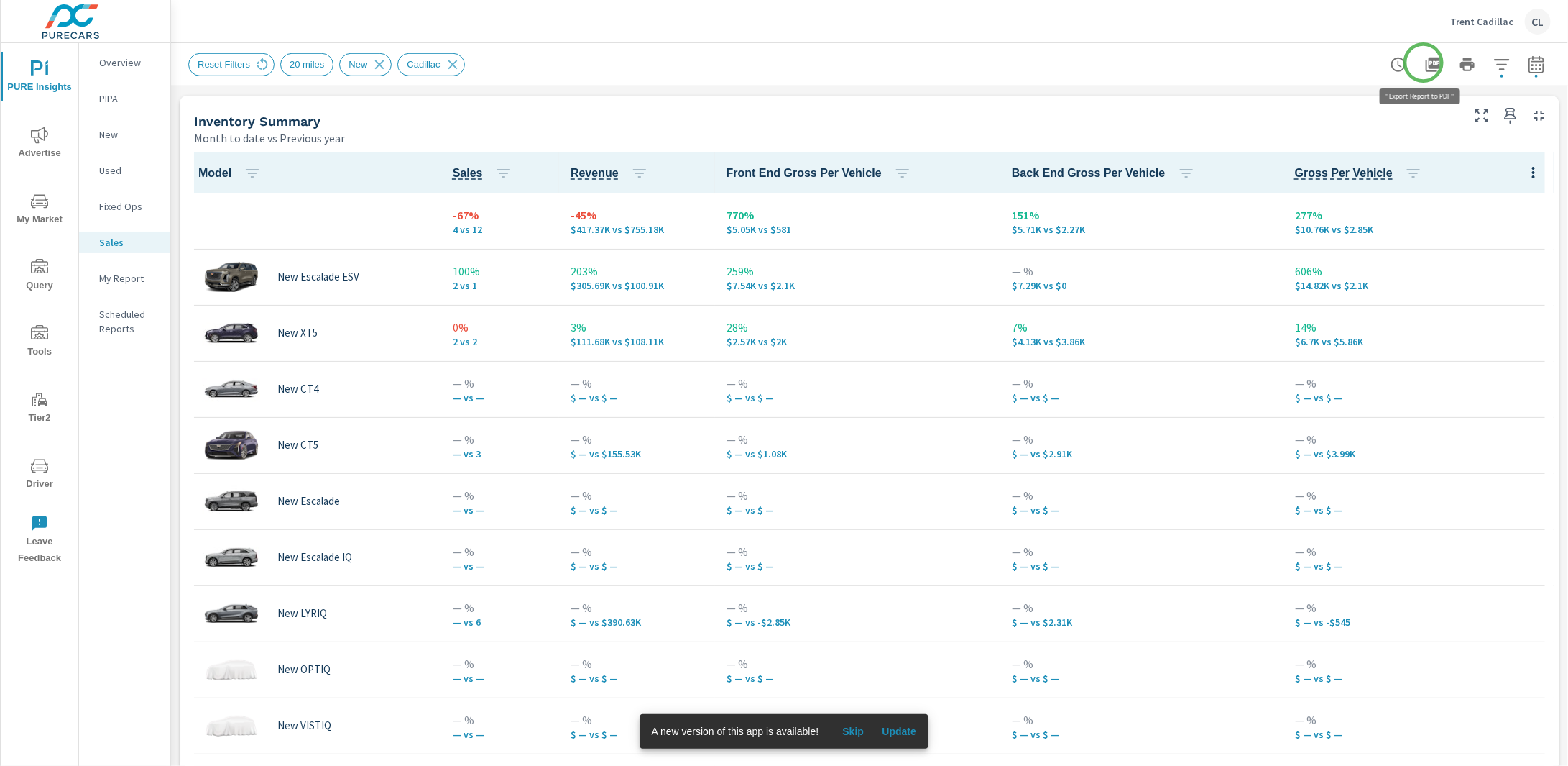
click at [1426, 63] on icon "button" at bounding box center [1433, 64] width 14 height 14
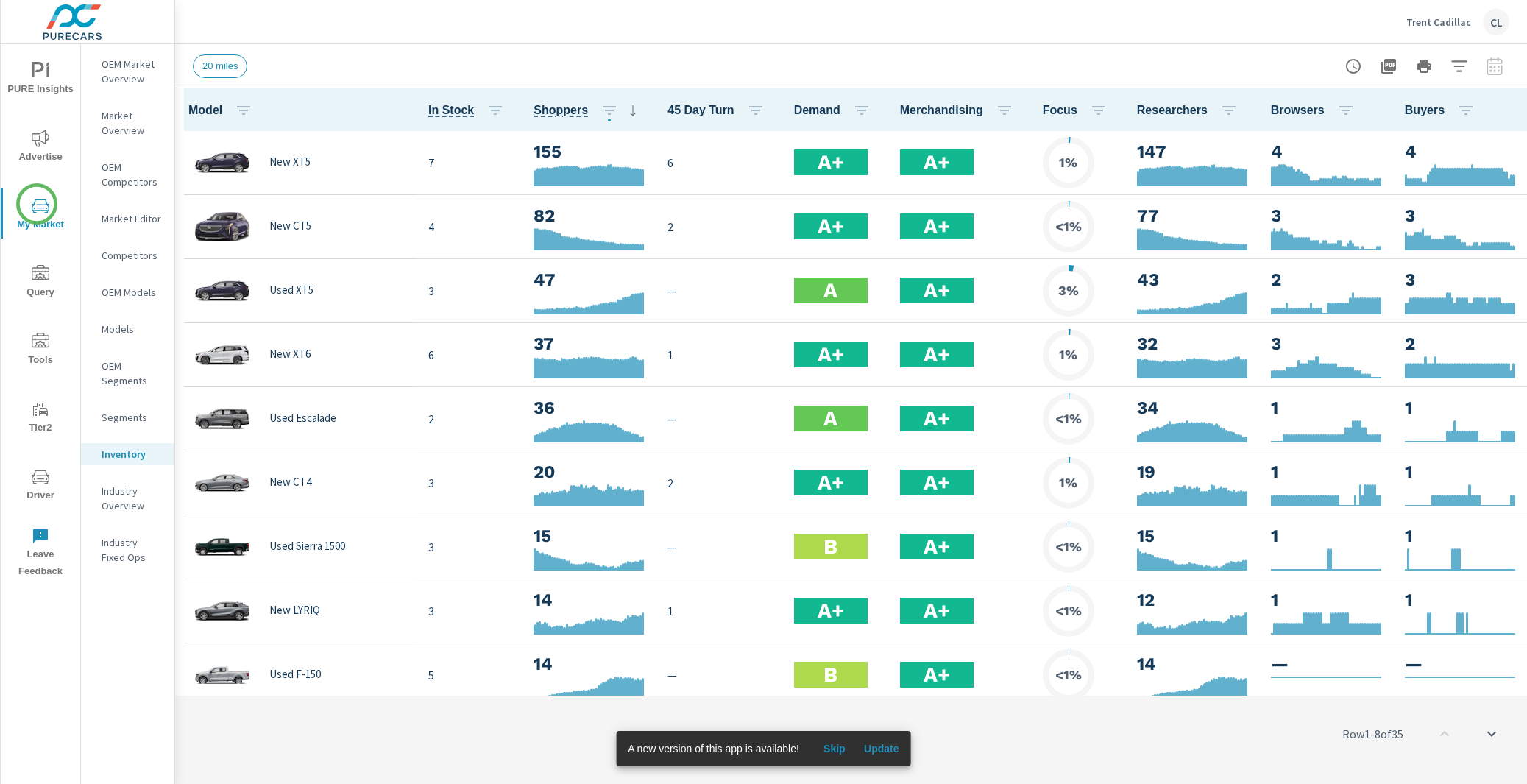
scroll to position [1, 0]
click at [39, 145] on icon "nav menu" at bounding box center [40, 139] width 17 height 17
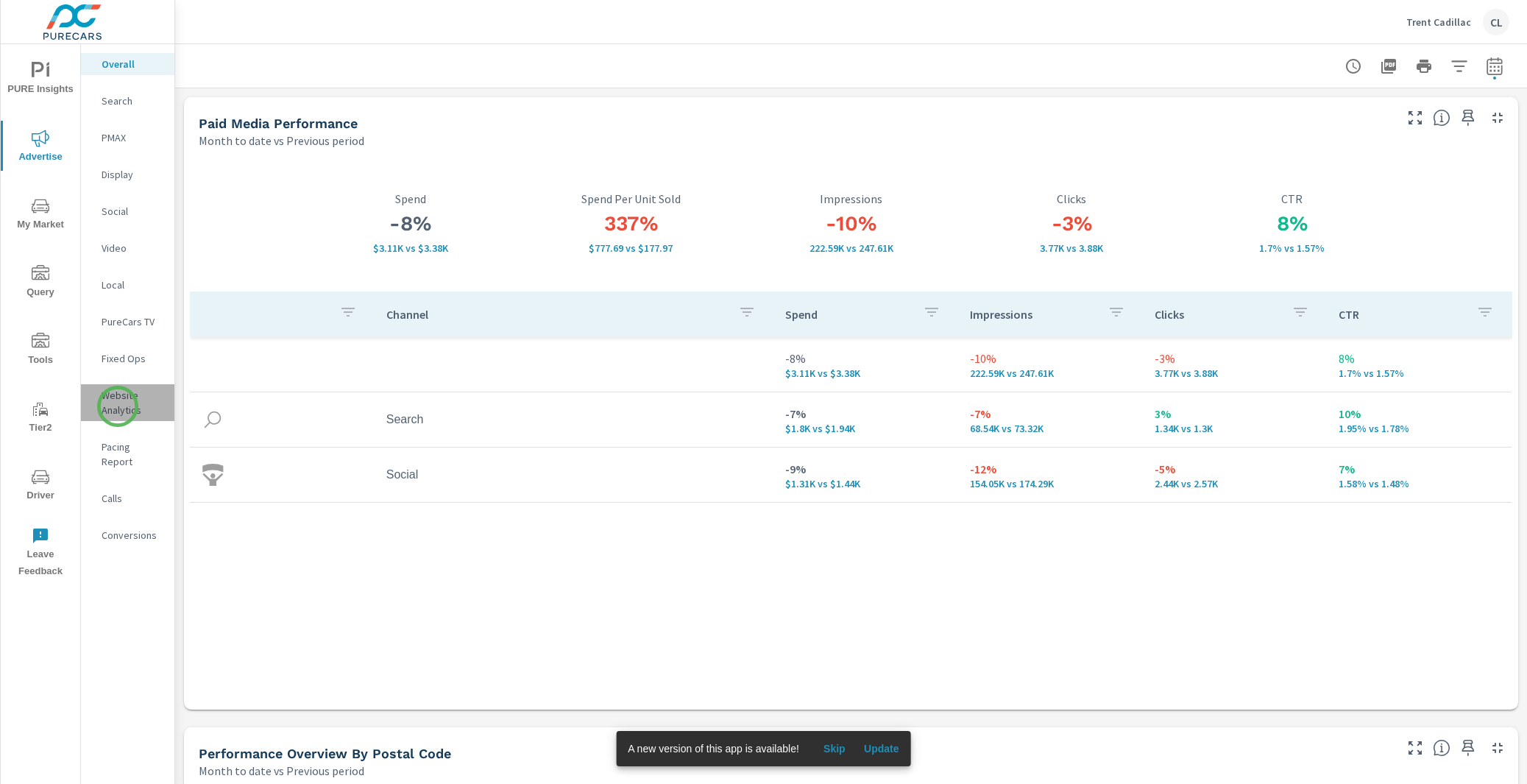
click at [117, 406] on p "Website Analytics" at bounding box center [132, 402] width 61 height 30
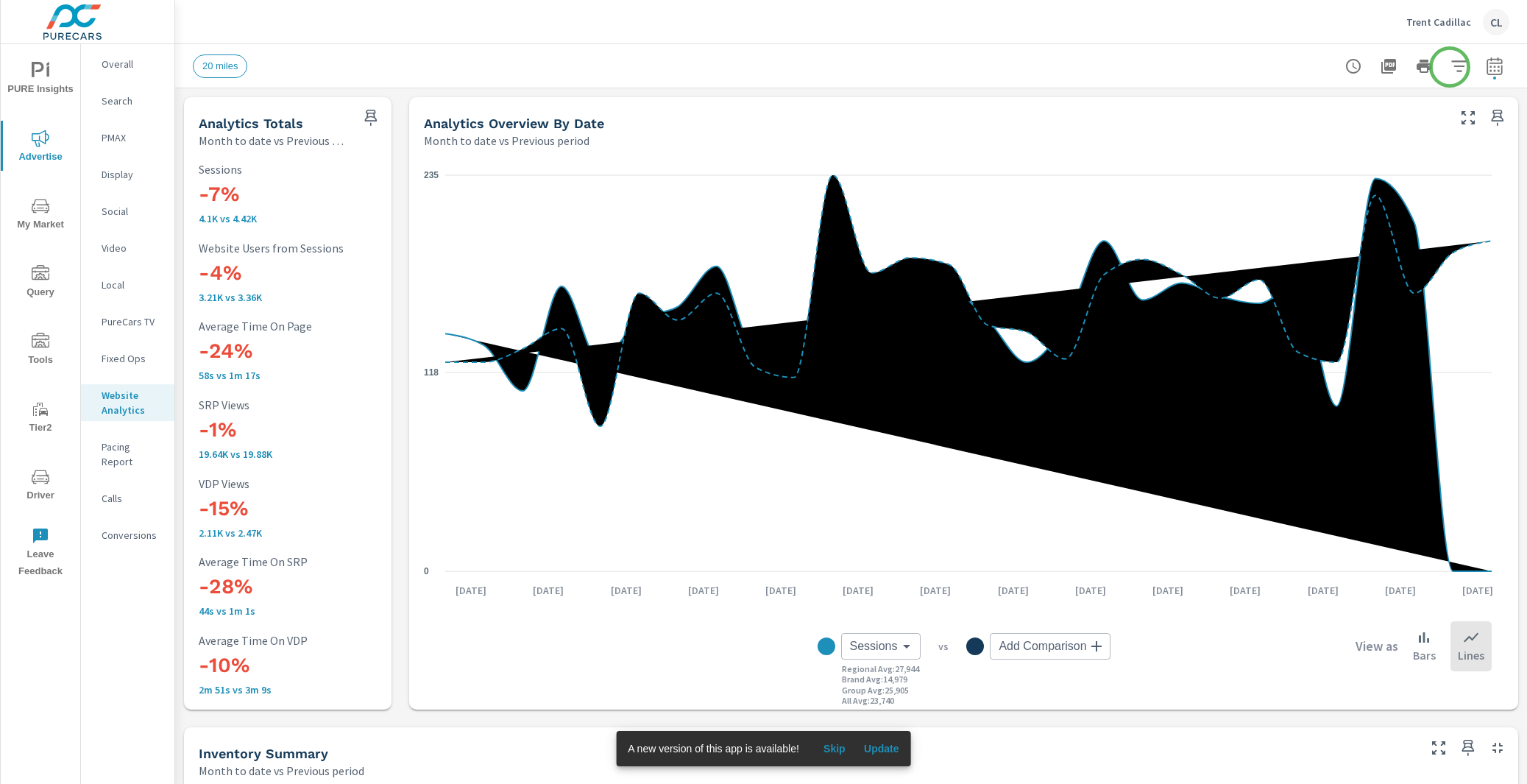
scroll to position [1, 0]
click at [1451, 67] on icon "button" at bounding box center [1460, 66] width 17 height 17
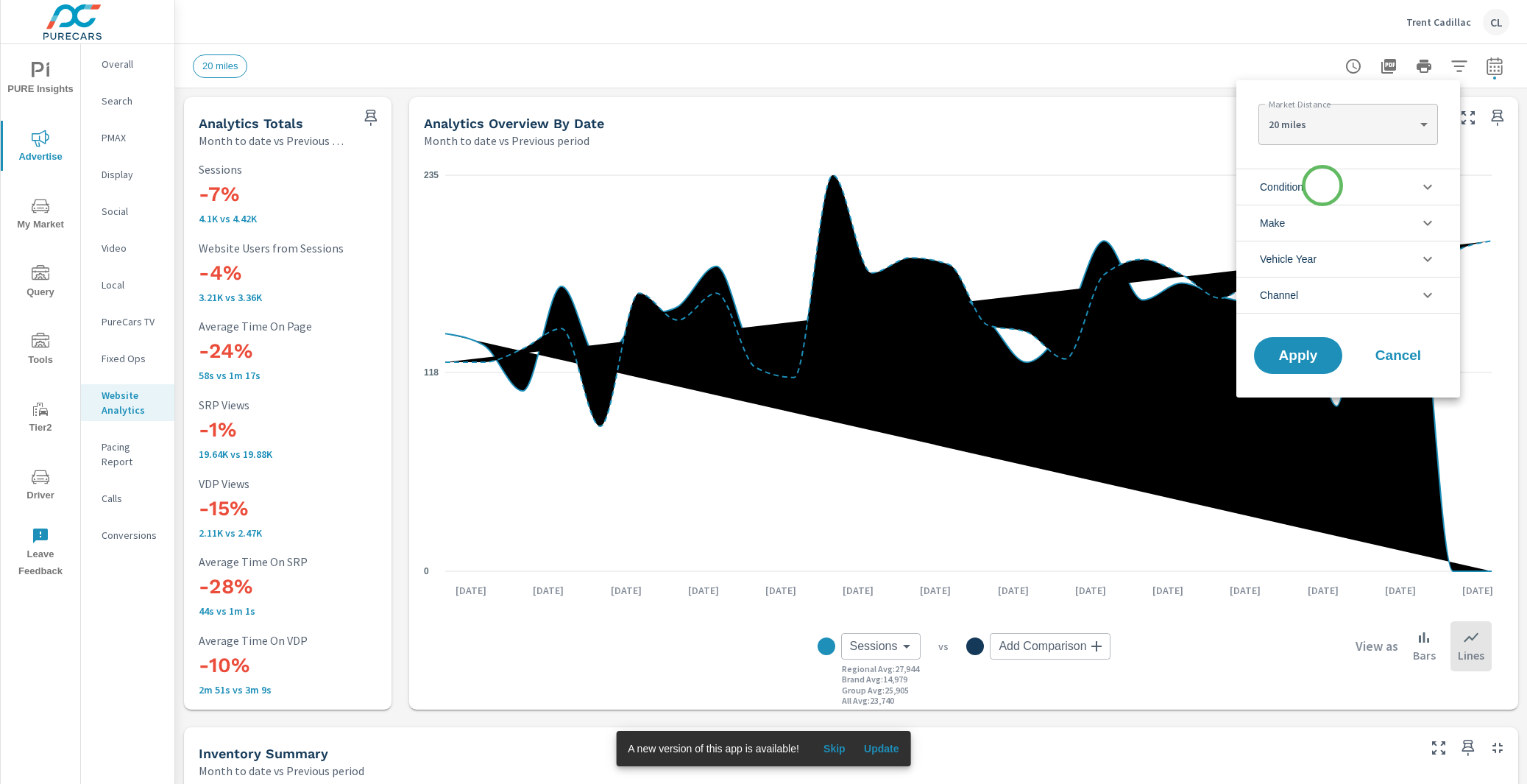
click at [1323, 186] on li "Condition" at bounding box center [1348, 186] width 224 height 36
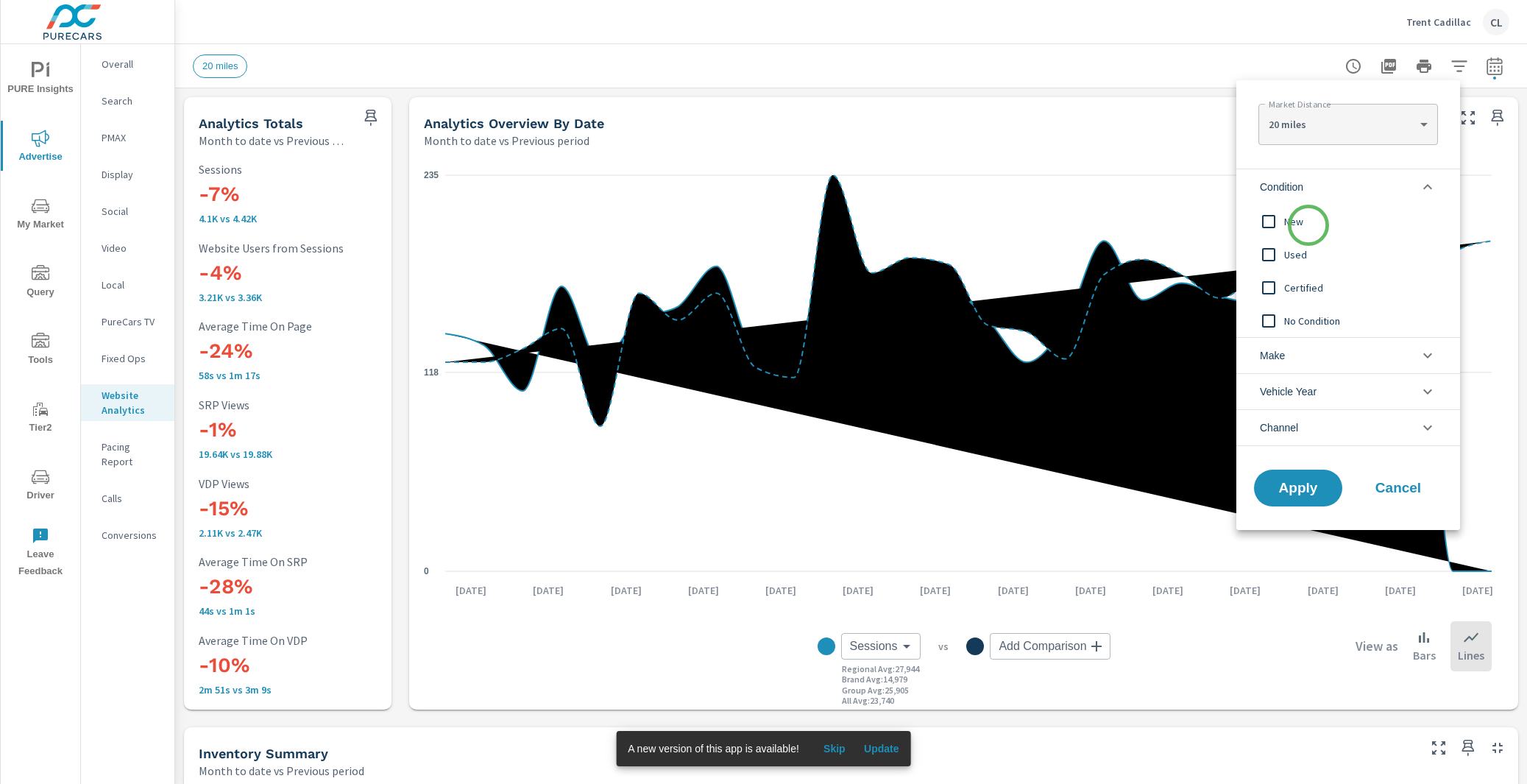
click at [1309, 225] on span "New" at bounding box center [1365, 221] width 162 height 17
click at [1299, 352] on li "Make" at bounding box center [1348, 354] width 224 height 36
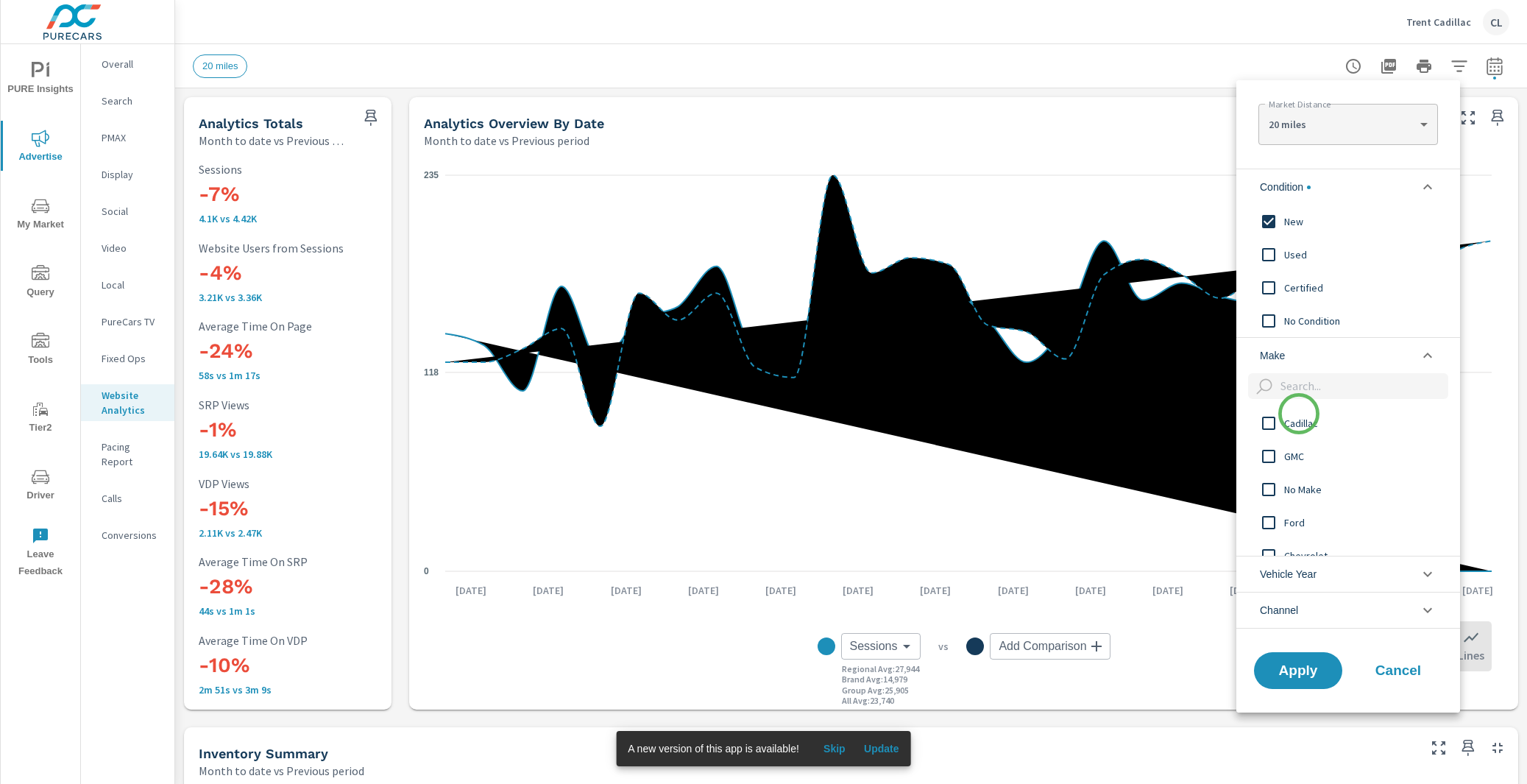
click at [1297, 417] on span "Cadillac" at bounding box center [1365, 423] width 162 height 17
click at [1308, 673] on span "Apply" at bounding box center [1298, 670] width 61 height 14
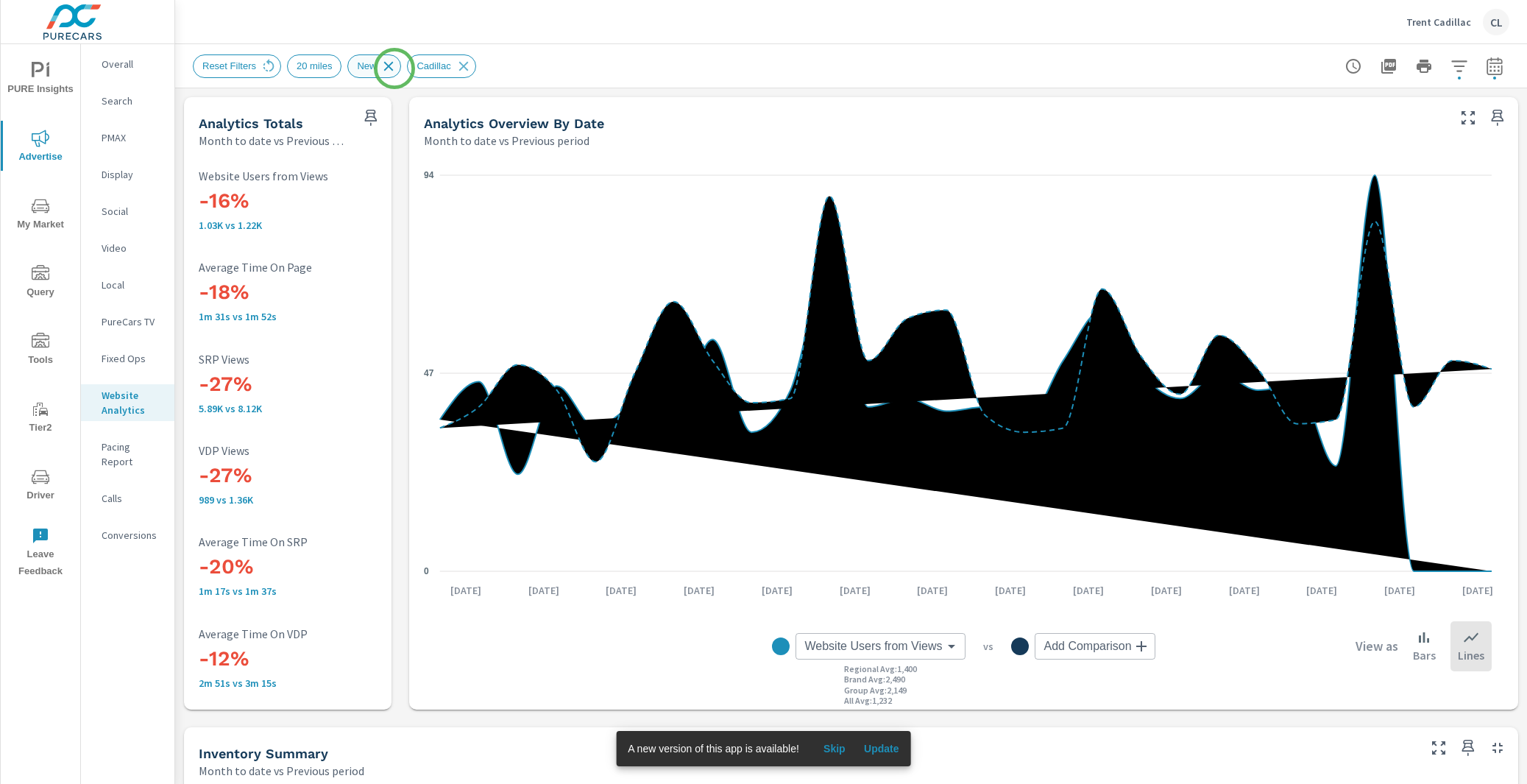
click at [394, 67] on icon at bounding box center [389, 65] width 16 height 16
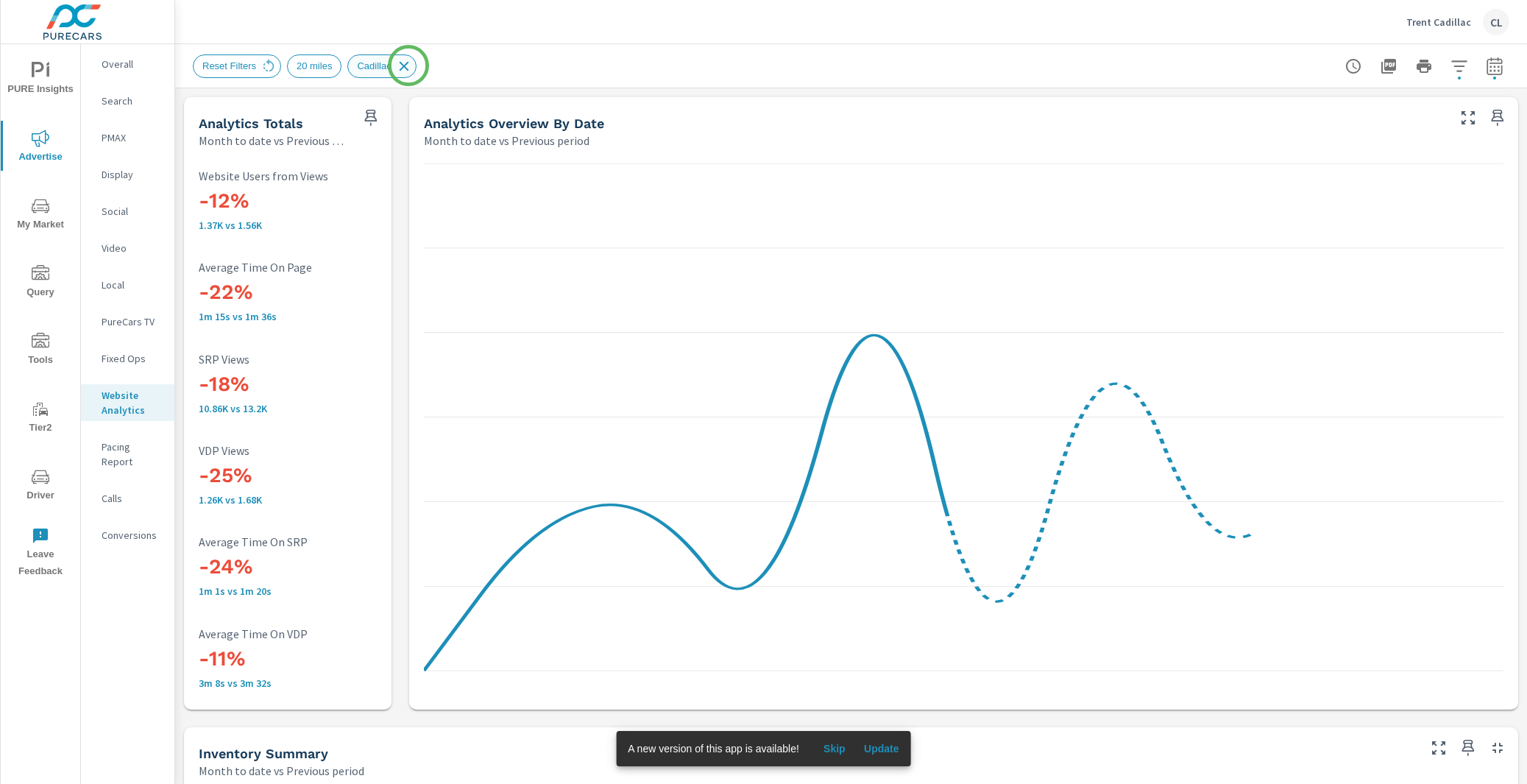
click at [409, 65] on icon at bounding box center [404, 65] width 10 height 10
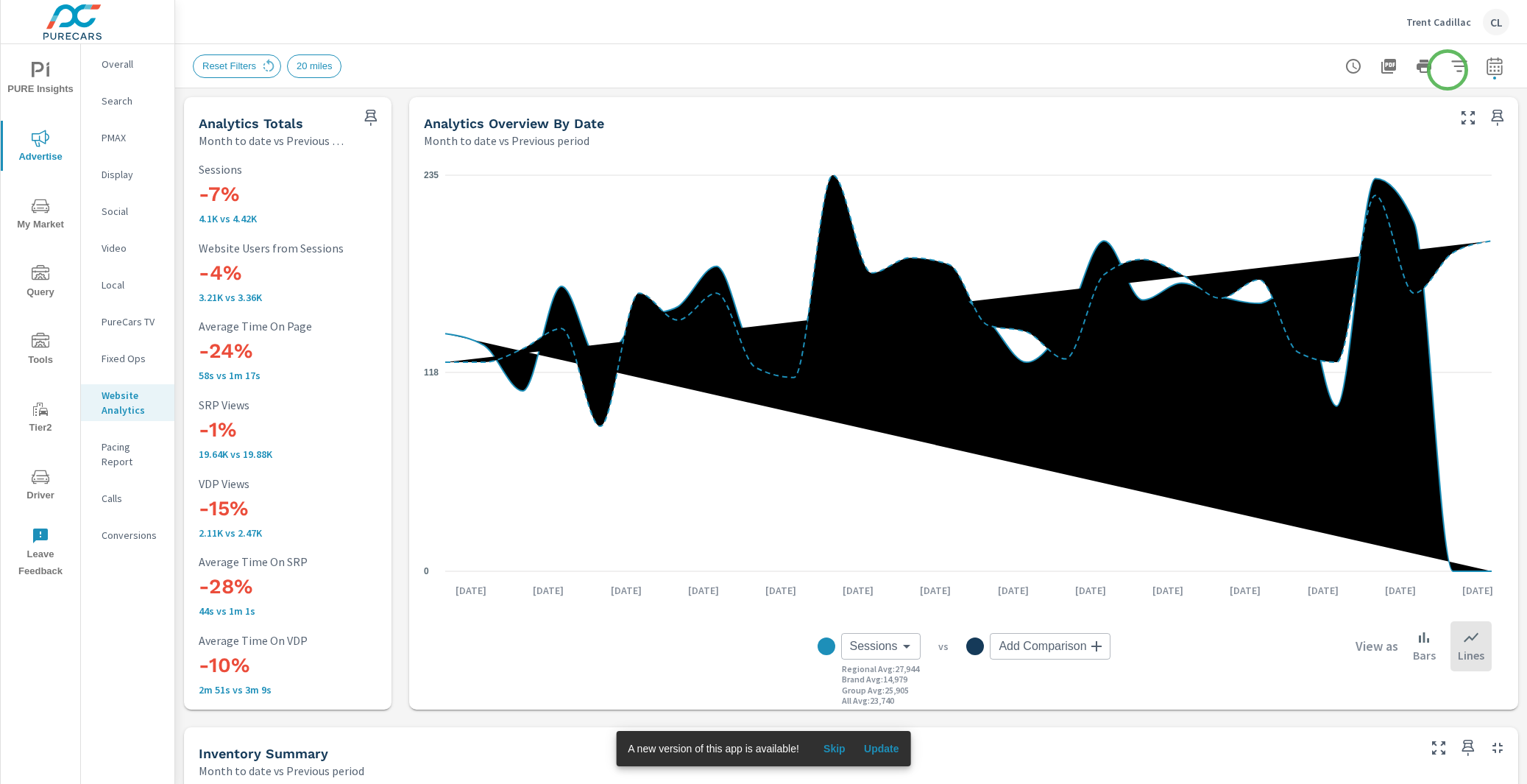
click at [1451, 63] on icon "button" at bounding box center [1460, 66] width 17 height 17
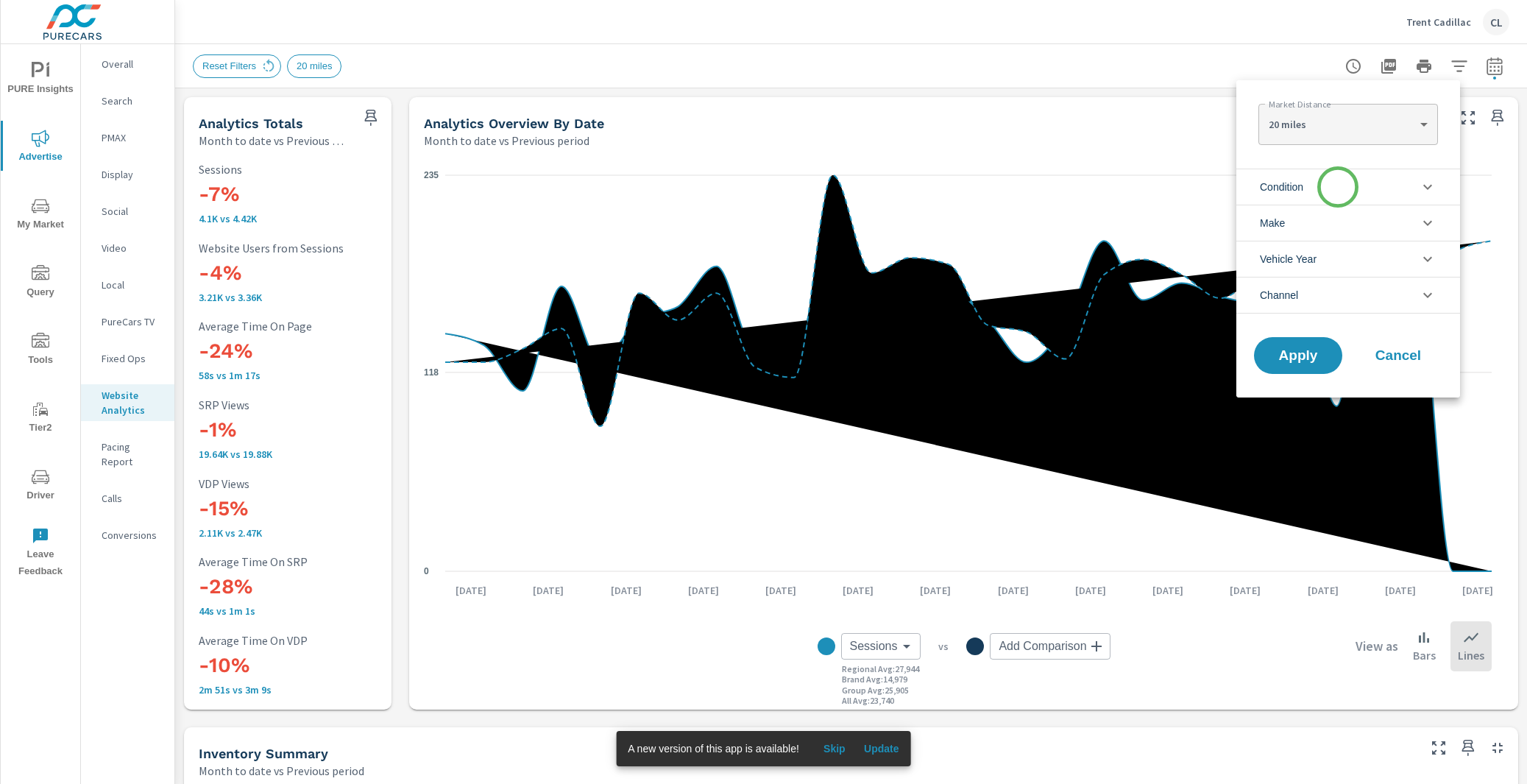
click at [1338, 187] on li "Condition" at bounding box center [1348, 186] width 224 height 36
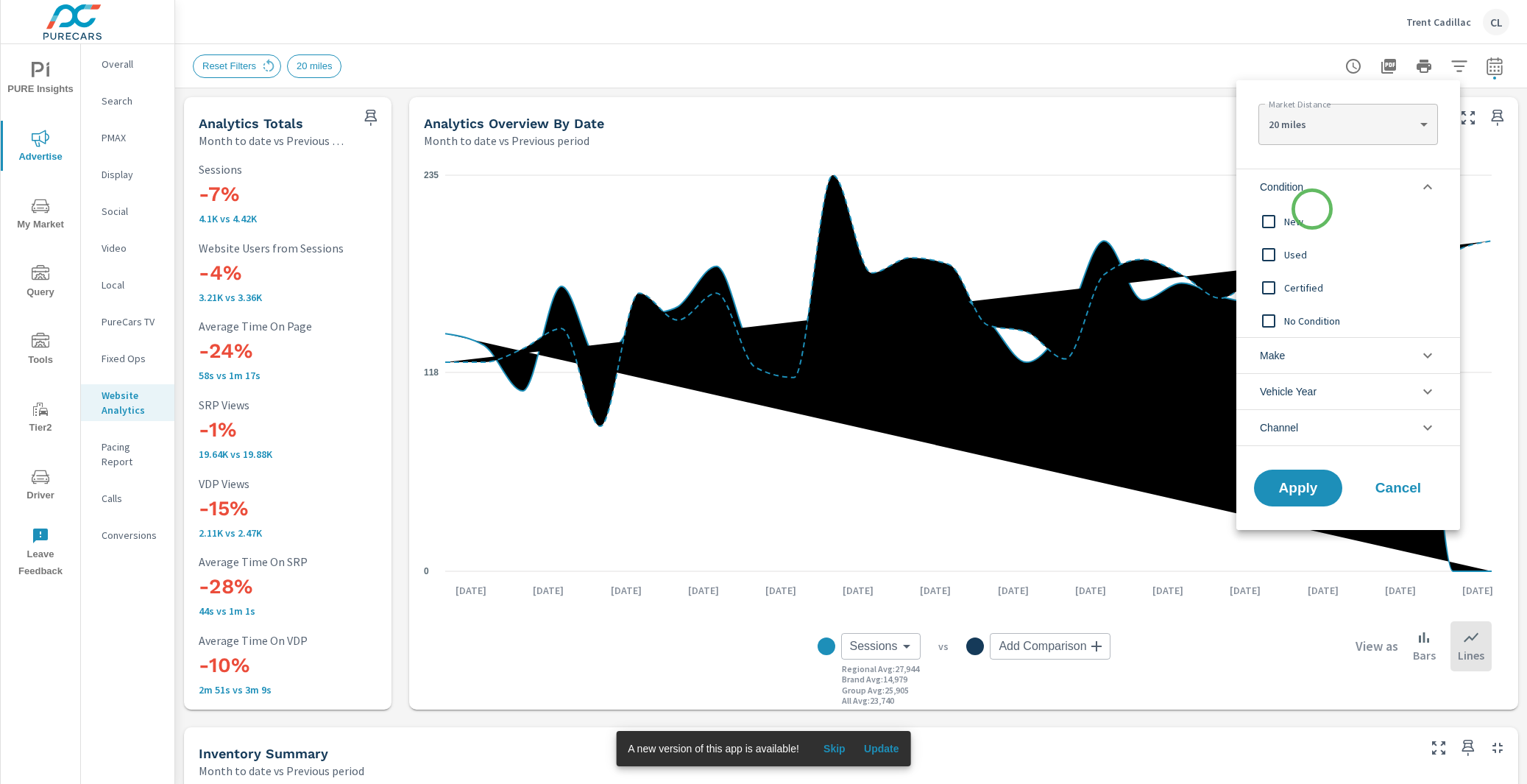
click at [1310, 215] on span "New" at bounding box center [1365, 221] width 162 height 17
click at [1320, 357] on li "Make" at bounding box center [1348, 354] width 224 height 36
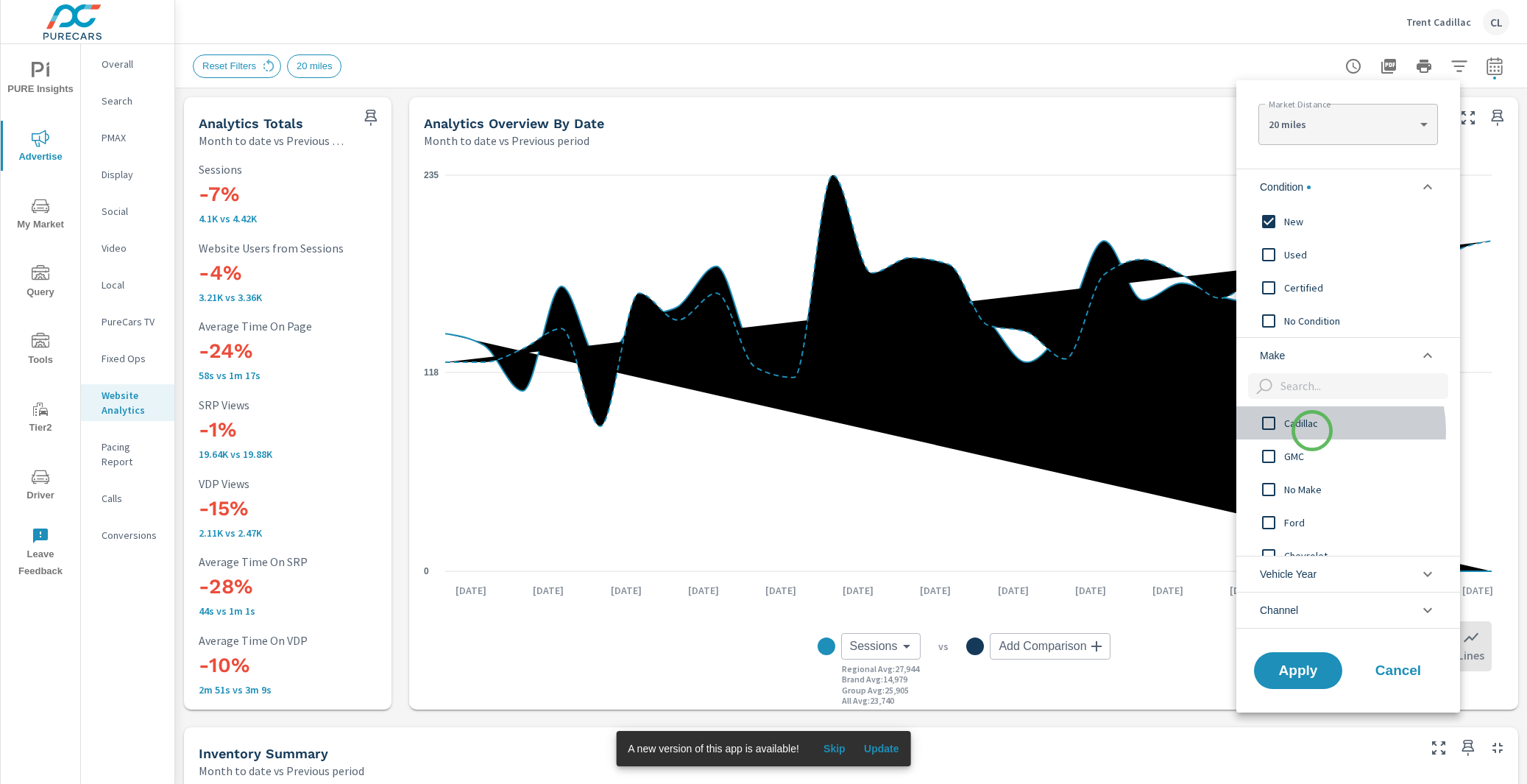
click at [1312, 431] on span "Cadillac" at bounding box center [1365, 423] width 162 height 17
click at [1295, 676] on span "Apply" at bounding box center [1298, 670] width 61 height 14
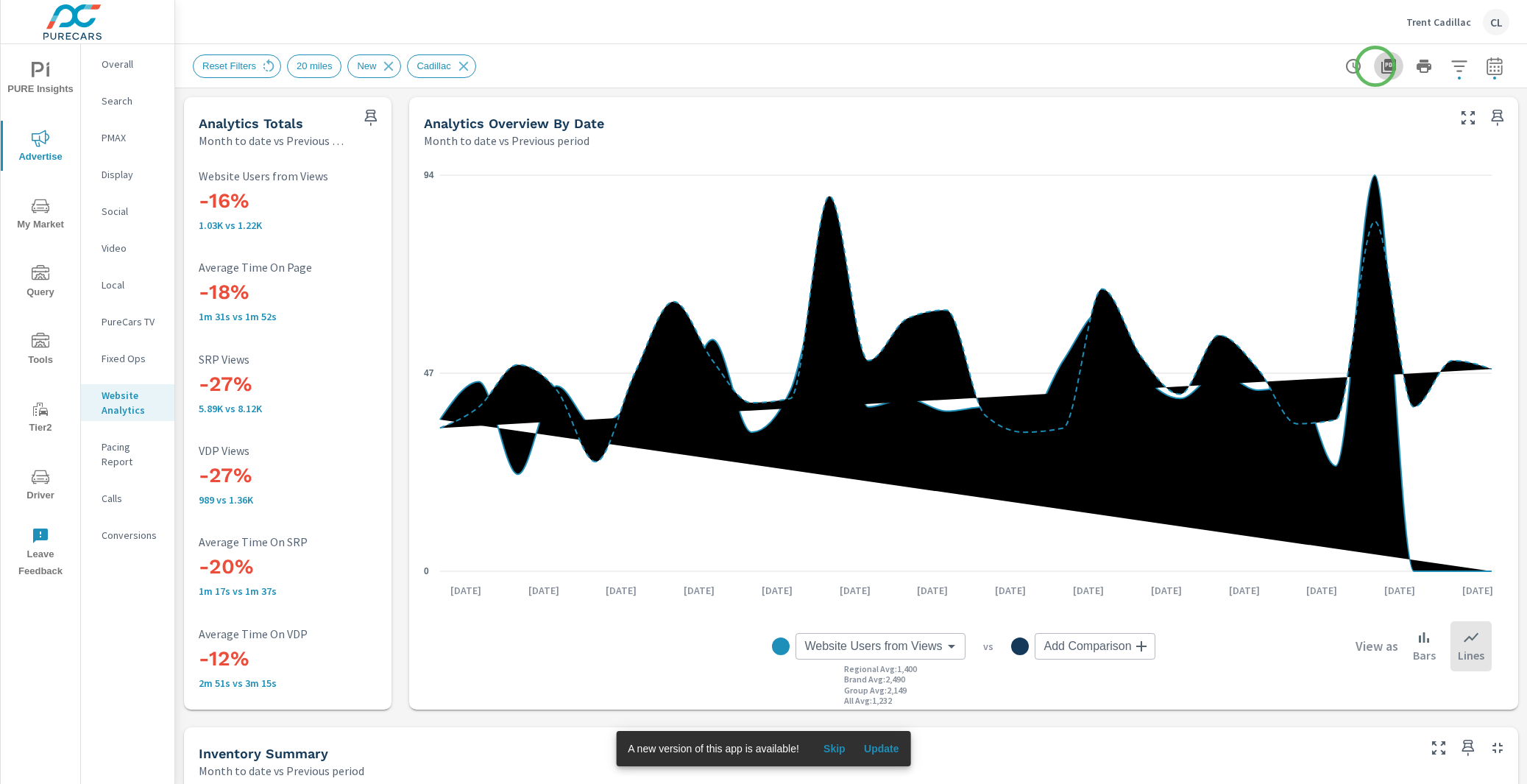
click at [1382, 66] on icon "button" at bounding box center [1388, 65] width 14 height 14
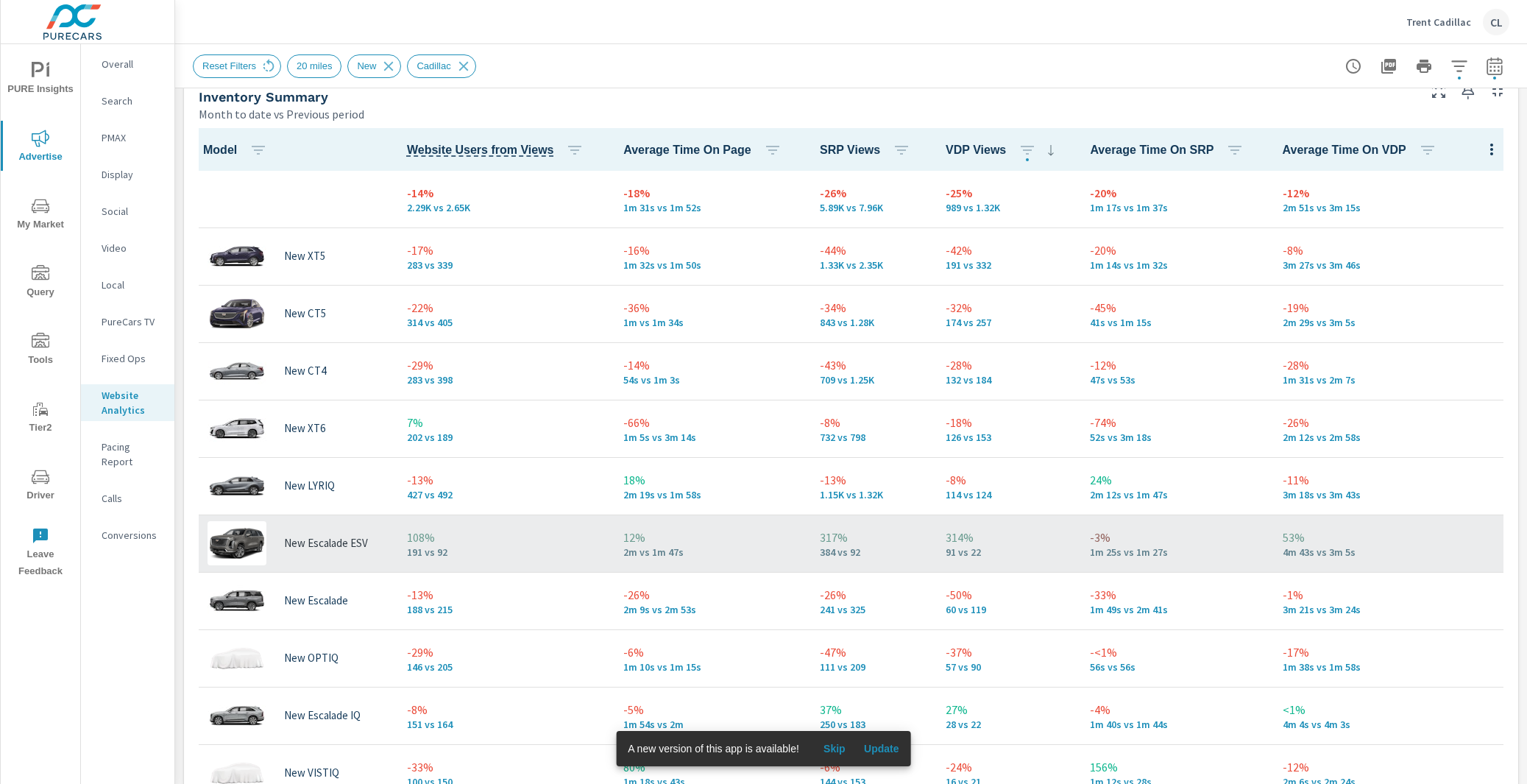
scroll to position [657, 0]
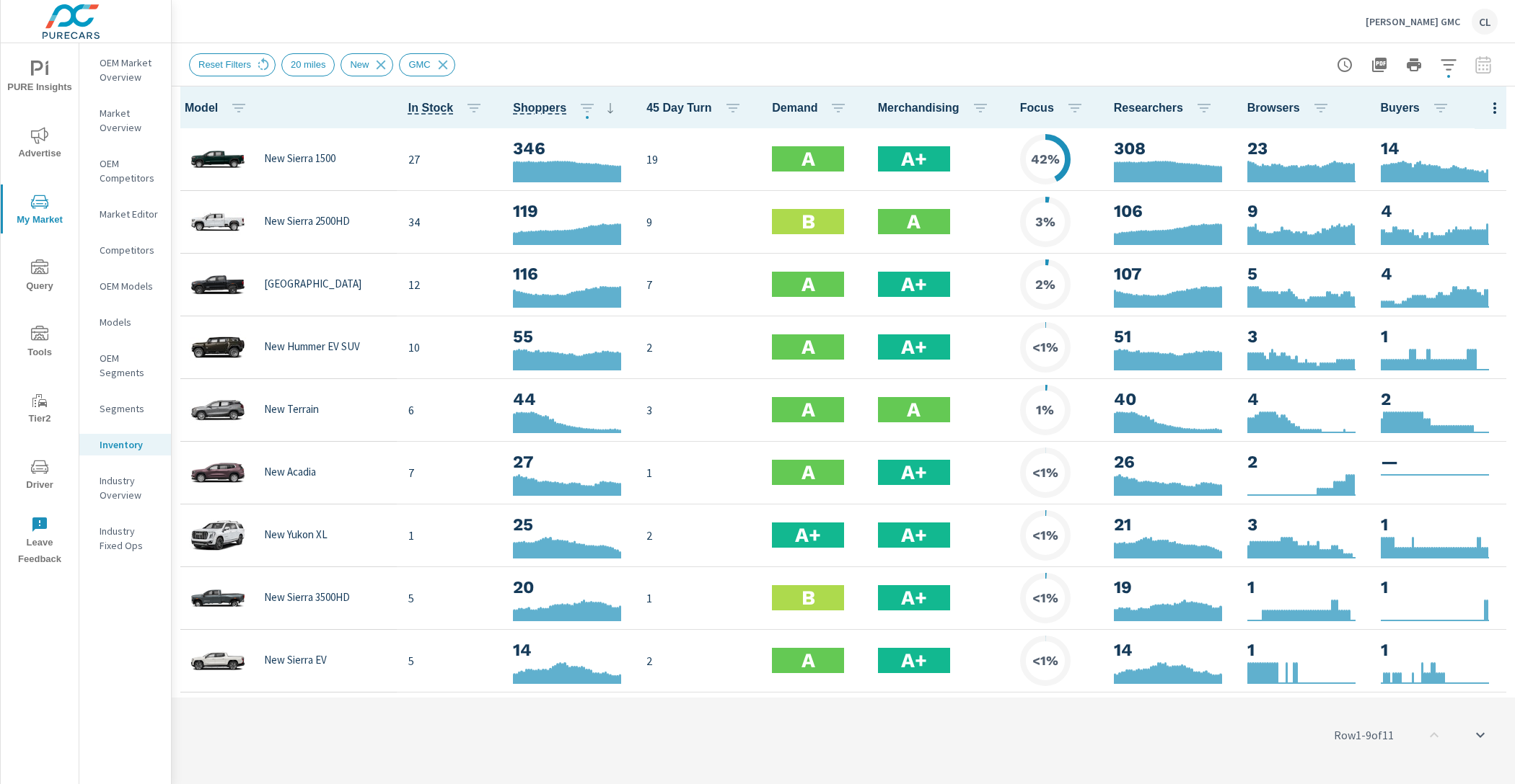
scroll to position [1, 0]
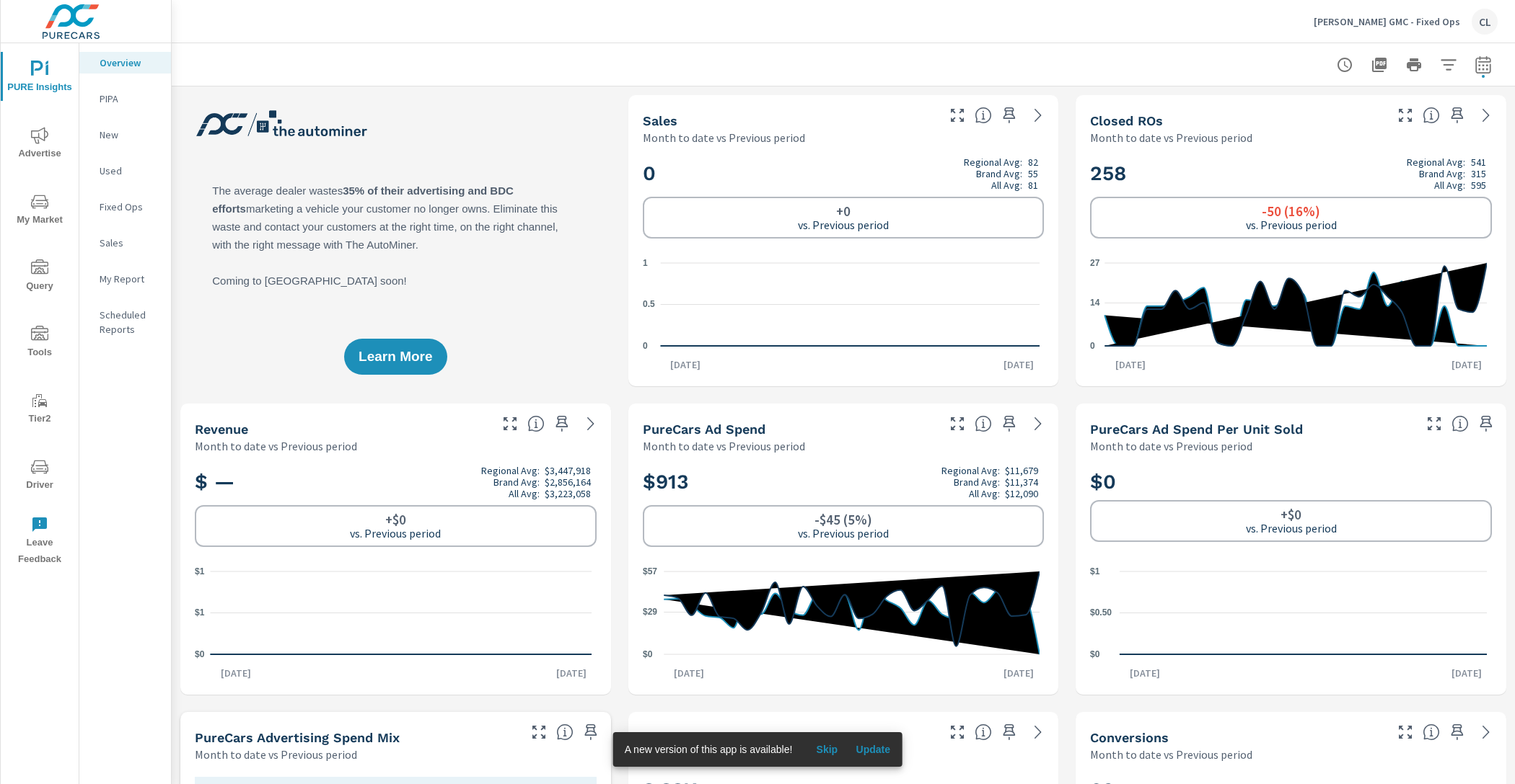
scroll to position [1, 0]
click at [119, 240] on p "Sales" at bounding box center [129, 242] width 59 height 14
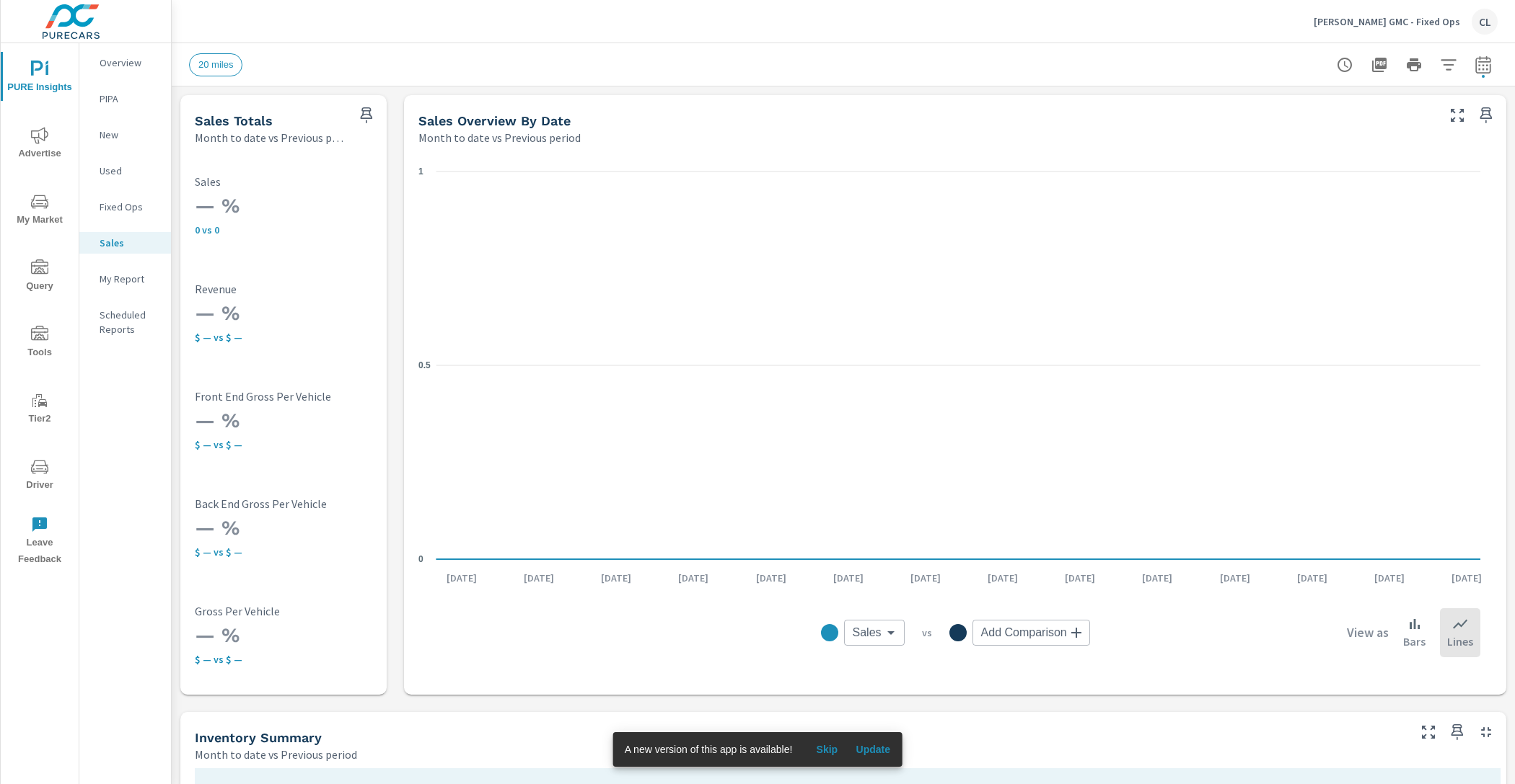
scroll to position [1, 0]
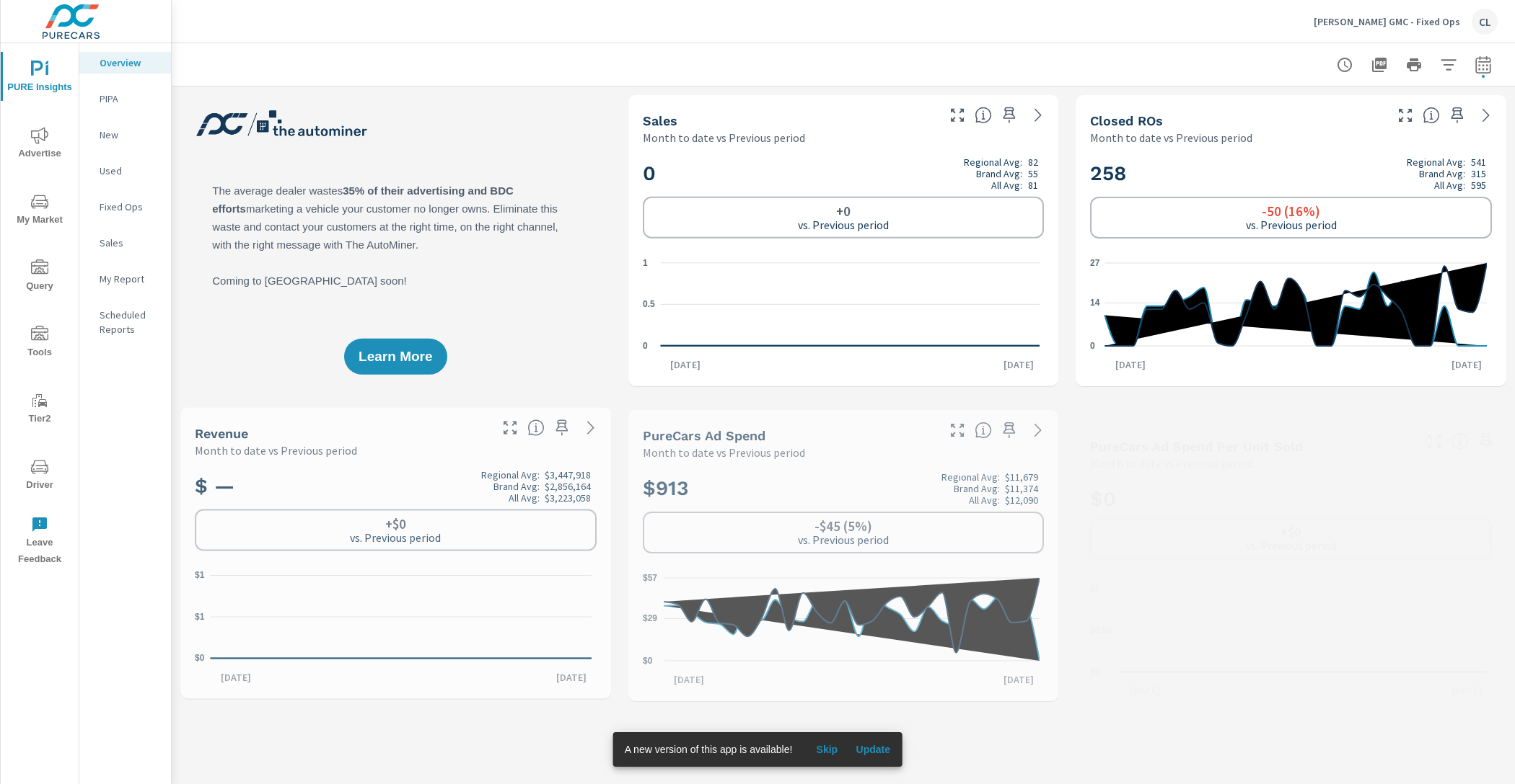
scroll to position [1, 0]
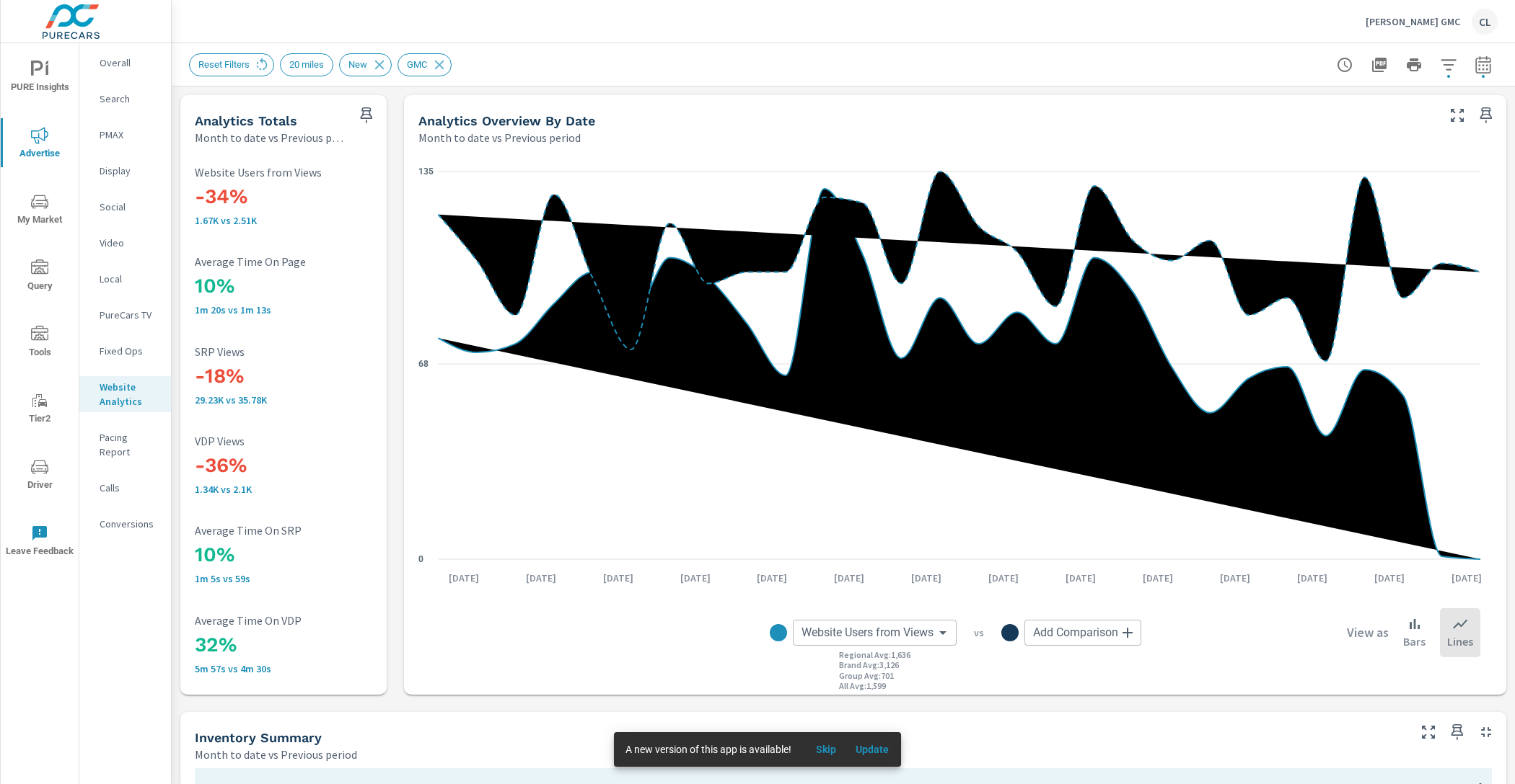
scroll to position [594, 0]
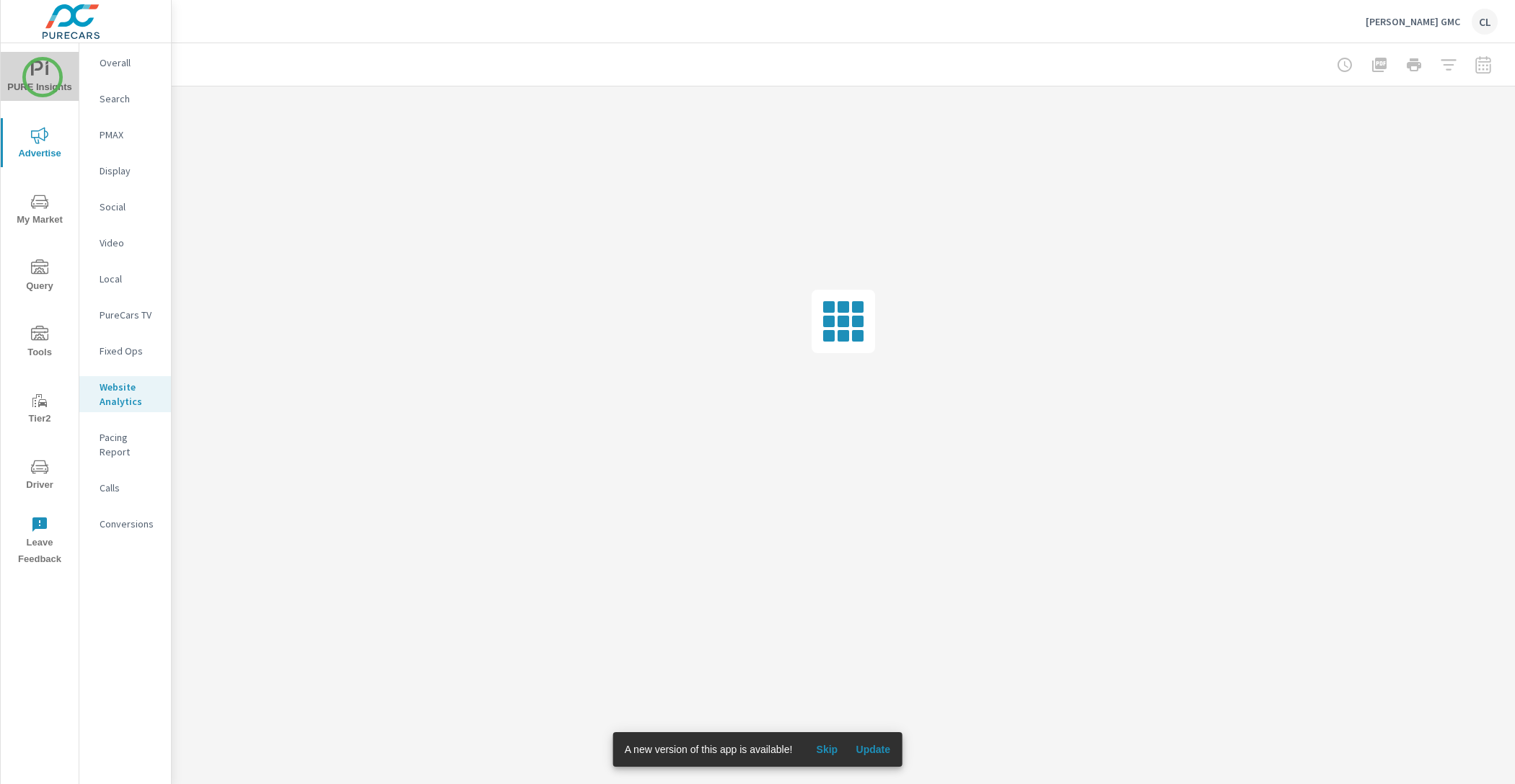
click at [42, 77] on span "PURE Insights" at bounding box center [39, 77] width 69 height 35
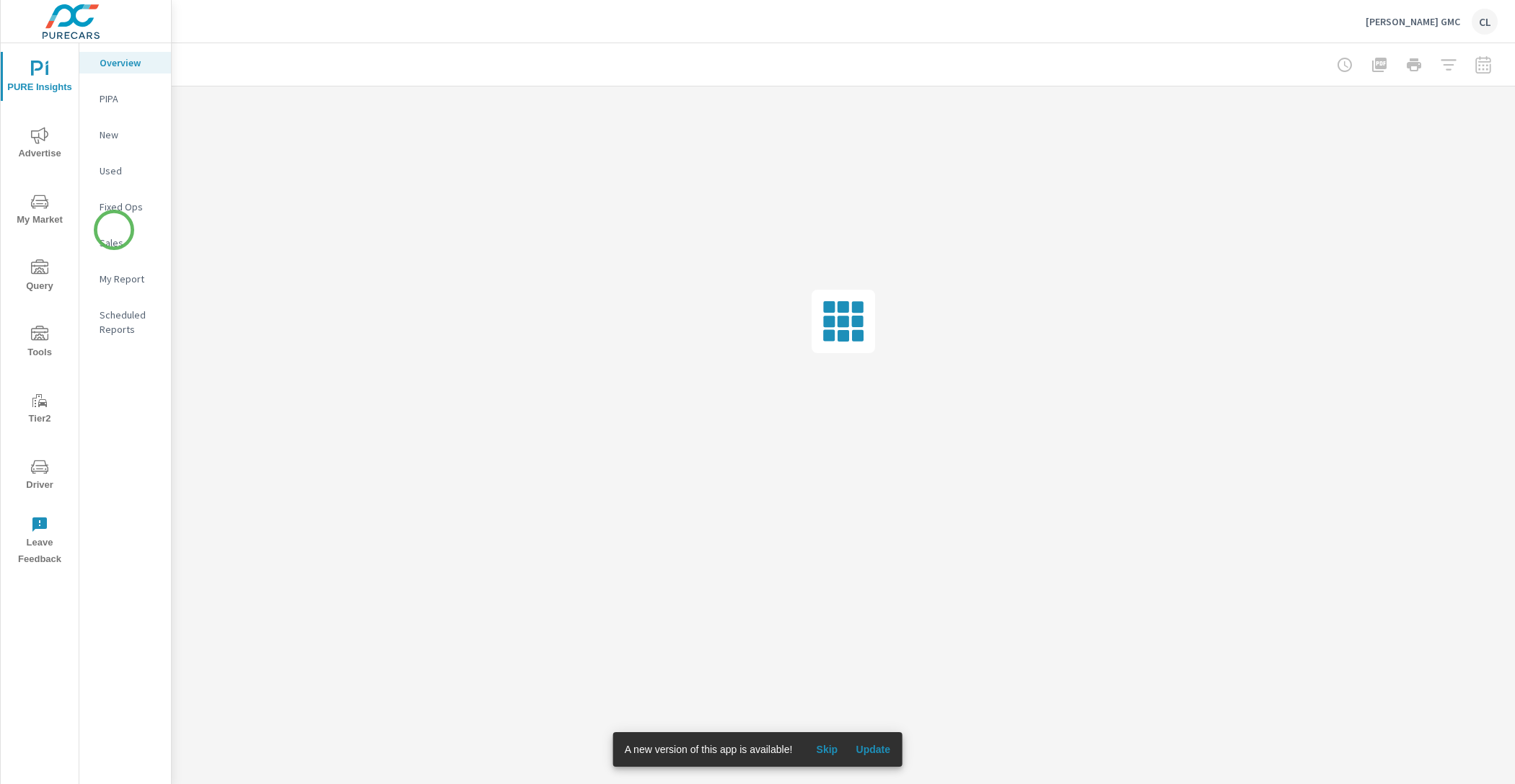
click at [114, 239] on p "Sales" at bounding box center [129, 242] width 59 height 14
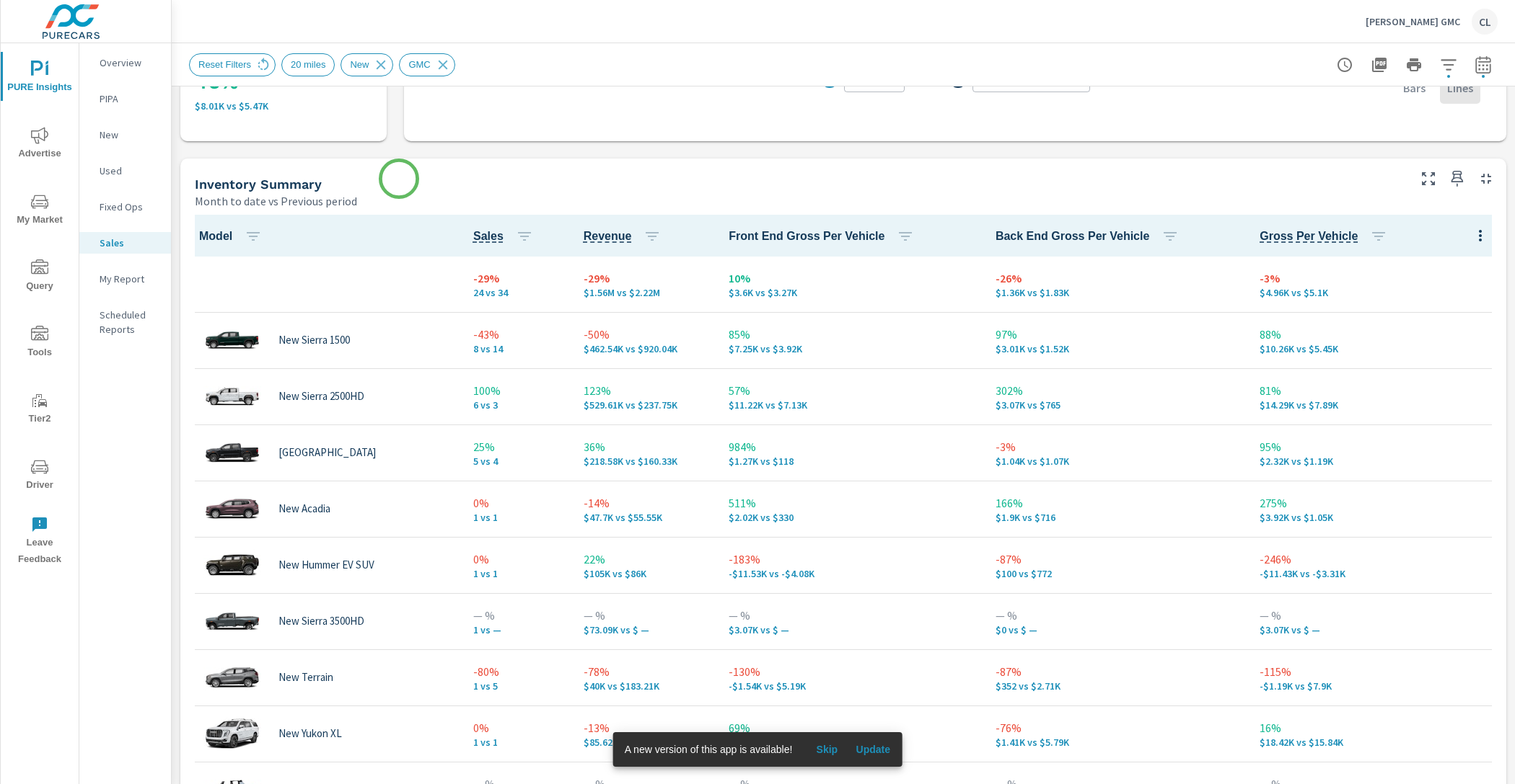
scroll to position [557, 0]
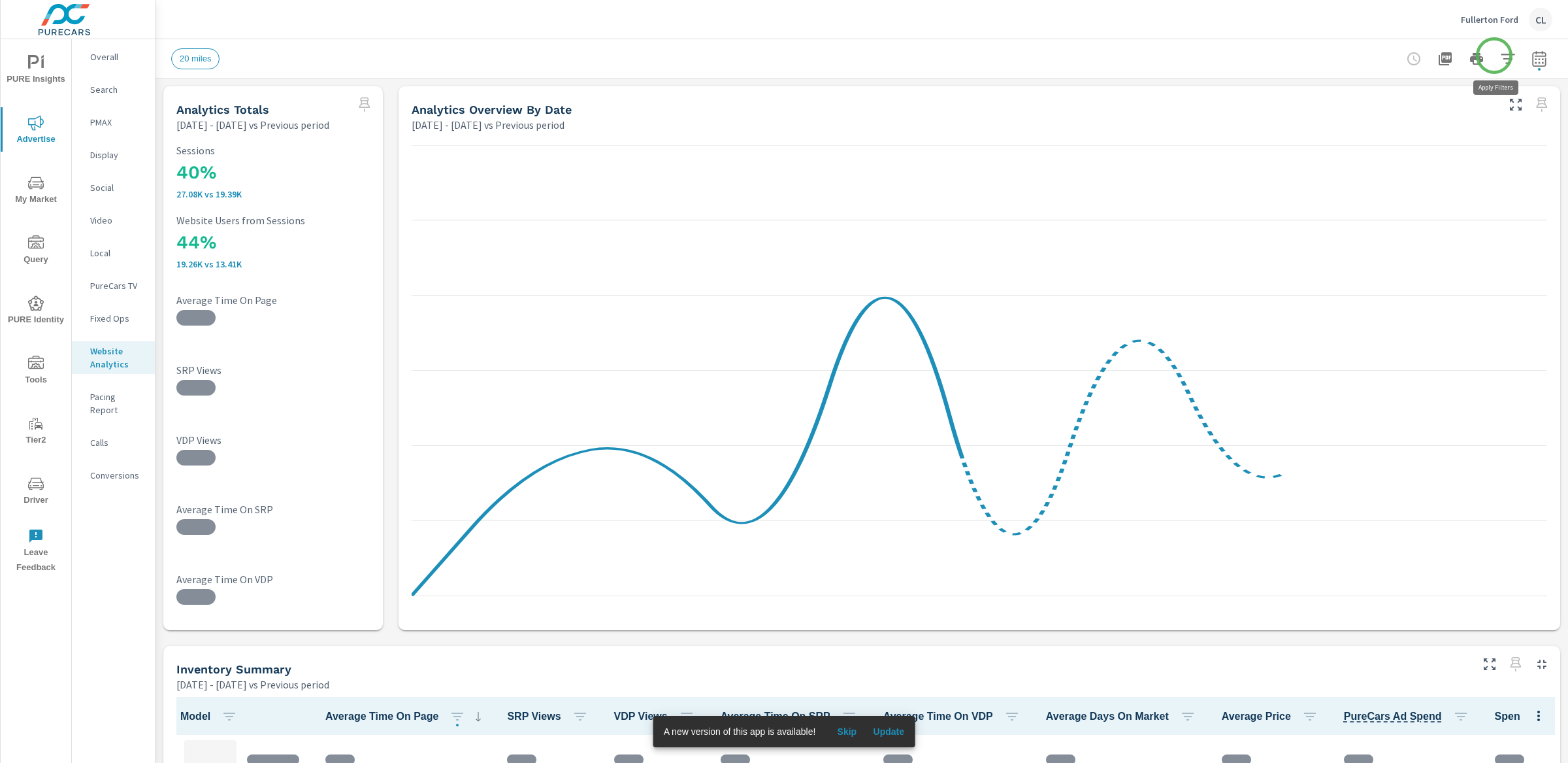
click at [1500, 56] on icon "button" at bounding box center [1507, 59] width 15 height 15
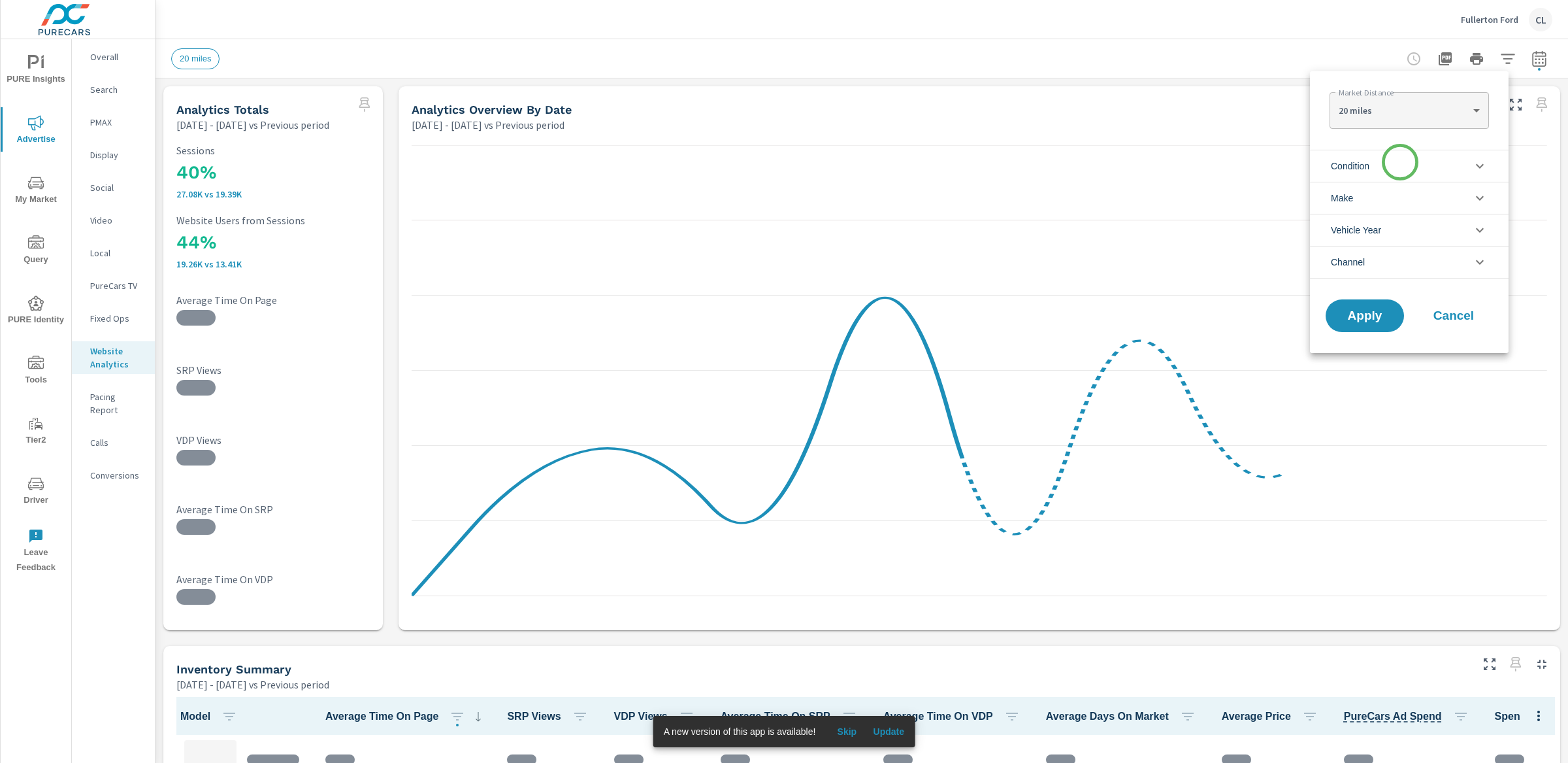
click at [1400, 166] on li "Condition" at bounding box center [1409, 165] width 199 height 32
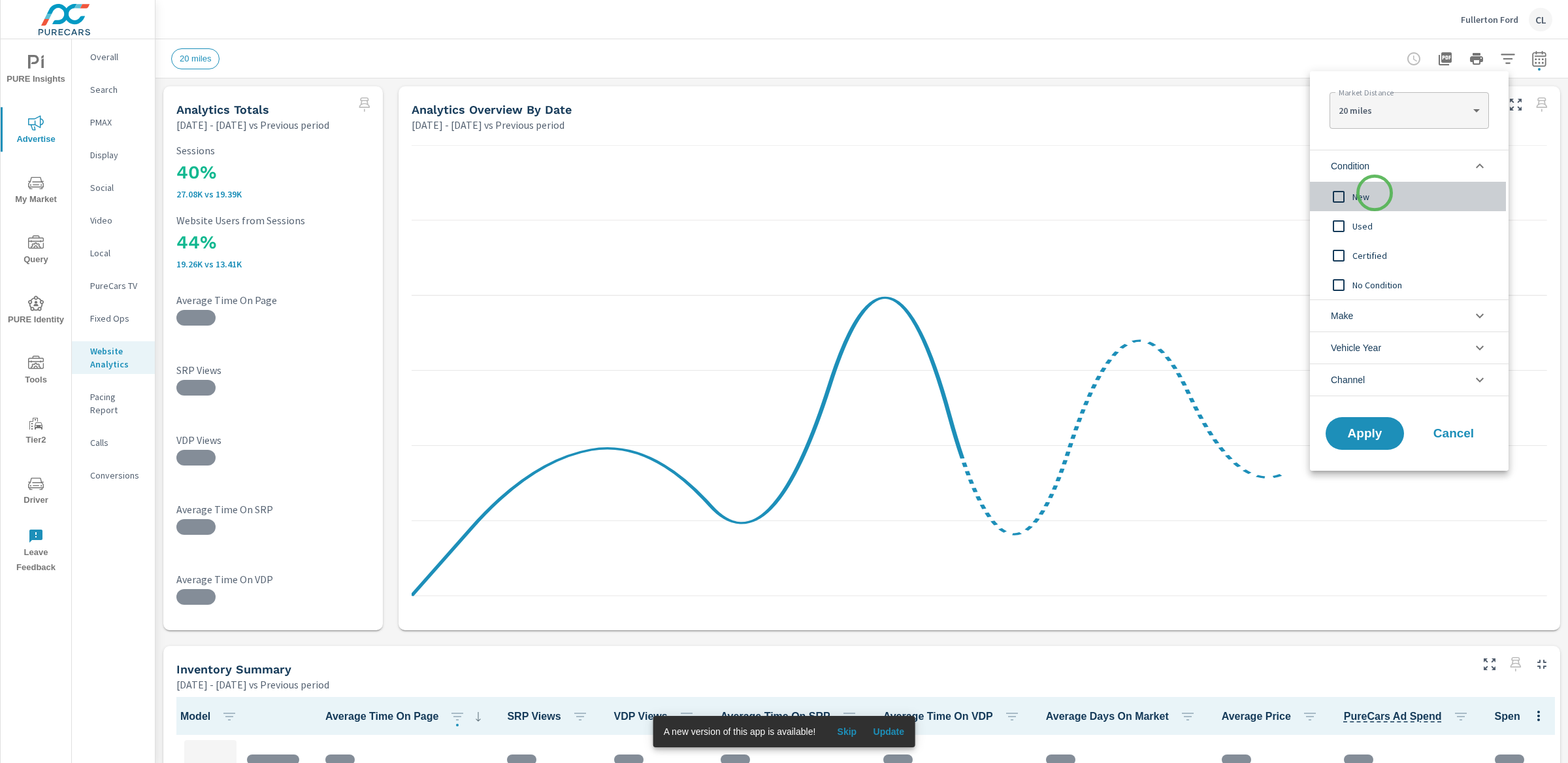
click at [1375, 193] on span "New" at bounding box center [1425, 197] width 143 height 15
click at [1400, 316] on li "Make" at bounding box center [1409, 314] width 199 height 32
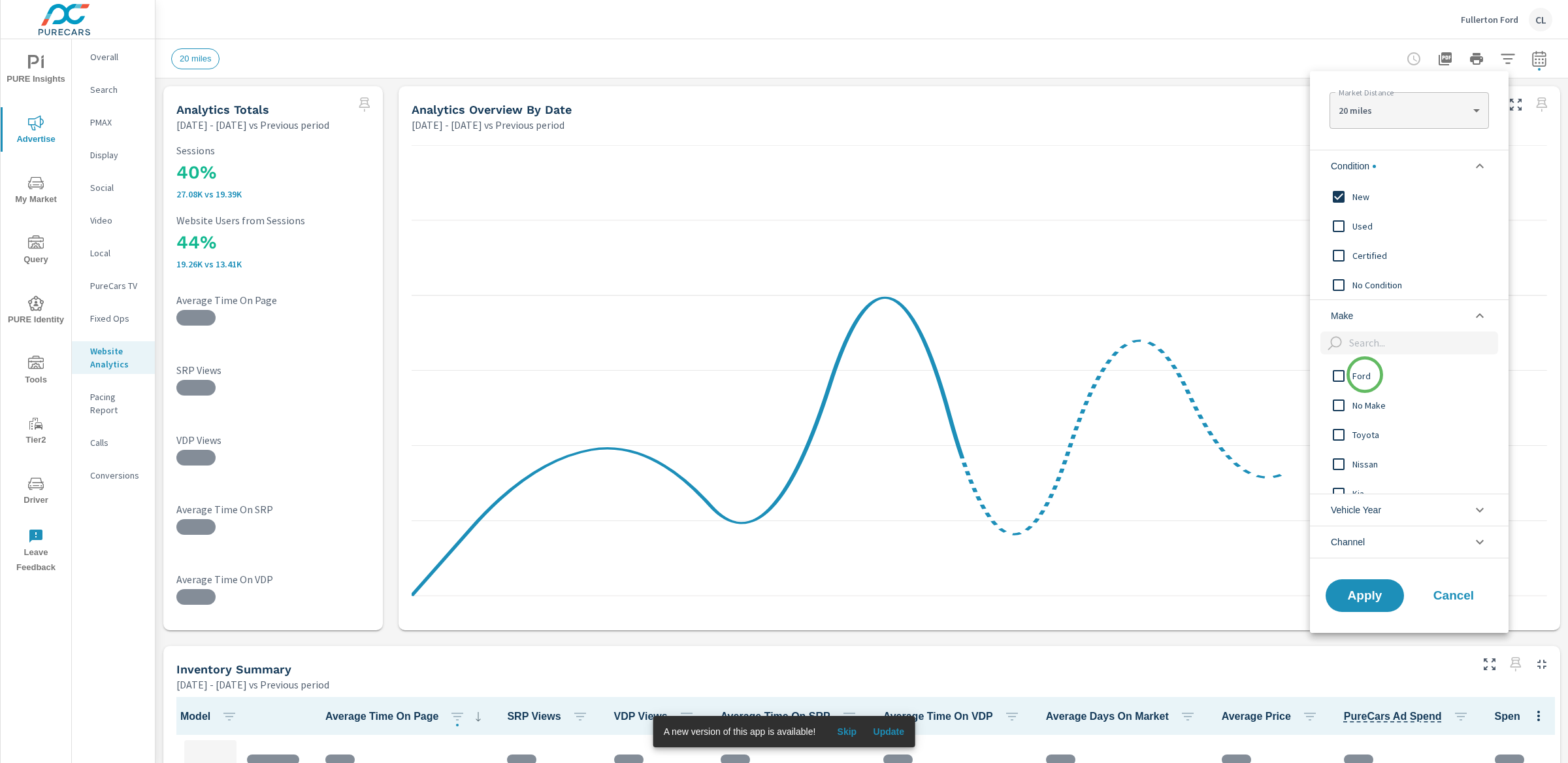
click at [1364, 378] on span "Ford" at bounding box center [1425, 376] width 143 height 15
click at [1384, 593] on span "Apply" at bounding box center [1365, 595] width 54 height 13
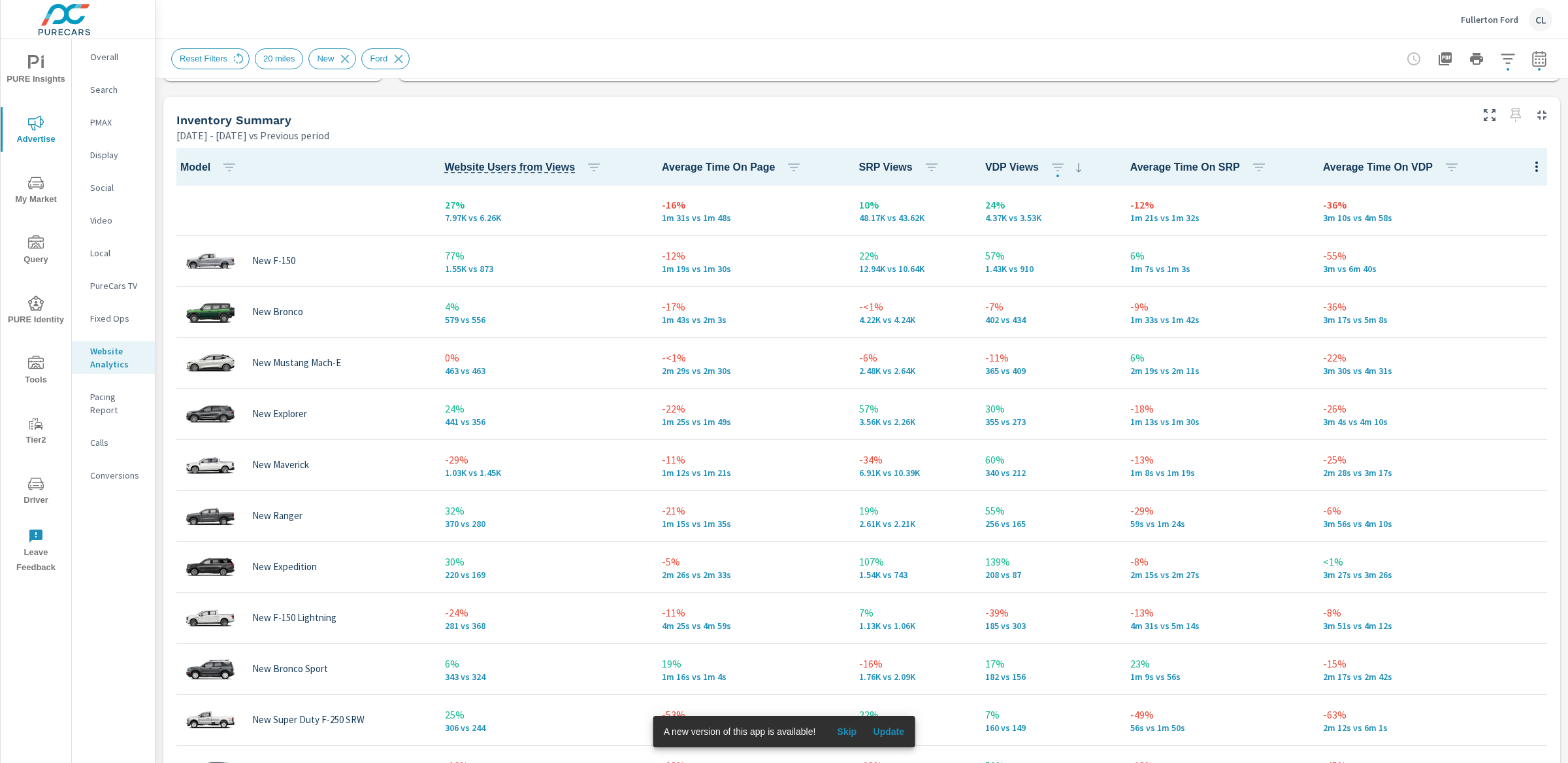
scroll to position [551, 0]
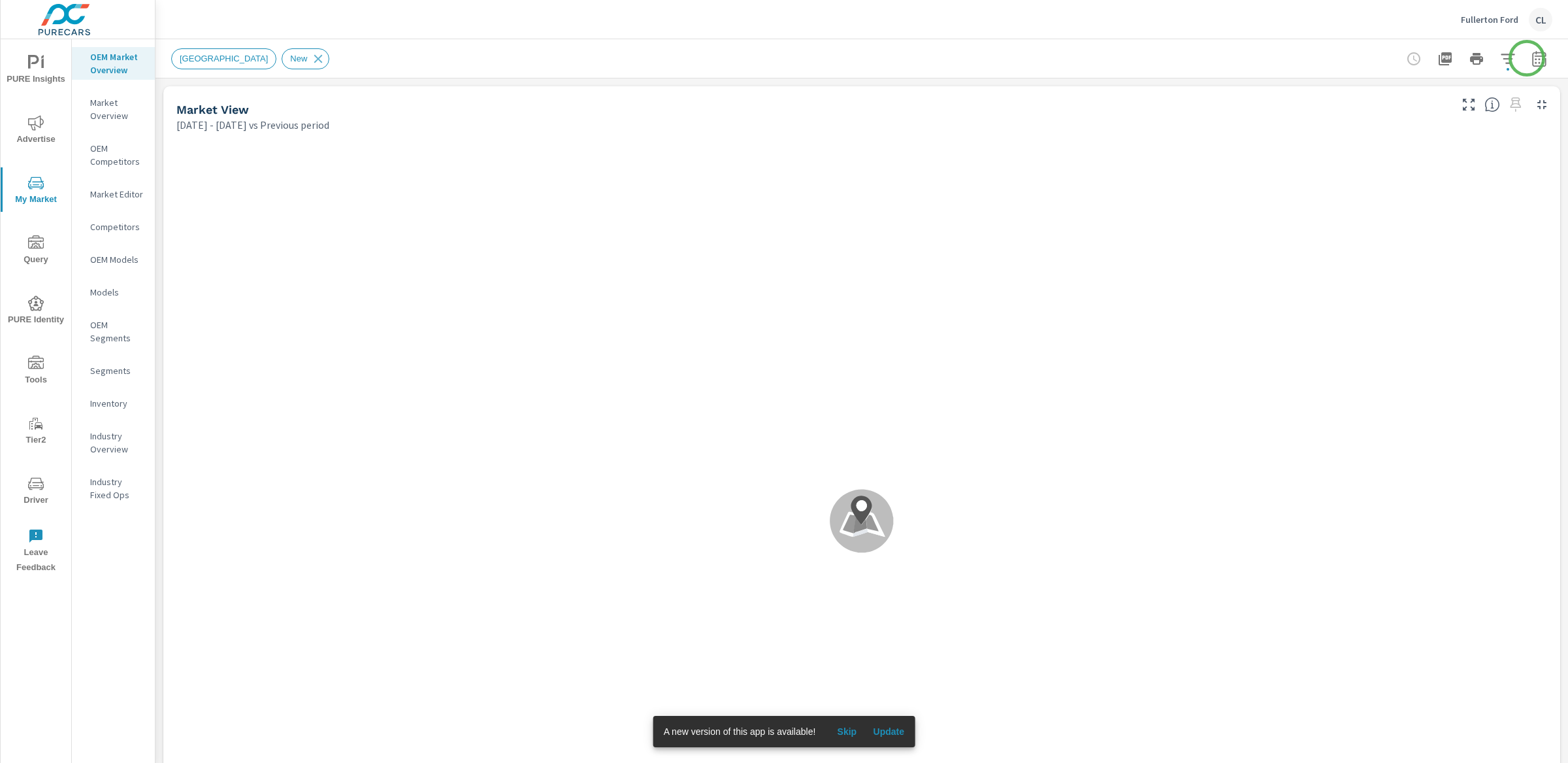
click at [1535, 58] on icon "button" at bounding box center [1539, 61] width 9 height 5
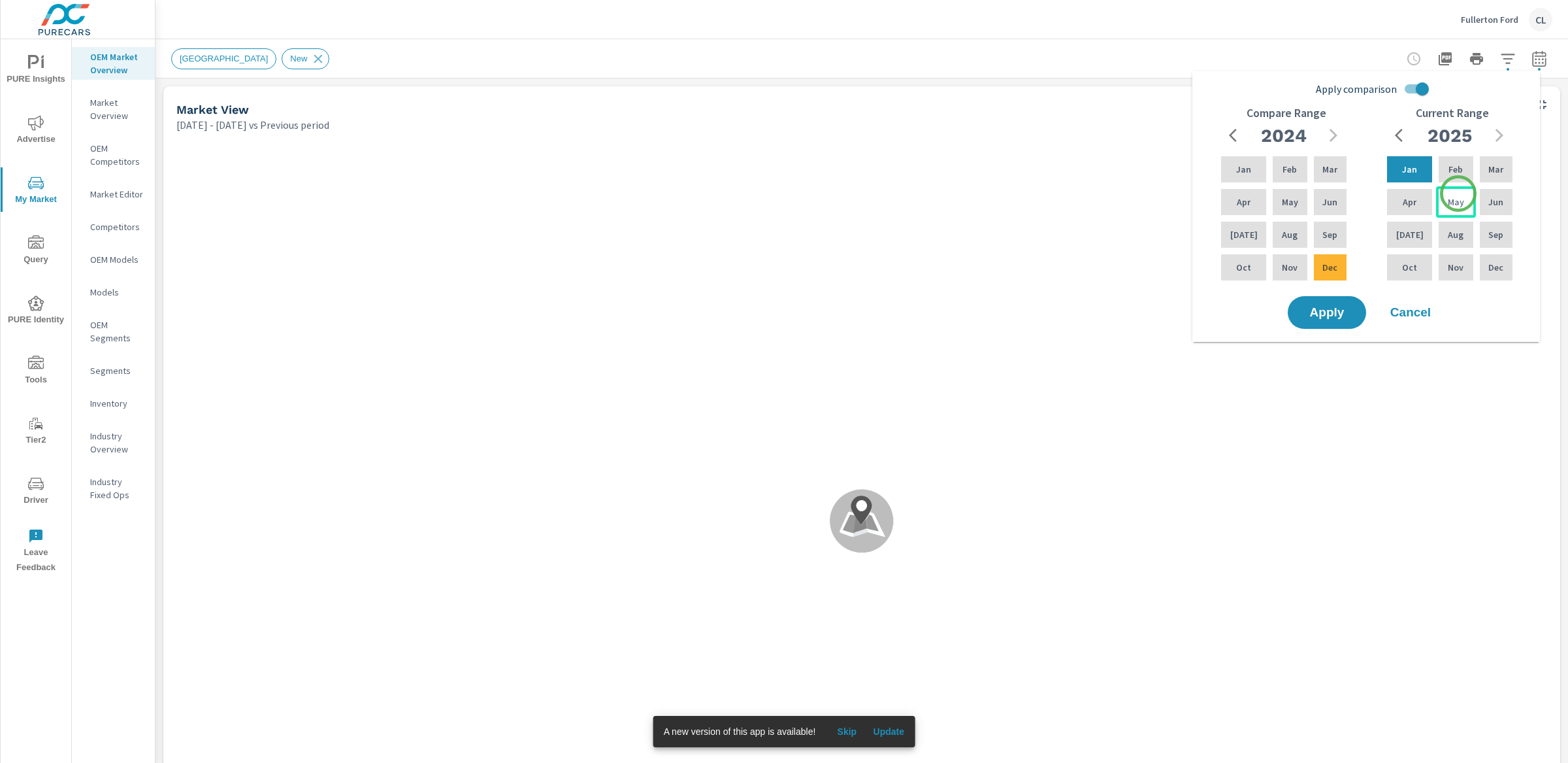
click at [1458, 193] on div "May" at bounding box center [1455, 202] width 39 height 32
click at [1409, 237] on p "[DATE]" at bounding box center [1410, 234] width 27 height 13
click at [1330, 138] on icon "button" at bounding box center [1333, 135] width 15 height 15
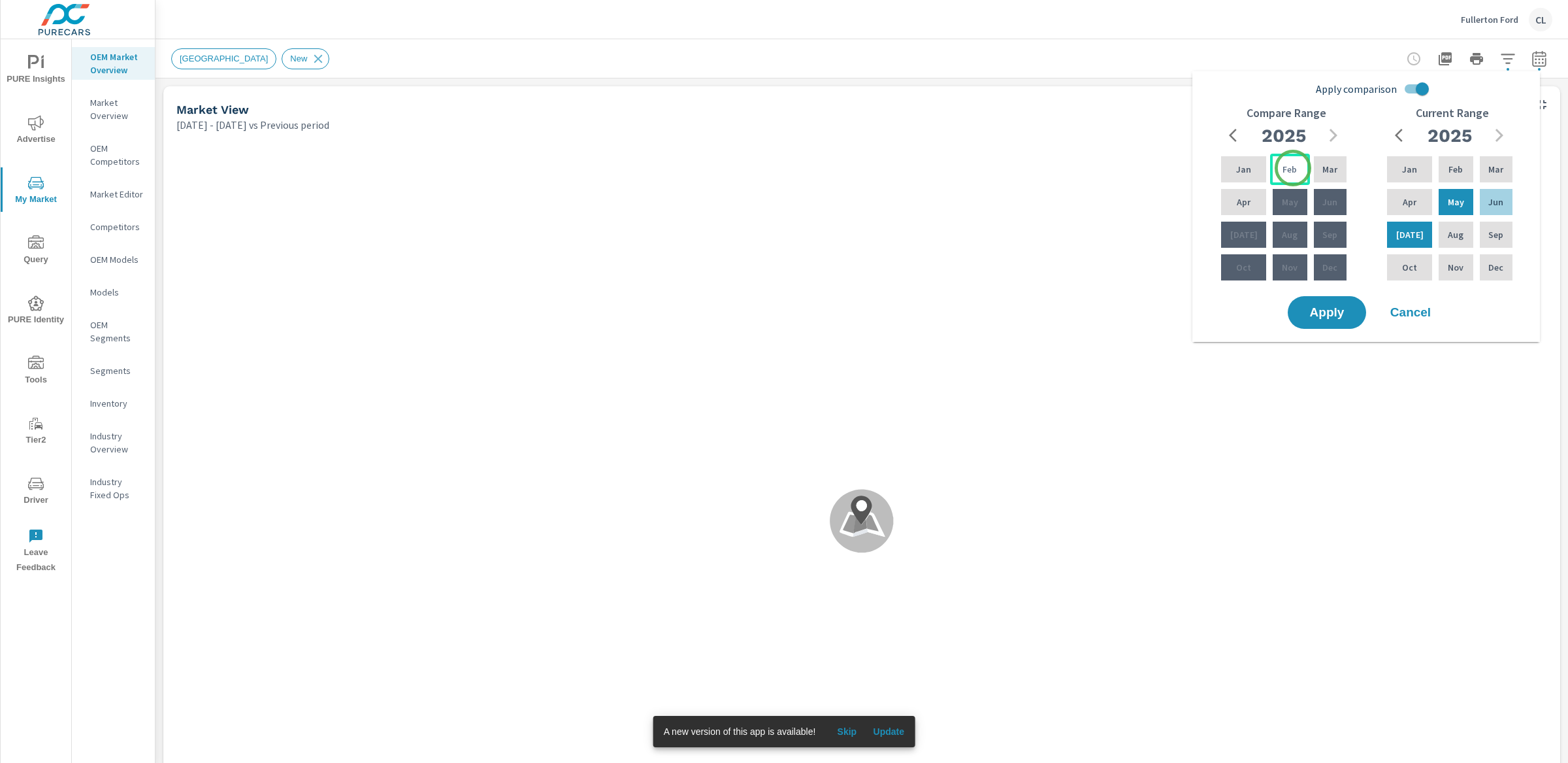
click at [1293, 168] on div "Feb" at bounding box center [1290, 169] width 39 height 32
click at [1254, 198] on div "Apr" at bounding box center [1243, 202] width 50 height 32
click at [1327, 313] on span "Apply" at bounding box center [1326, 313] width 54 height 13
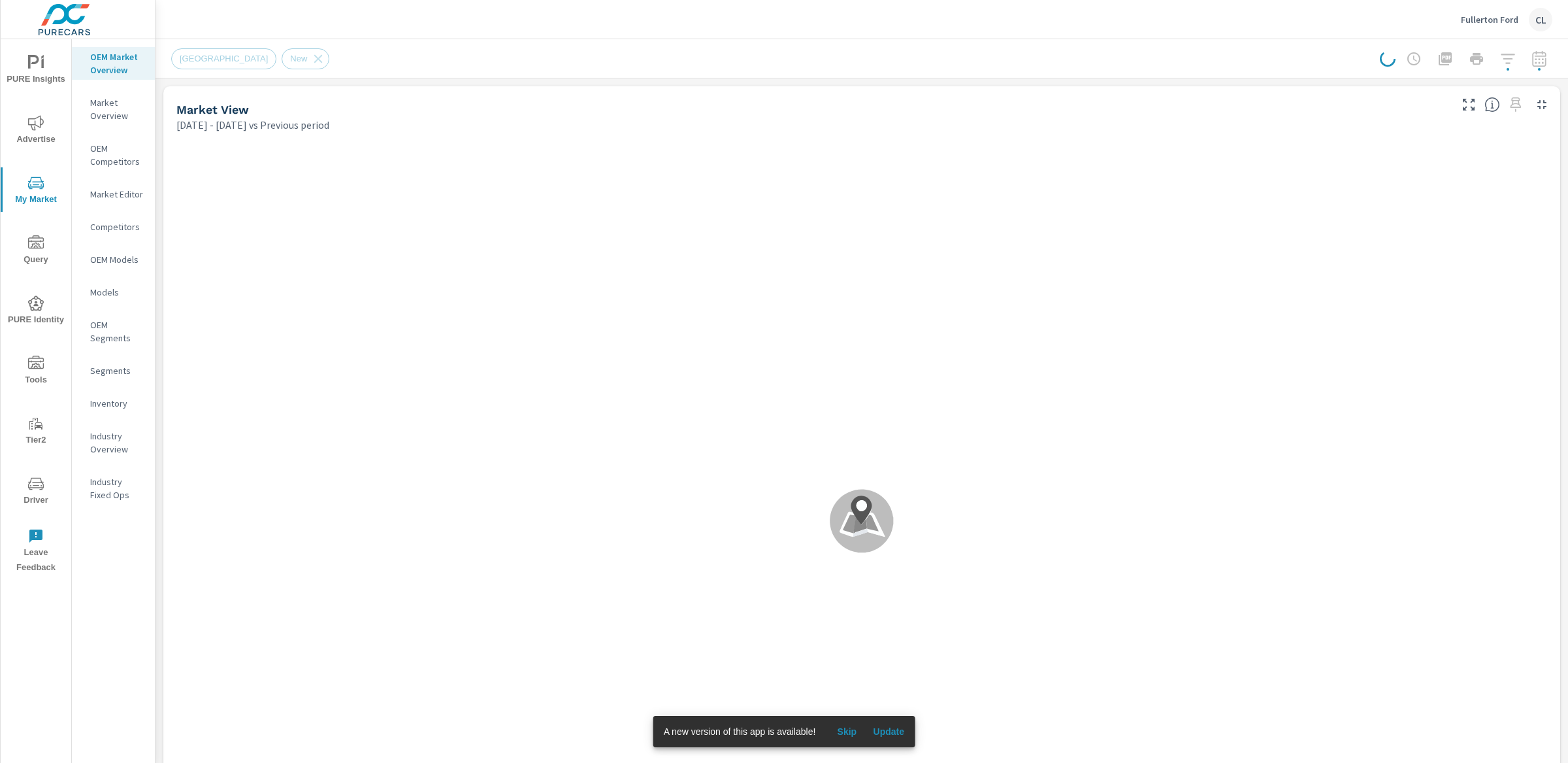
scroll to position [1, 0]
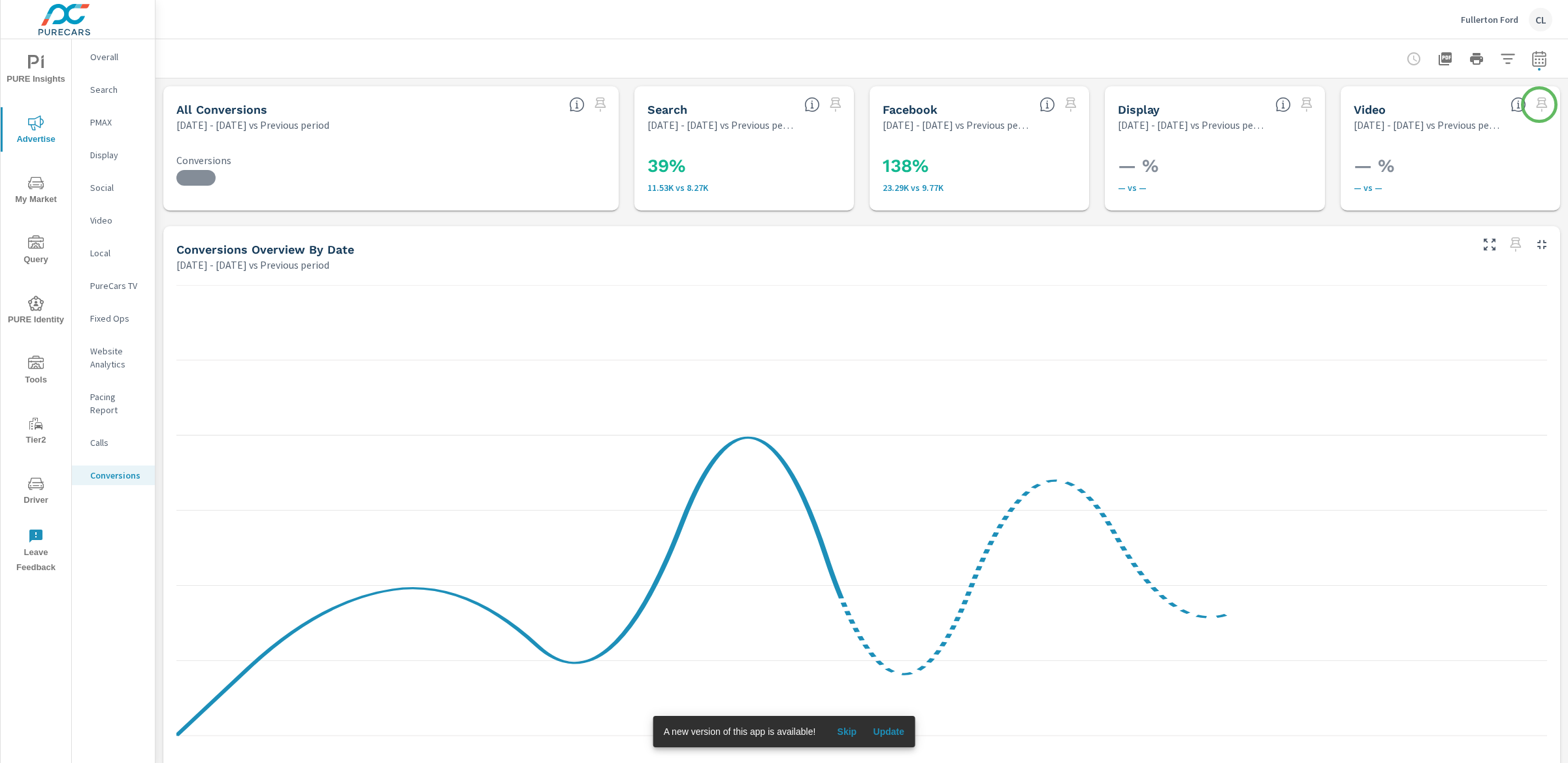
scroll to position [343, 0]
click at [1531, 61] on icon "button" at bounding box center [1539, 59] width 15 height 15
select select "Previous period"
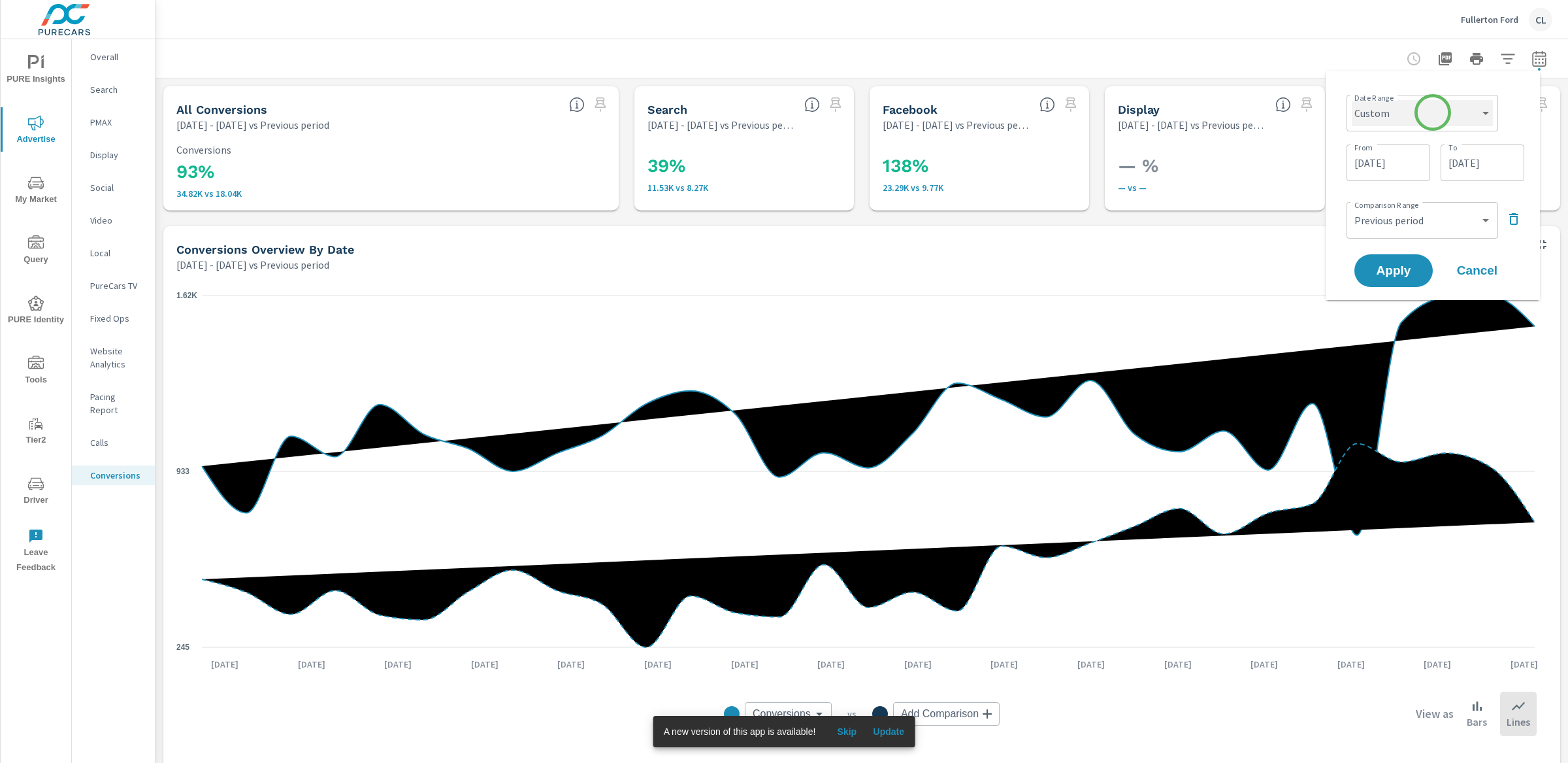
click at [1430, 113] on select "Custom [DATE] Last week Last 7 days Last 14 days Last 30 days Last 45 days Last…" at bounding box center [1422, 113] width 141 height 26
click at [1352, 100] on select "Custom [DATE] Last week Last 7 days Last 14 days Last 30 days Last 45 days Last…" at bounding box center [1422, 113] width 141 height 26
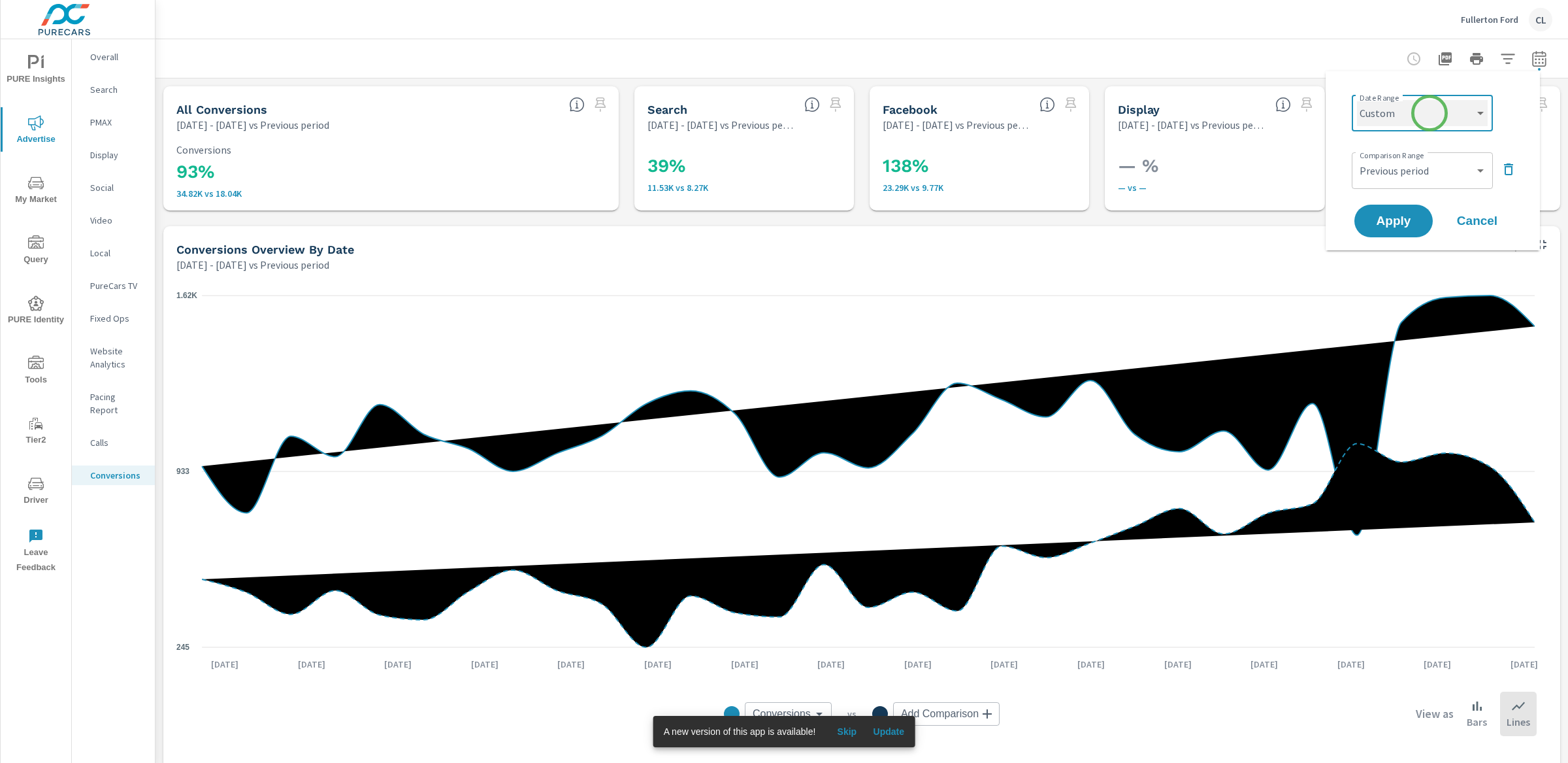
select select "Month to date"
click at [1404, 224] on span "Apply" at bounding box center [1393, 221] width 54 height 13
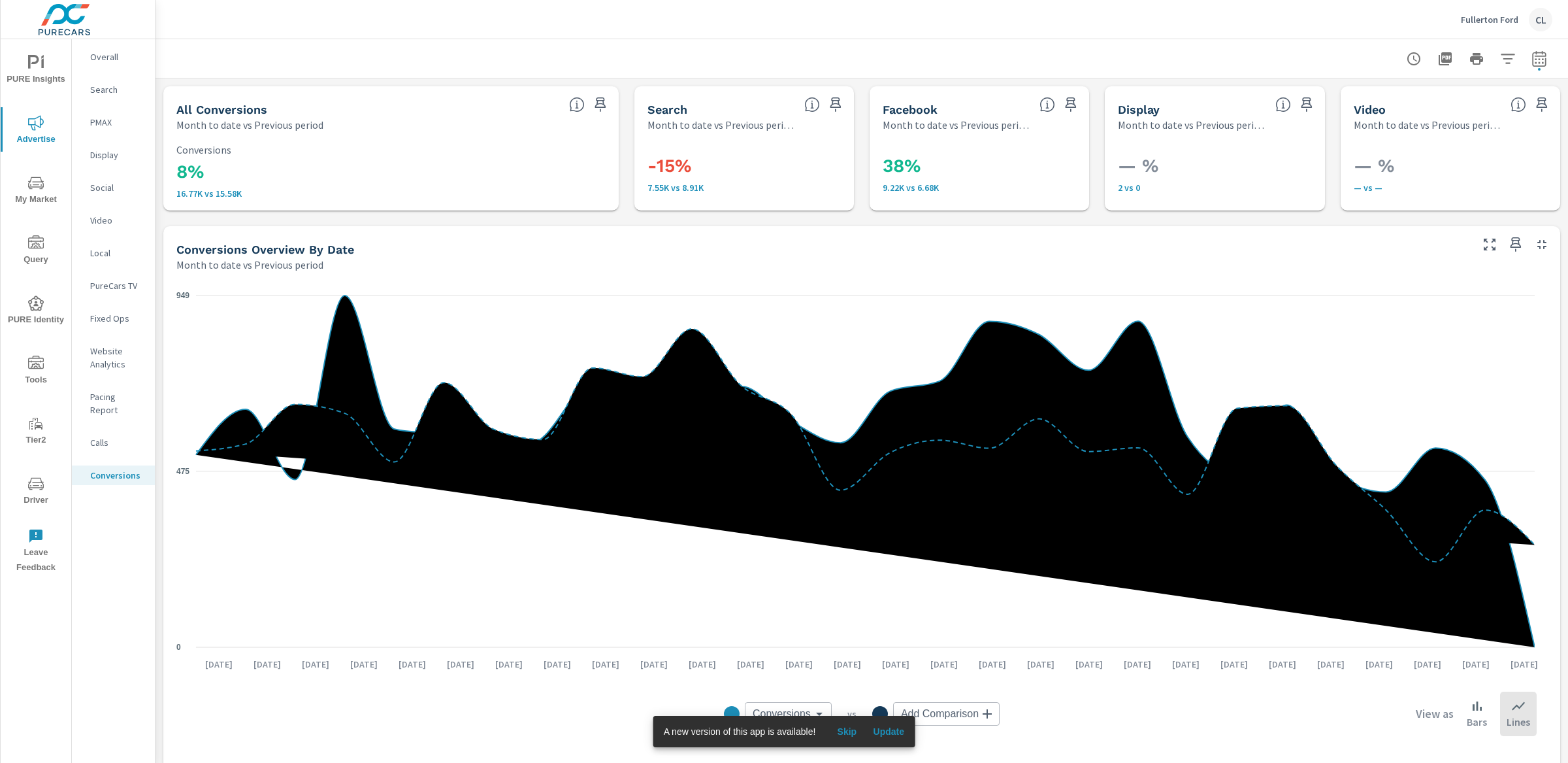
scroll to position [343, 0]
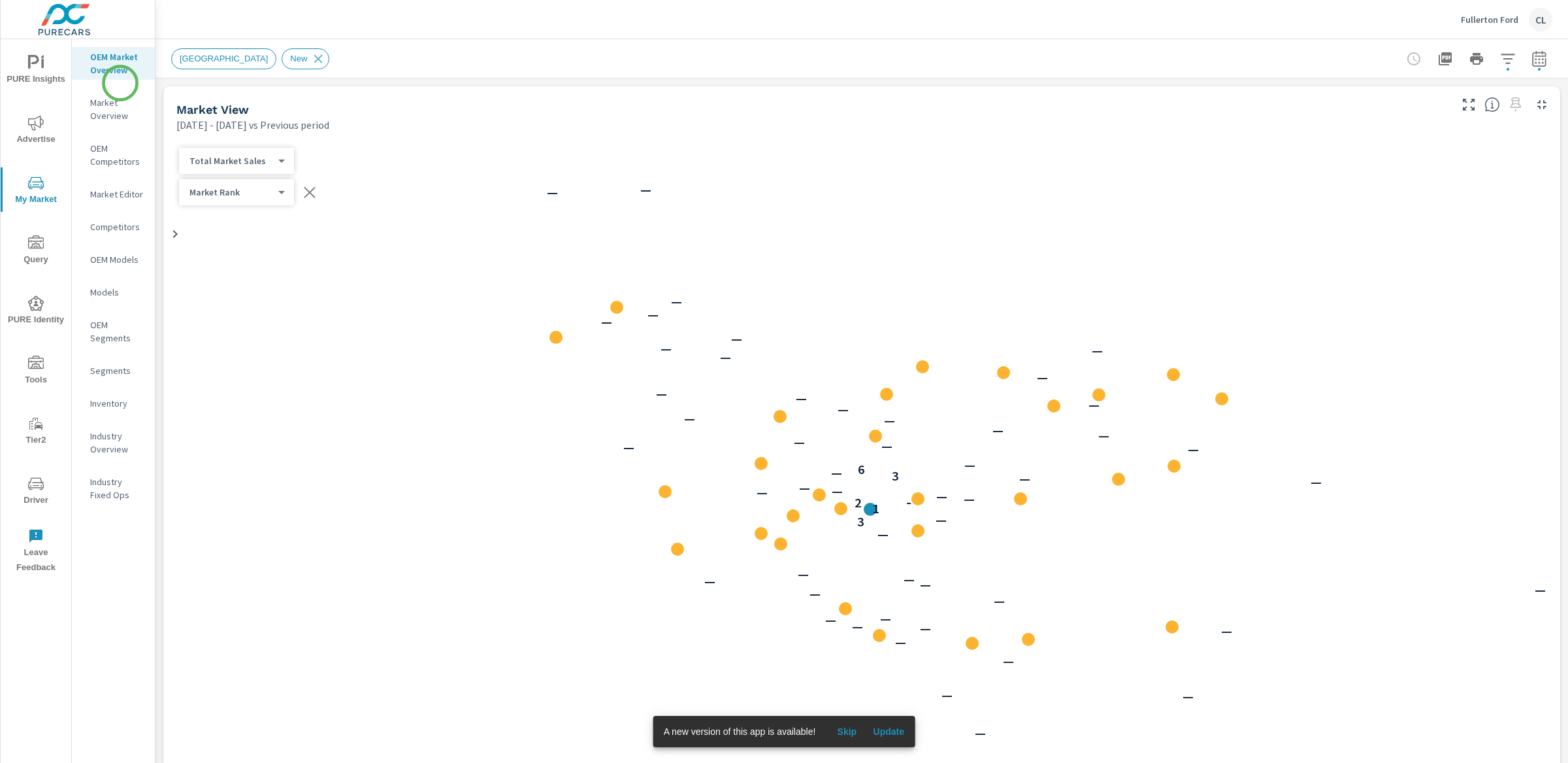
scroll to position [1, 0]
click at [29, 70] on span "PURE Insights" at bounding box center [35, 70] width 62 height 32
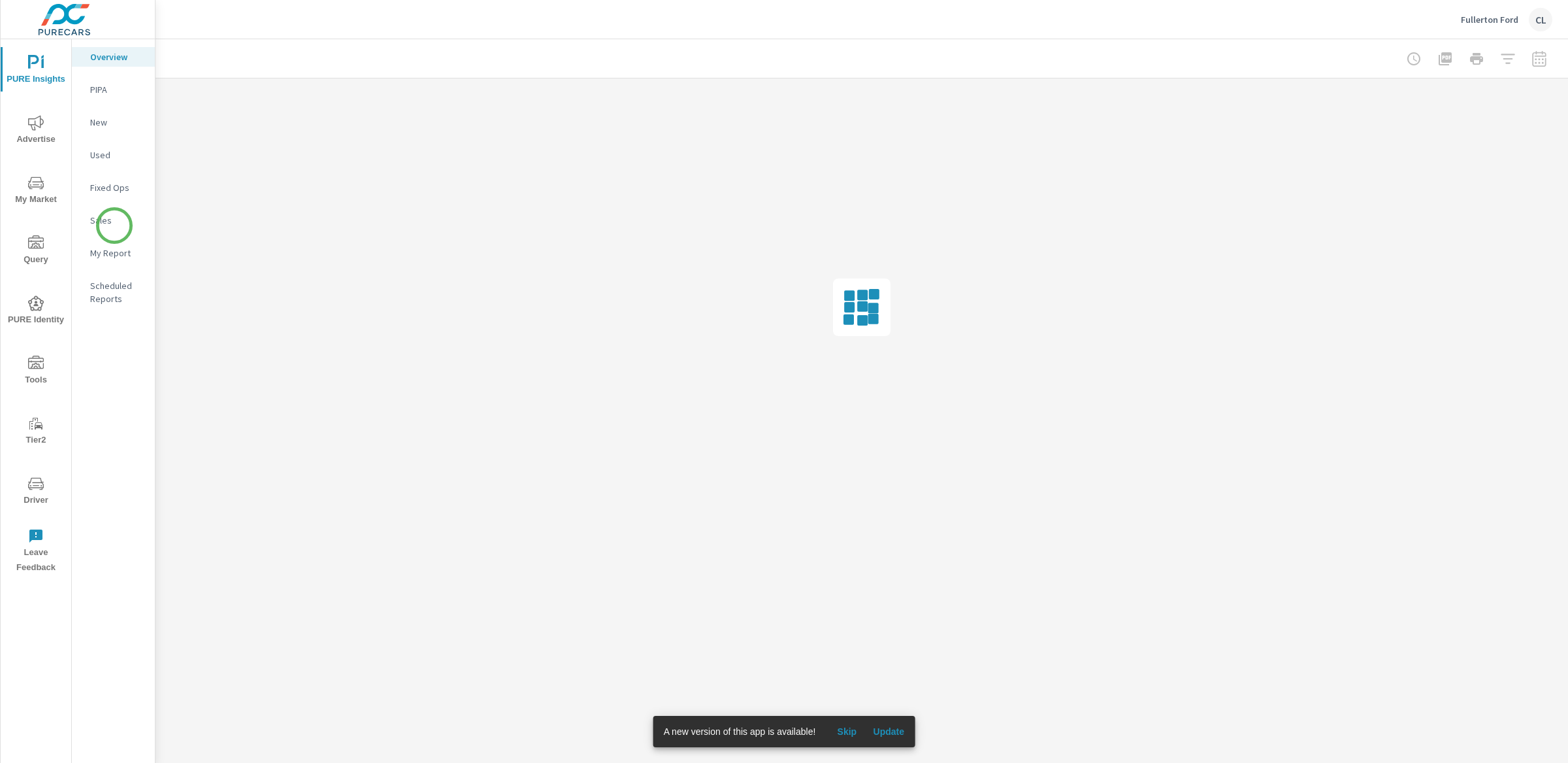
click at [110, 221] on p "Sales" at bounding box center [117, 220] width 54 height 13
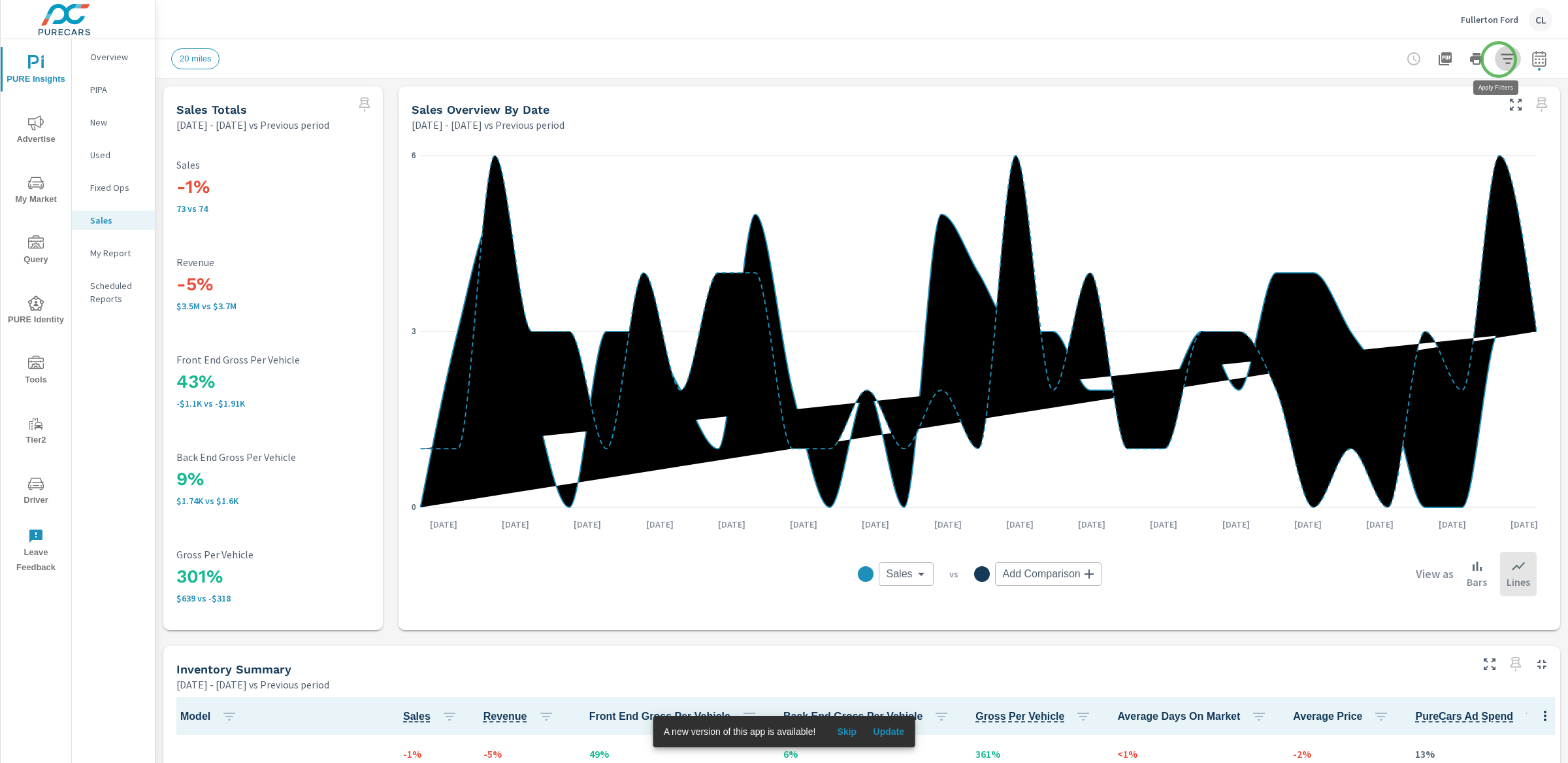
click at [1500, 60] on icon "button" at bounding box center [1507, 59] width 15 height 15
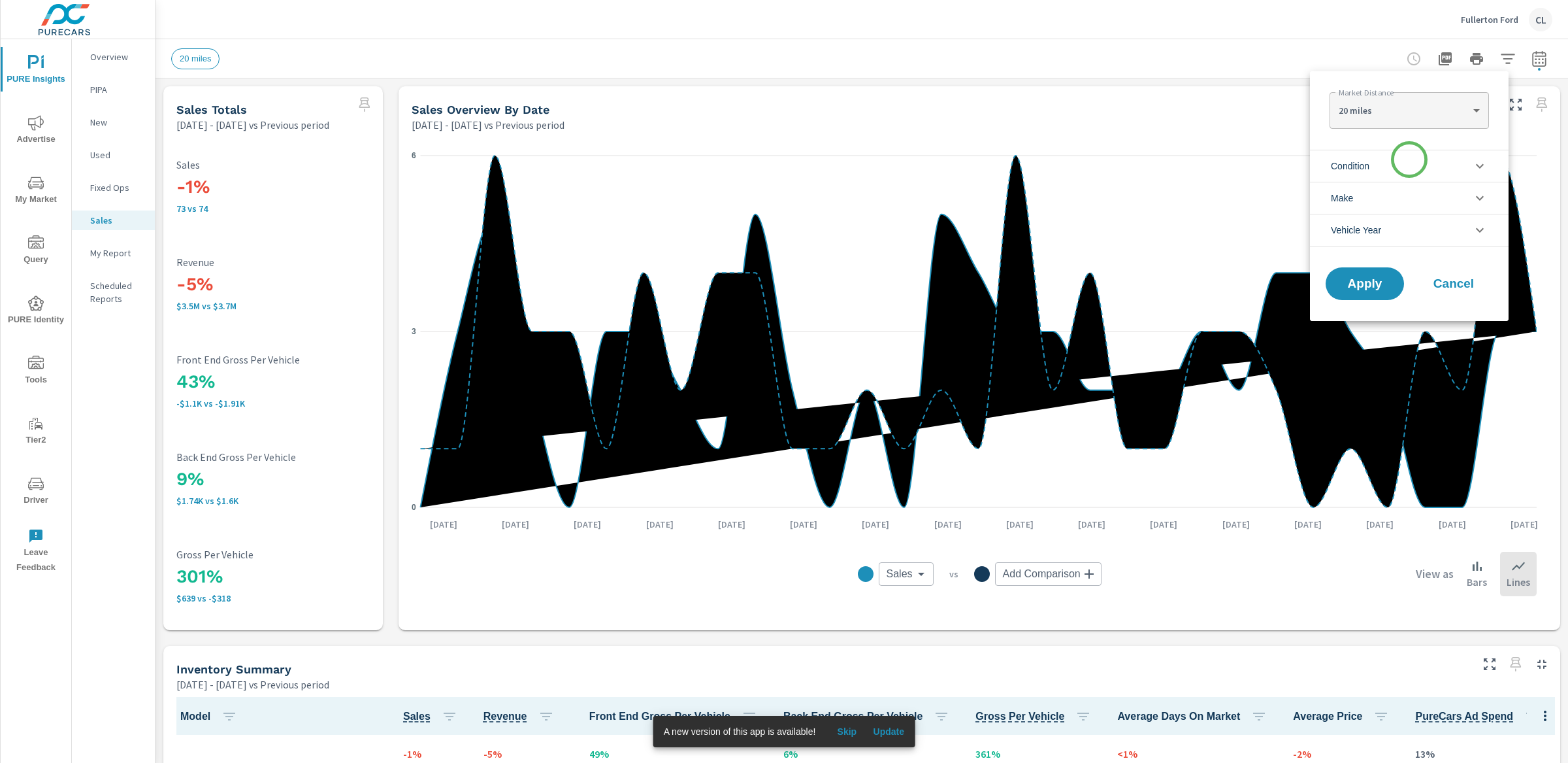
click at [1409, 165] on li "Condition" at bounding box center [1409, 165] width 199 height 32
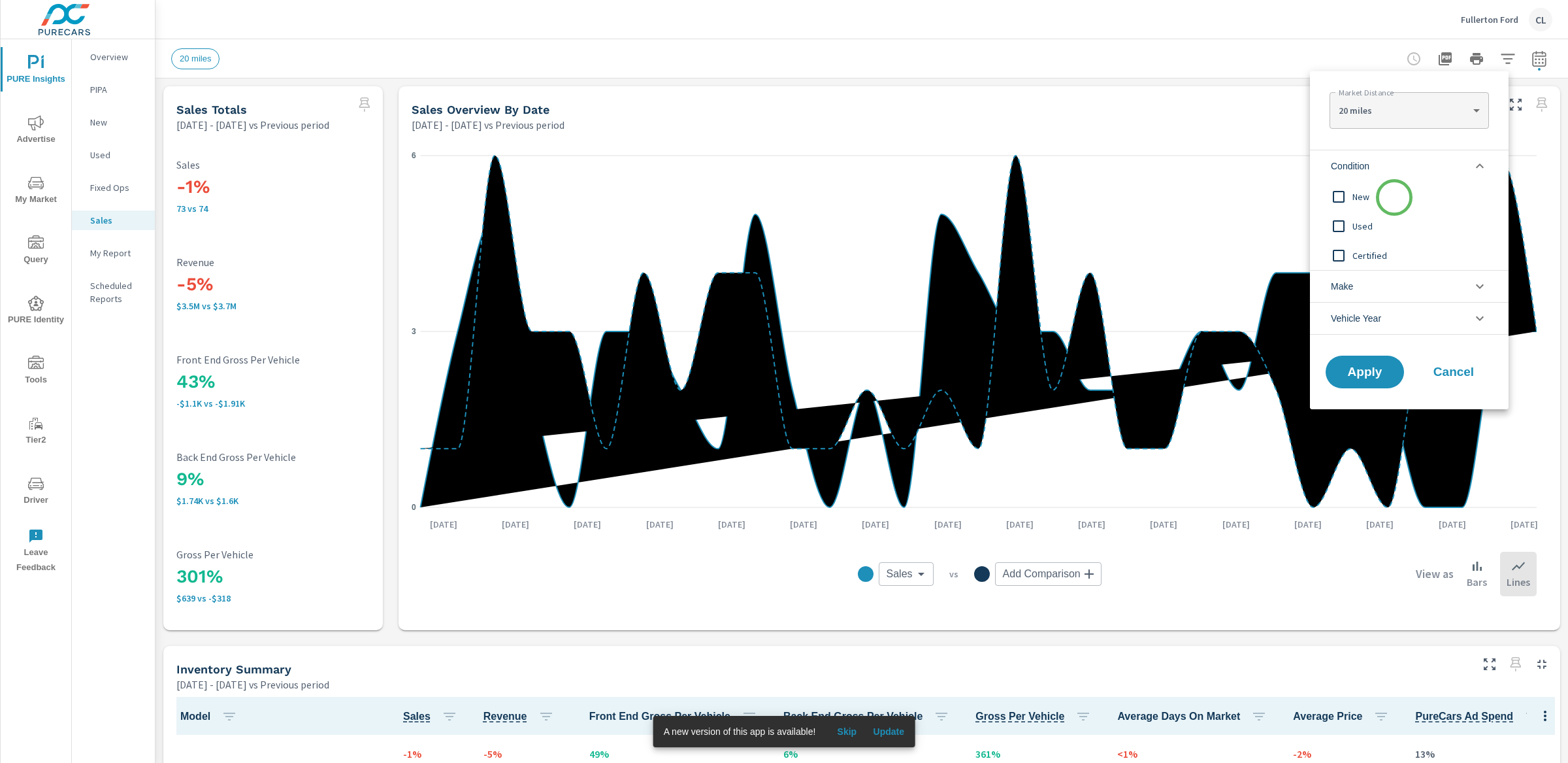
click at [1395, 197] on span "New" at bounding box center [1425, 197] width 143 height 15
click at [1390, 288] on li "Make" at bounding box center [1409, 285] width 199 height 32
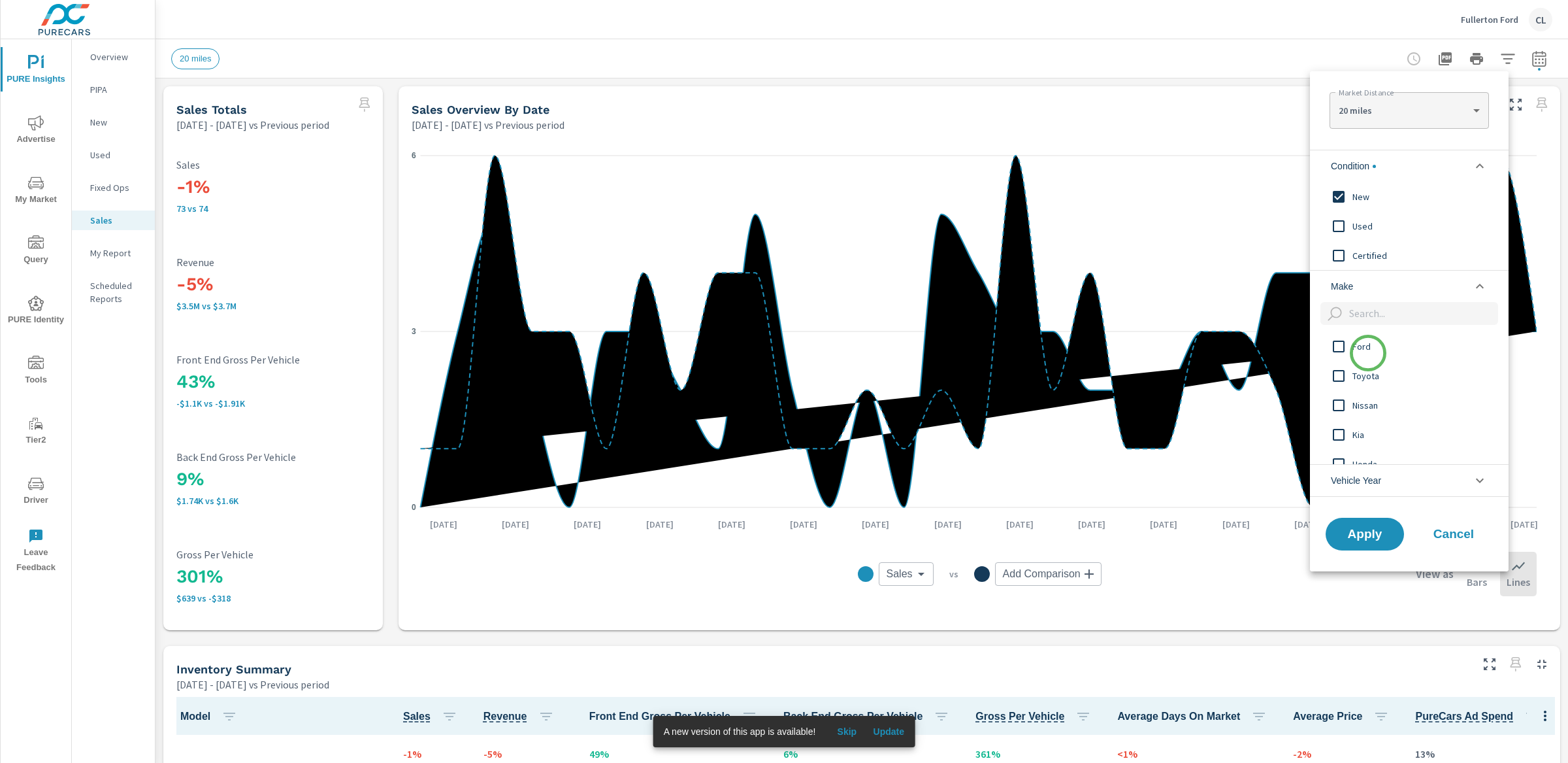
click at [1368, 353] on span "Ford" at bounding box center [1425, 346] width 143 height 15
click at [1434, 167] on li "Condition" at bounding box center [1409, 165] width 199 height 32
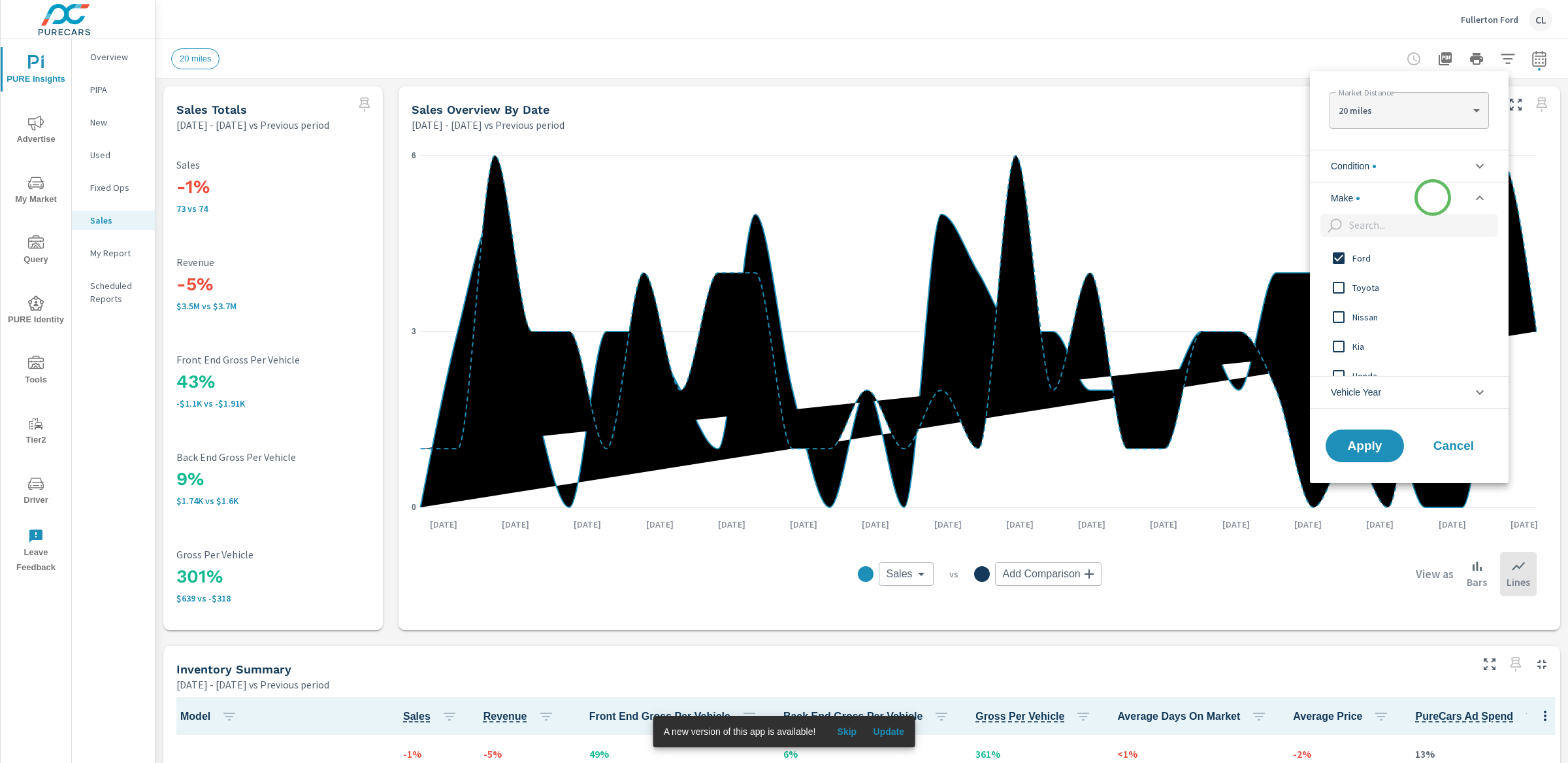
click at [1433, 197] on li "Make" at bounding box center [1409, 197] width 199 height 32
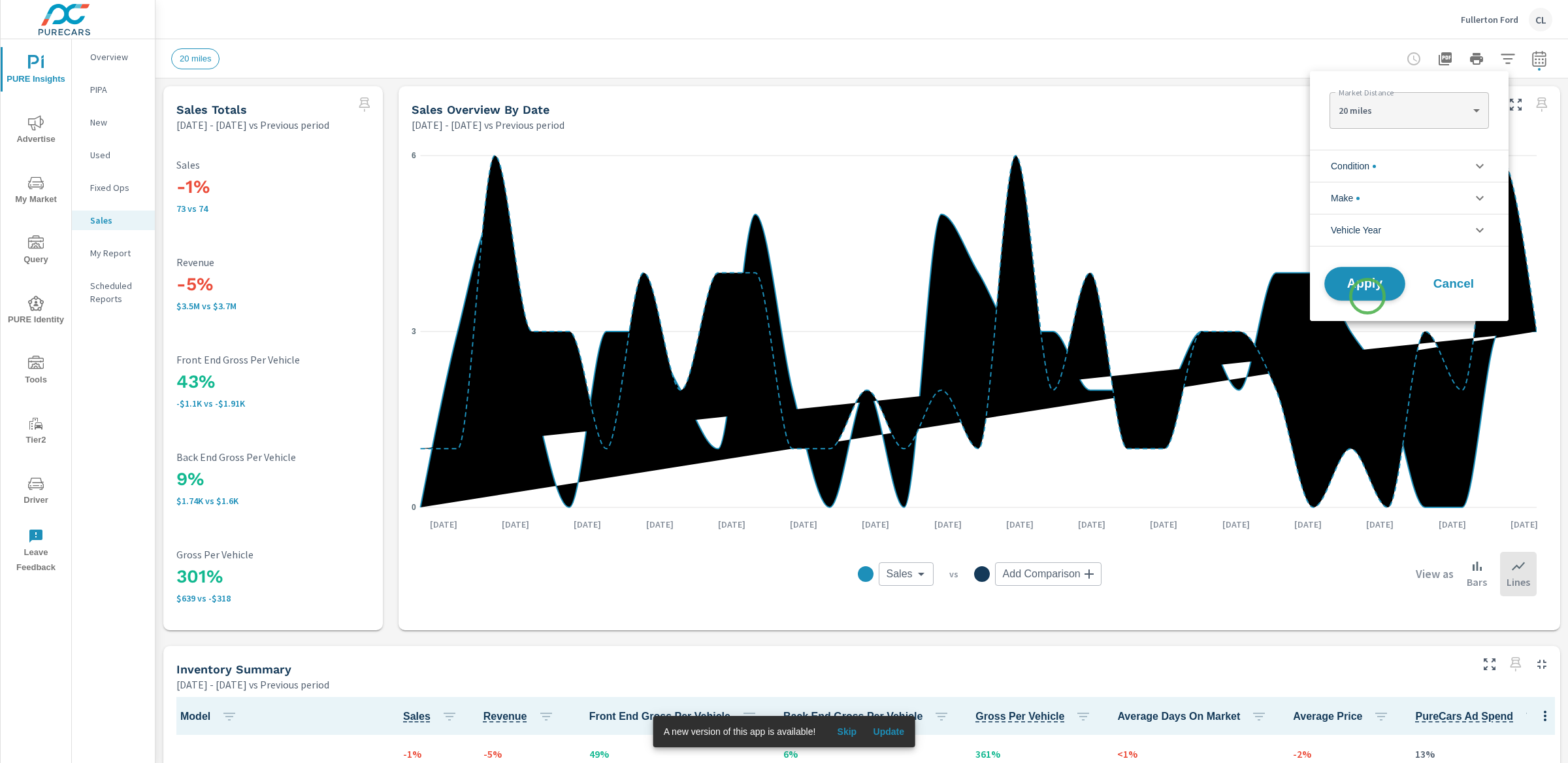
click at [1365, 289] on span "Apply" at bounding box center [1365, 284] width 54 height 13
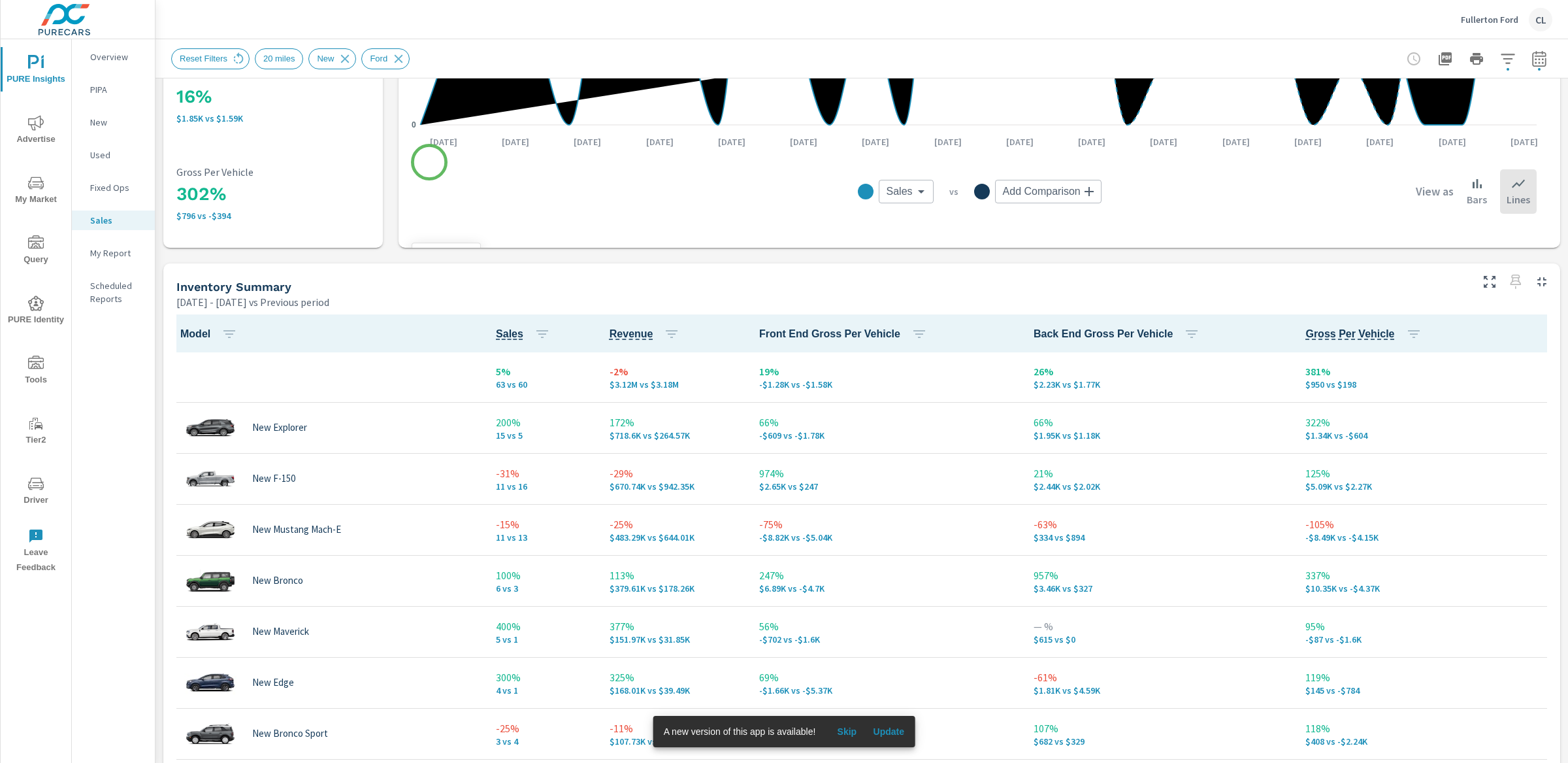
scroll to position [385, 0]
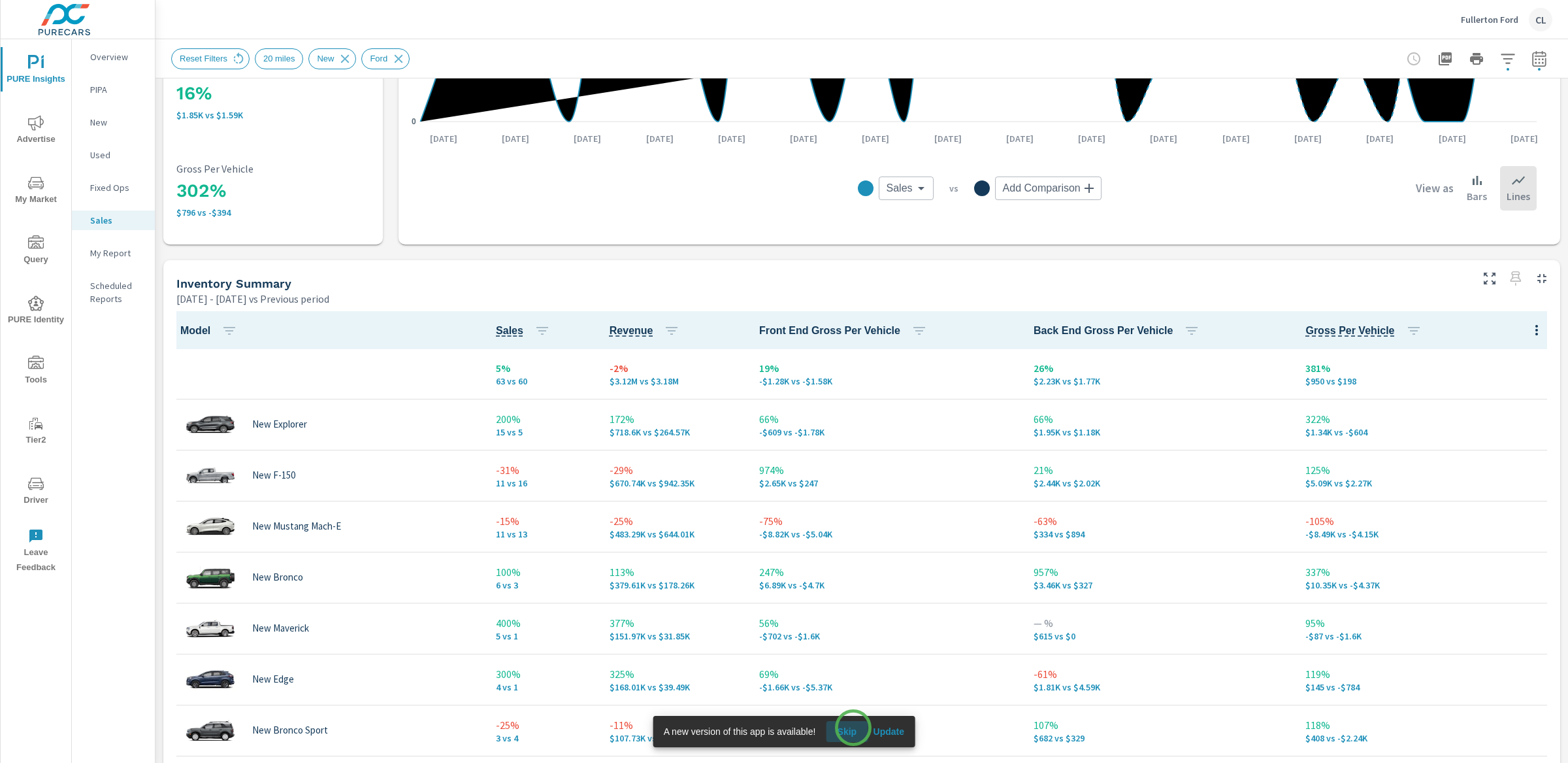
click at [853, 727] on span "Skip" at bounding box center [846, 731] width 32 height 12
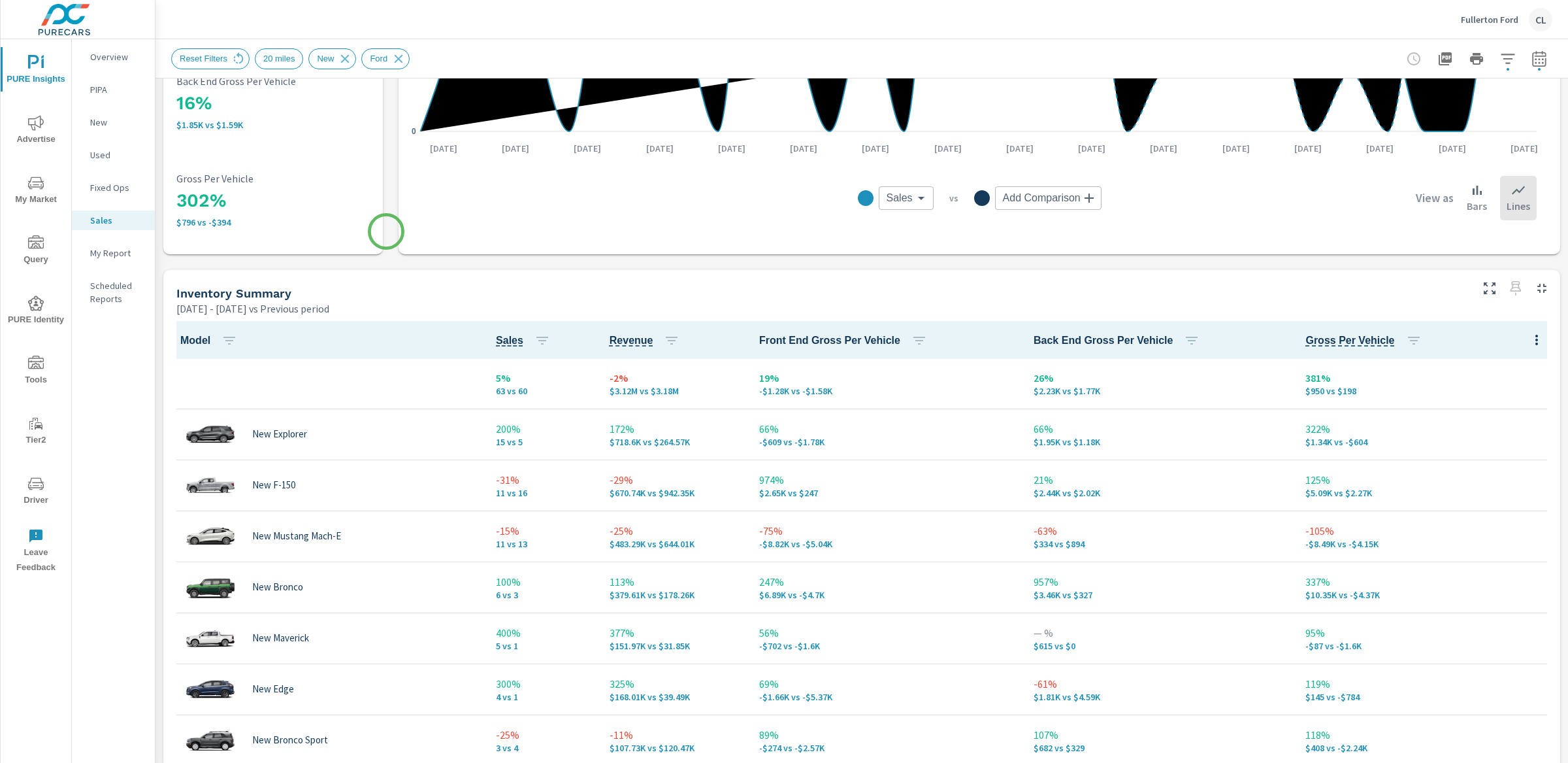
scroll to position [437, 0]
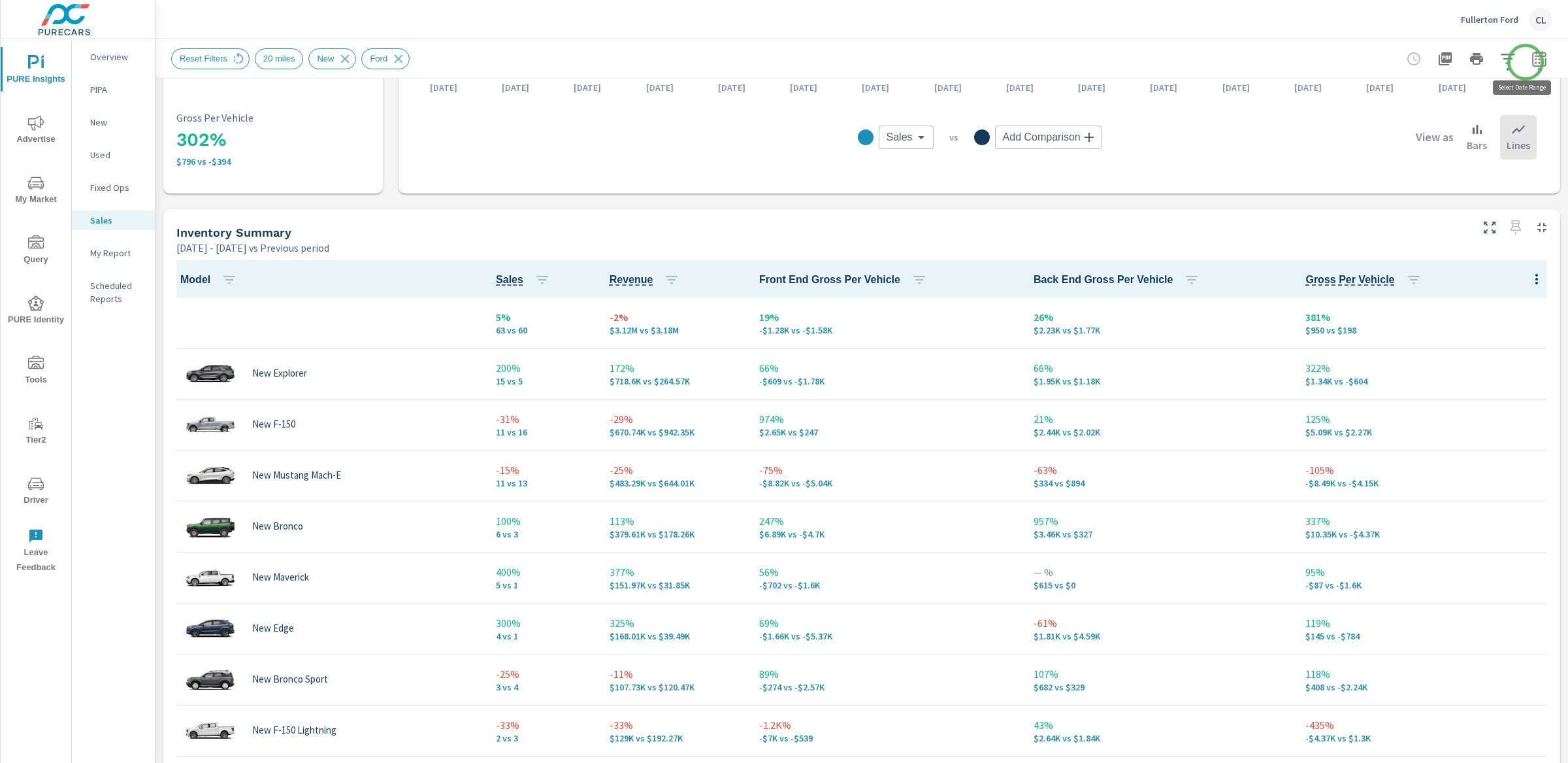
click at [1531, 62] on icon "button" at bounding box center [1539, 59] width 15 height 15
select select "Previous period"
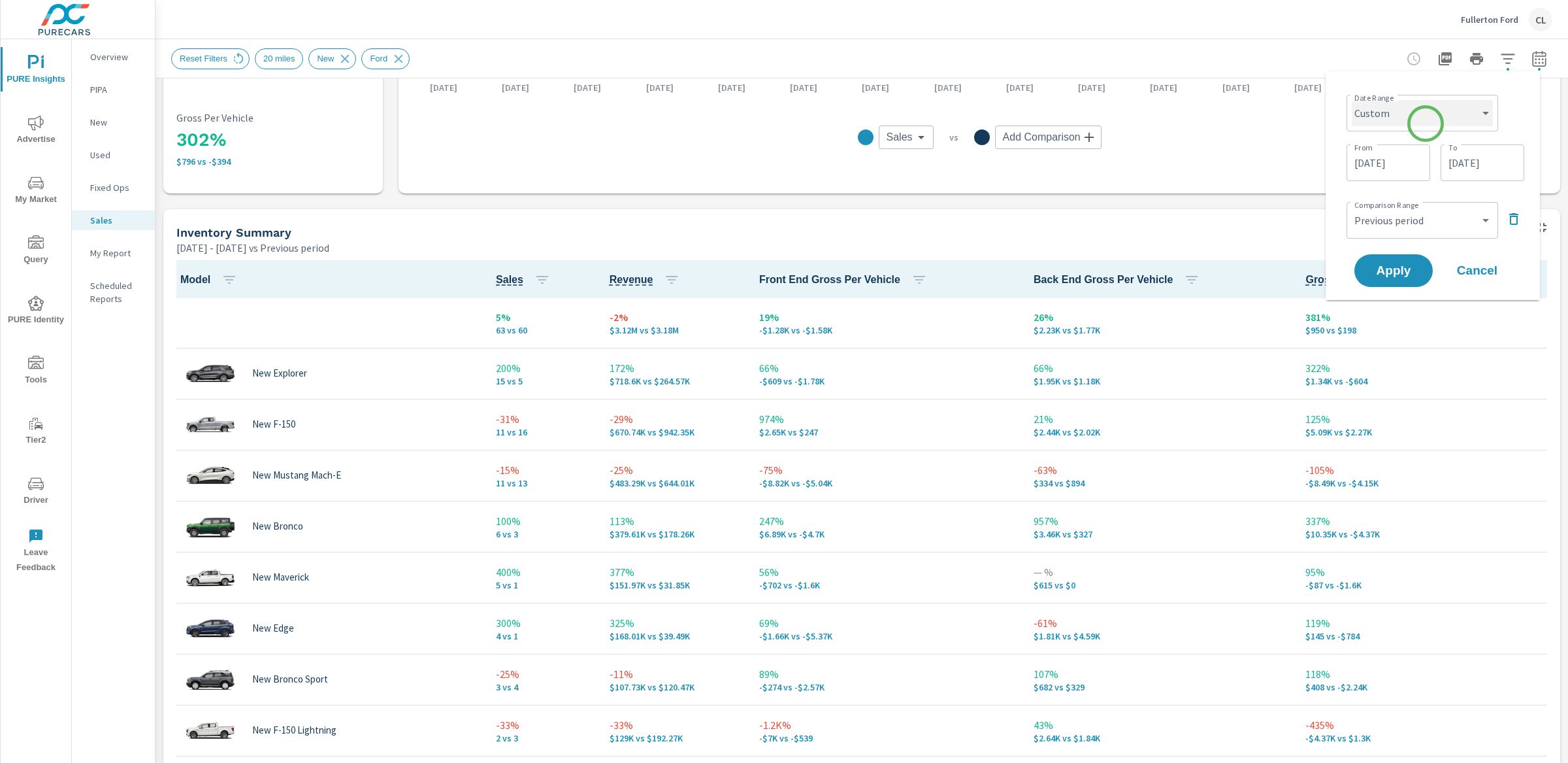
click at [1429, 110] on select "Custom Yesterday Last week Last 7 days Last 14 days Last 30 days Last 45 days L…" at bounding box center [1422, 113] width 141 height 26
click at [1352, 100] on select "Custom Yesterday Last week Last 7 days Last 14 days Last 30 days Last 45 days L…" at bounding box center [1422, 113] width 141 height 26
select select "Month to date"
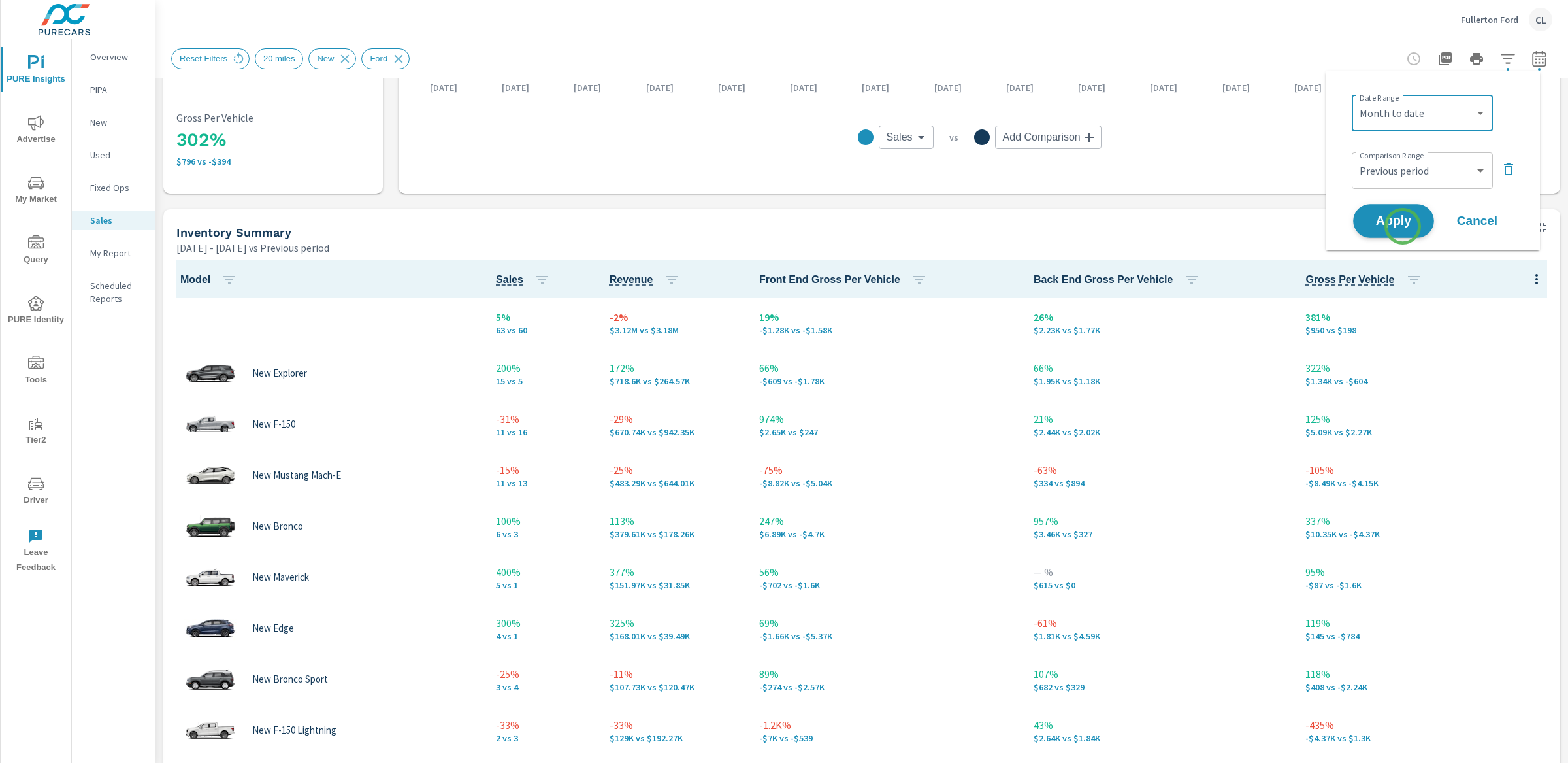
click at [1402, 226] on span "Apply" at bounding box center [1393, 221] width 54 height 13
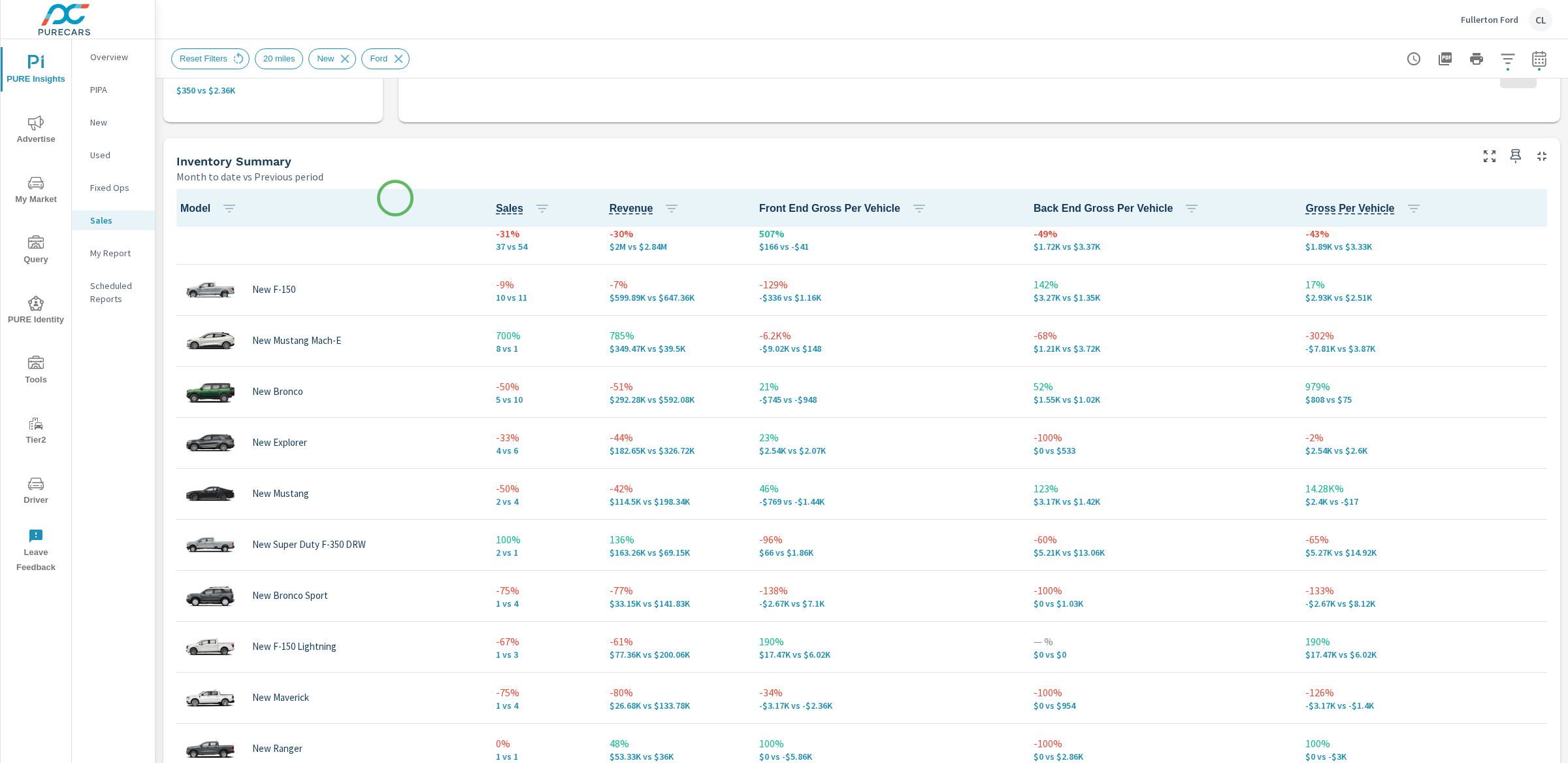
scroll to position [1, 0]
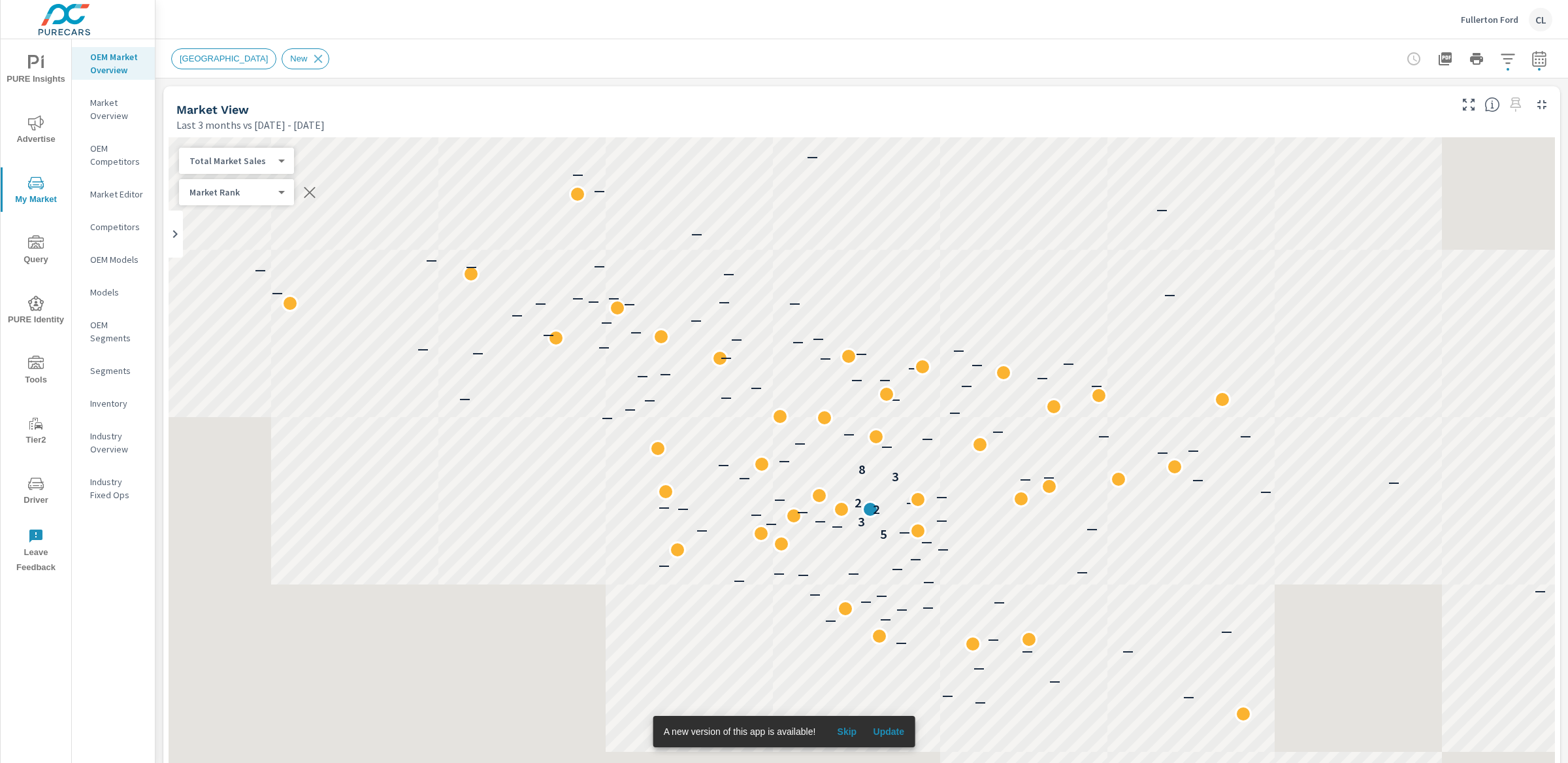
scroll to position [1, 0]
